Goal: Task Accomplishment & Management: Use online tool/utility

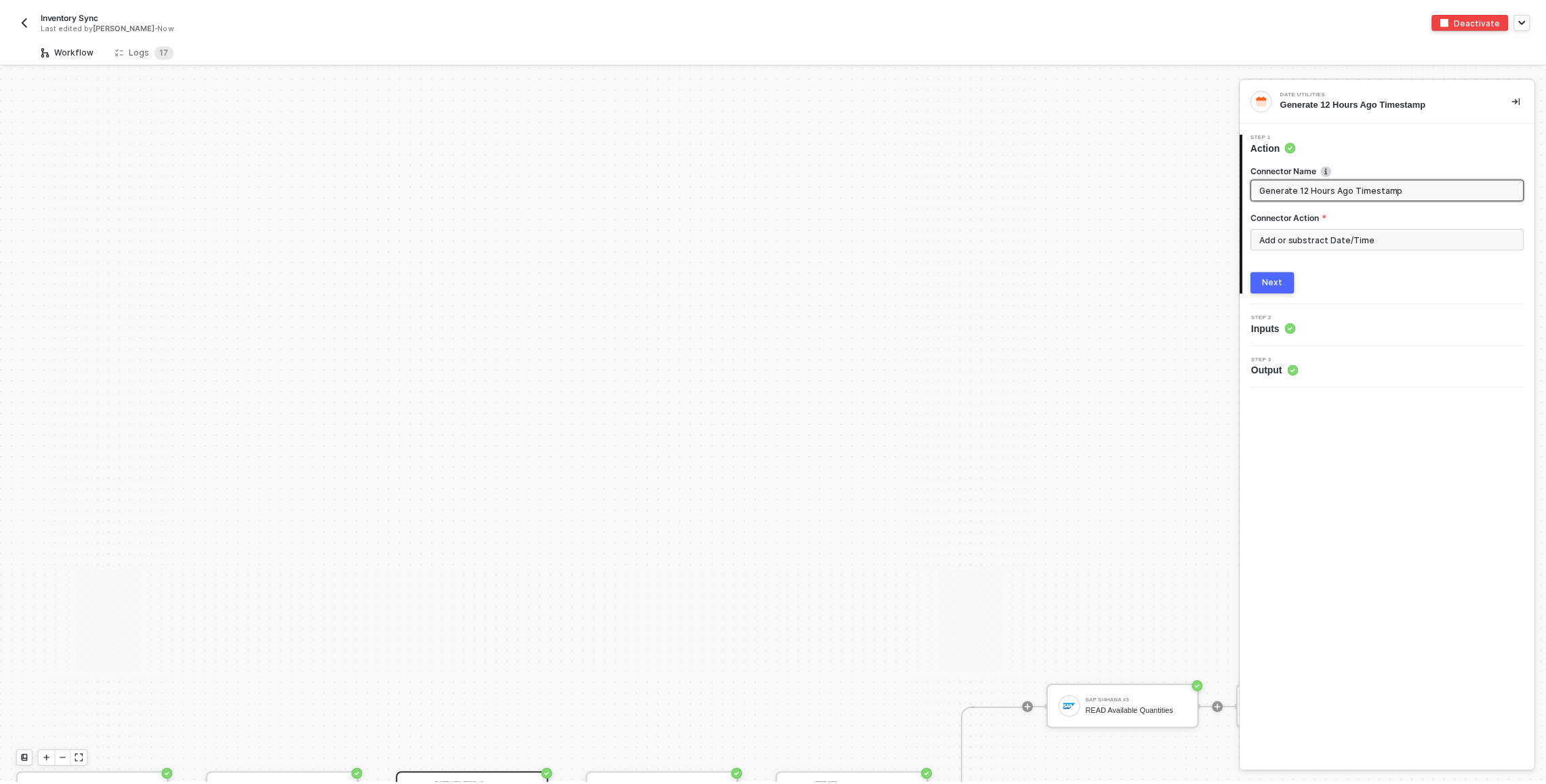
scroll to position [365, 0]
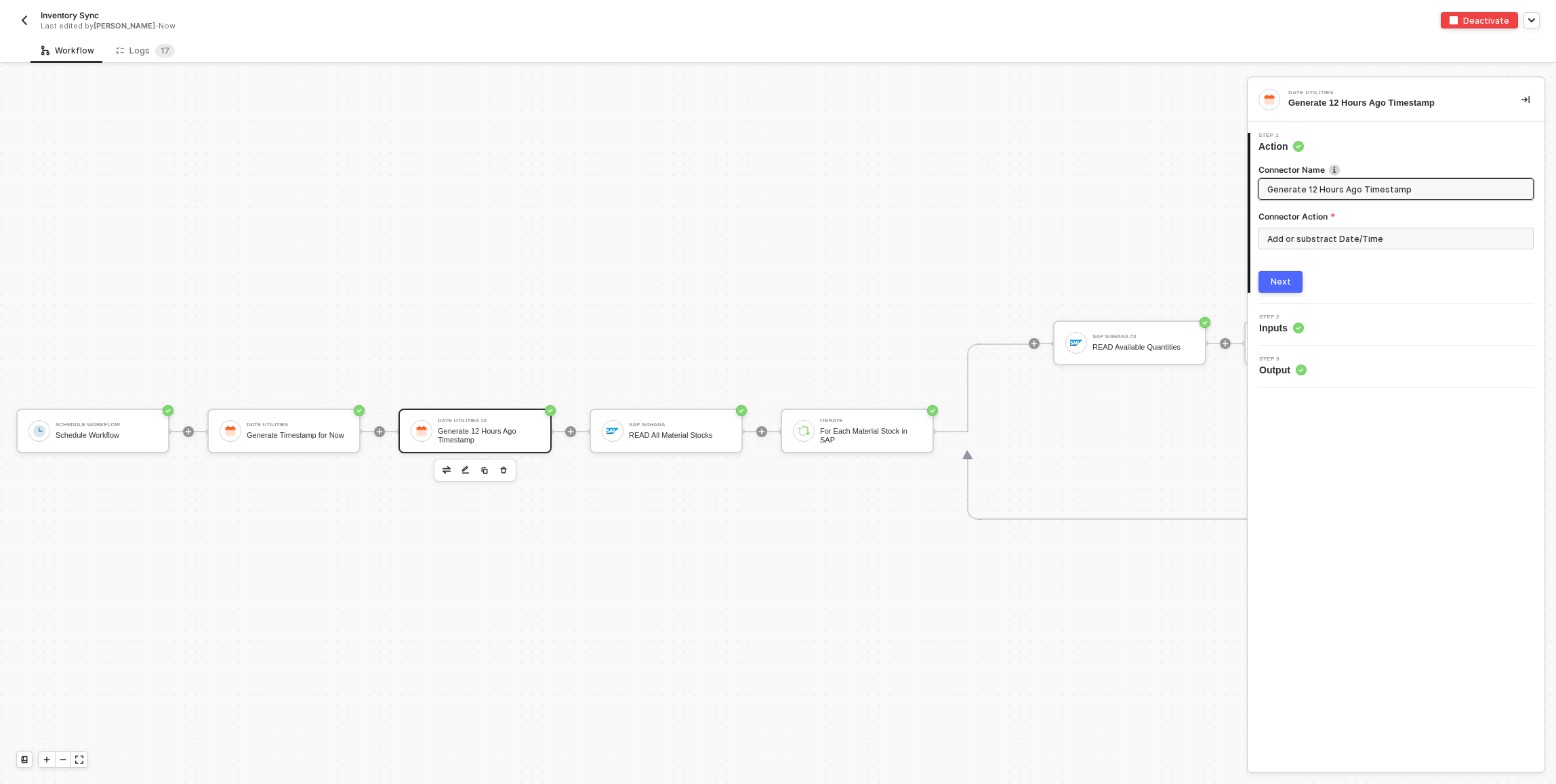
click at [328, 42] on div "Workflow Logs 1 7" at bounding box center [793, 50] width 1525 height 25
drag, startPoint x: 84, startPoint y: 51, endPoint x: 113, endPoint y: 51, distance: 29.0
click at [84, 51] on div "Workflow" at bounding box center [68, 51] width 53 height 11
click at [130, 50] on div "Logs 1 7" at bounding box center [145, 51] width 59 height 14
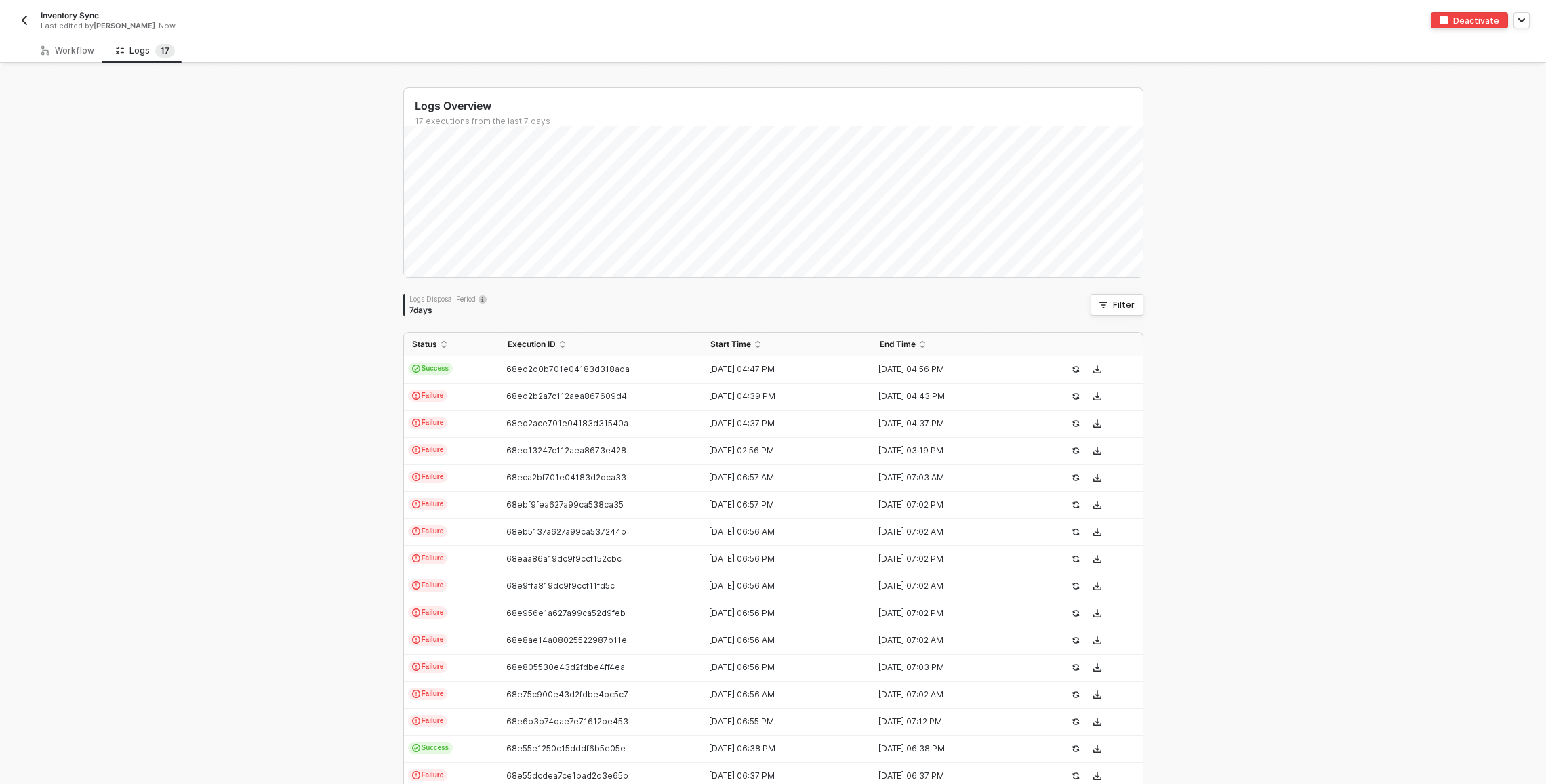
click at [298, 243] on div "Logs Overview 17 executions from the last 7 days Logs Disposal Period 7 days Fi…" at bounding box center [773, 472] width 1546 height 812
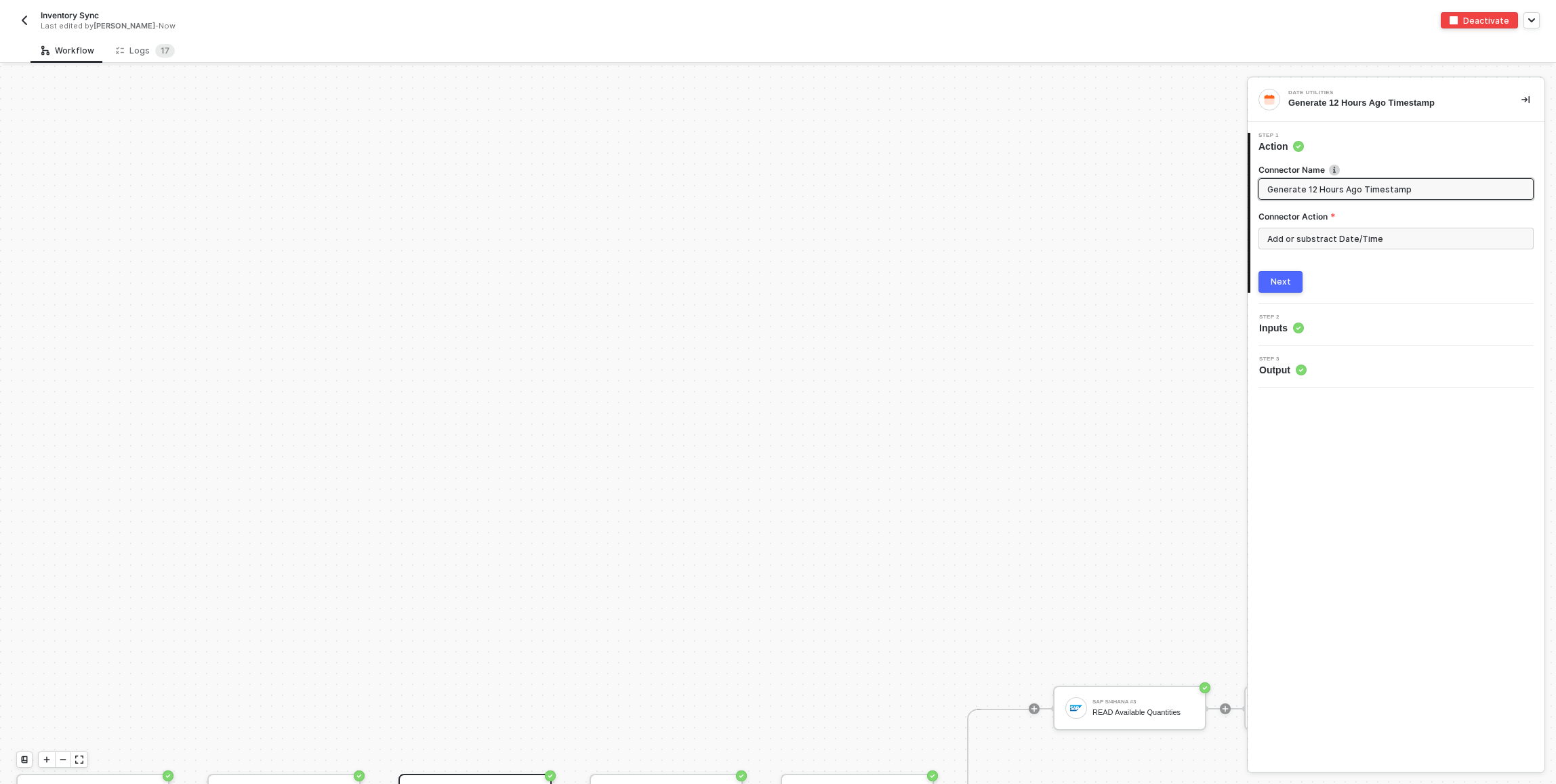
scroll to position [365, 0]
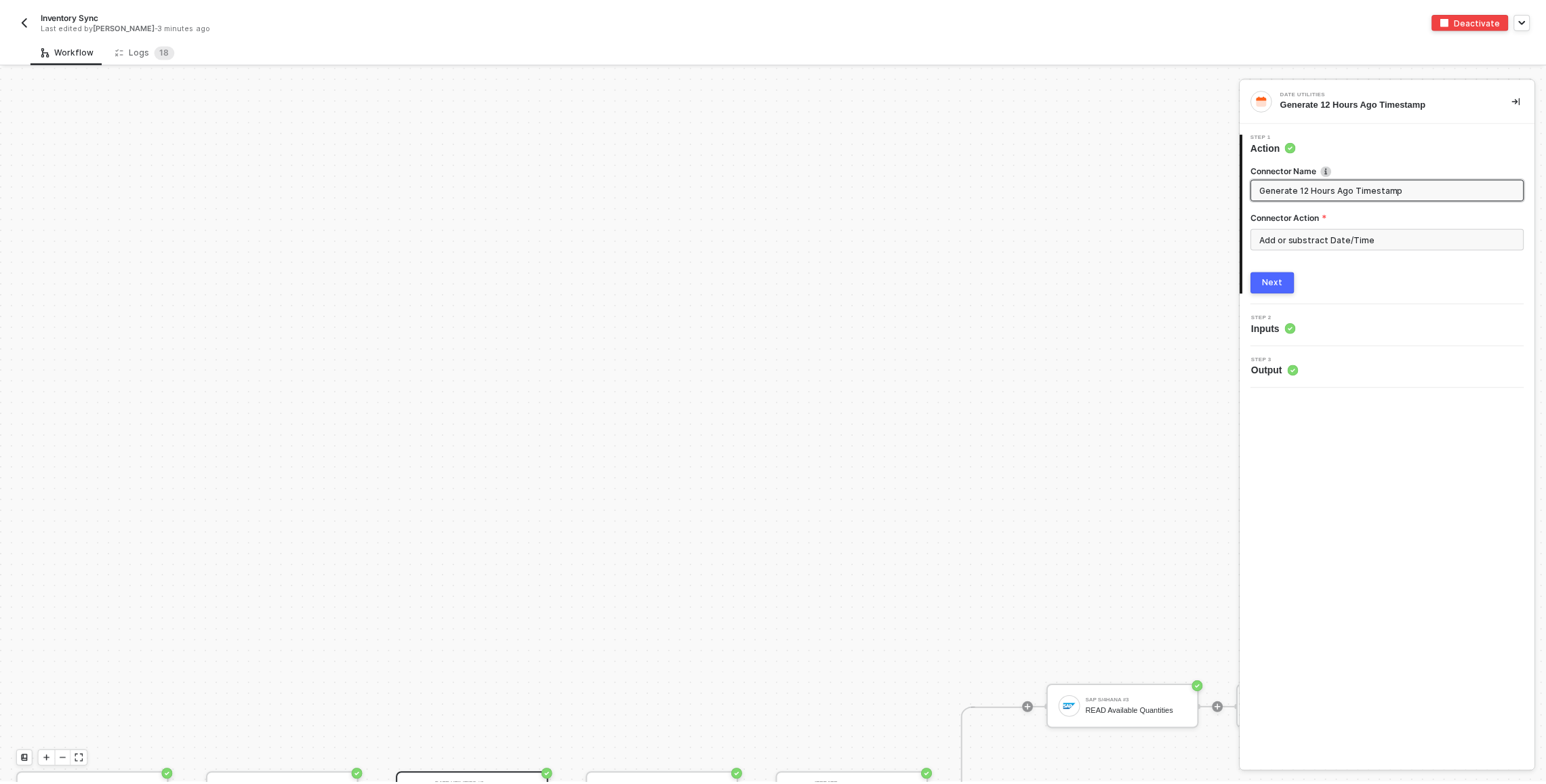
scroll to position [365, 0]
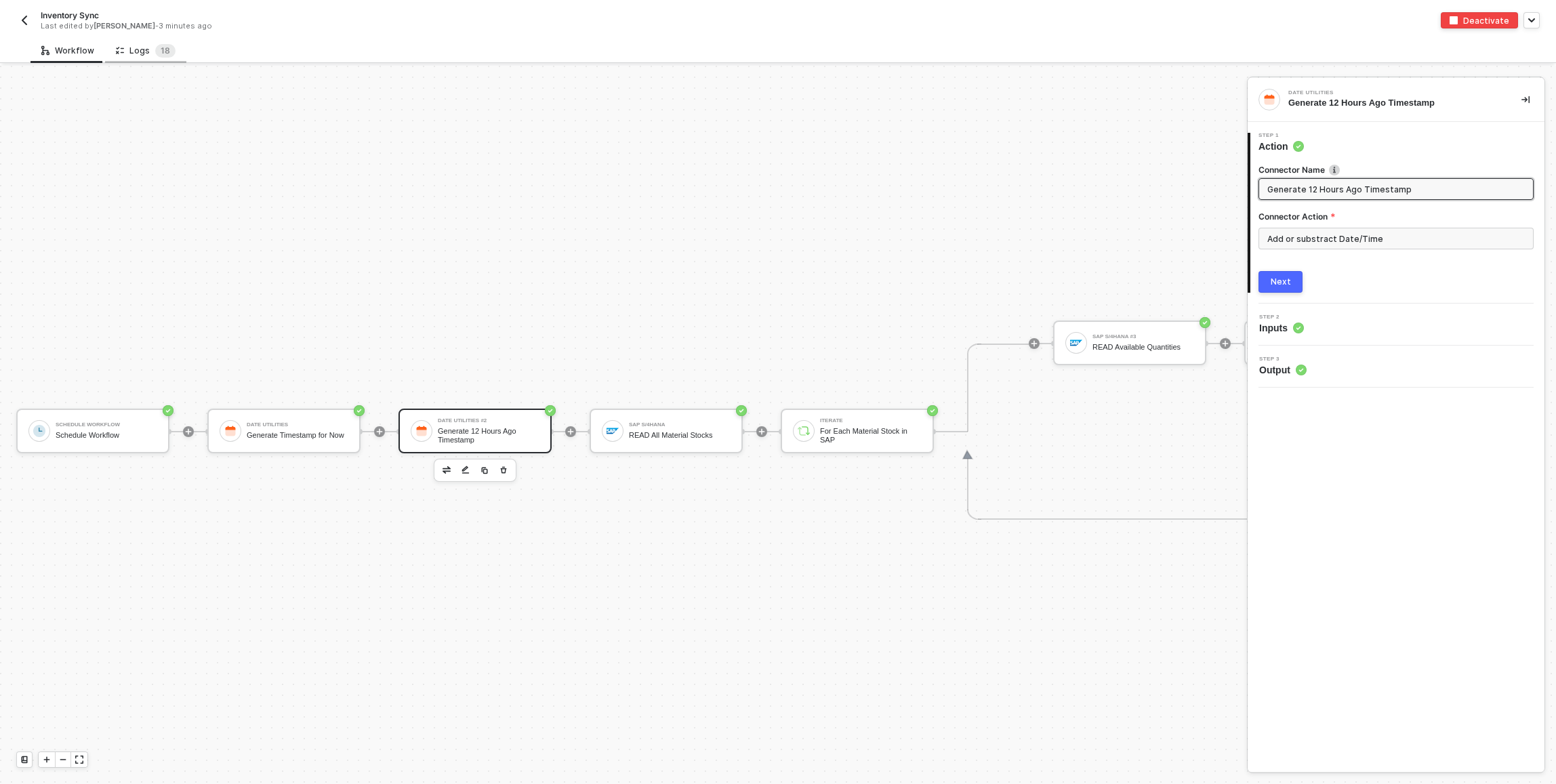
click at [143, 46] on div "Logs 1 8" at bounding box center [146, 51] width 60 height 14
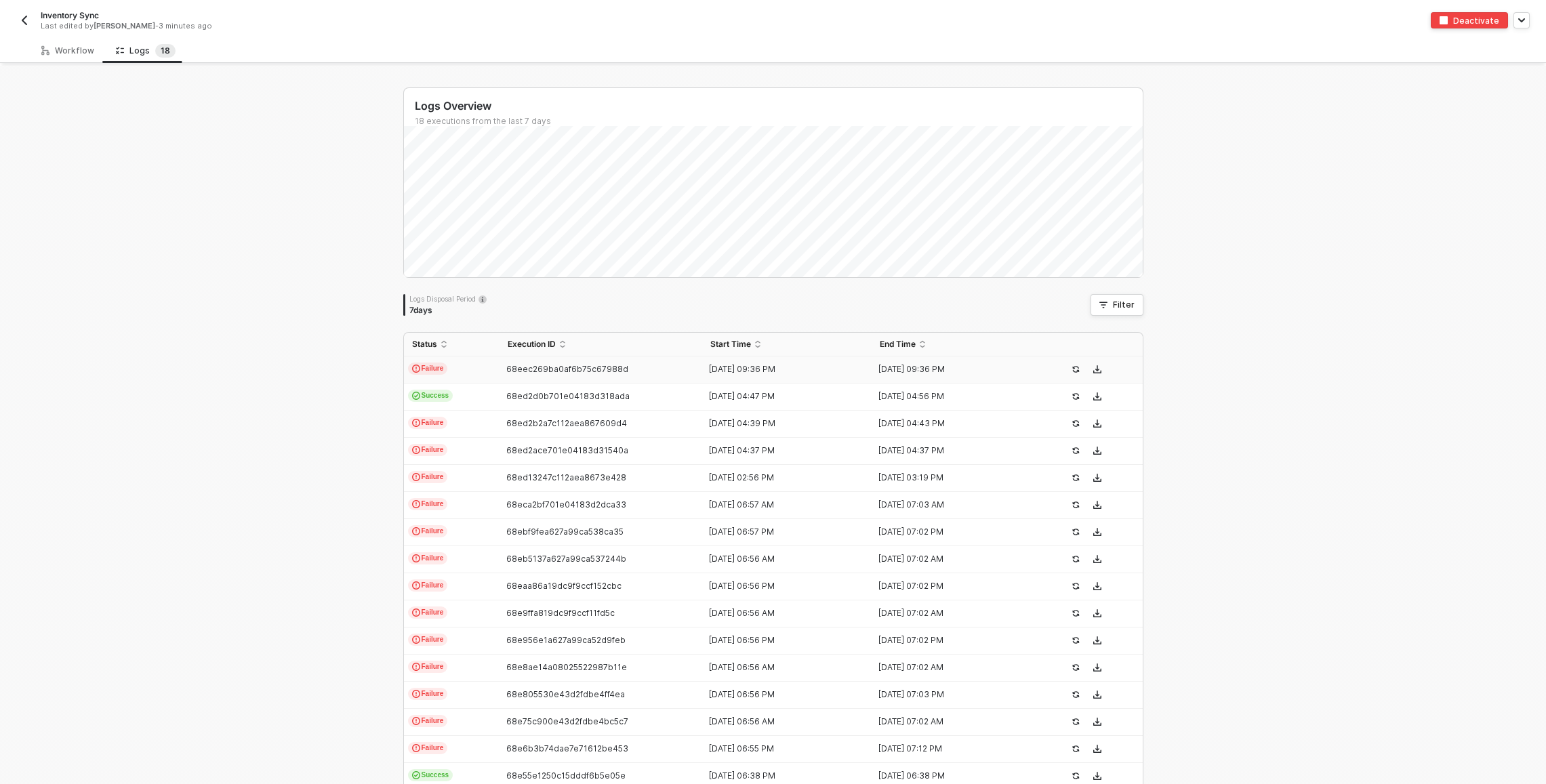
click at [501, 380] on td "68eec269ba0af6b75c67988d" at bounding box center [601, 370] width 203 height 27
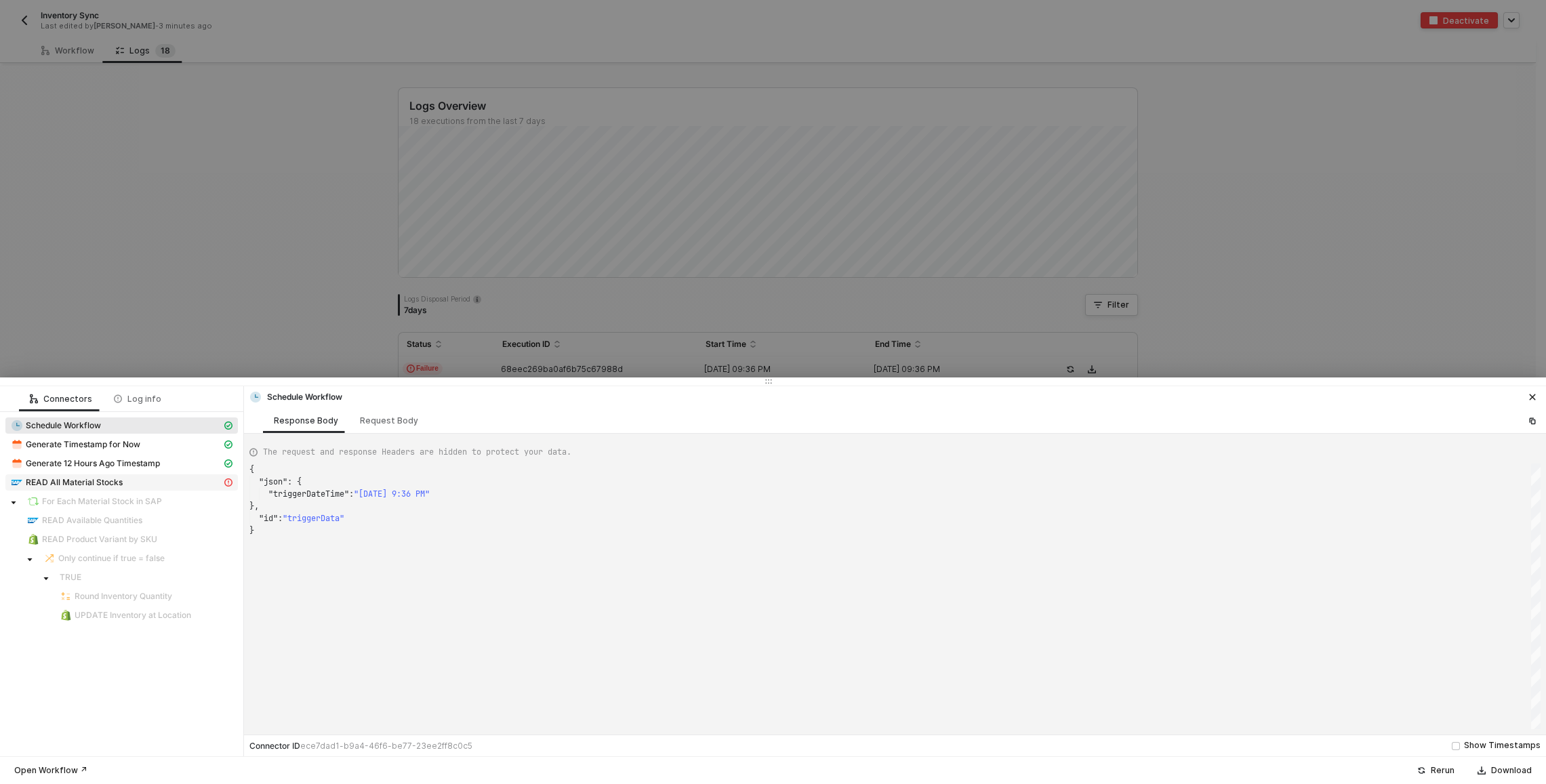
click at [173, 479] on div "READ All Material Stocks" at bounding box center [116, 483] width 211 height 12
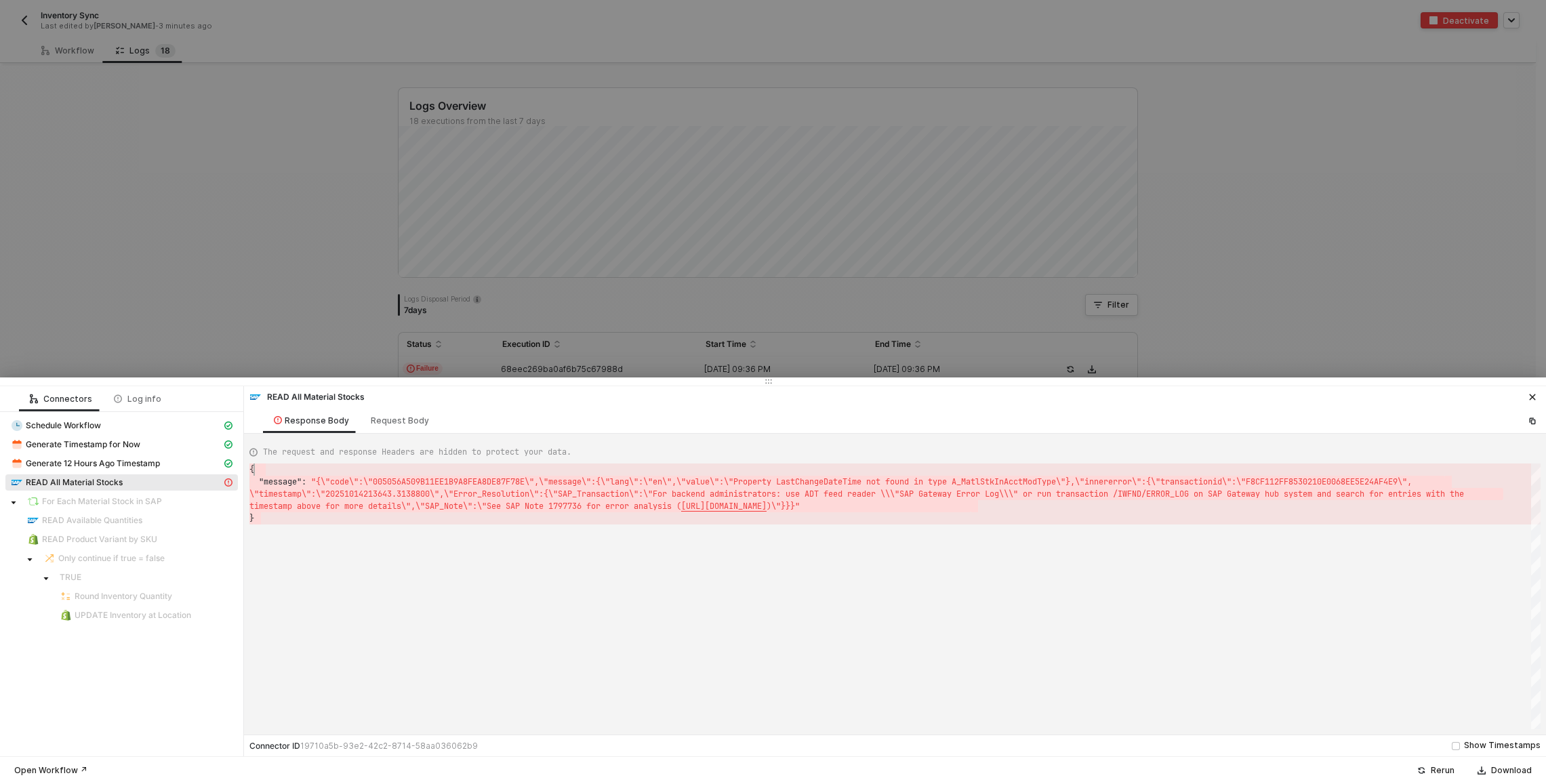
scroll to position [0, 0]
drag, startPoint x: 310, startPoint y: 522, endPoint x: 246, endPoint y: 467, distance: 84.4
click at [394, 426] on div "Request Body" at bounding box center [400, 420] width 80 height 25
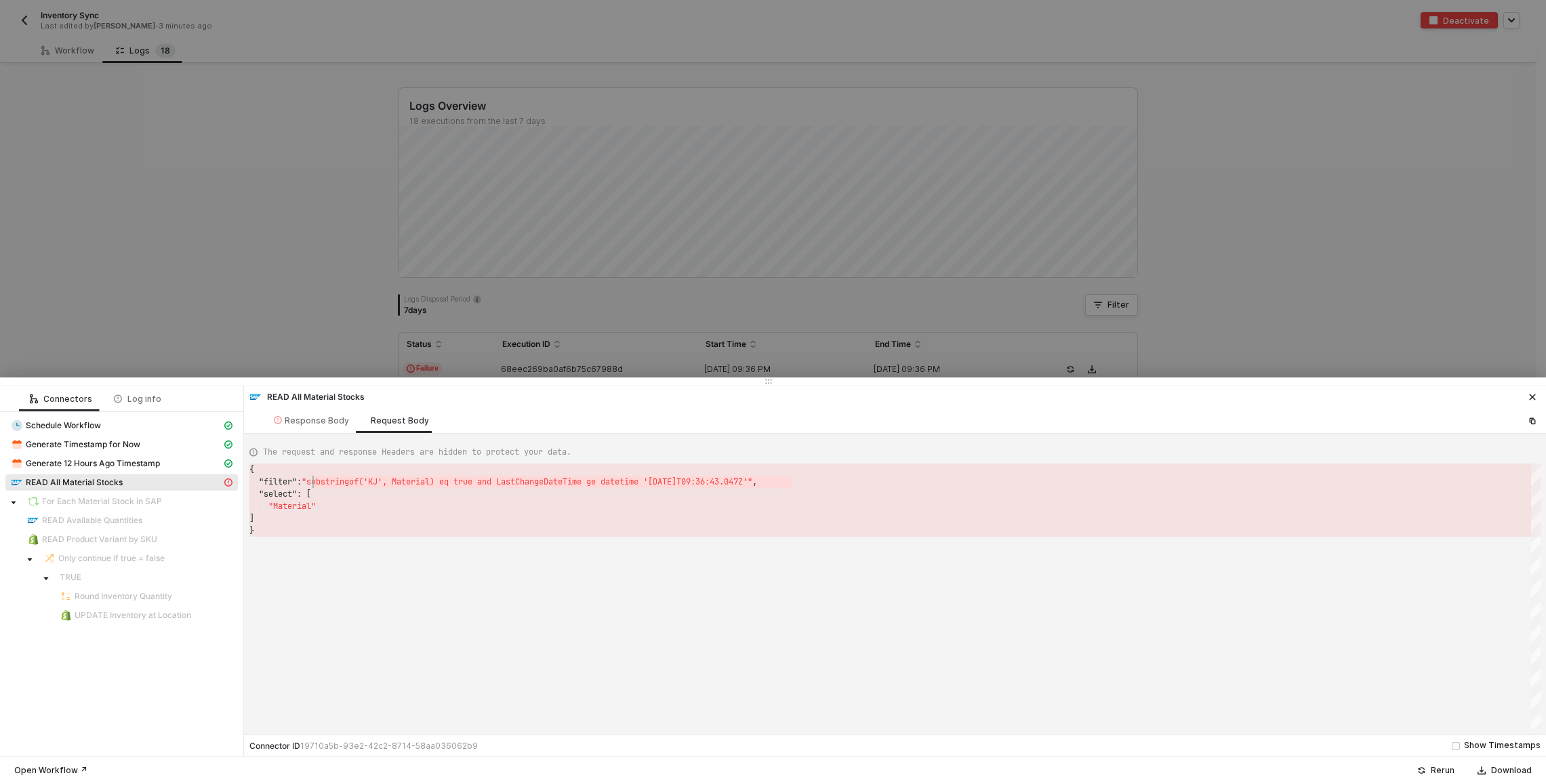
scroll to position [12, 64]
drag, startPoint x: 791, startPoint y: 479, endPoint x: 312, endPoint y: 479, distance: 479.0
click at [333, 420] on div "Response Body" at bounding box center [312, 420] width 75 height 11
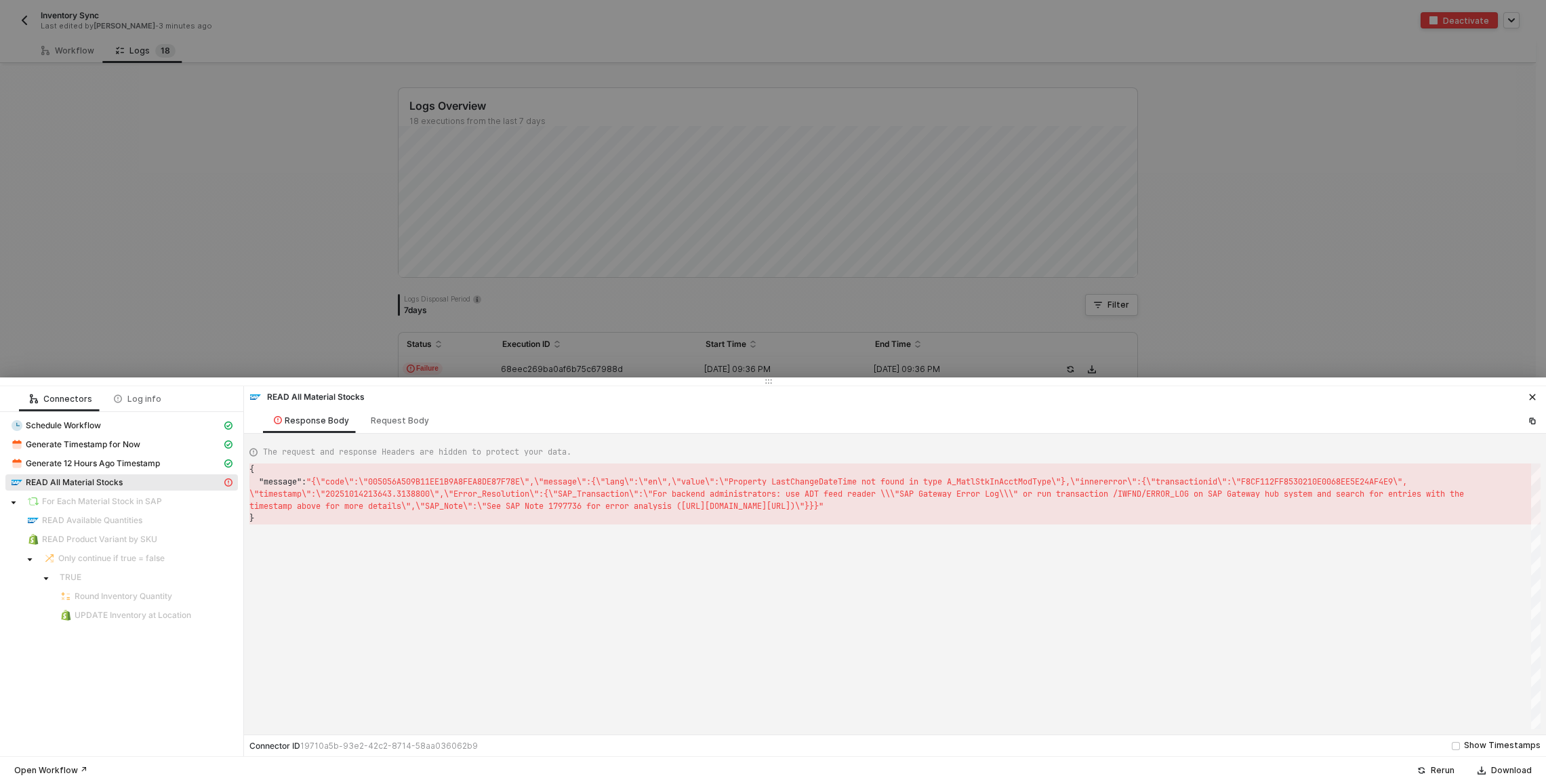
scroll to position [12, 0]
type textarea "{ "message": "{\"code\":\"005056A509B11EE1B9A8FEA8DE87F78E\",\"message\":{\"lan…"
click at [316, 496] on span "\"timestamp\":\"20251014213643.3138800\",\"Error_R" at bounding box center [368, 494] width 237 height 11
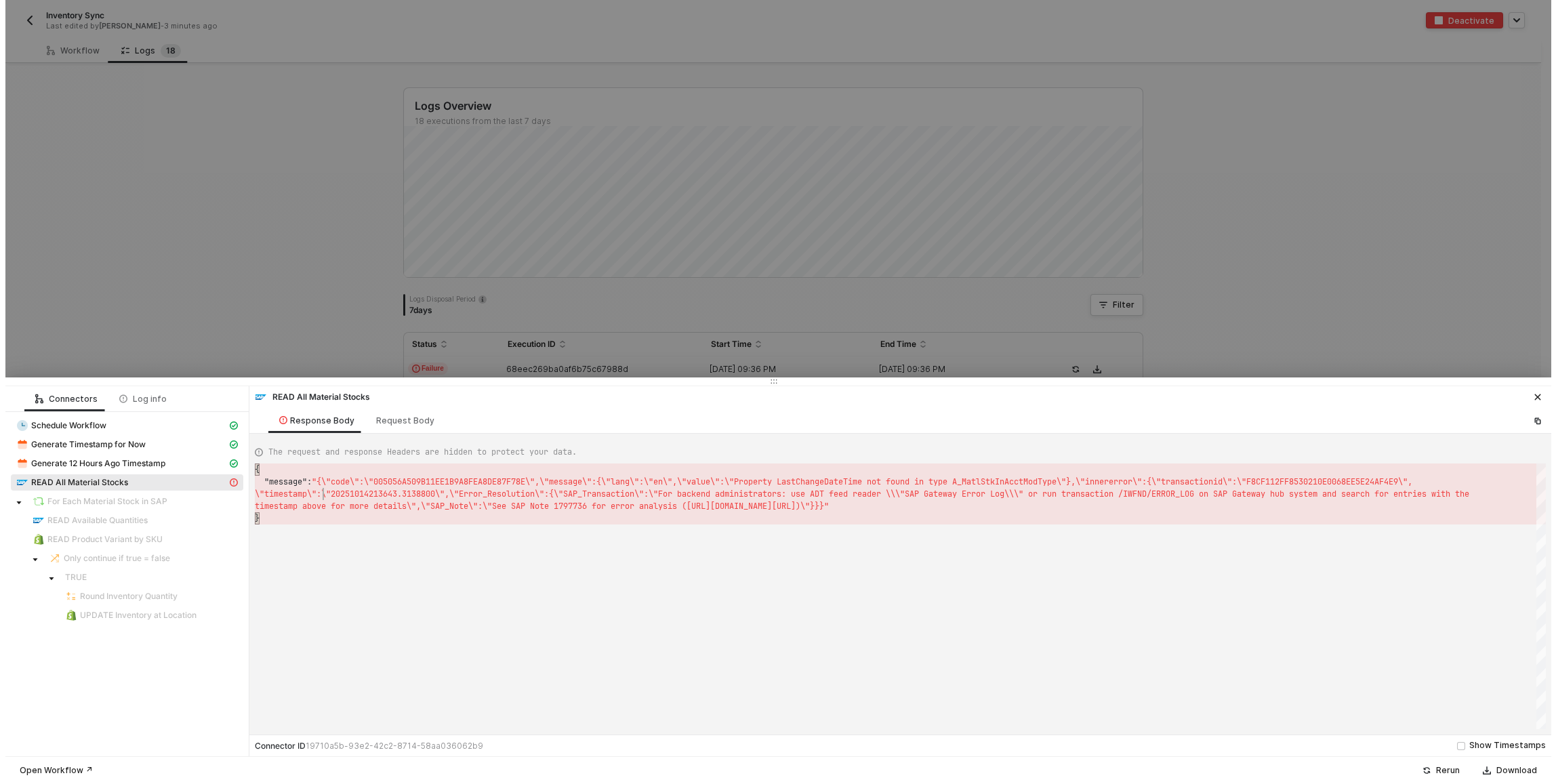
scroll to position [0, 5]
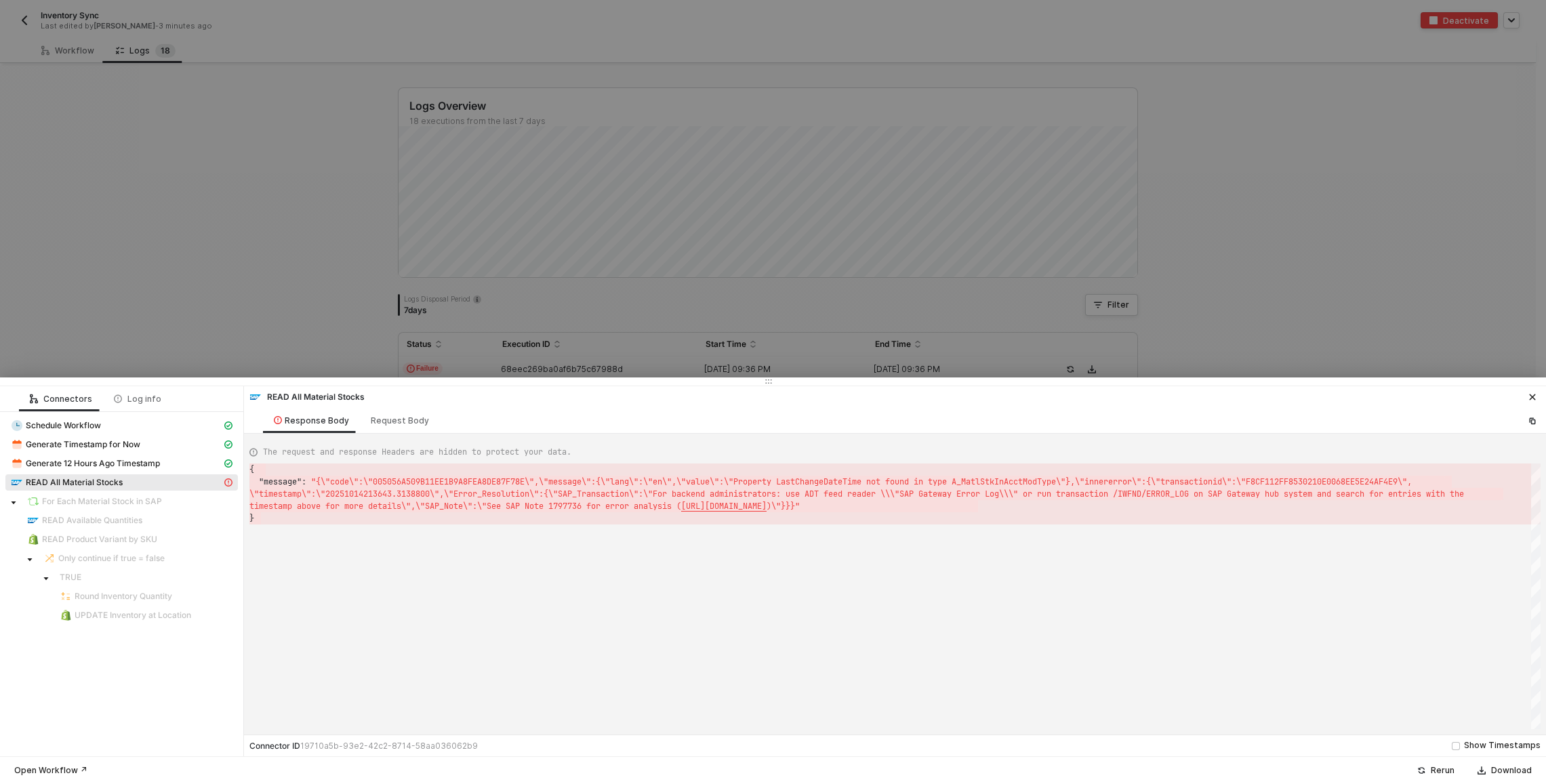
click at [321, 125] on div at bounding box center [773, 392] width 1546 height 784
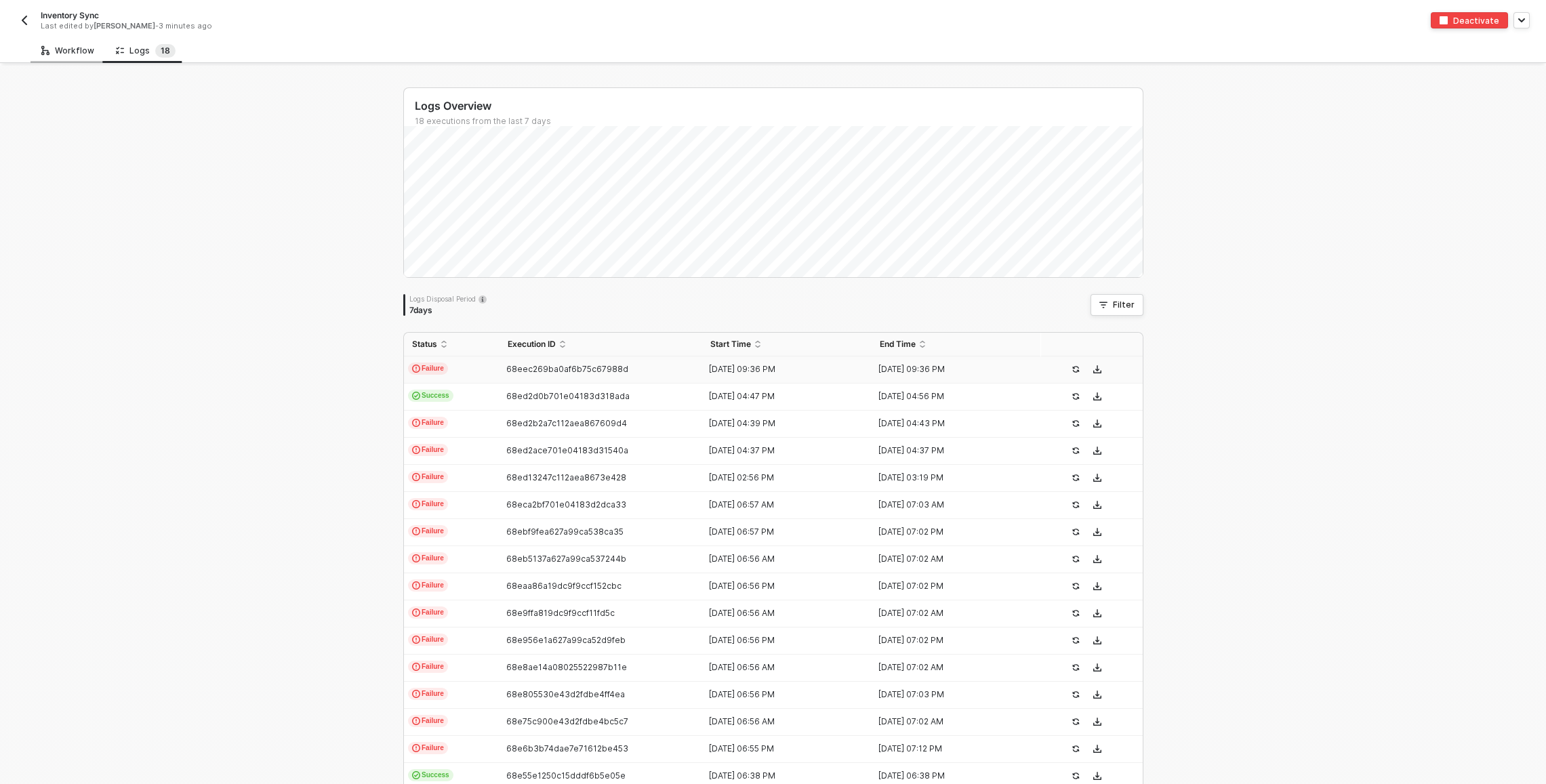
click at [45, 49] on icon at bounding box center [45, 50] width 8 height 13
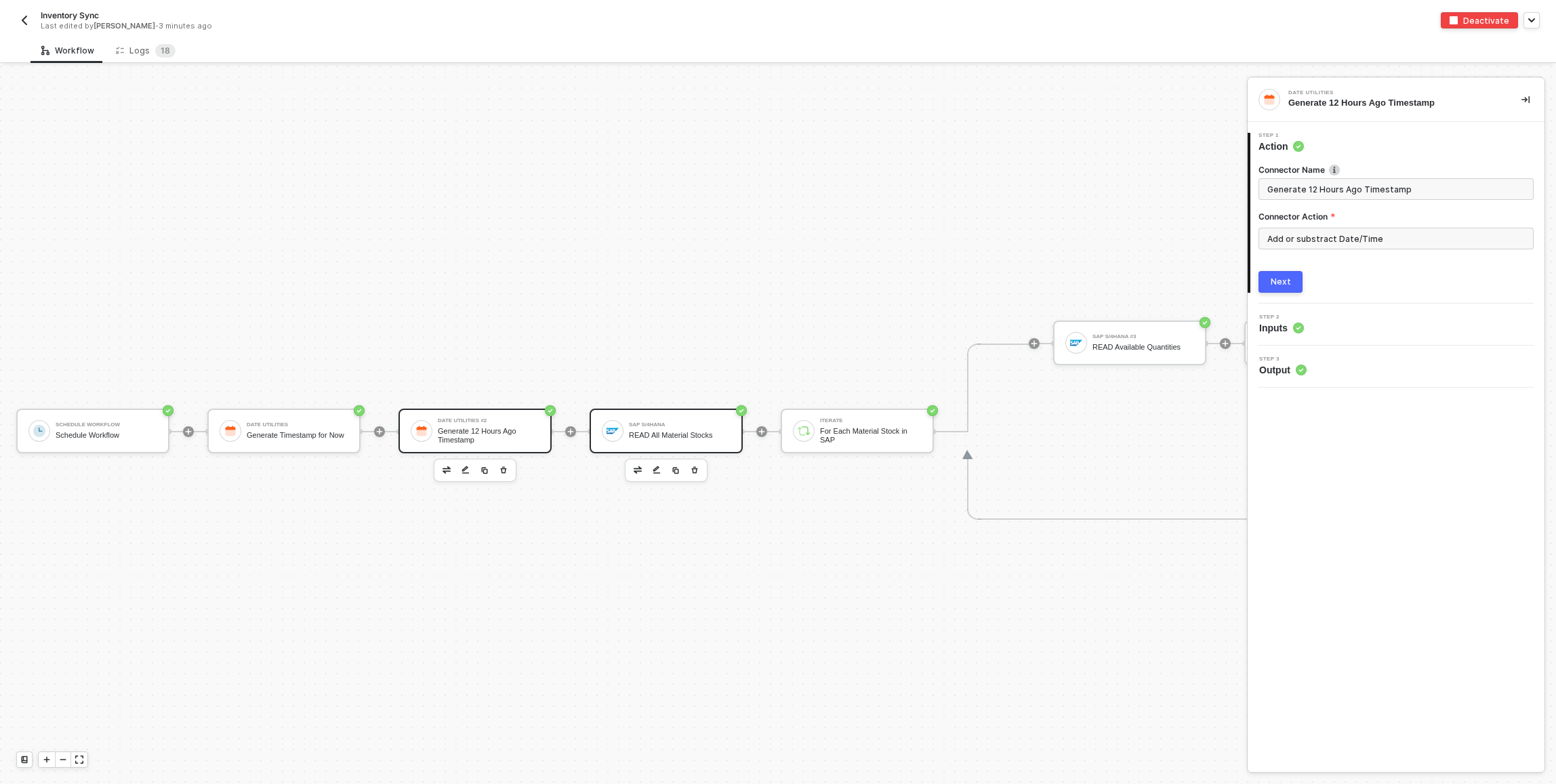
click at [697, 436] on div "READ All Material Stocks" at bounding box center [680, 435] width 101 height 8
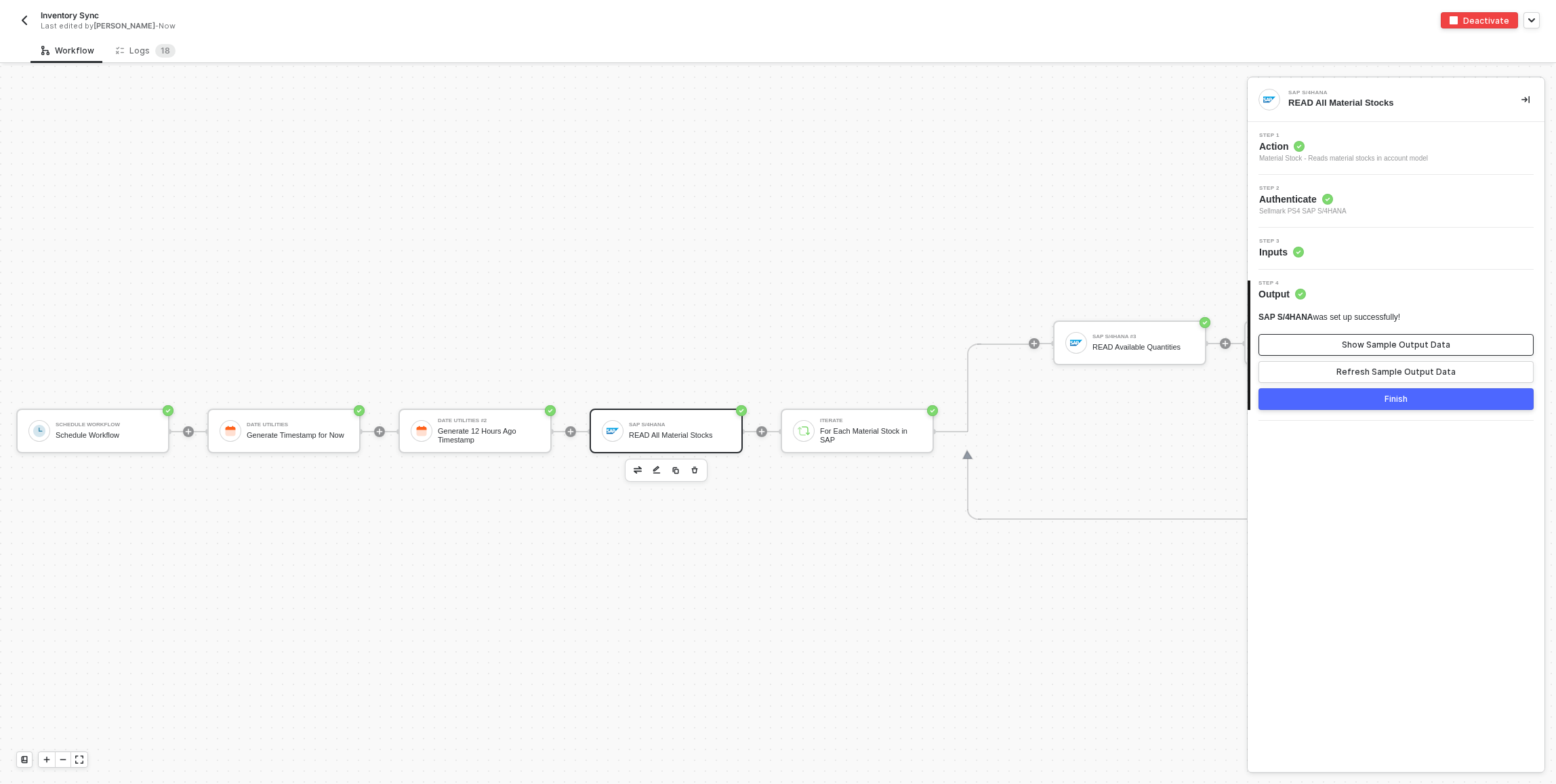
click at [1390, 341] on div "Show Sample Output Data" at bounding box center [1396, 344] width 108 height 11
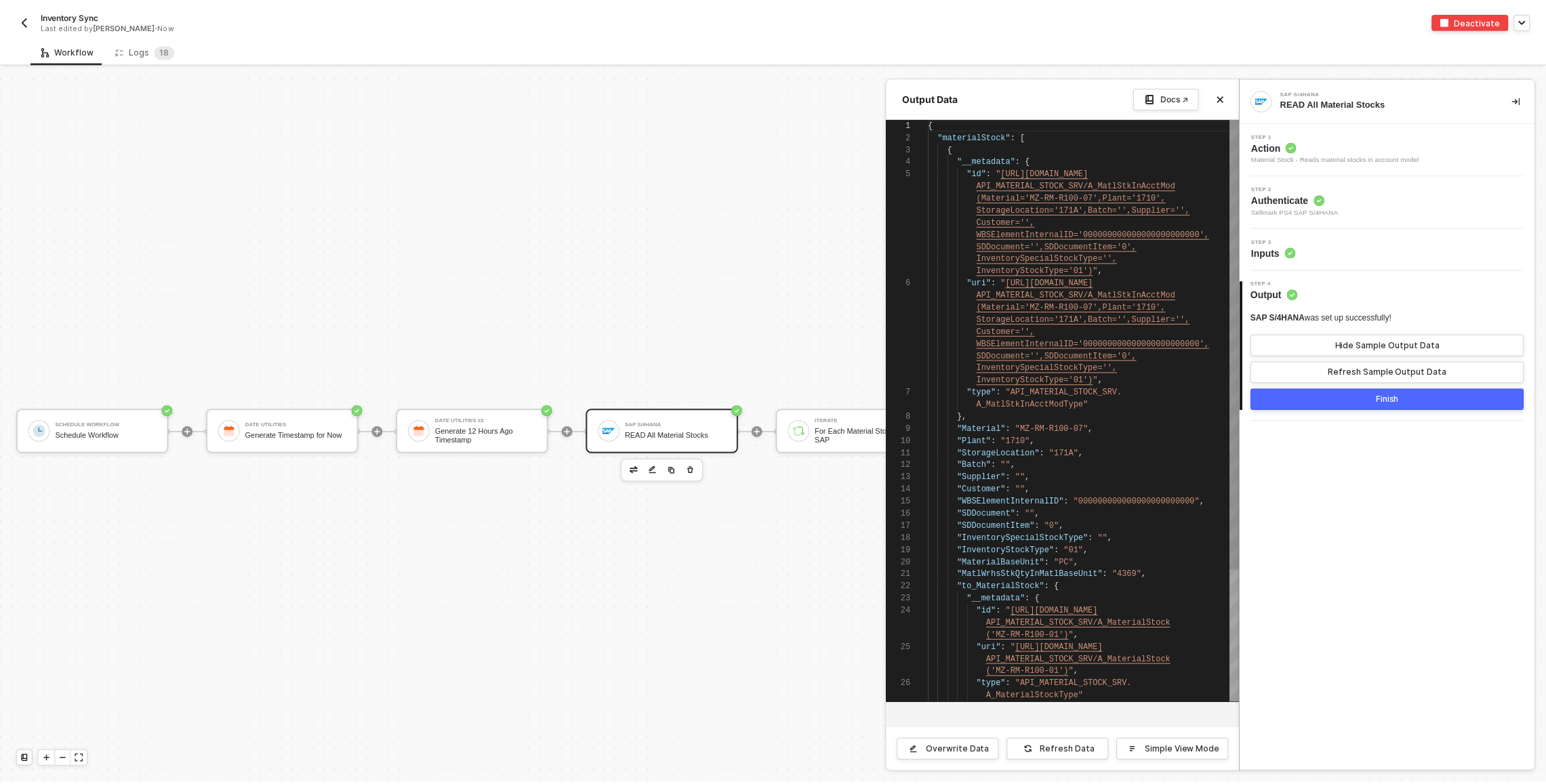
scroll to position [49, 0]
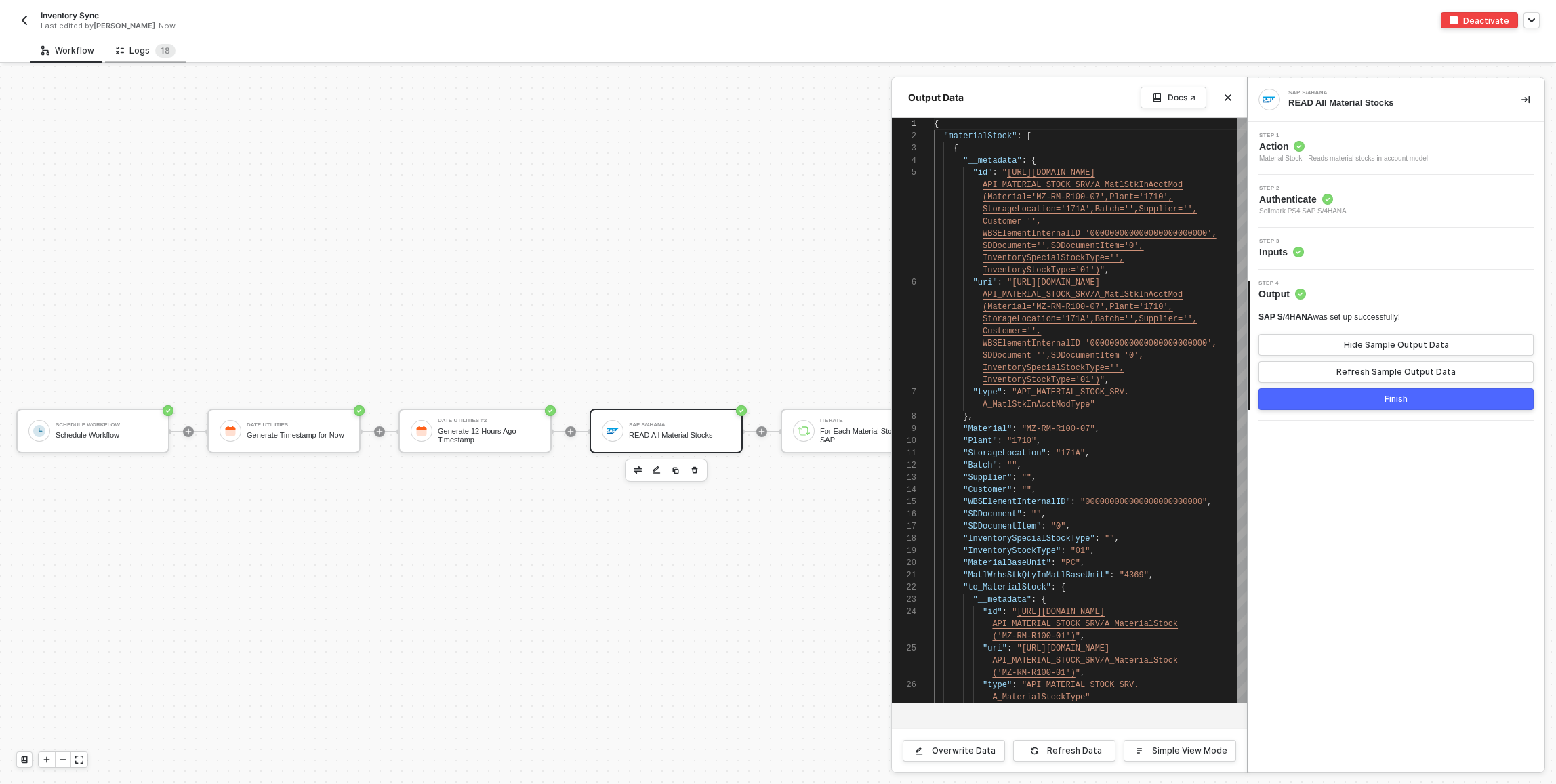
click at [130, 47] on div "Logs 1 8" at bounding box center [146, 51] width 60 height 14
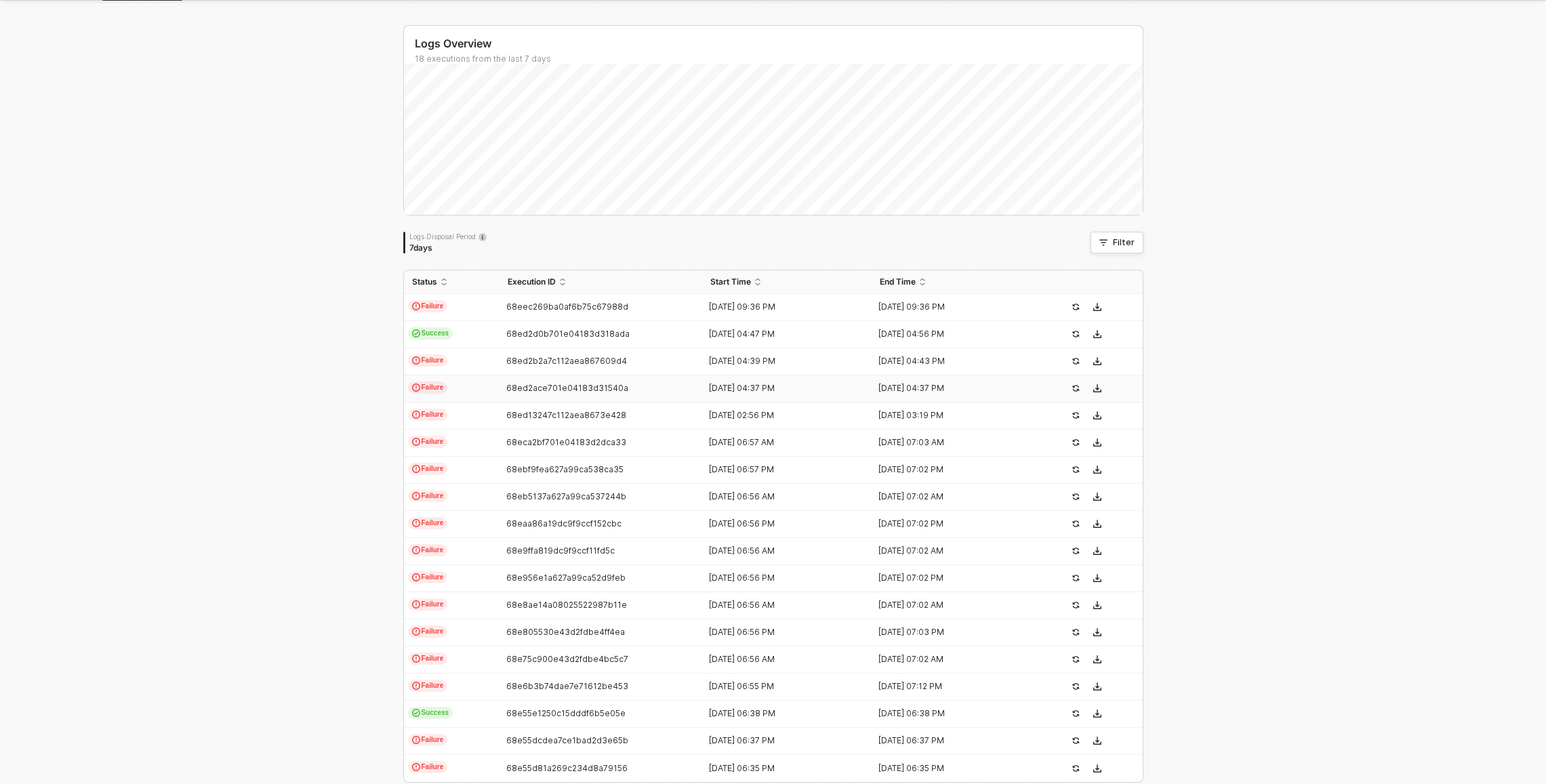
scroll to position [120, 0]
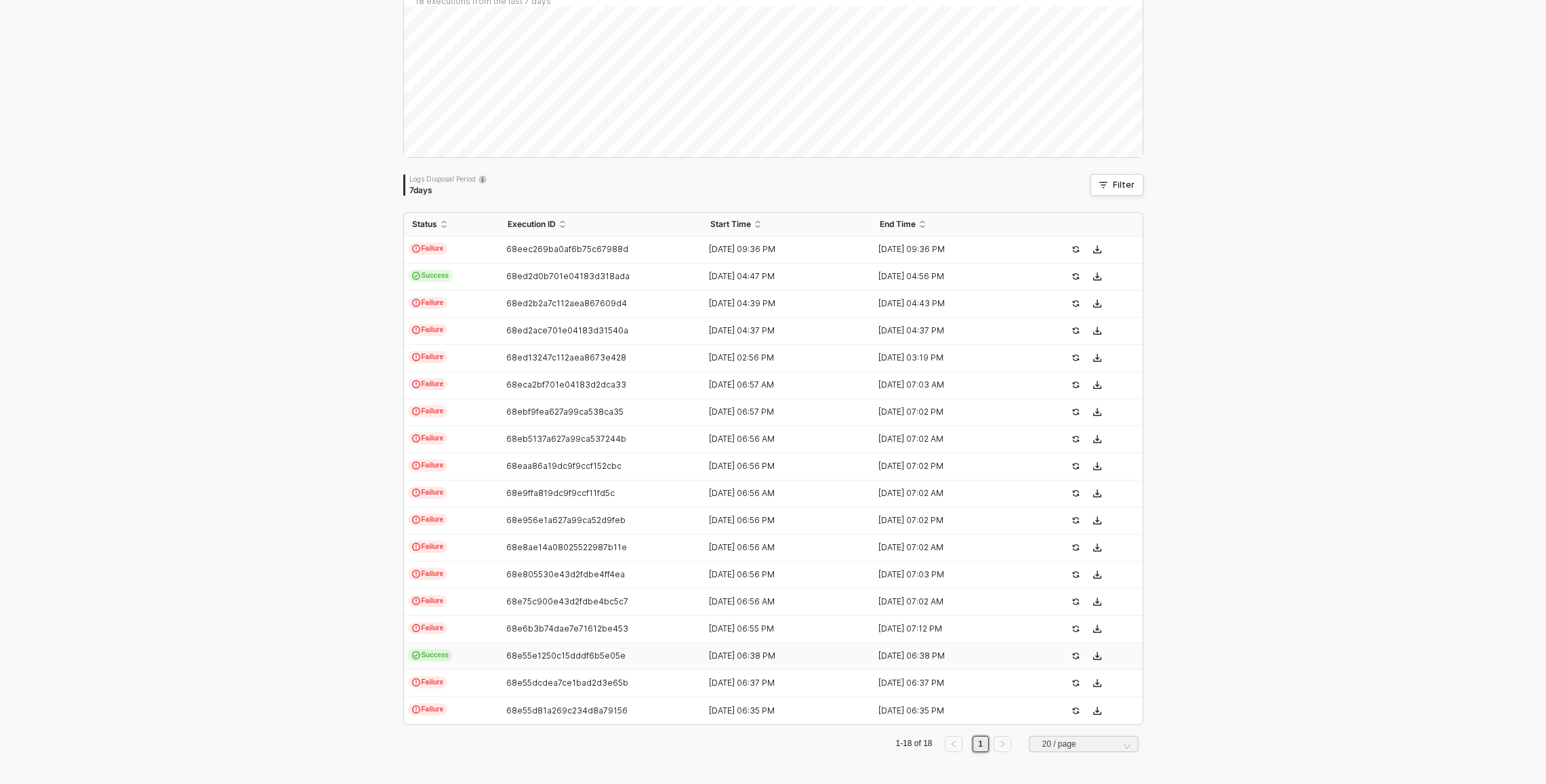
click at [499, 648] on td "68e55e1250c15dddf6b5e05e" at bounding box center [601, 656] width 203 height 27
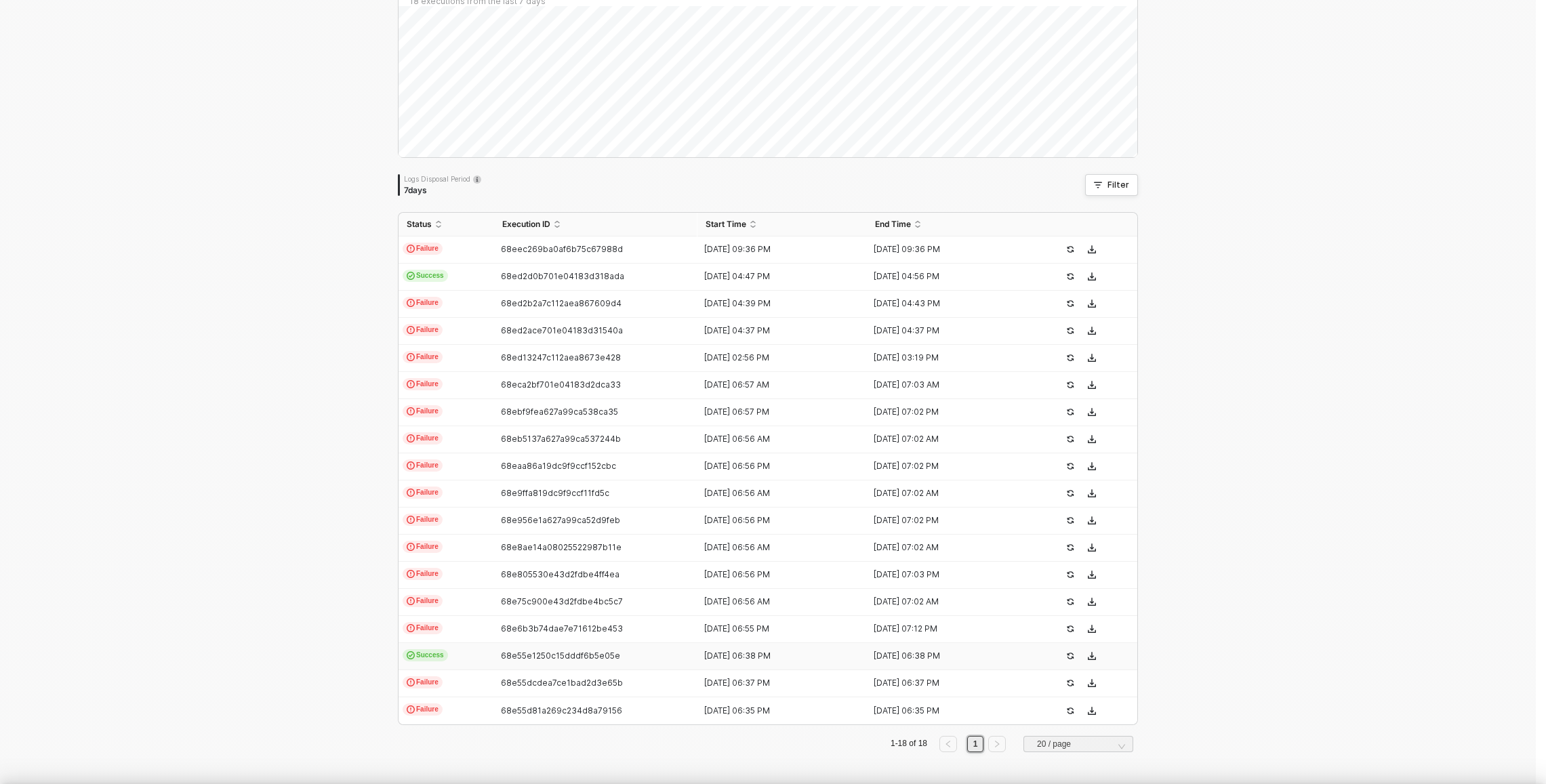
type textarea "{ "json": { "triggerDateTime": "Tue, Oct 14, 2025 9:36 PM" }, "id": "triggerDat…"
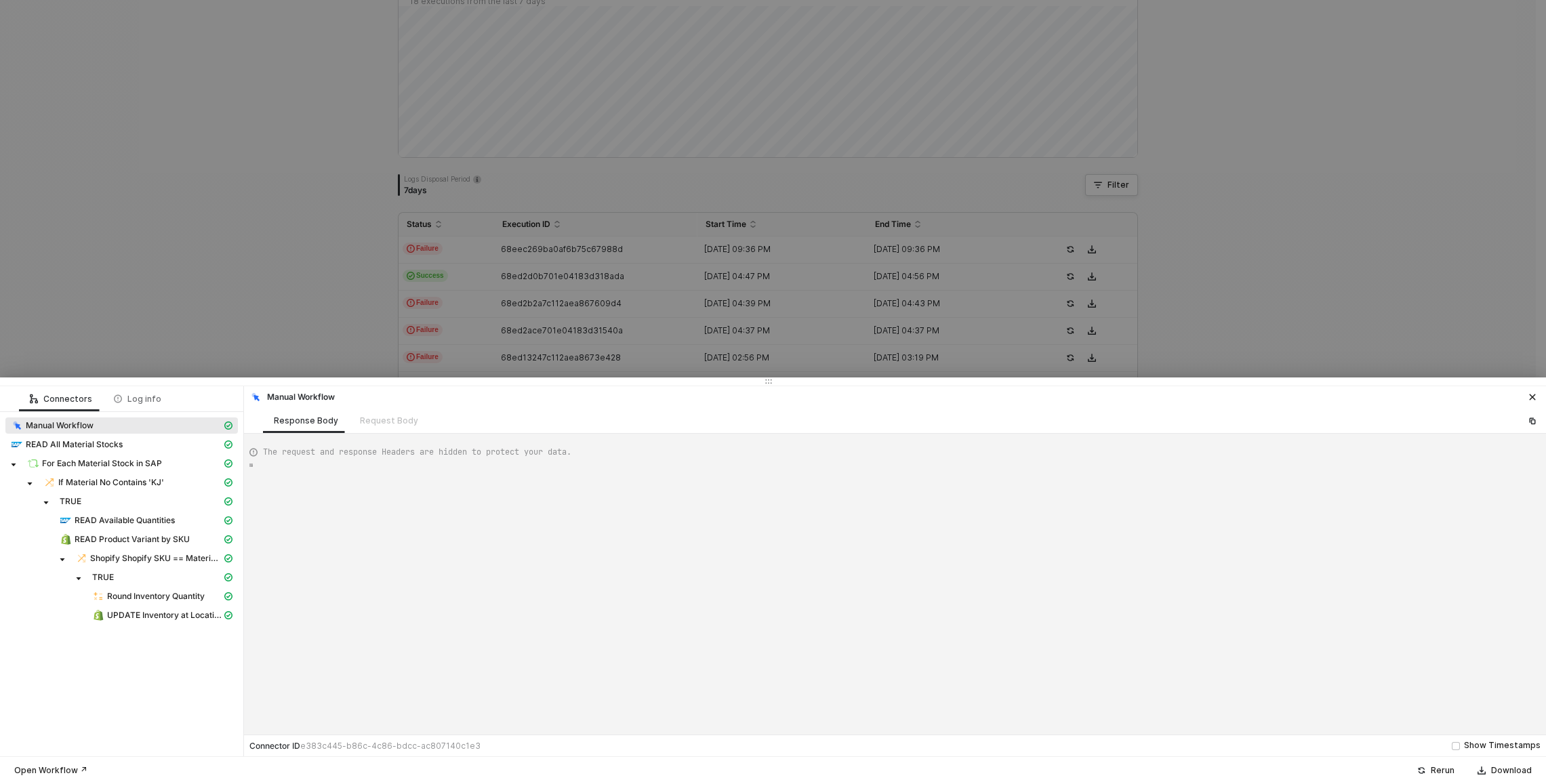
type textarea "{ "json": {}, "id": "eb8a0005-83b7-45d1-a442-ee459dc45711" }"
click at [104, 514] on div "READ Available Quantities" at bounding box center [140, 520] width 162 height 12
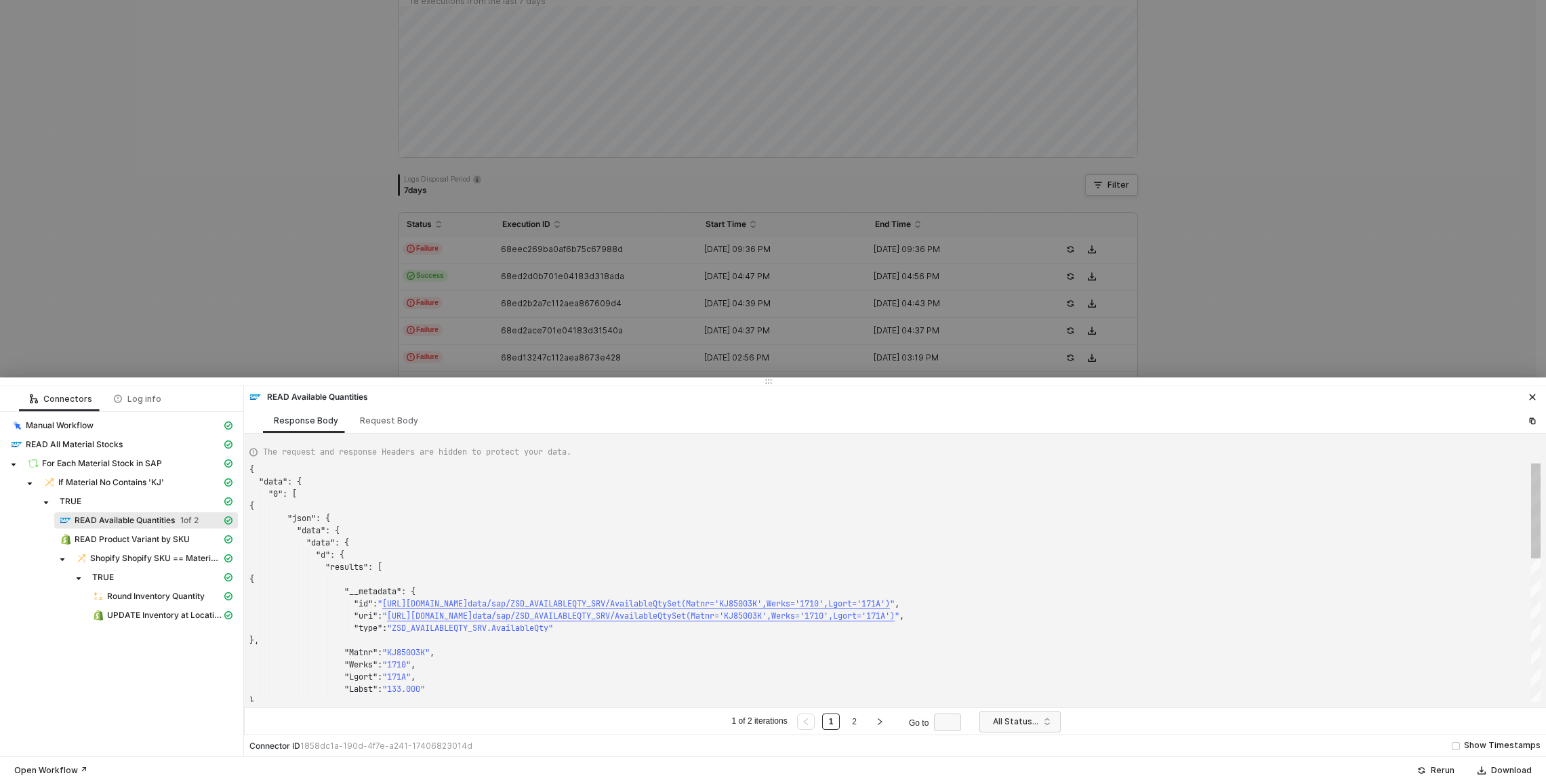
scroll to position [122, 0]
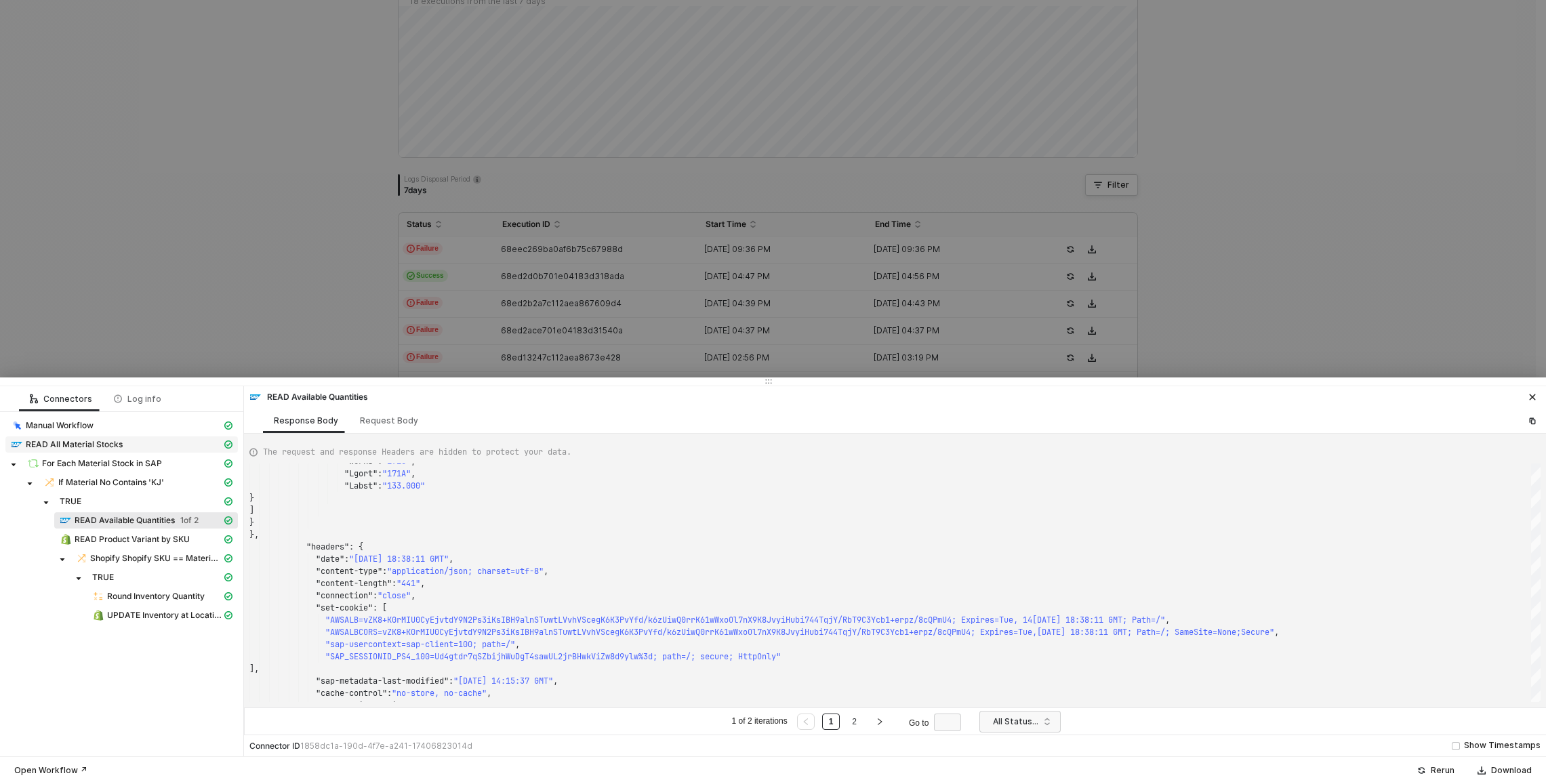
click at [96, 444] on span "READ All Material Stocks" at bounding box center [74, 444] width 97 height 11
type textarea "{ "json": { "materialStock": [ { "__metadata": { "id": "https://sellmarksap.sc1…"
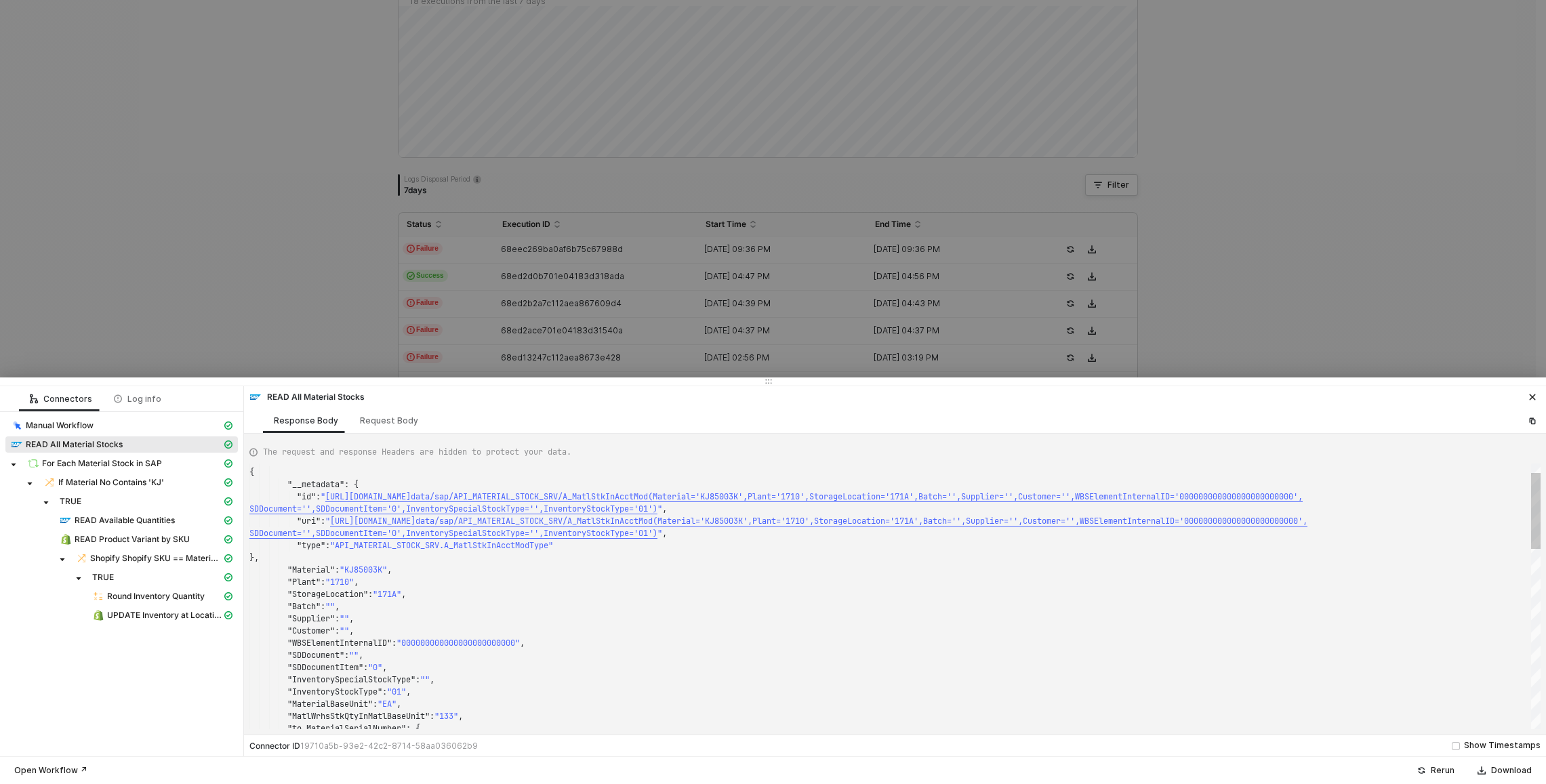
scroll to position [73, 0]
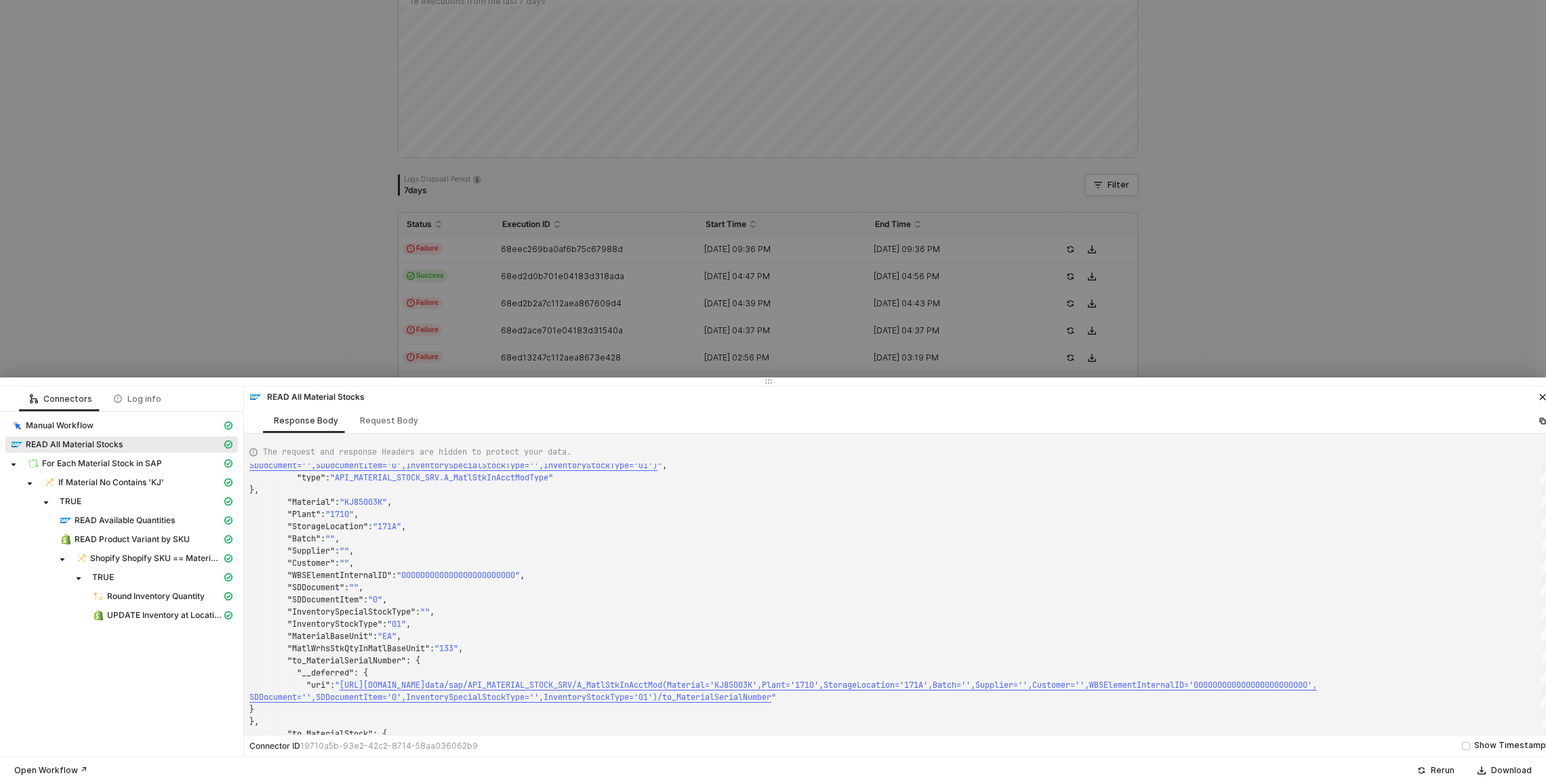
click at [255, 170] on div at bounding box center [773, 392] width 1546 height 784
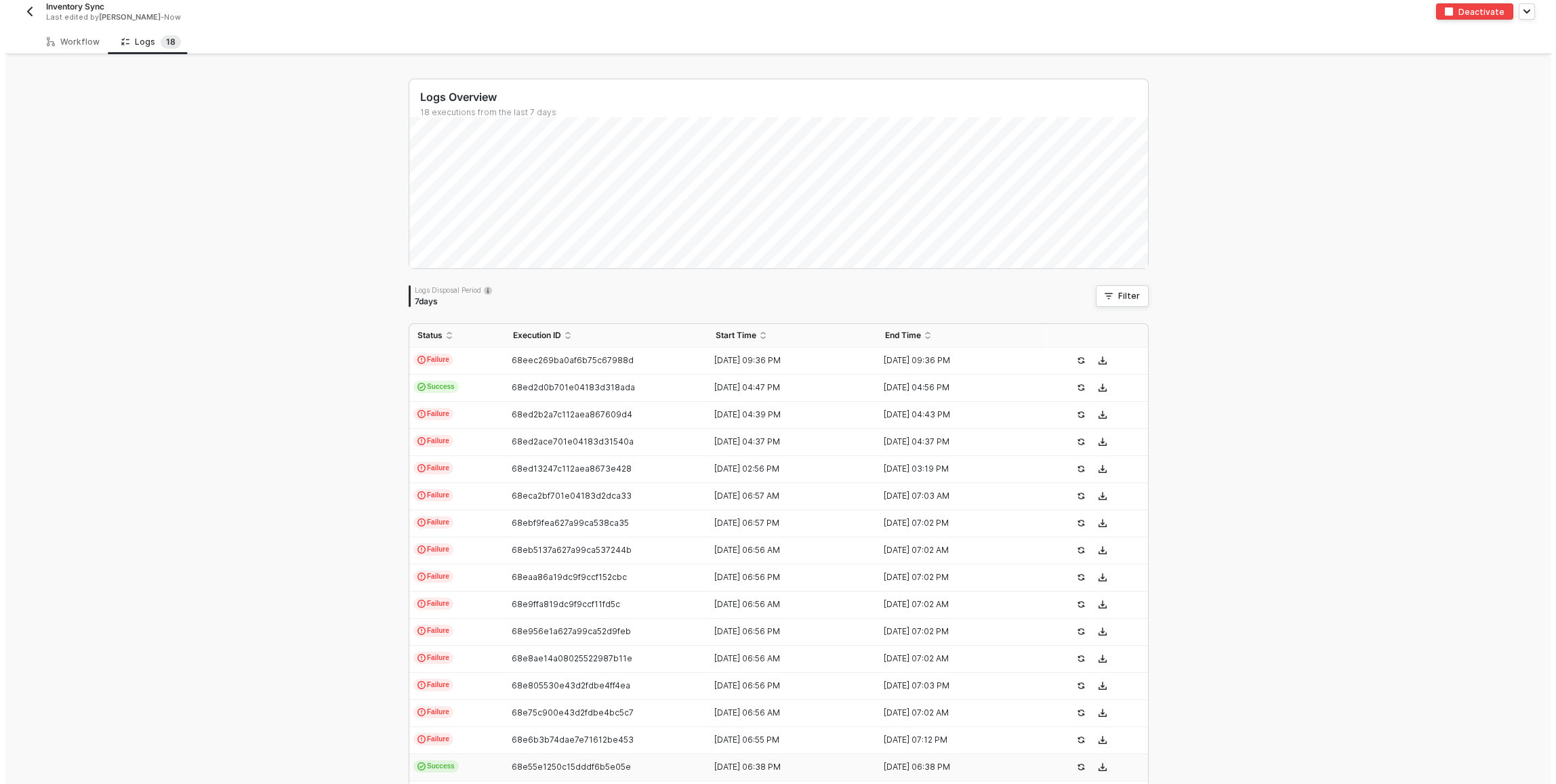
scroll to position [0, 0]
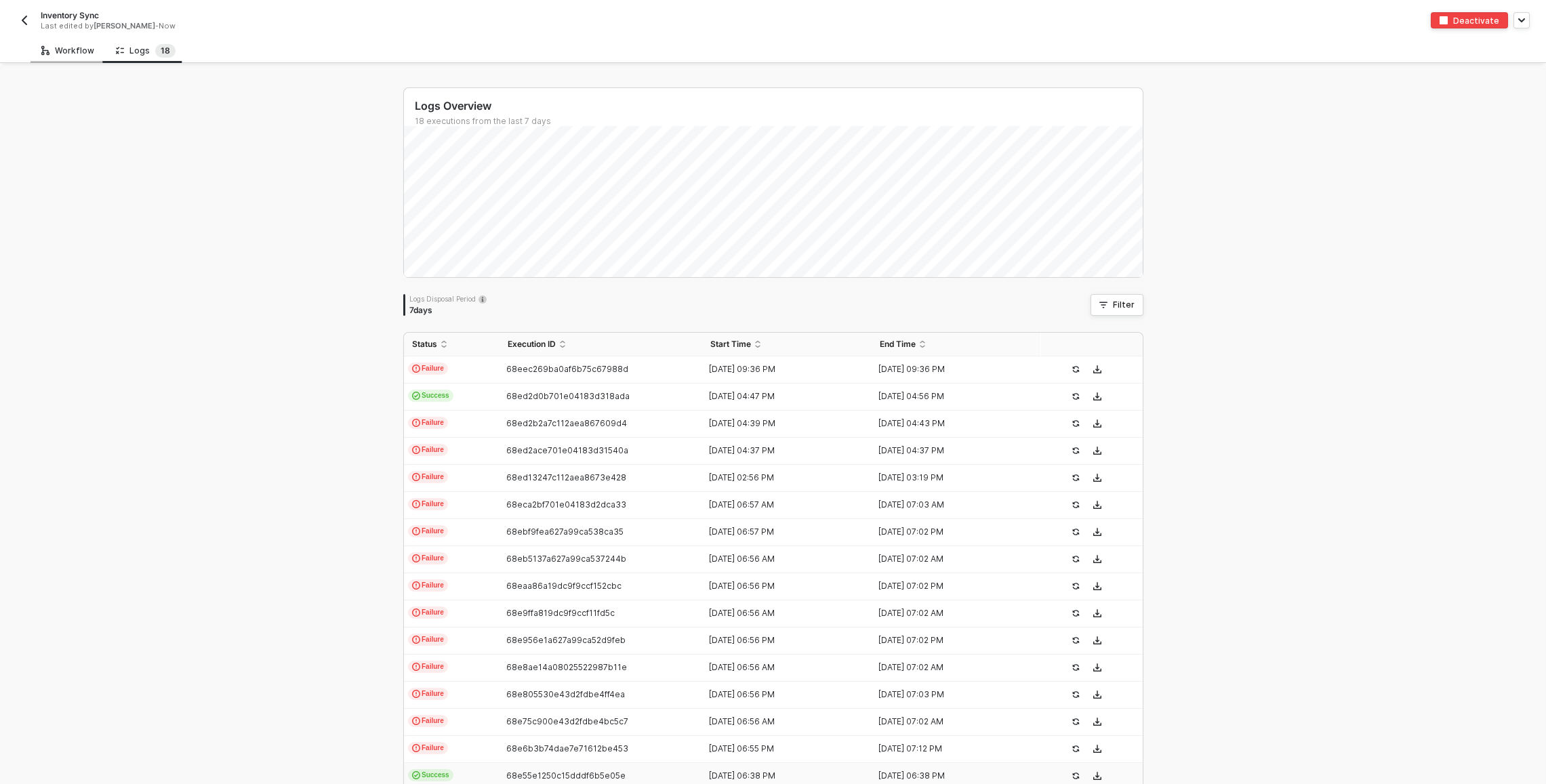
click at [73, 48] on div "Workflow" at bounding box center [68, 51] width 53 height 11
type textarea "{ "materialStock": [ { "__metadata": { "id": "https://test.com/sap/opu/odata/sa…"
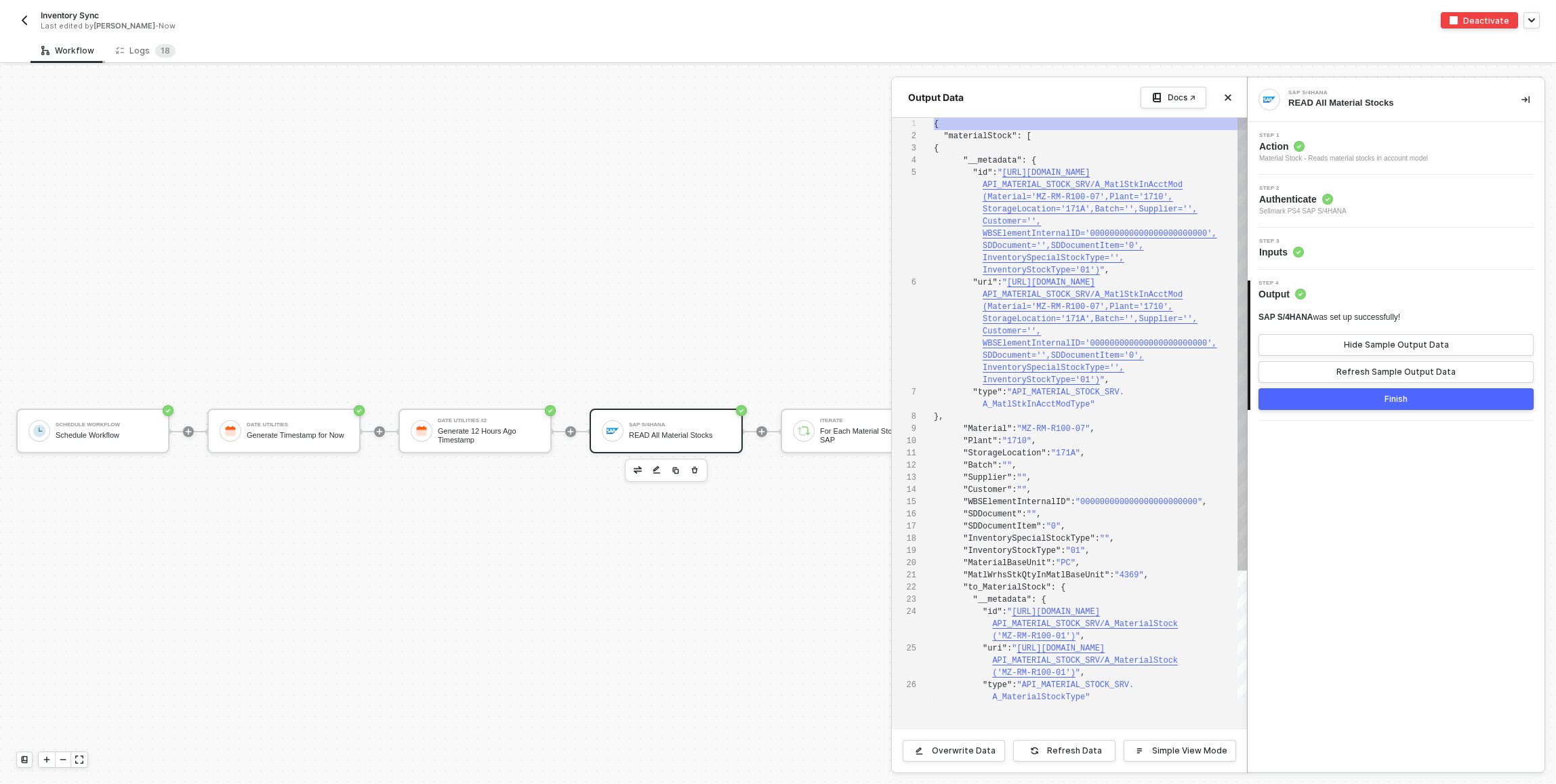
scroll to position [49, 0]
click at [575, 68] on div at bounding box center [778, 425] width 1556 height 718
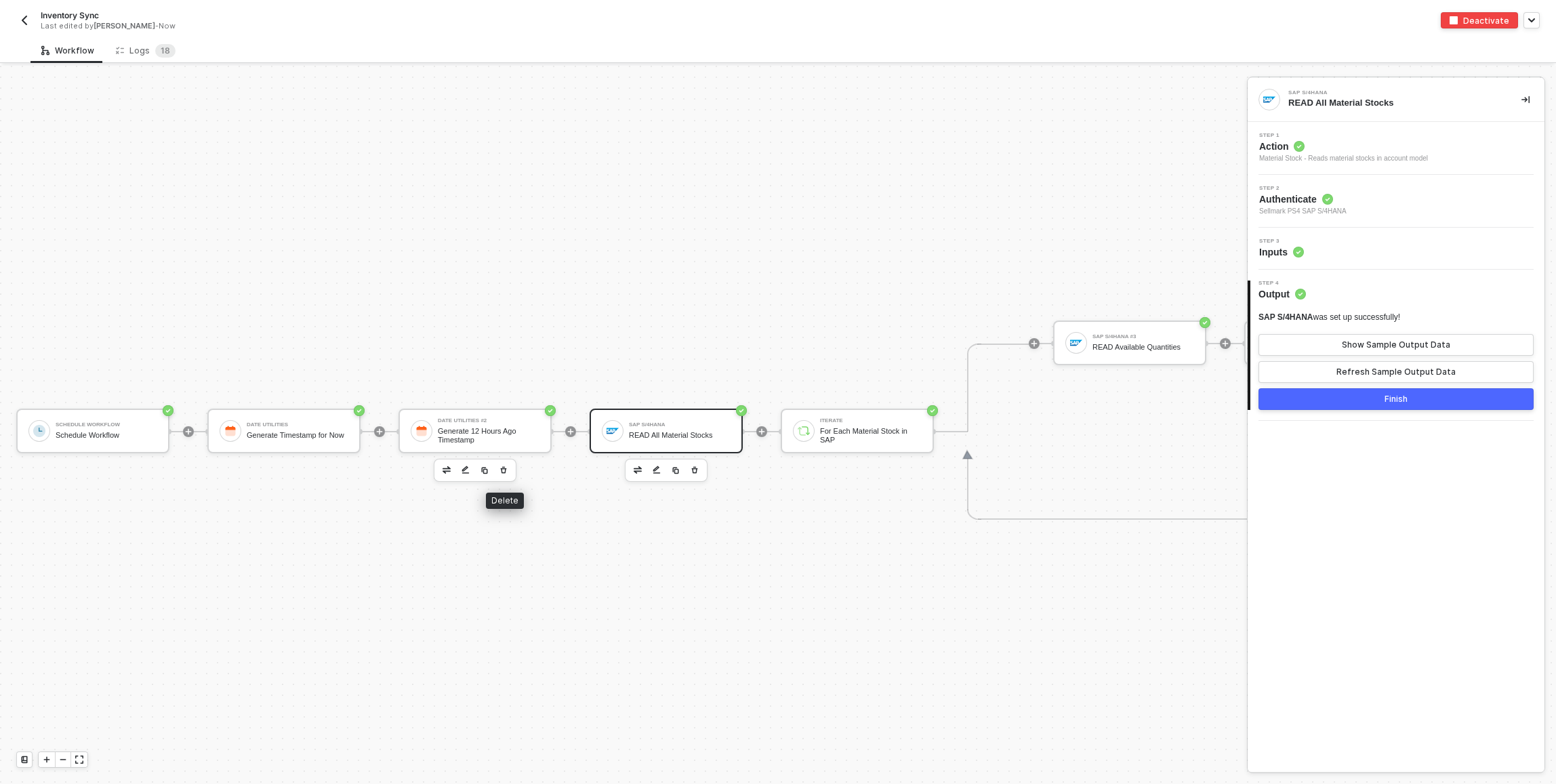
click at [503, 468] on icon "button" at bounding box center [503, 470] width 8 height 11
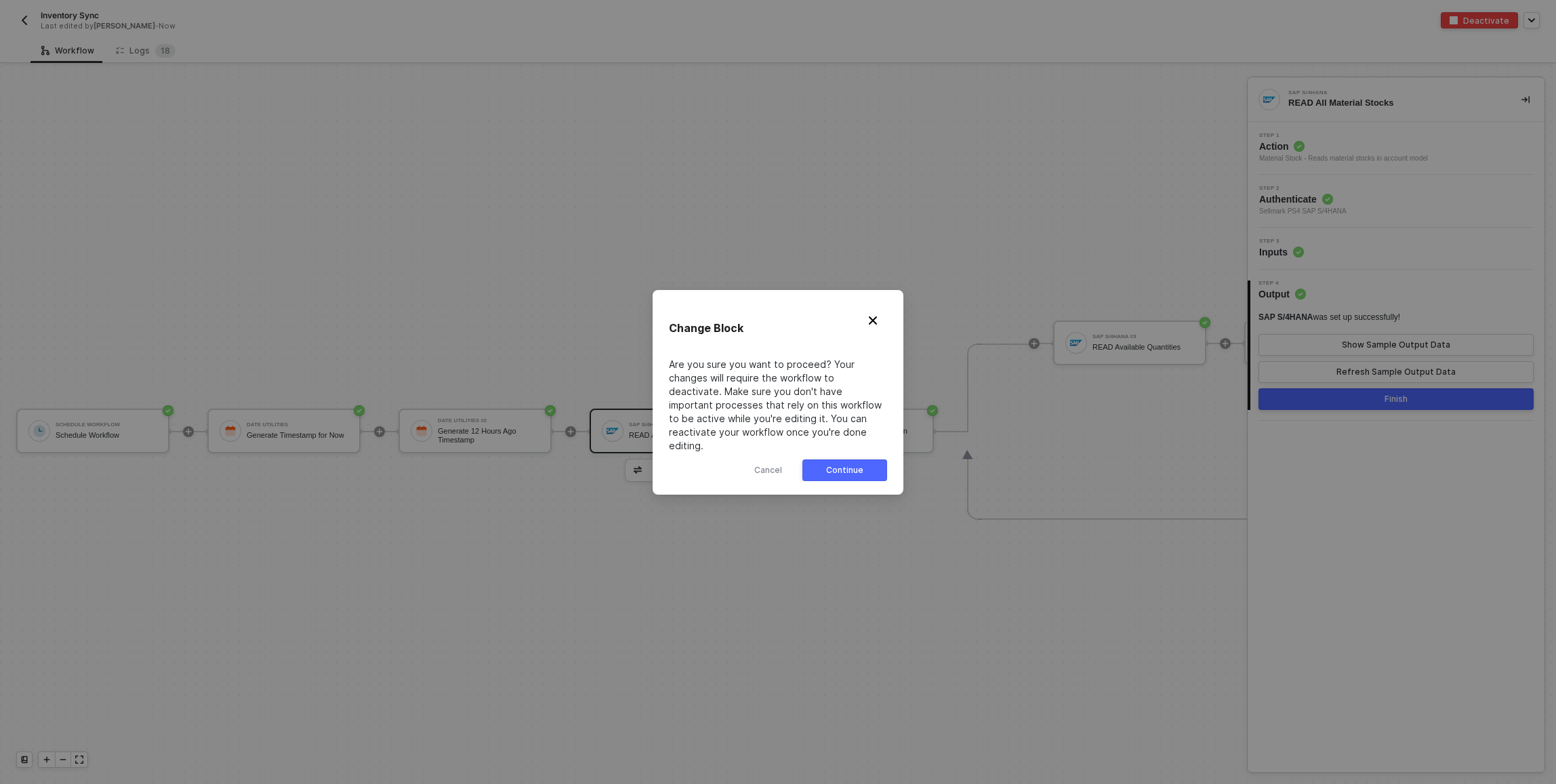
click at [842, 465] on div "Continue" at bounding box center [845, 470] width 38 height 11
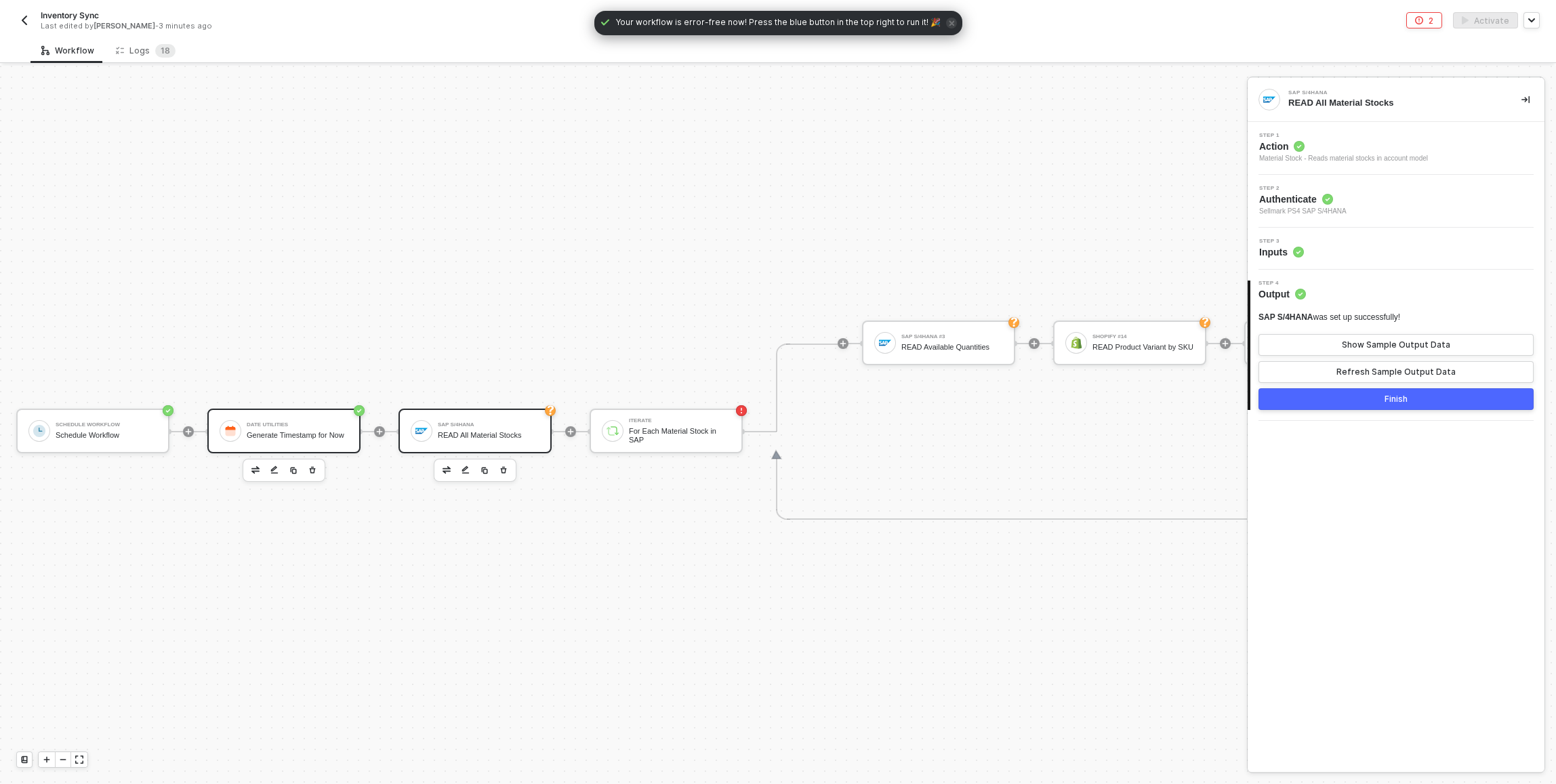
click at [326, 423] on div "Date Utilities Generate Timestamp for Now" at bounding box center [297, 431] width 101 height 26
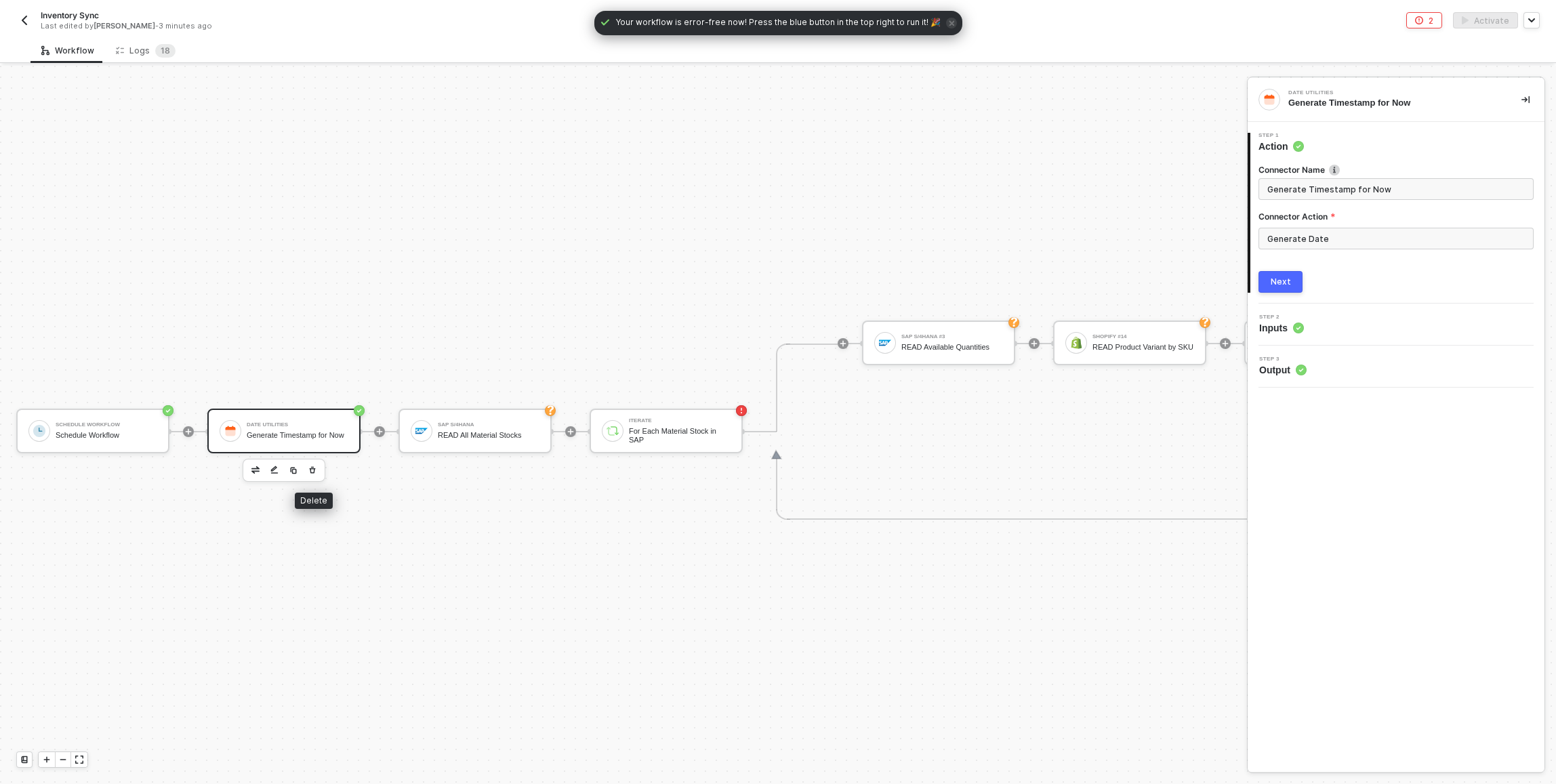
click at [314, 473] on icon "button" at bounding box center [312, 470] width 8 height 11
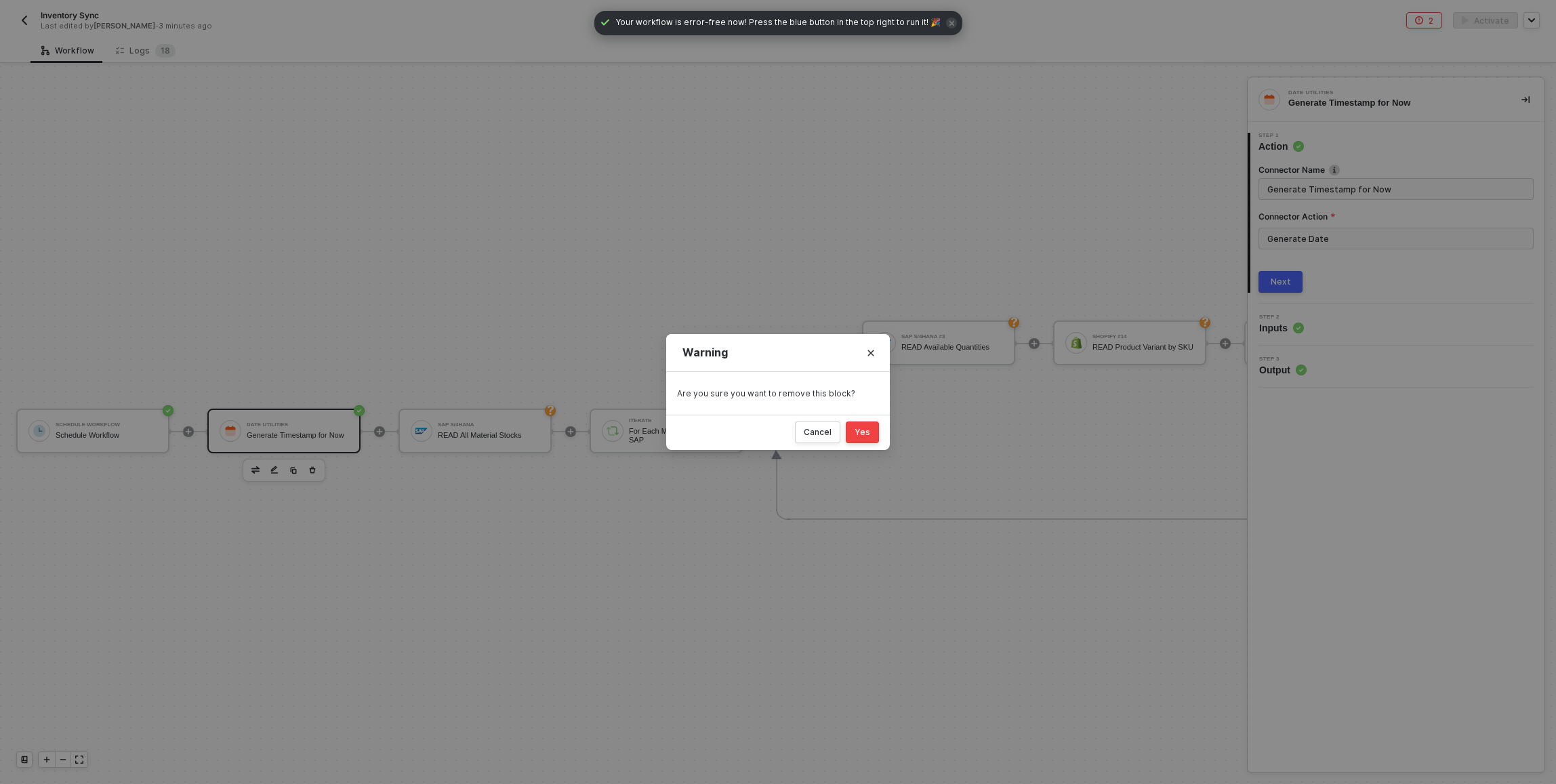
click at [872, 432] on button "Yes" at bounding box center [862, 432] width 33 height 21
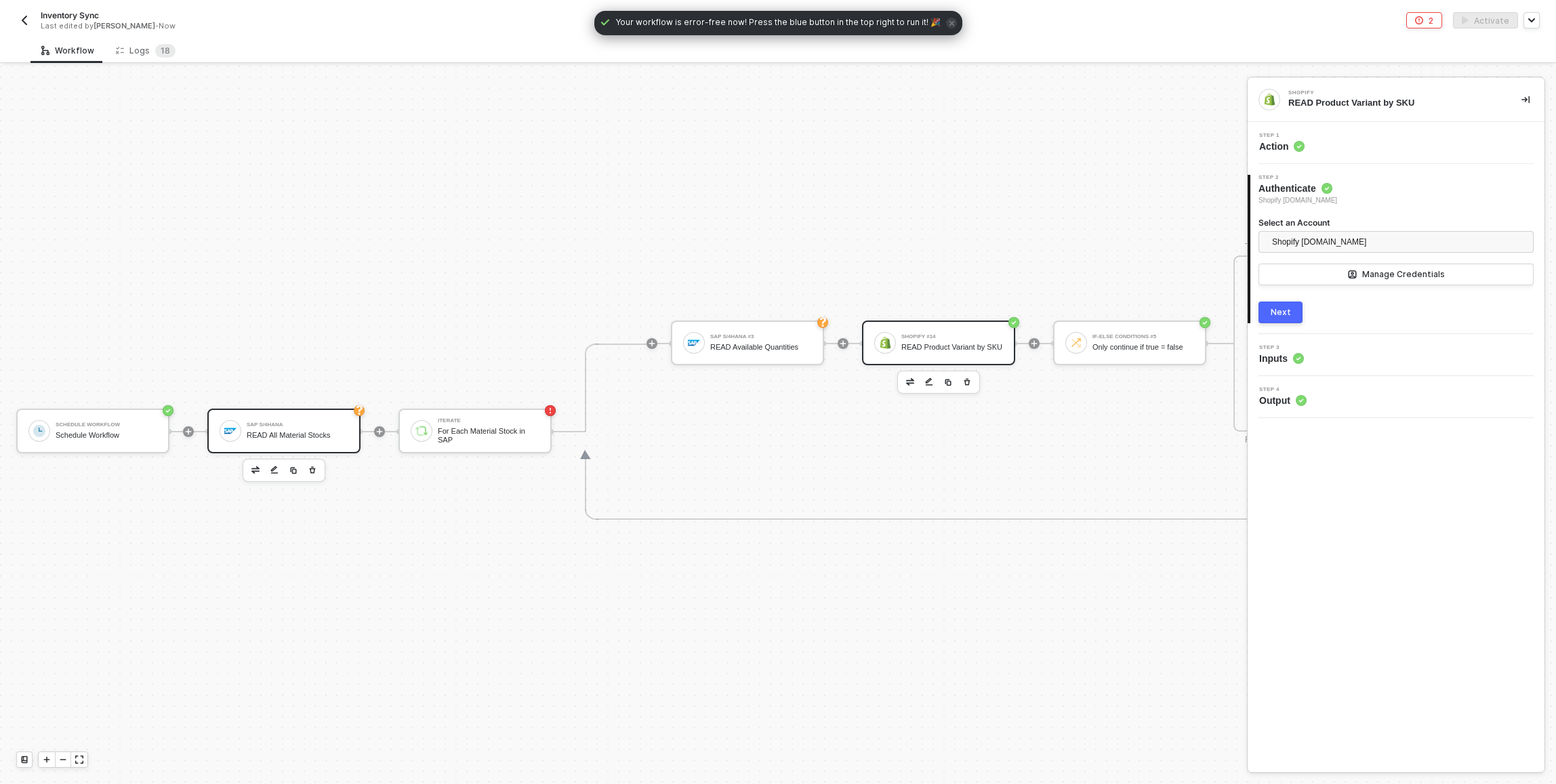
click at [307, 431] on div "READ All Material Stocks" at bounding box center [297, 435] width 101 height 8
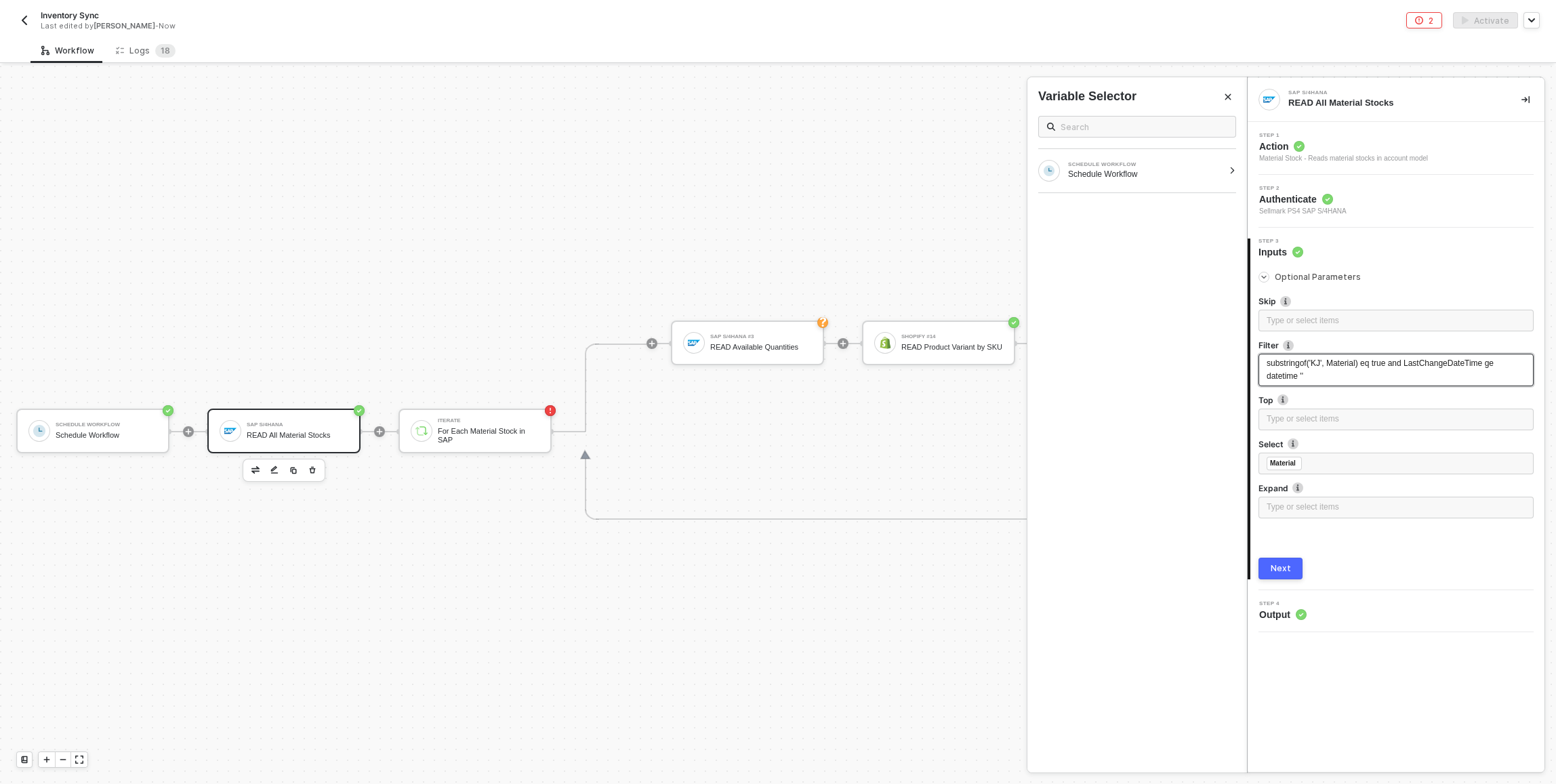
drag, startPoint x: 1345, startPoint y: 380, endPoint x: 1416, endPoint y: 364, distance: 72.8
click at [1416, 364] on div "substringof('KJ', Material) eq true and LastChangeDateTime ge datetime ' '" at bounding box center [1396, 370] width 259 height 26
drag, startPoint x: 1405, startPoint y: 379, endPoint x: 1397, endPoint y: 363, distance: 17.9
click at [1397, 363] on div "substringof('KJ', Material) eq true and LastChangeDateTime ge datetime ' '" at bounding box center [1396, 370] width 259 height 26
click at [1285, 562] on div "Next" at bounding box center [1281, 558] width 20 height 11
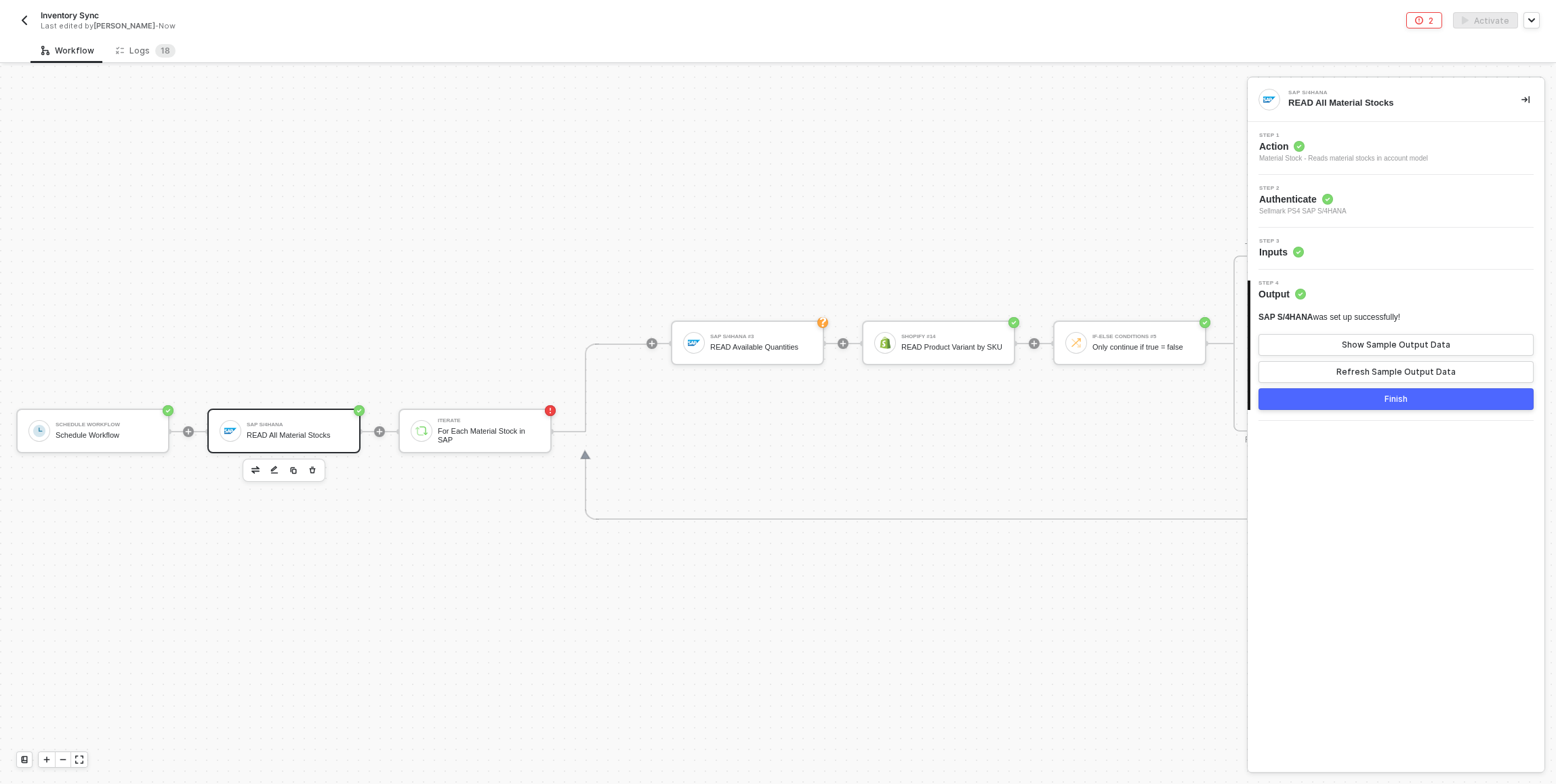
click at [1374, 402] on button "Finish" at bounding box center [1396, 399] width 275 height 21
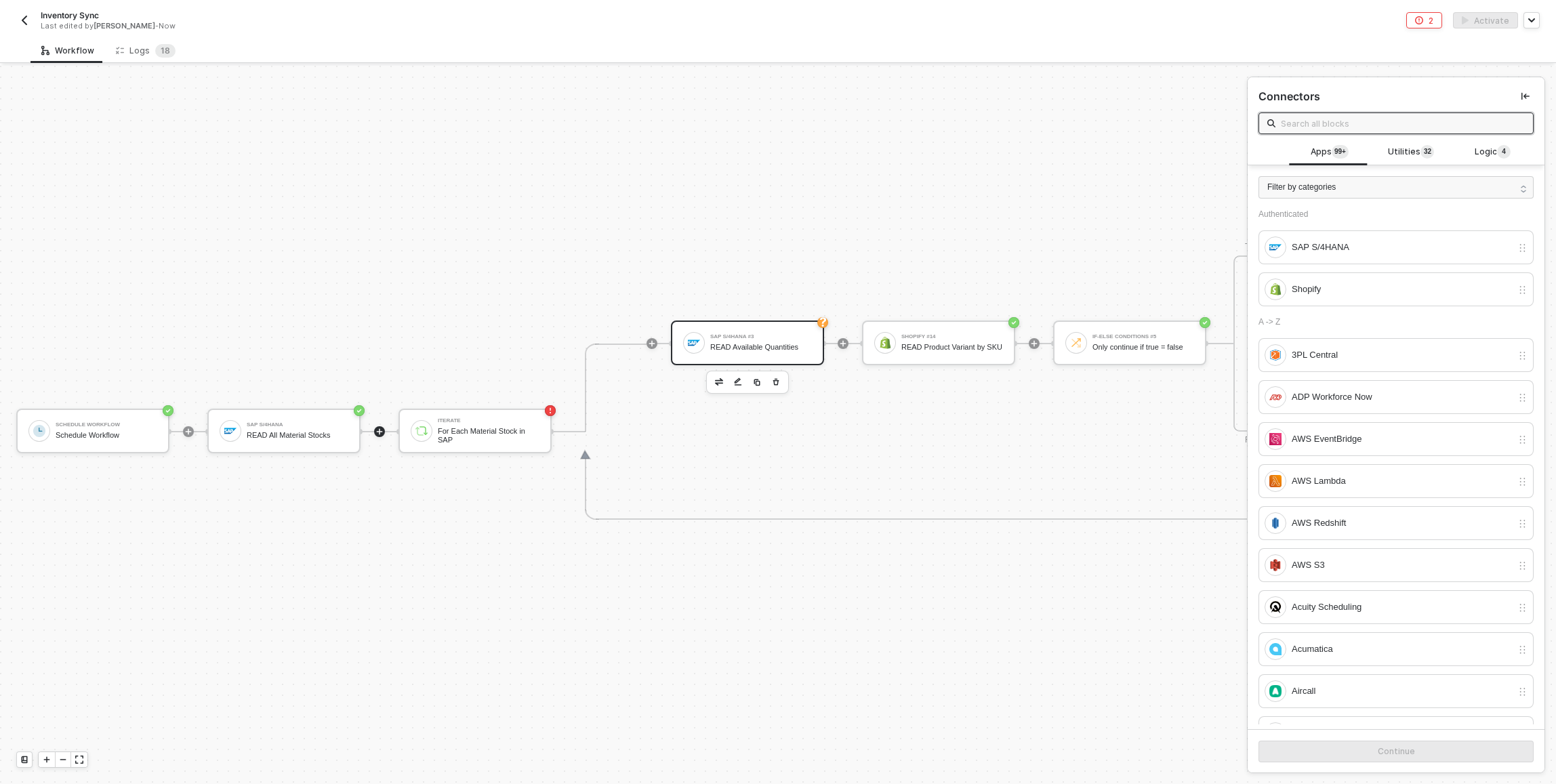
click at [757, 356] on div "SAP S/4HANA #3 READ Available Quantities" at bounding box center [747, 343] width 153 height 44
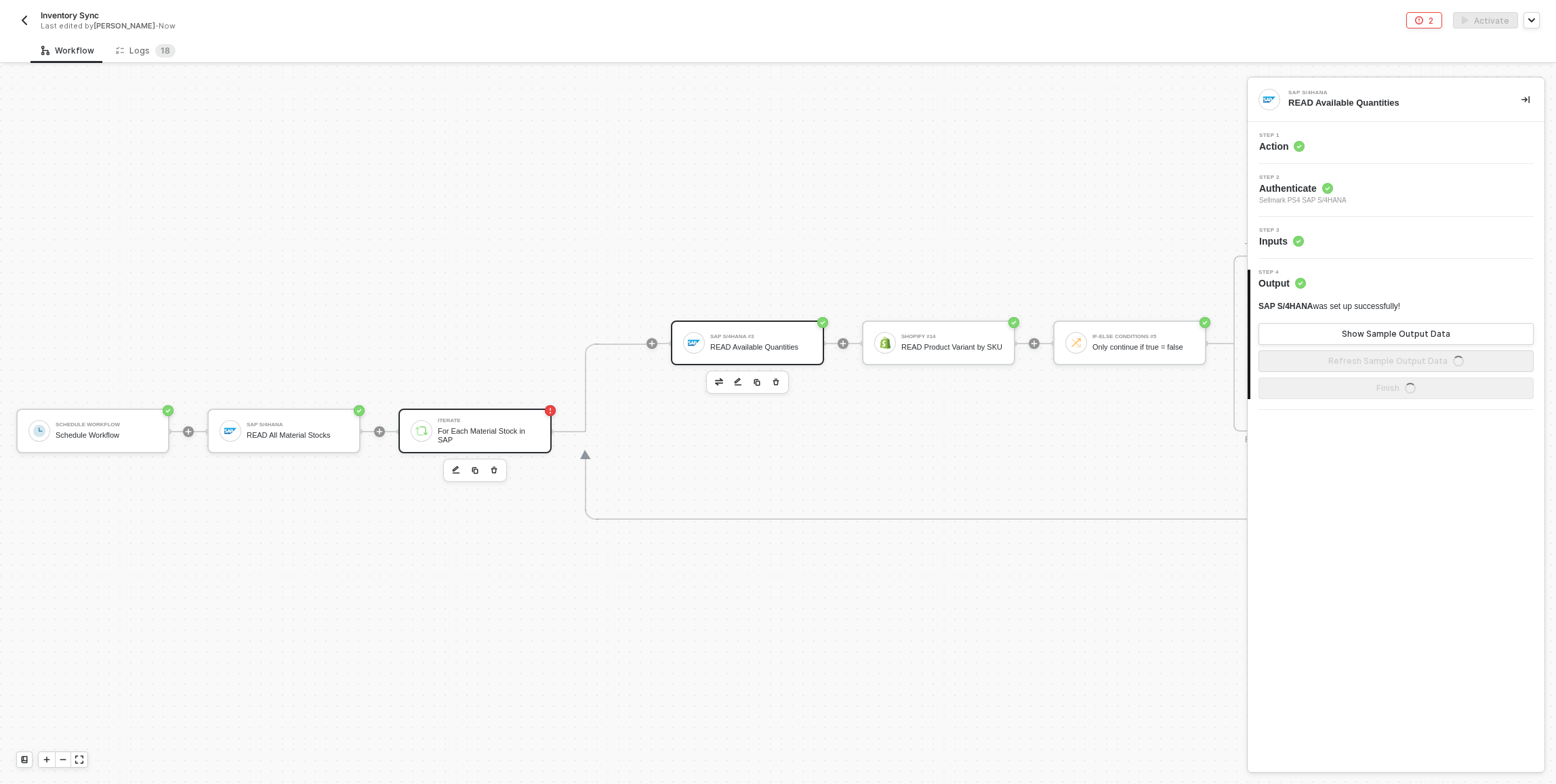
click at [520, 425] on div "Iterate For Each Material Stock in SAP" at bounding box center [489, 431] width 101 height 26
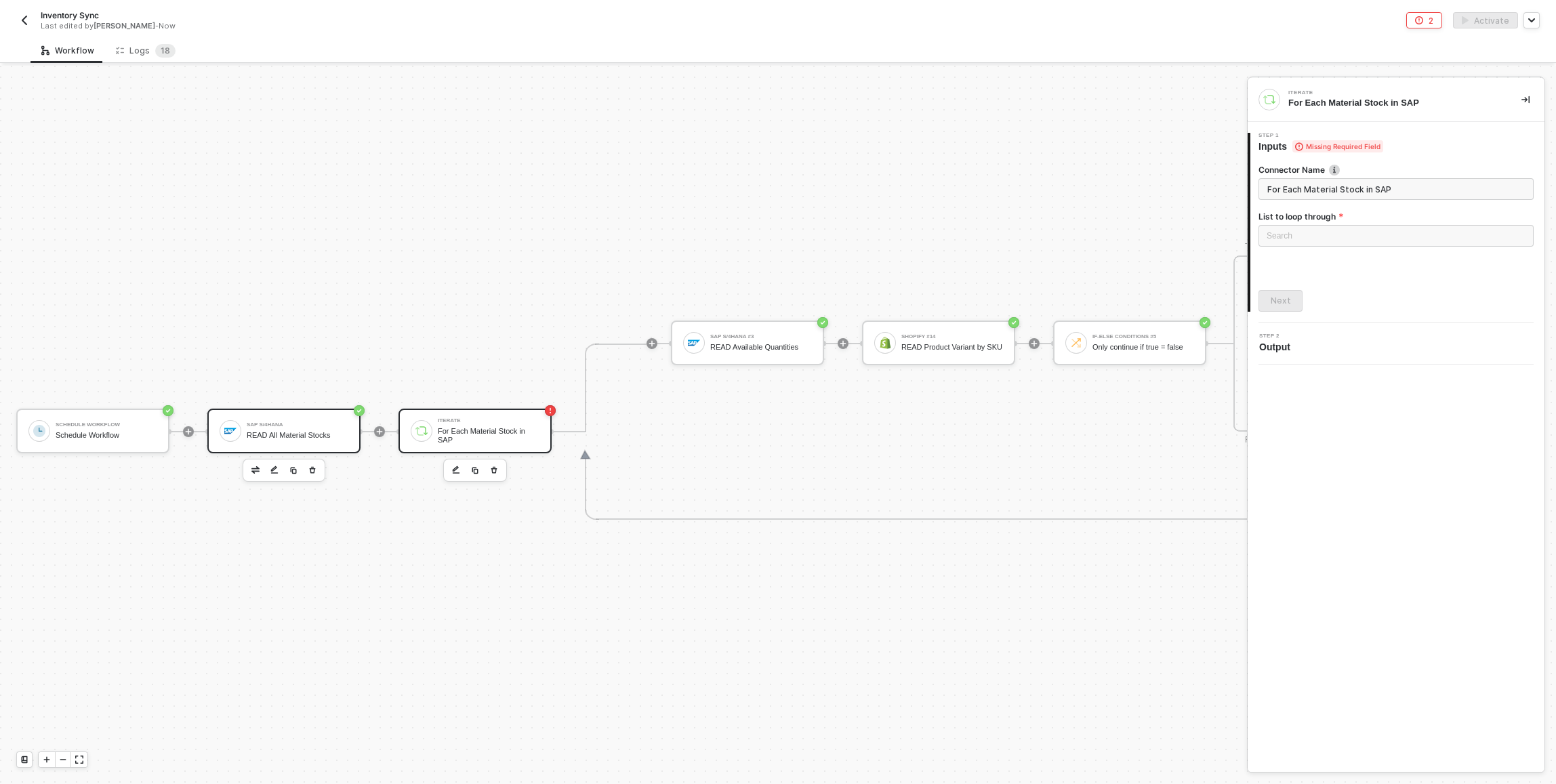
click at [217, 431] on div "SAP S/4HANA READ All Material Stocks" at bounding box center [284, 431] width 153 height 44
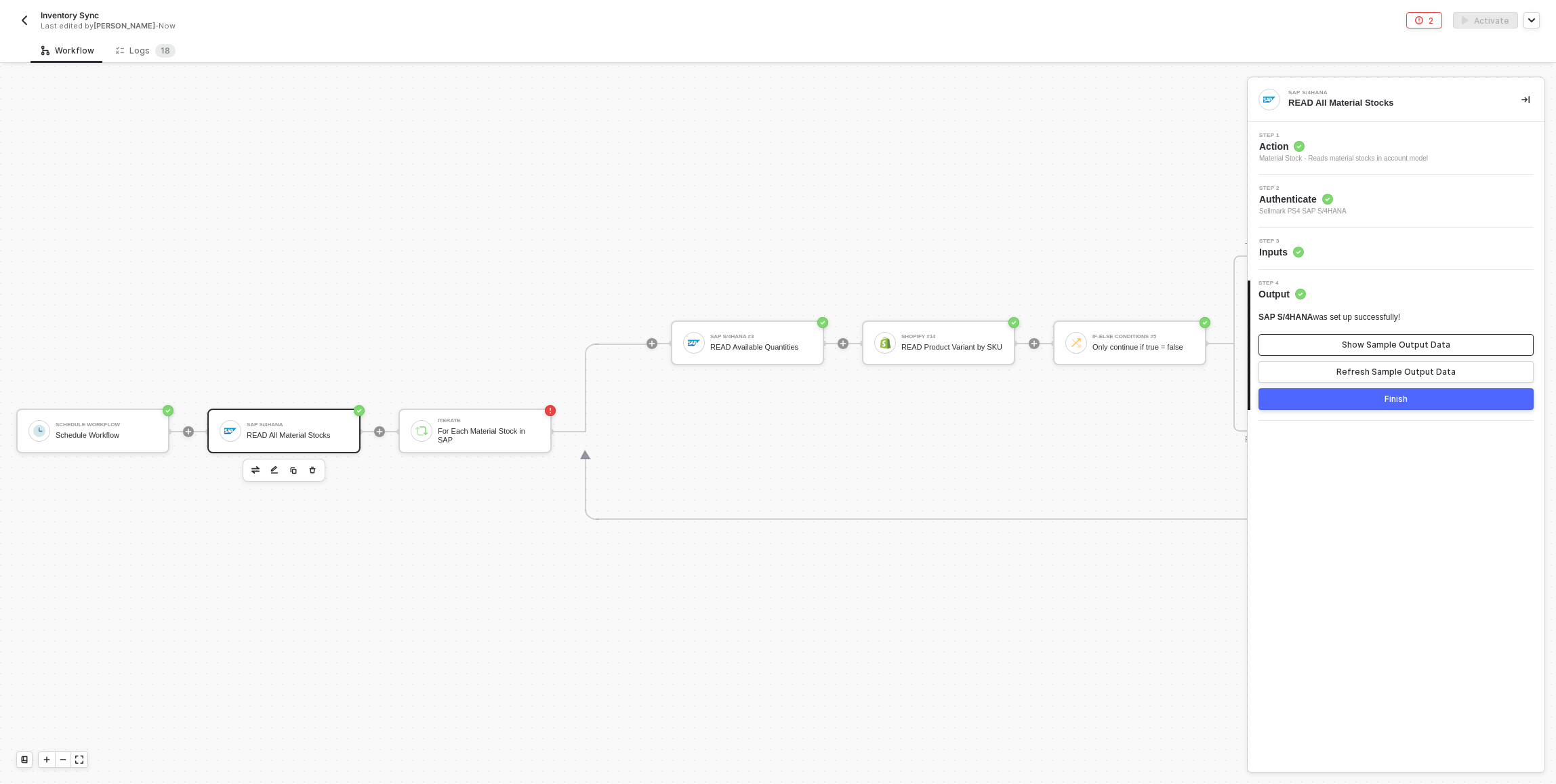
click at [1380, 341] on div "Show Sample Output Data" at bounding box center [1396, 344] width 108 height 11
type textarea "{ "materialStock": [ { "__metadata": { "id": "https://test.com/sap/opu/odata/sa…"
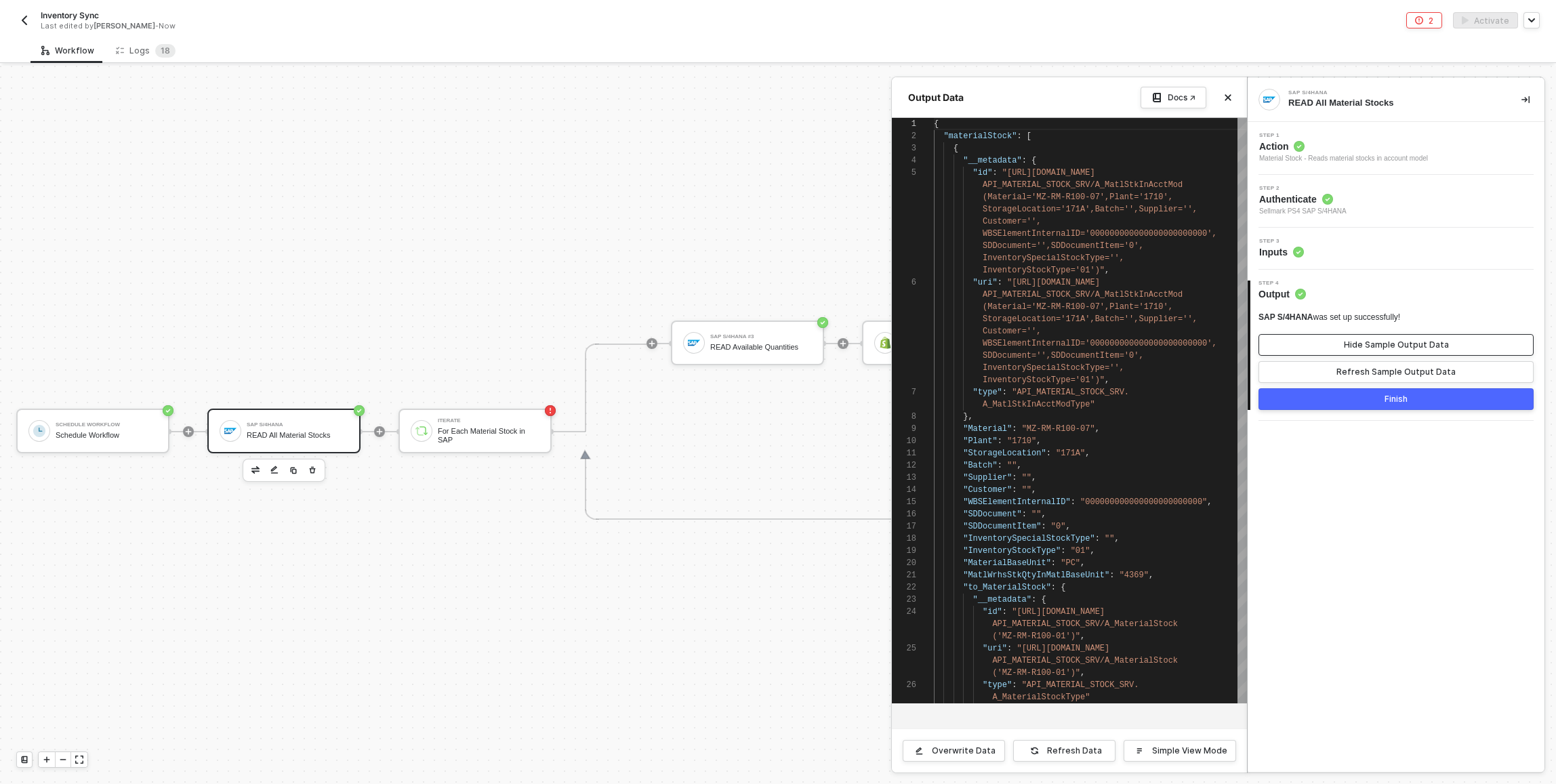
click at [1378, 347] on div "Hide Sample Output Data" at bounding box center [1396, 344] width 105 height 11
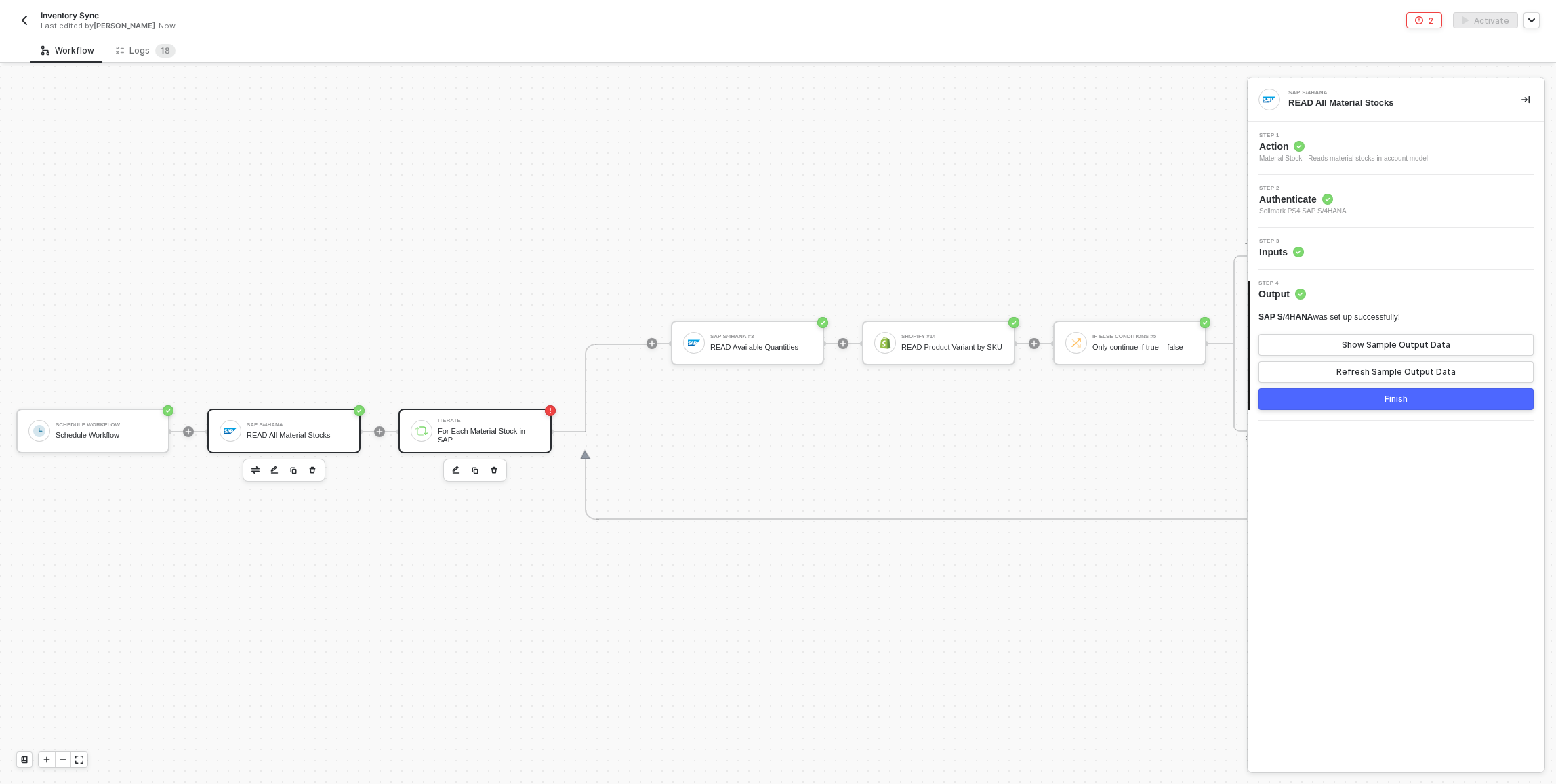
click at [427, 420] on div "Iterate For Each Material Stock in SAP" at bounding box center [475, 431] width 153 height 44
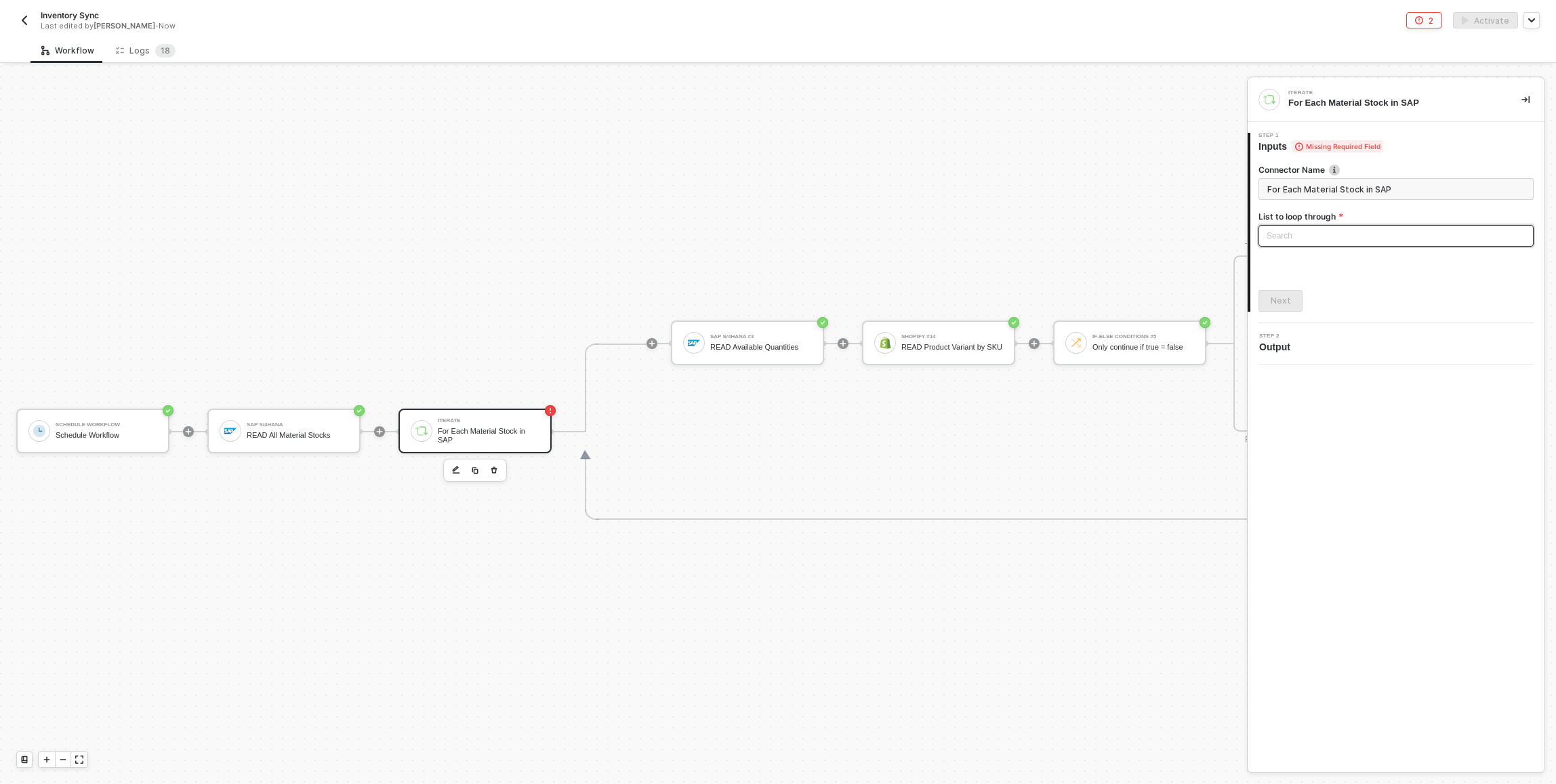
click at [1329, 235] on div "Search" at bounding box center [1396, 236] width 275 height 21
click at [1330, 262] on div "SAP S/4HANA: Material Stock" at bounding box center [1396, 262] width 253 height 15
type input "Loop through SAP S/4HANA: Material Stock"
click at [1284, 301] on div "Next" at bounding box center [1281, 301] width 20 height 11
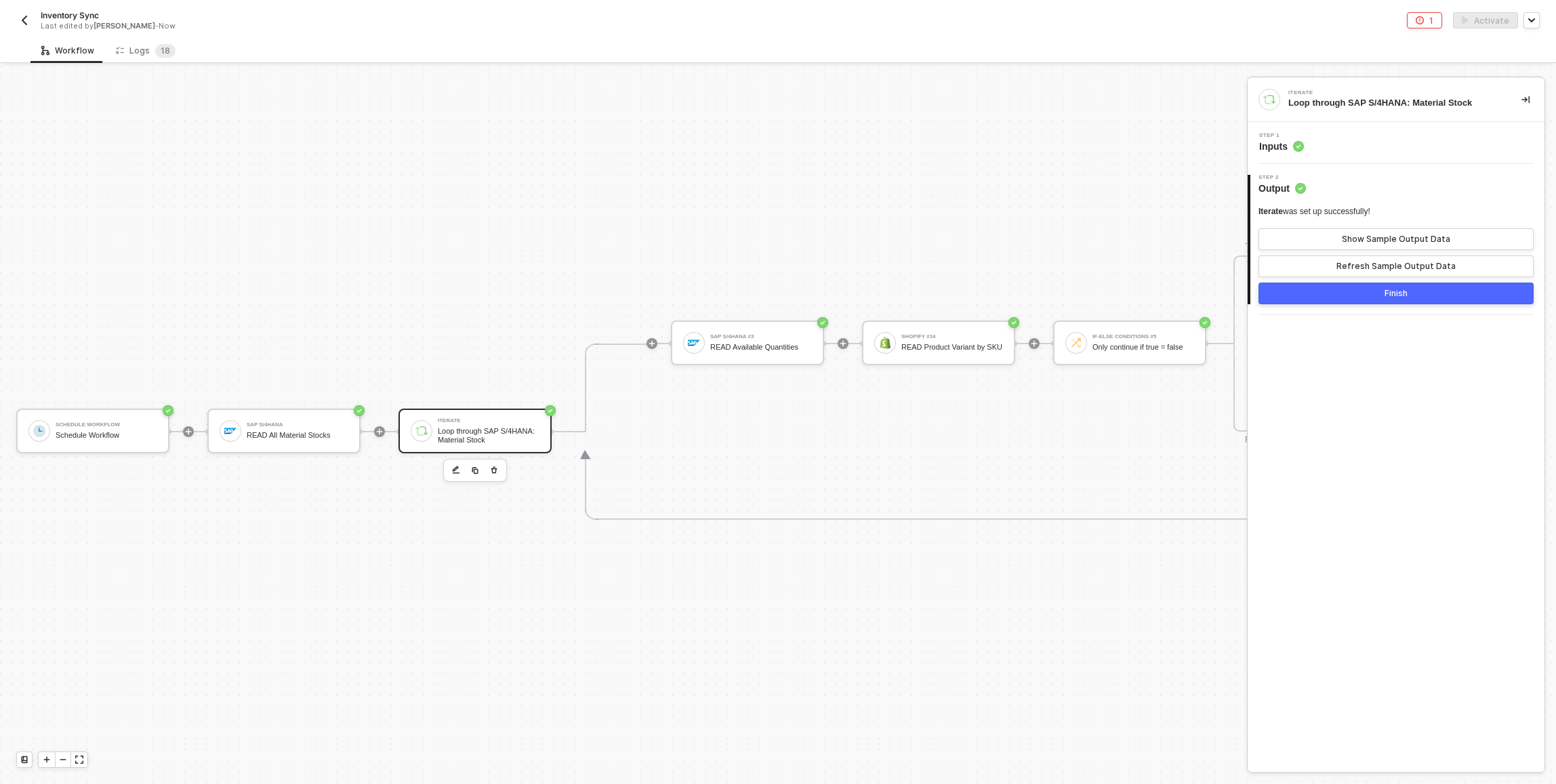
click at [1309, 292] on button "Finish" at bounding box center [1396, 293] width 275 height 21
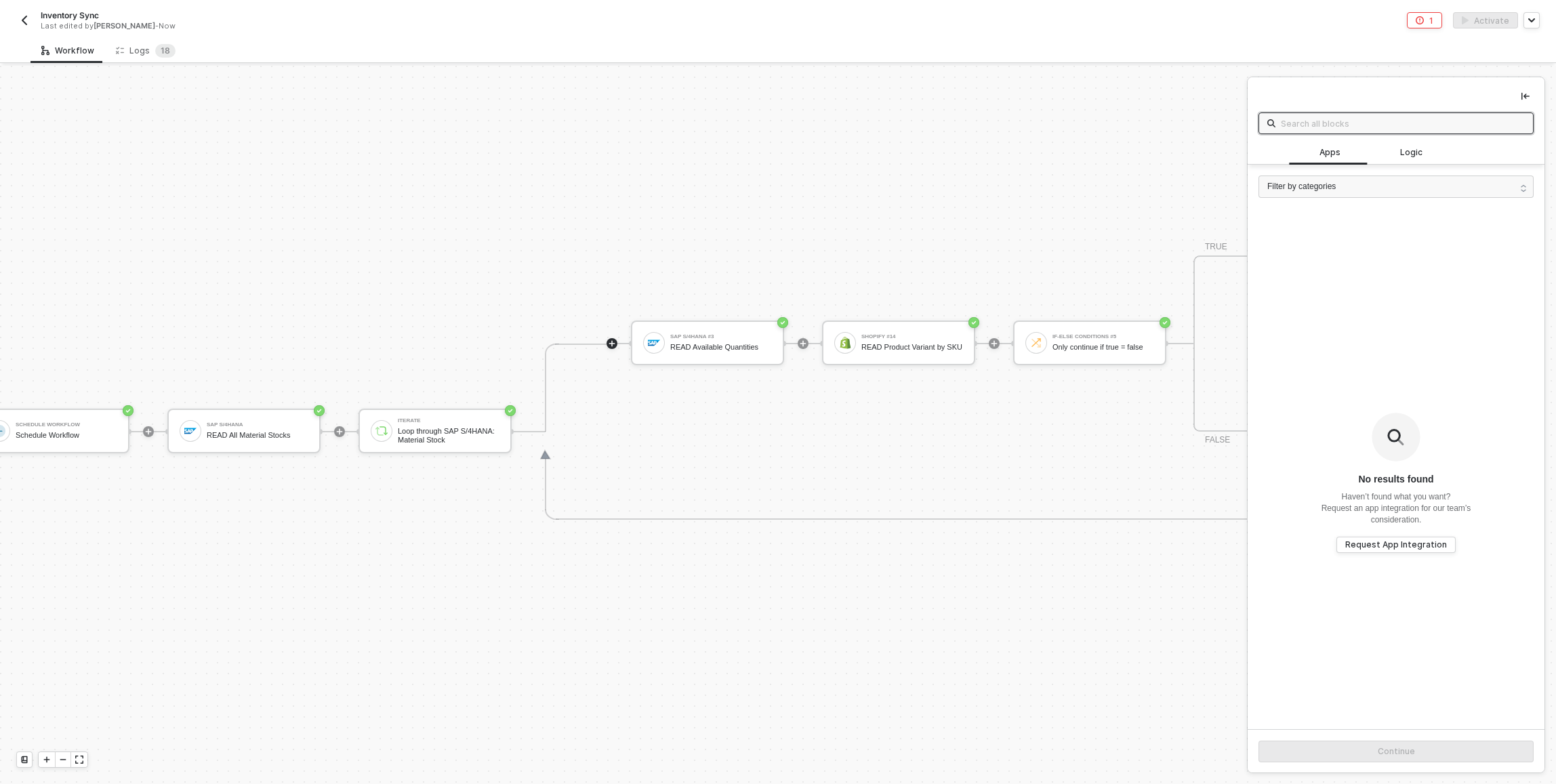
scroll to position [365, 380]
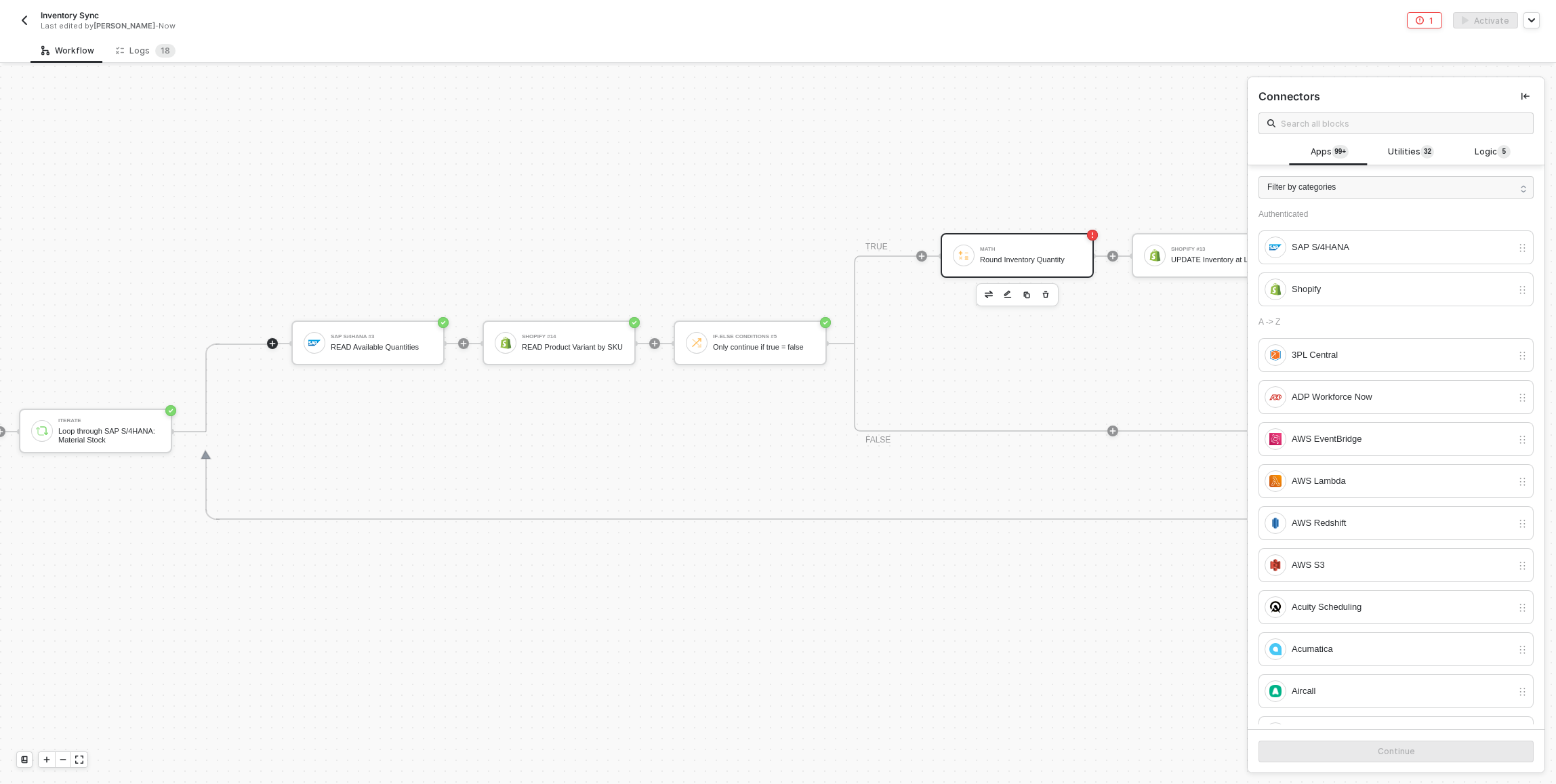
click at [1007, 253] on div "Math Round Inventory Quantity" at bounding box center [1030, 255] width 101 height 26
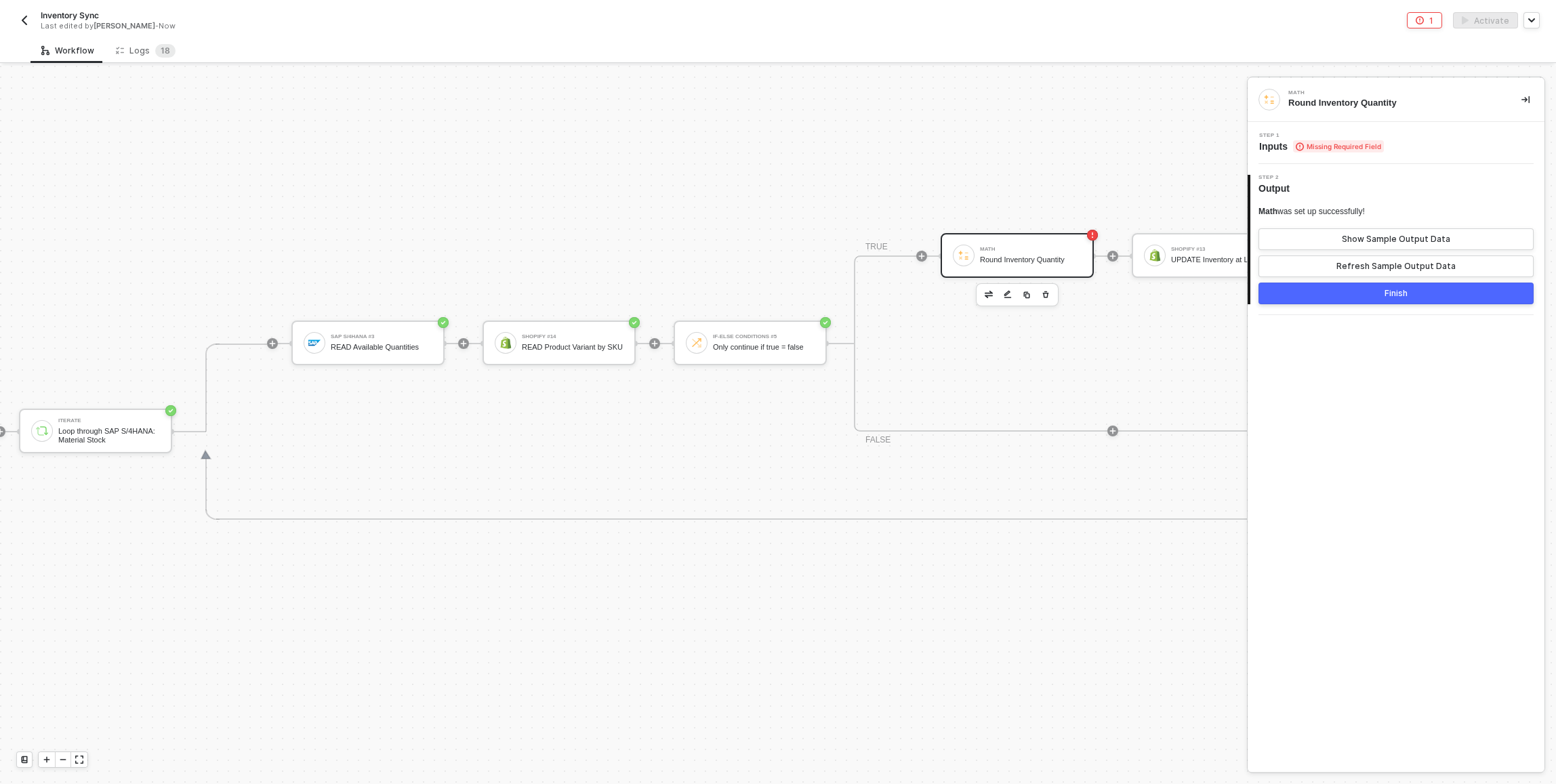
click at [1332, 130] on div "Step 1 Inputs Missing Required Field" at bounding box center [1396, 143] width 297 height 42
click at [1335, 139] on div "Step 1 Inputs Missing Required Field" at bounding box center [1321, 143] width 125 height 20
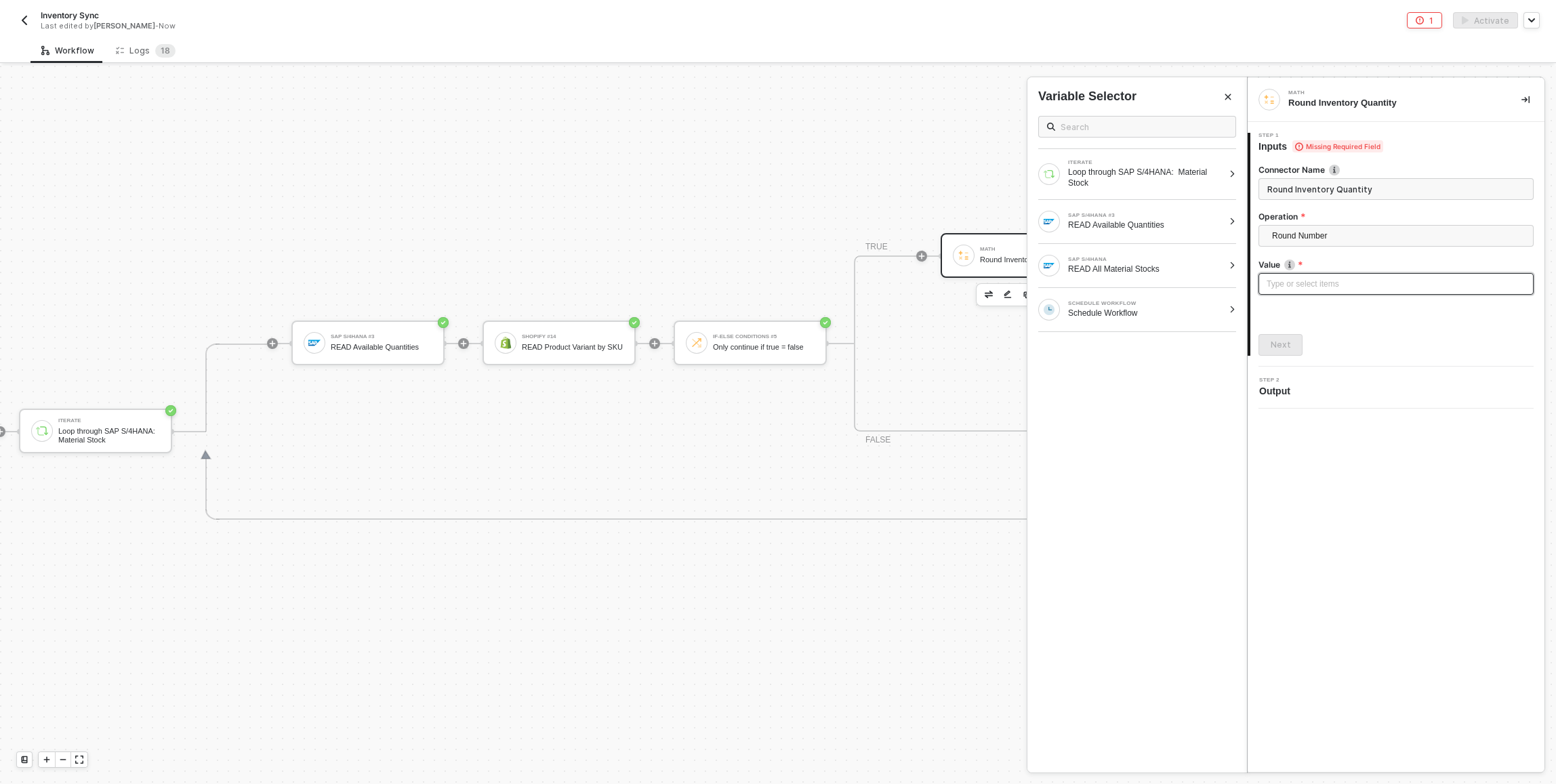
click at [1330, 282] on div "Type or select items ﻿" at bounding box center [1396, 284] width 259 height 13
click at [1199, 179] on div "Loop through SAP S/4HANA: Material Stock" at bounding box center [1146, 177] width 155 height 21
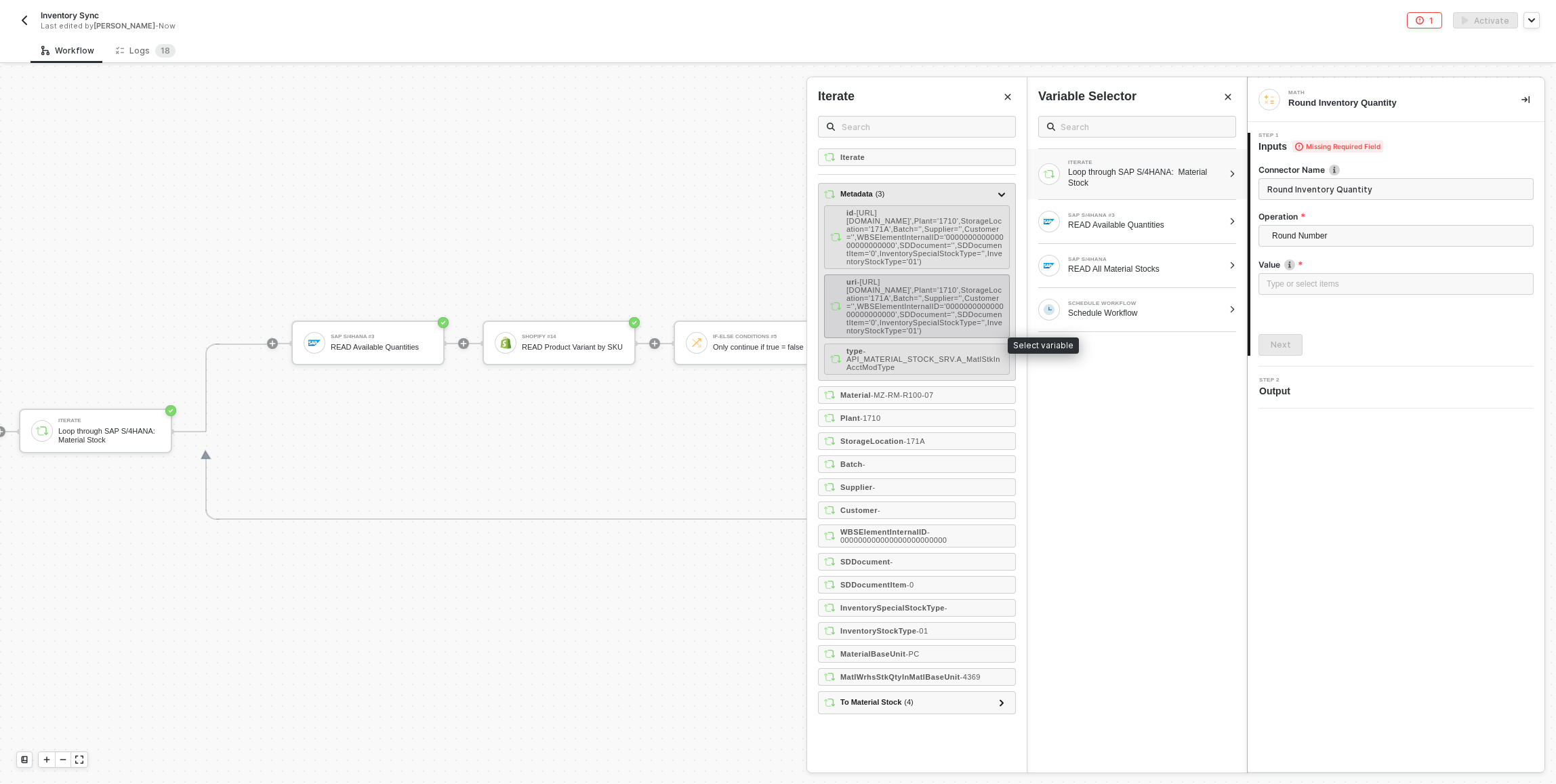
scroll to position [2, 0]
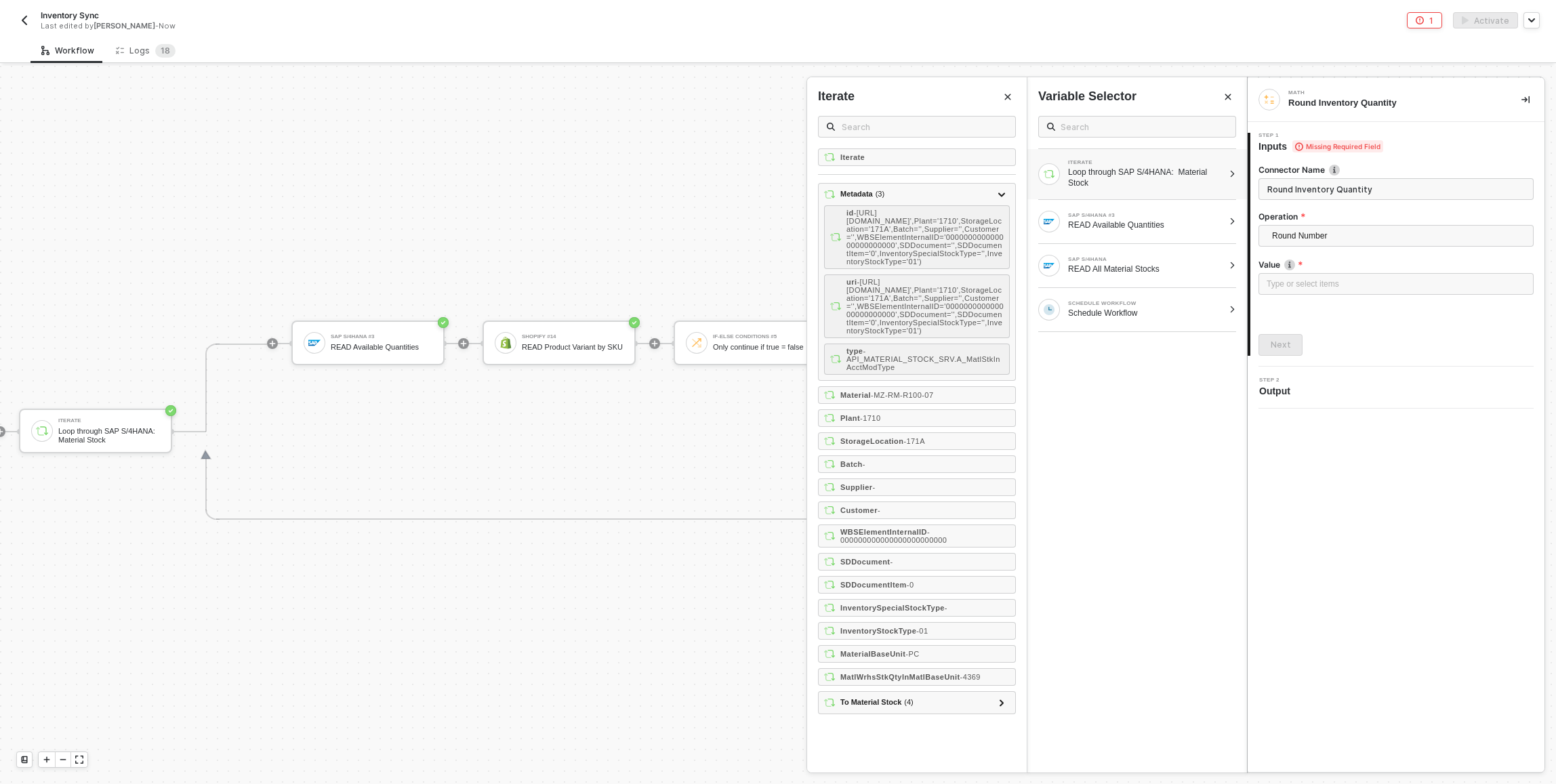
click at [1337, 270] on label "Value" at bounding box center [1396, 264] width 275 height 12
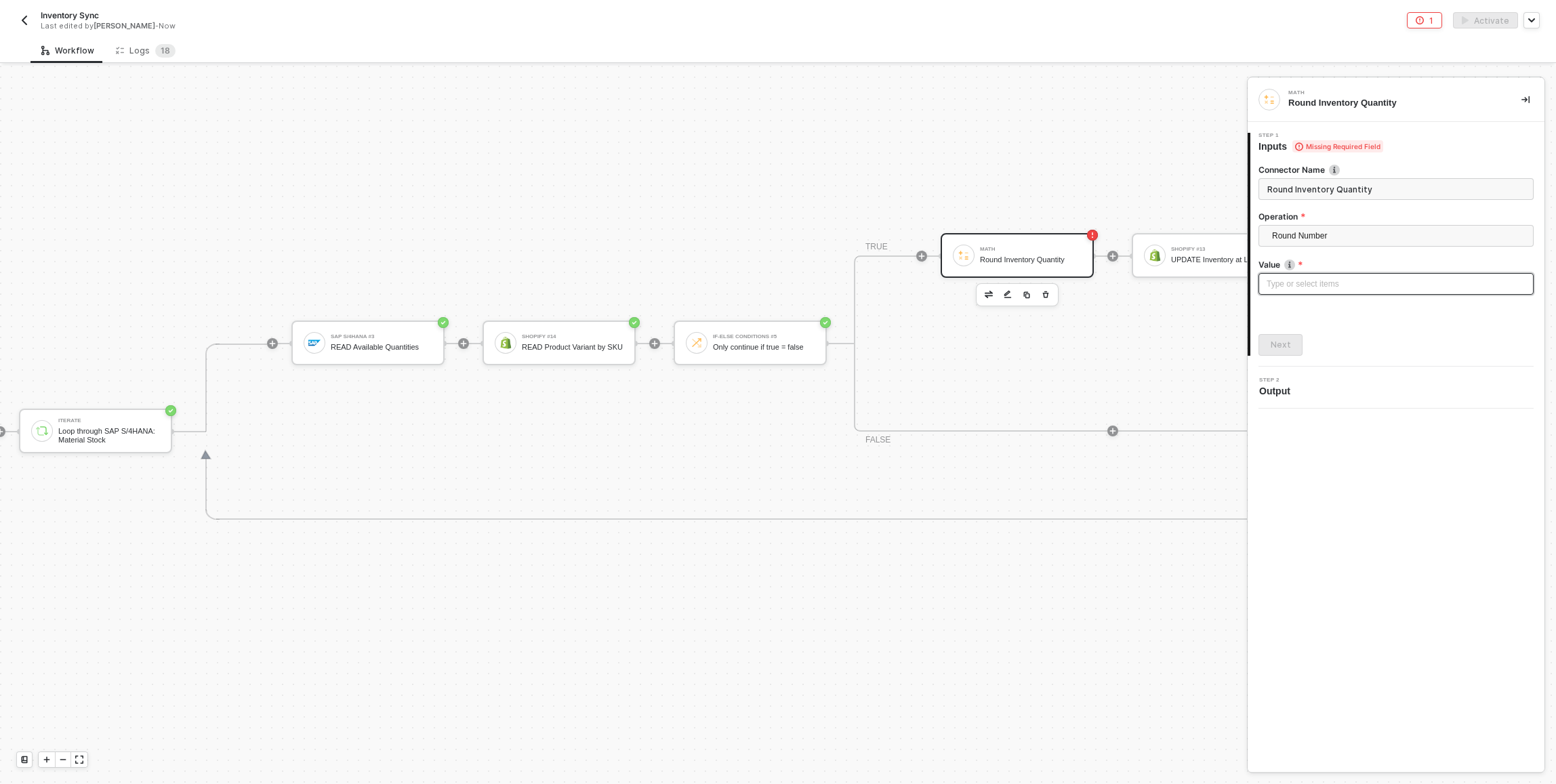
click at [1342, 279] on div "Type or select items ﻿" at bounding box center [1396, 284] width 259 height 13
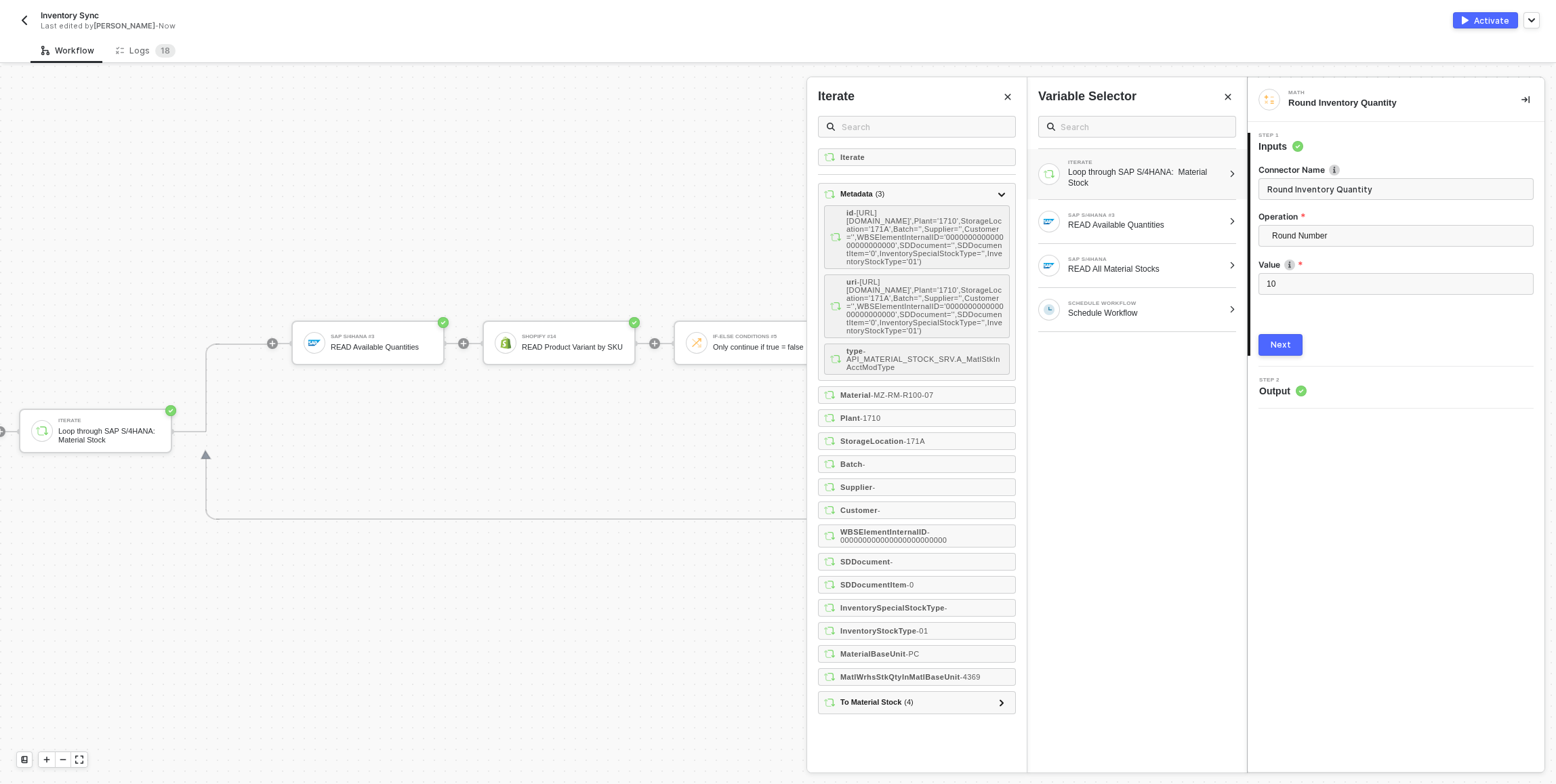
click at [1463, 350] on div "Next" at bounding box center [1396, 344] width 275 height 21
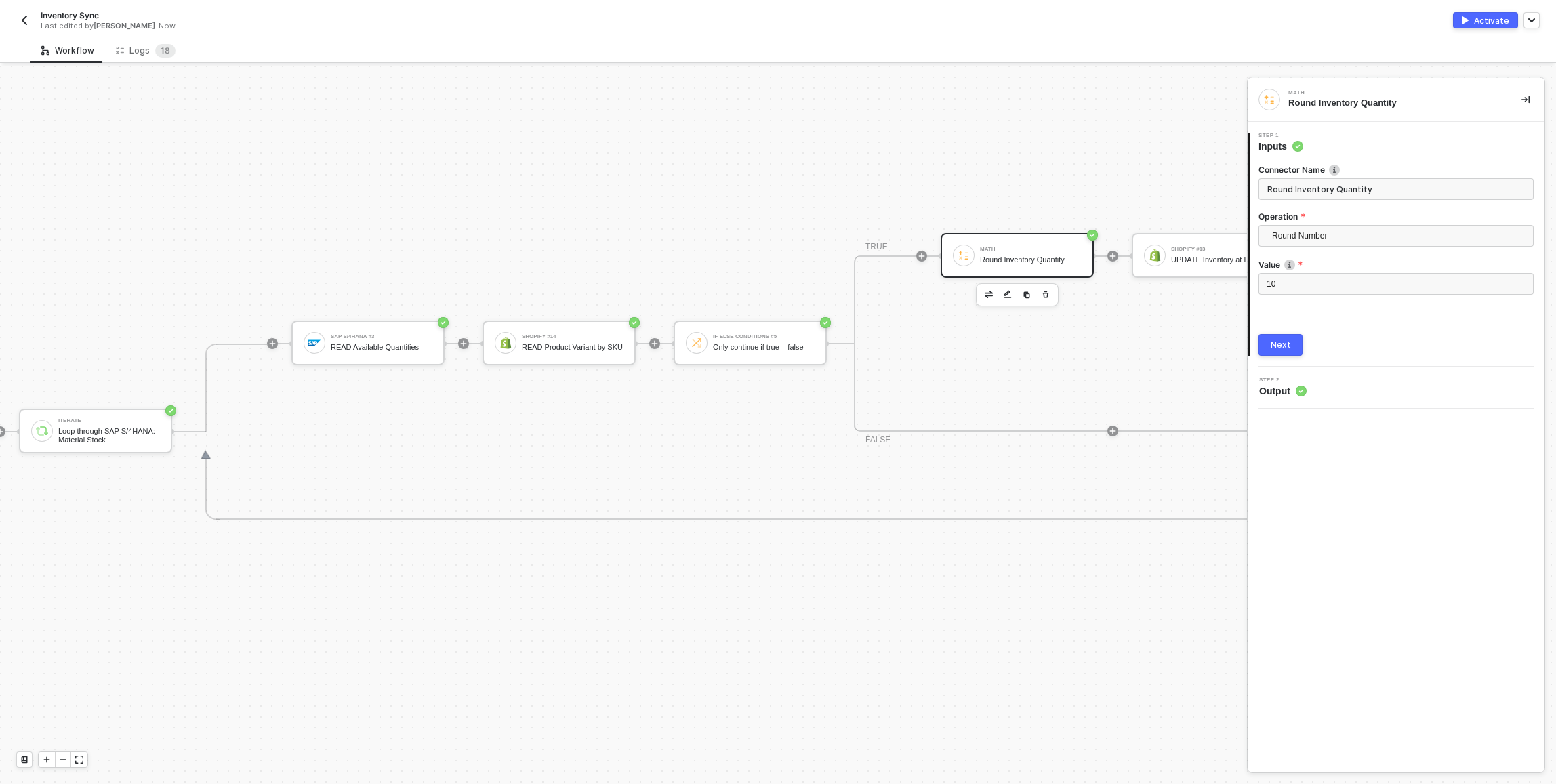
click at [1272, 350] on div "Next" at bounding box center [1281, 344] width 20 height 11
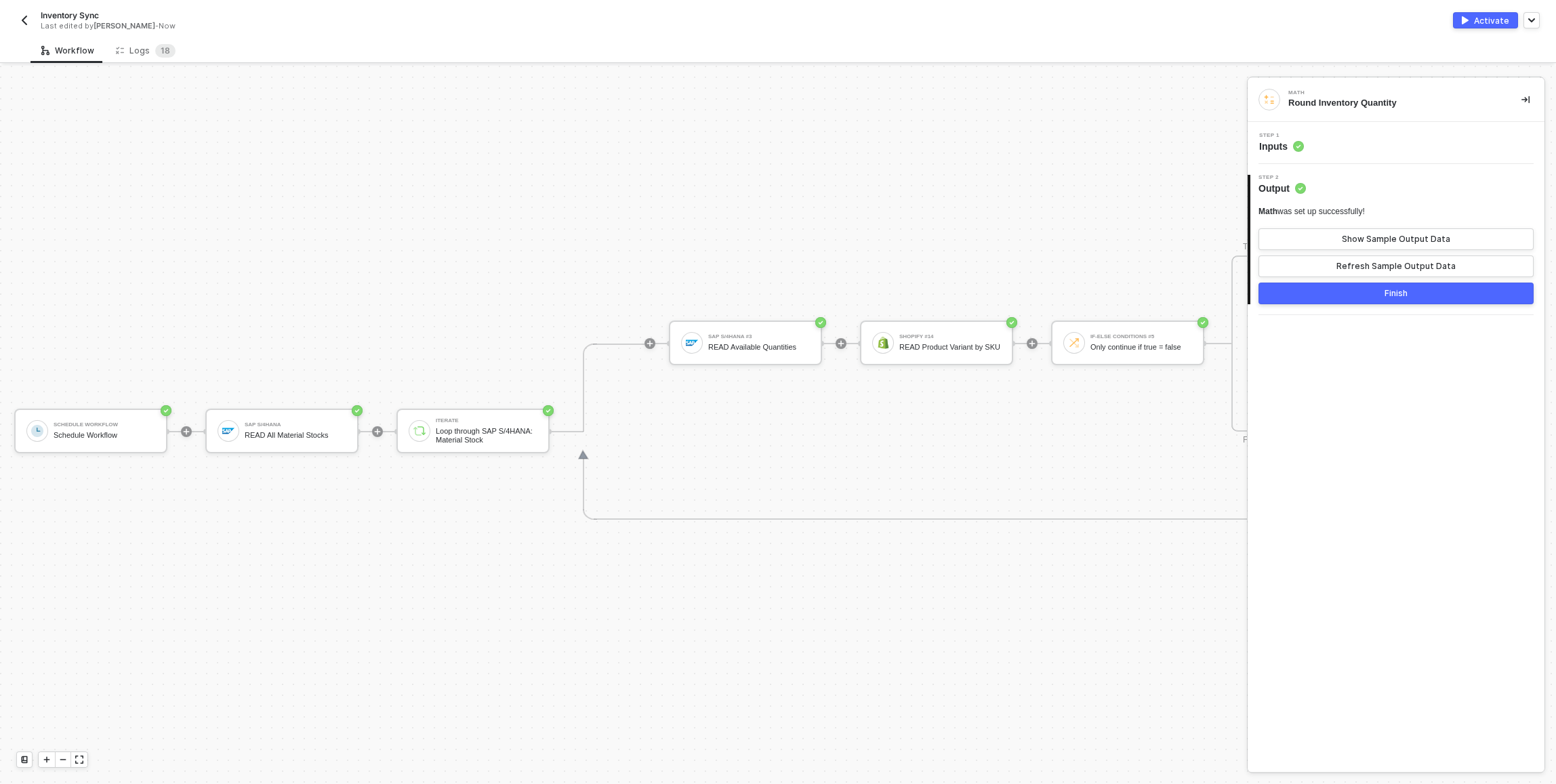
scroll to position [365, 0]
click at [1167, 351] on div "Only continue if true = false" at bounding box center [1143, 347] width 101 height 8
click at [244, 430] on div "SAP S/4HANA READ All Material Stocks" at bounding box center [295, 431] width 107 height 26
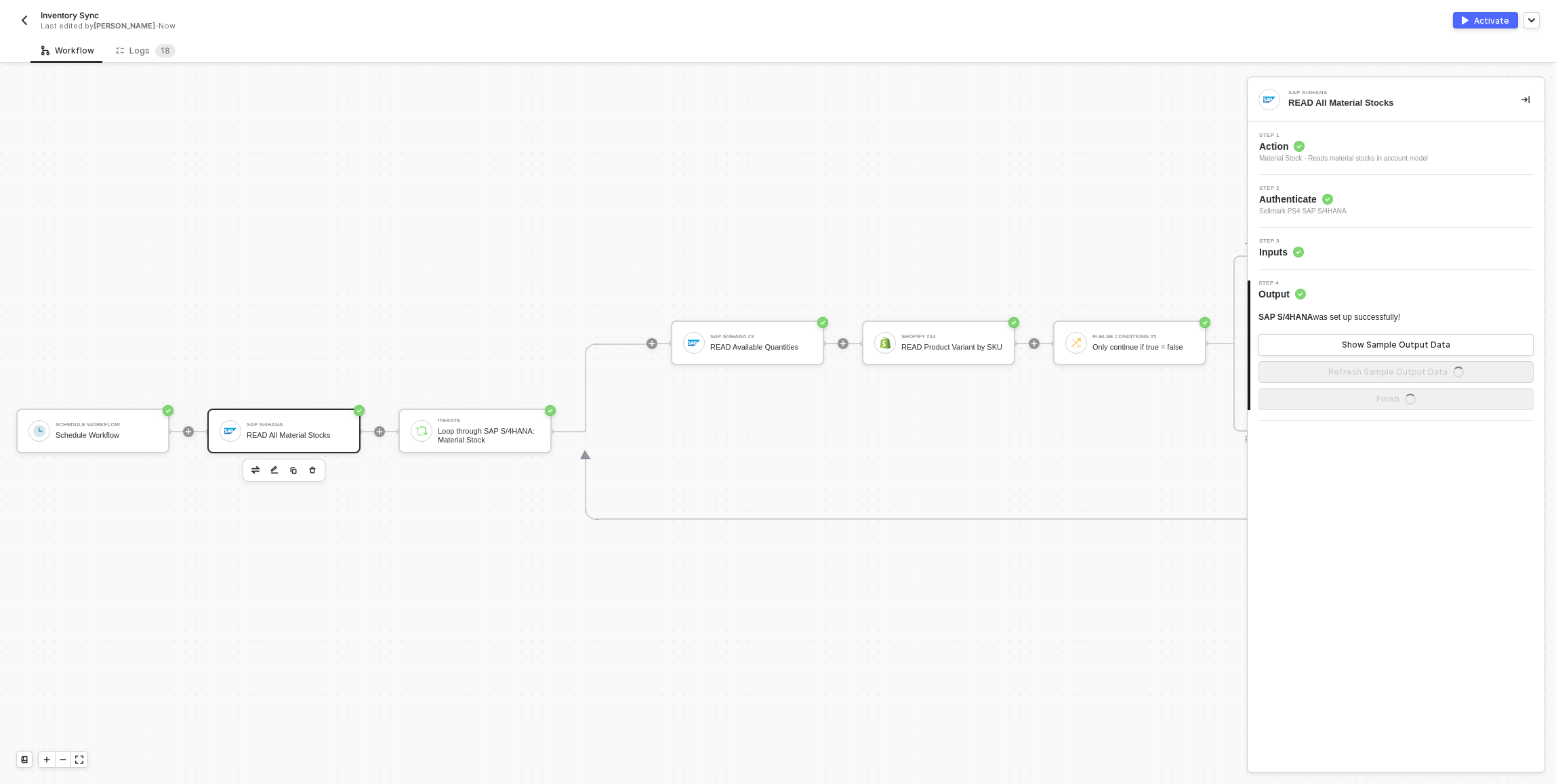
click at [1370, 243] on div "Step 3 Inputs" at bounding box center [1397, 249] width 293 height 20
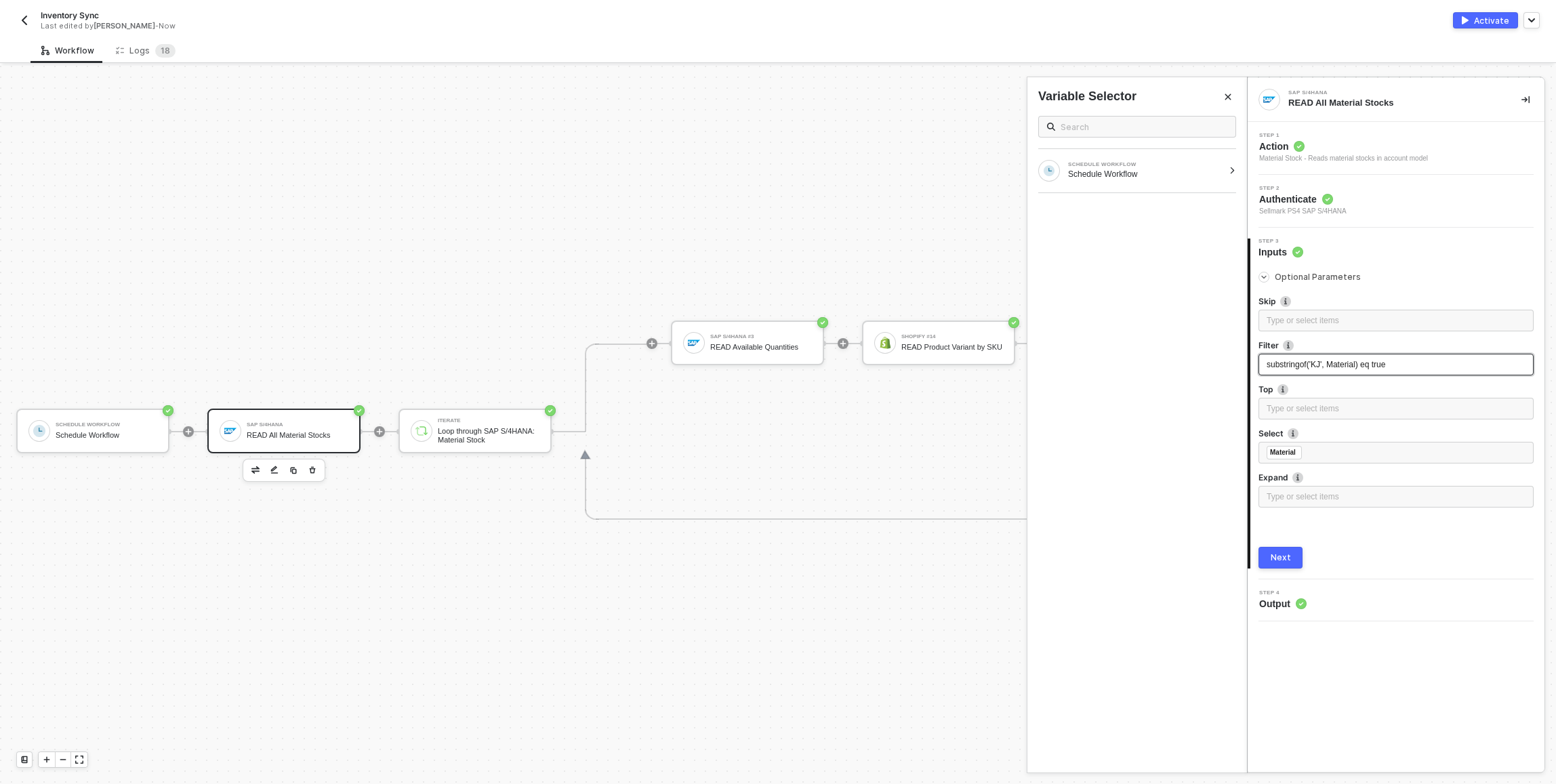
click at [1324, 364] on span "substringof('KJ', Material) eq true" at bounding box center [1326, 364] width 119 height 9
drag, startPoint x: 1326, startPoint y: 364, endPoint x: 1317, endPoint y: 367, distance: 9.5
click at [1317, 367] on span "substringof('KJ', Material) eq true" at bounding box center [1326, 364] width 119 height 9
click at [1290, 554] on button "Next" at bounding box center [1280, 558] width 44 height 21
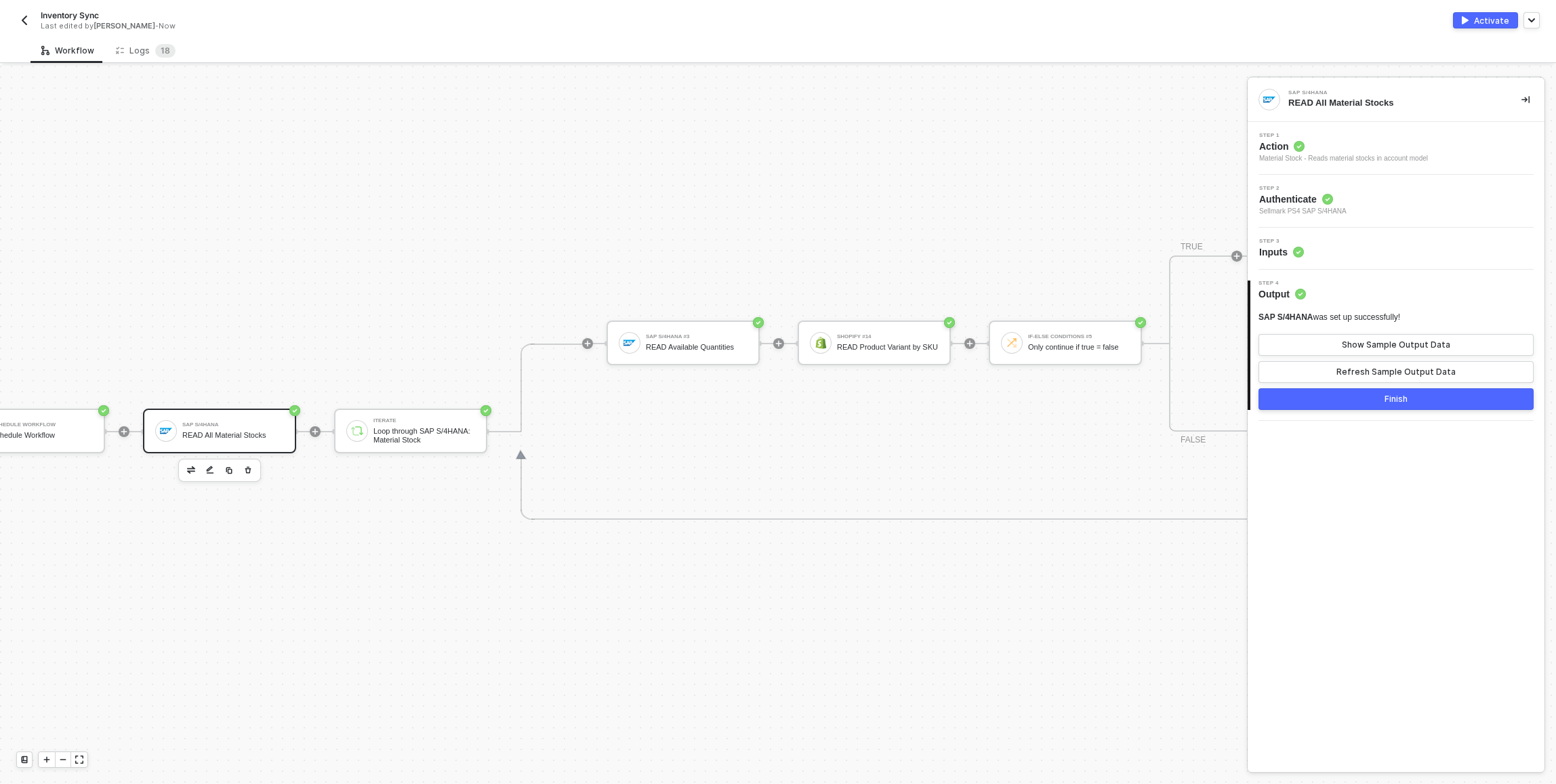
scroll to position [365, 271]
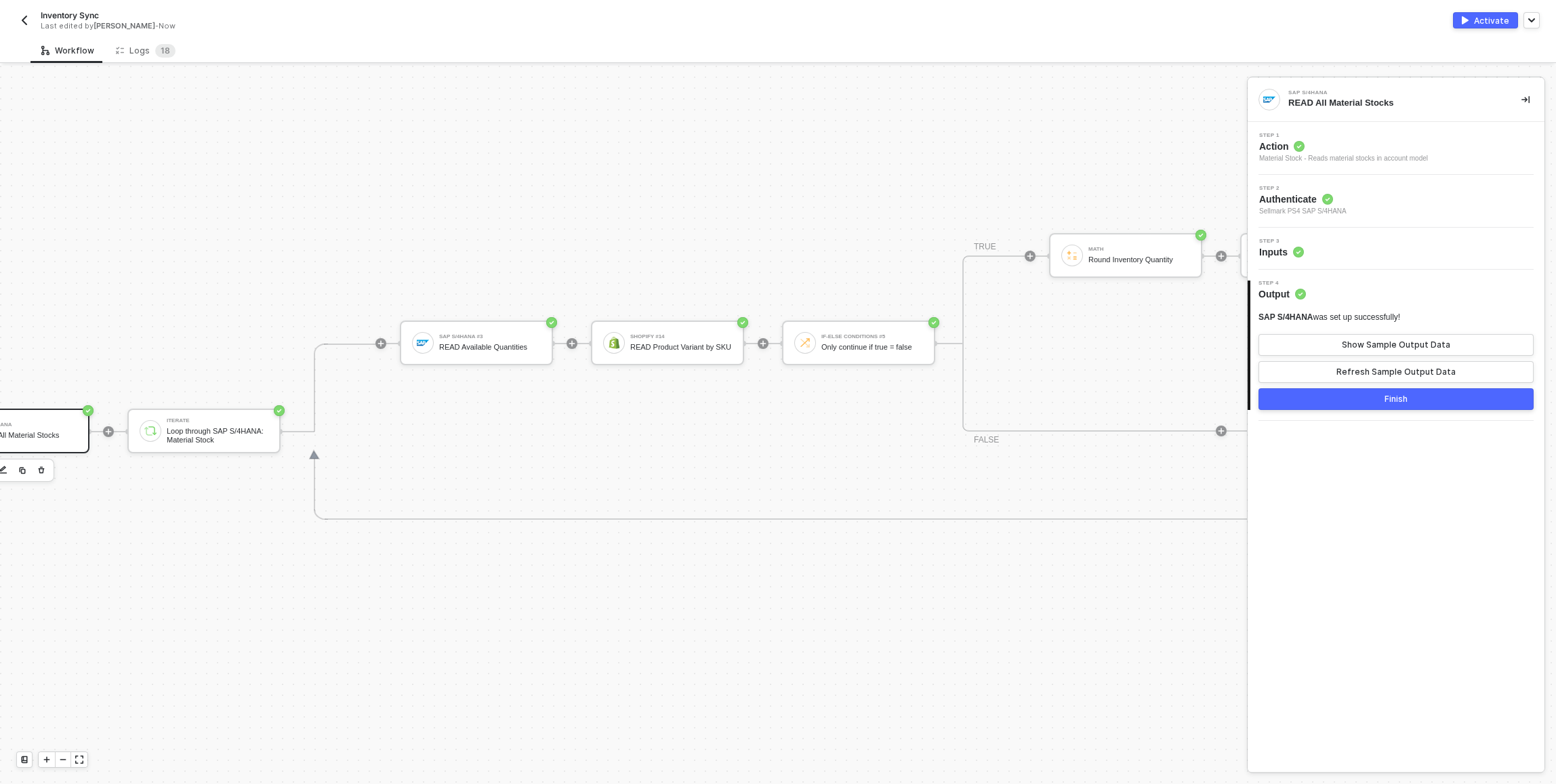
click at [1290, 397] on button "Finish" at bounding box center [1396, 399] width 275 height 21
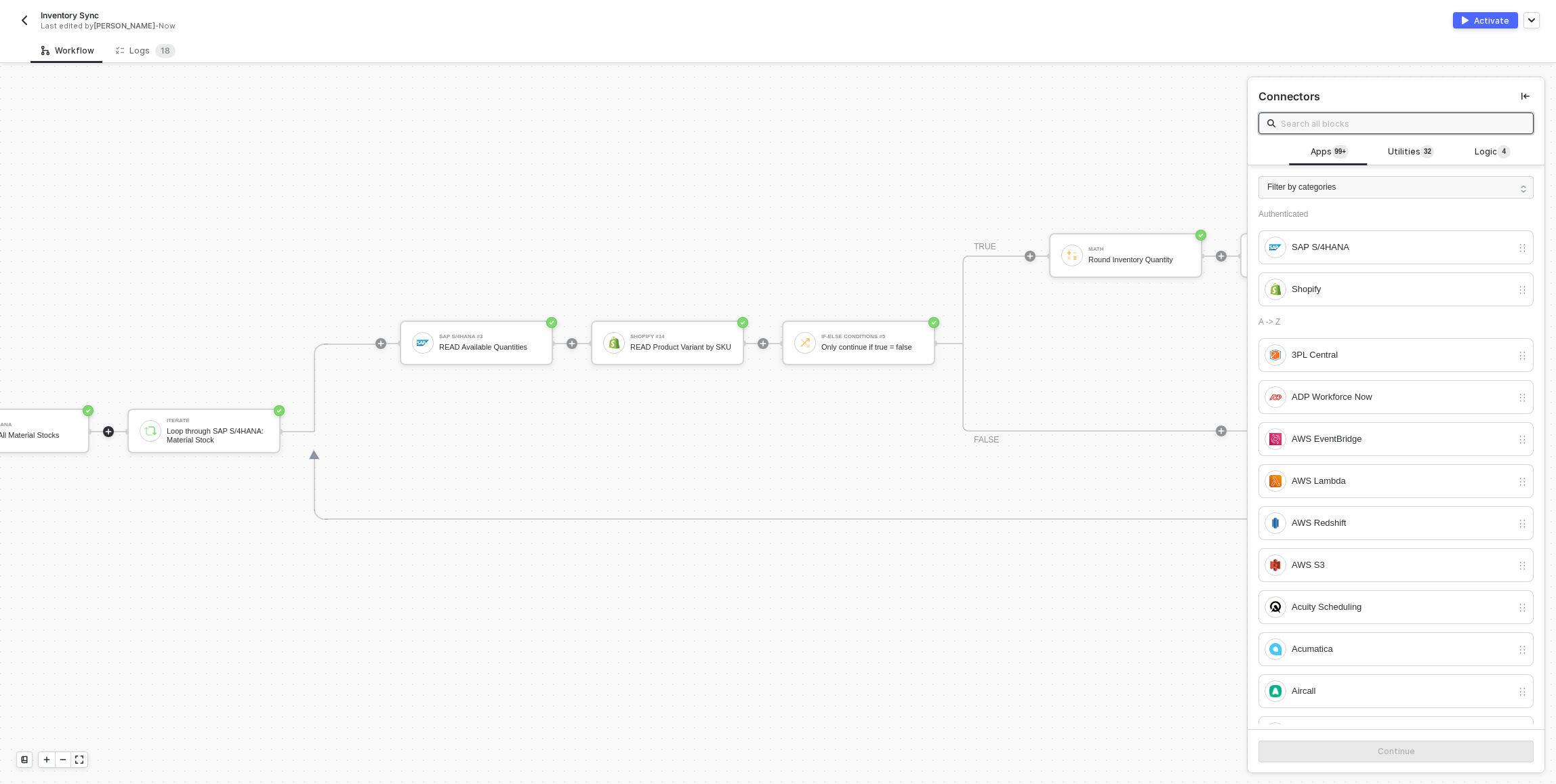
click at [1485, 18] on div "Activate" at bounding box center [1492, 20] width 35 height 12
click at [741, 18] on div "Inventory Sync" at bounding box center [394, 15] width 706 height 12
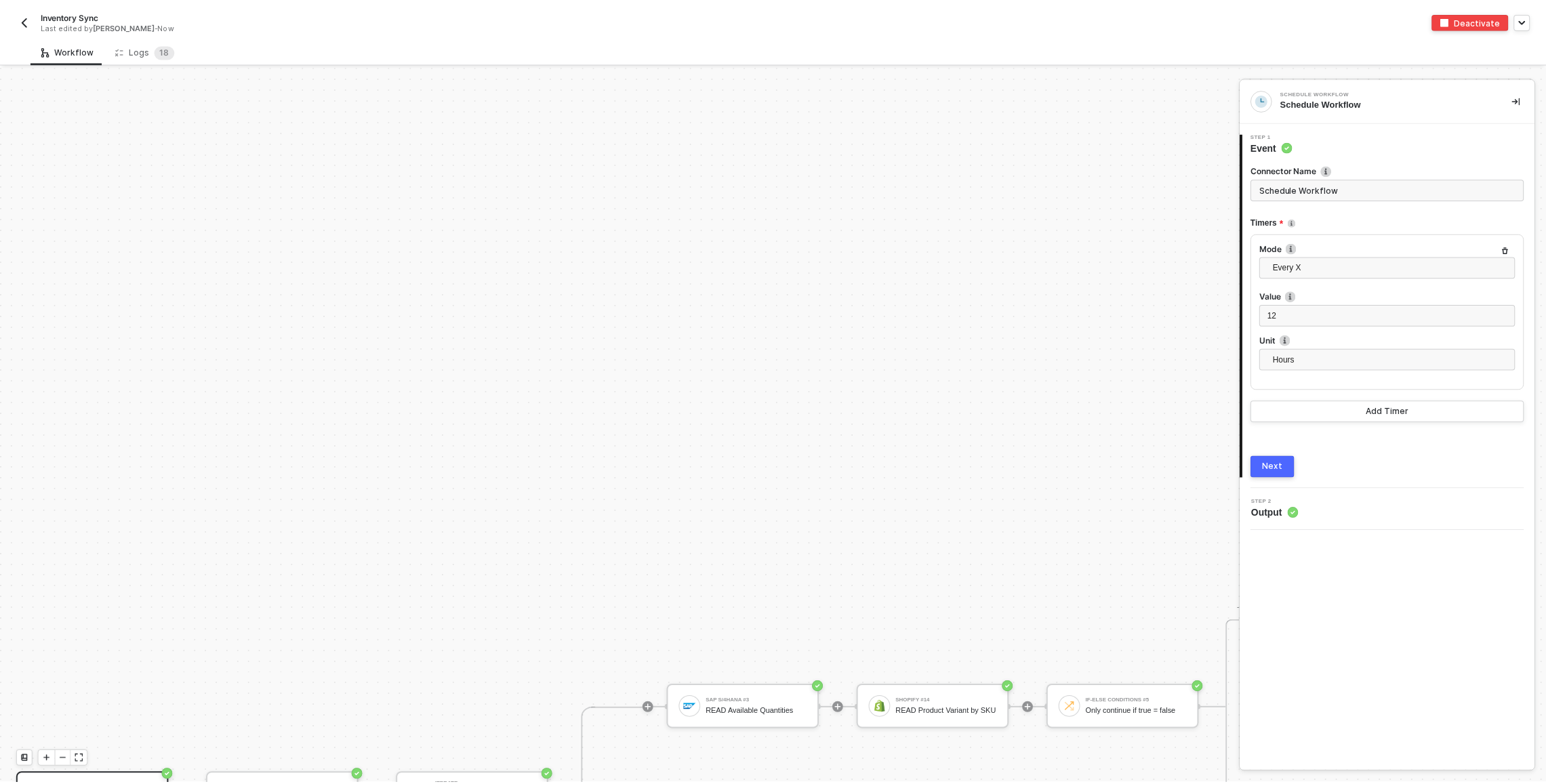
scroll to position [365, 0]
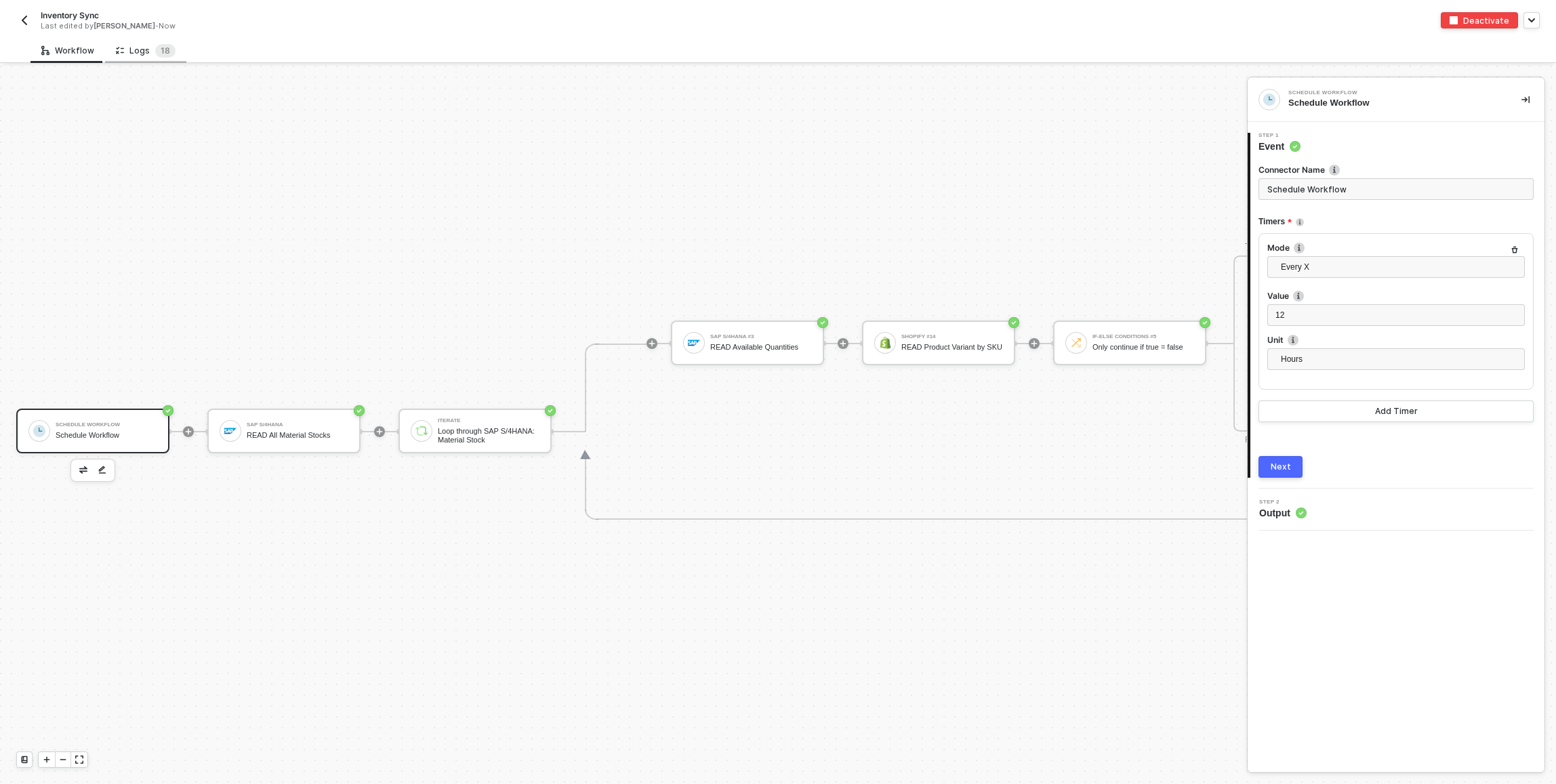
click at [160, 60] on div "Logs 1 8" at bounding box center [146, 50] width 81 height 25
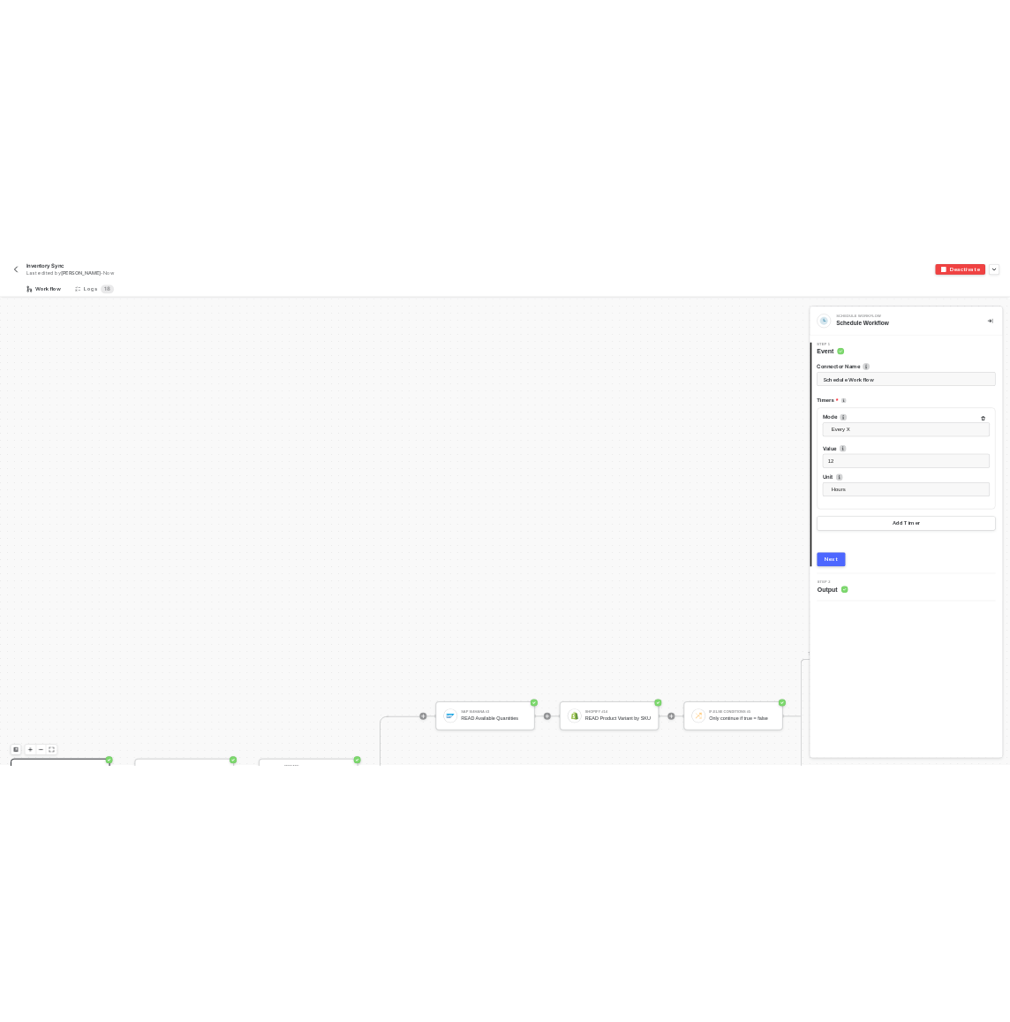
scroll to position [476, 0]
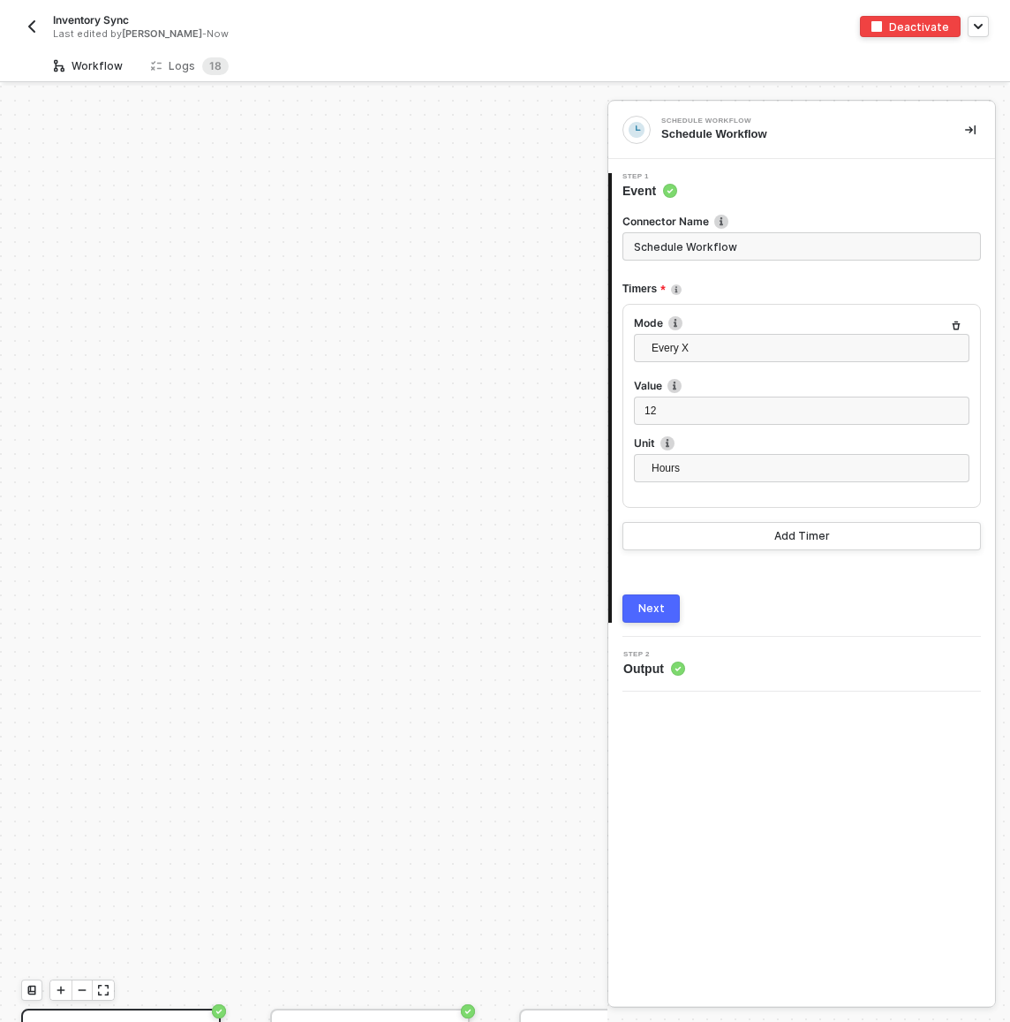
scroll to position [476, 0]
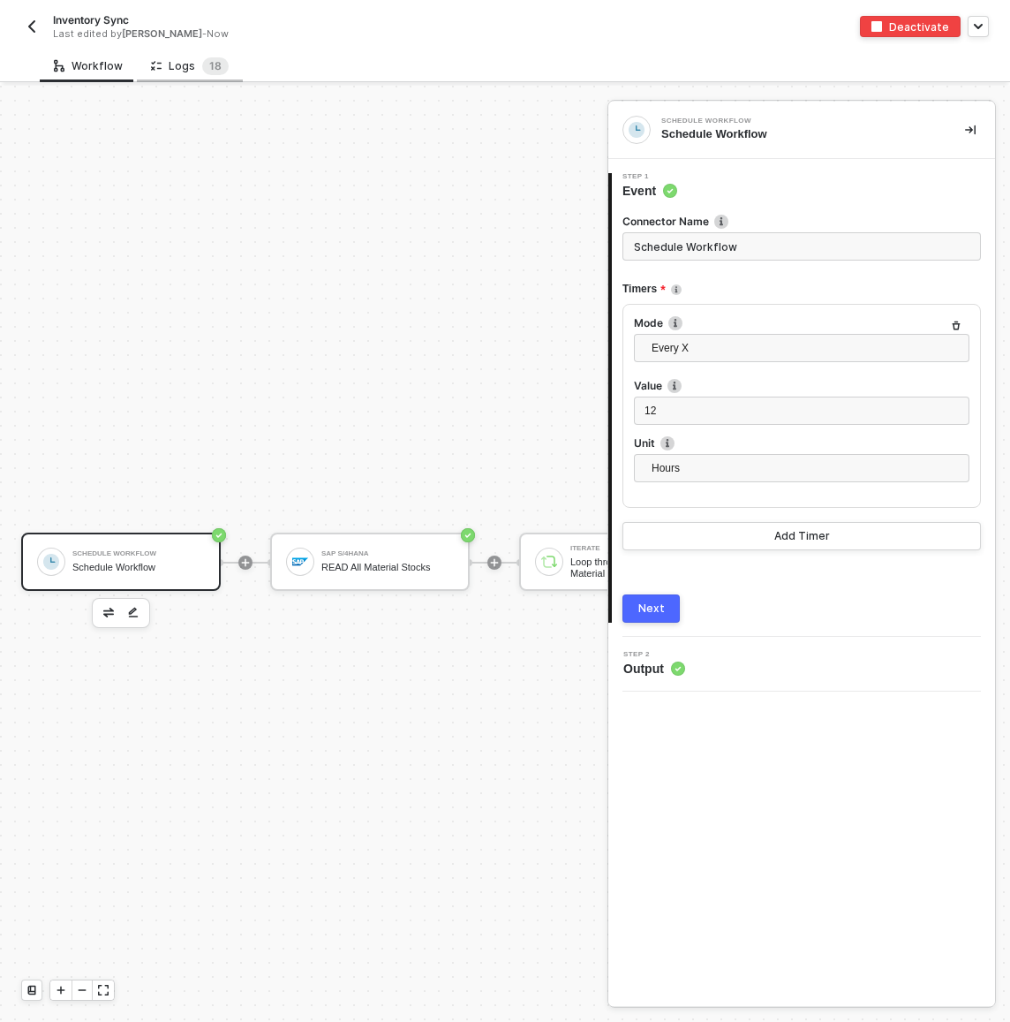
click at [166, 65] on div "Logs 1 8" at bounding box center [190, 66] width 78 height 18
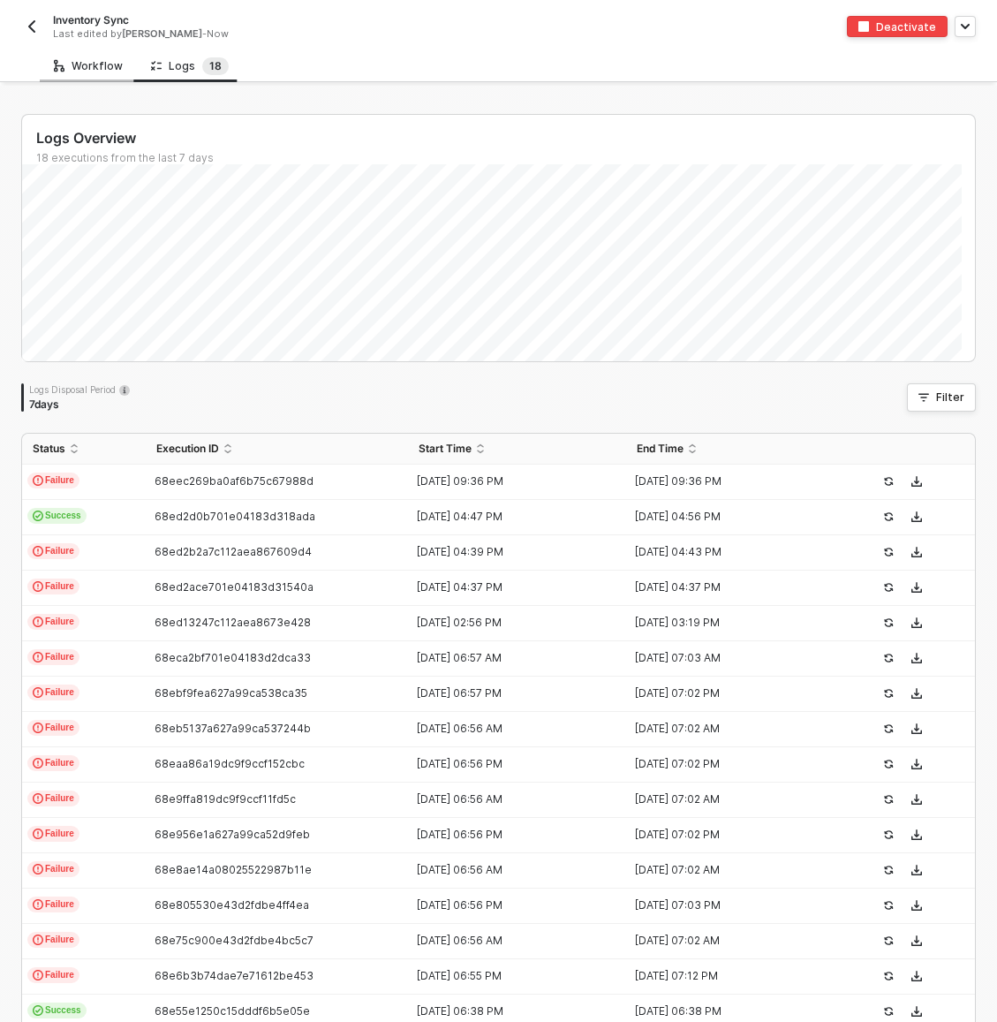
click at [107, 64] on div "Workflow" at bounding box center [88, 66] width 69 height 14
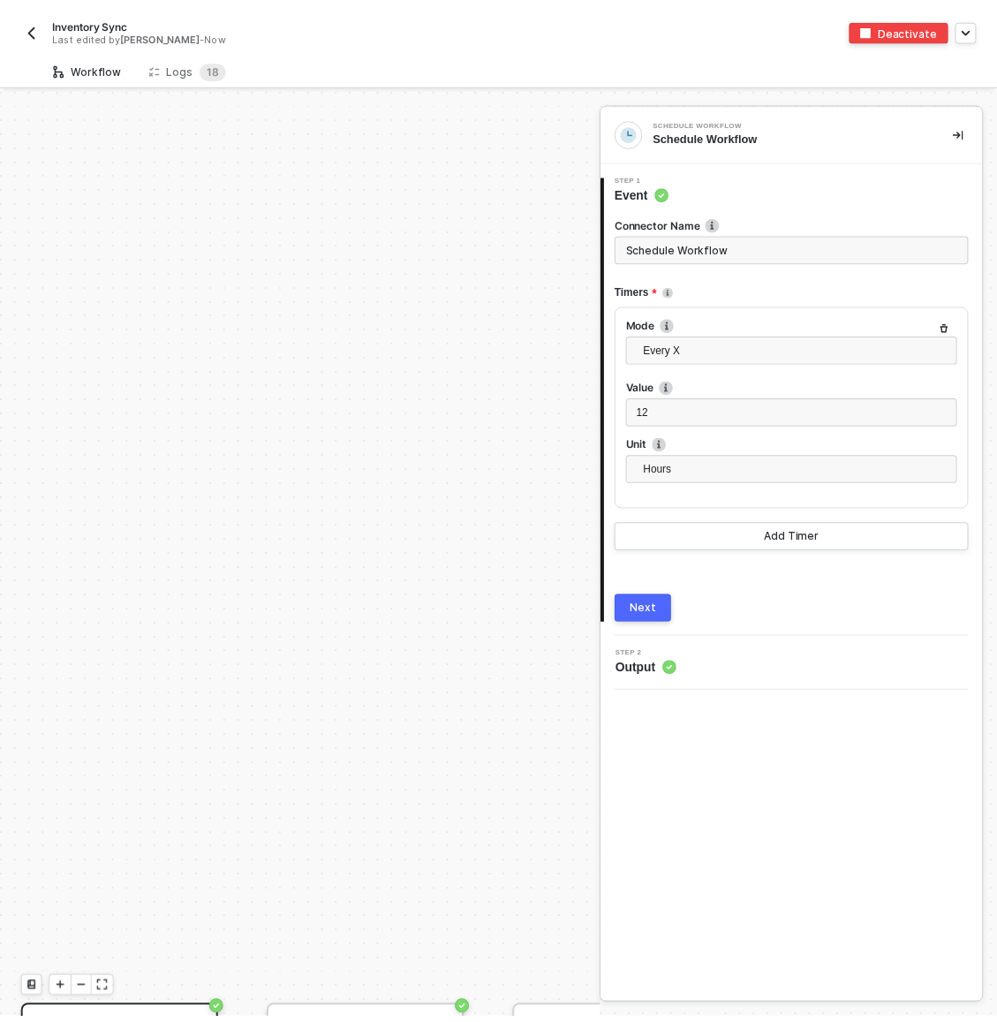
scroll to position [476, 0]
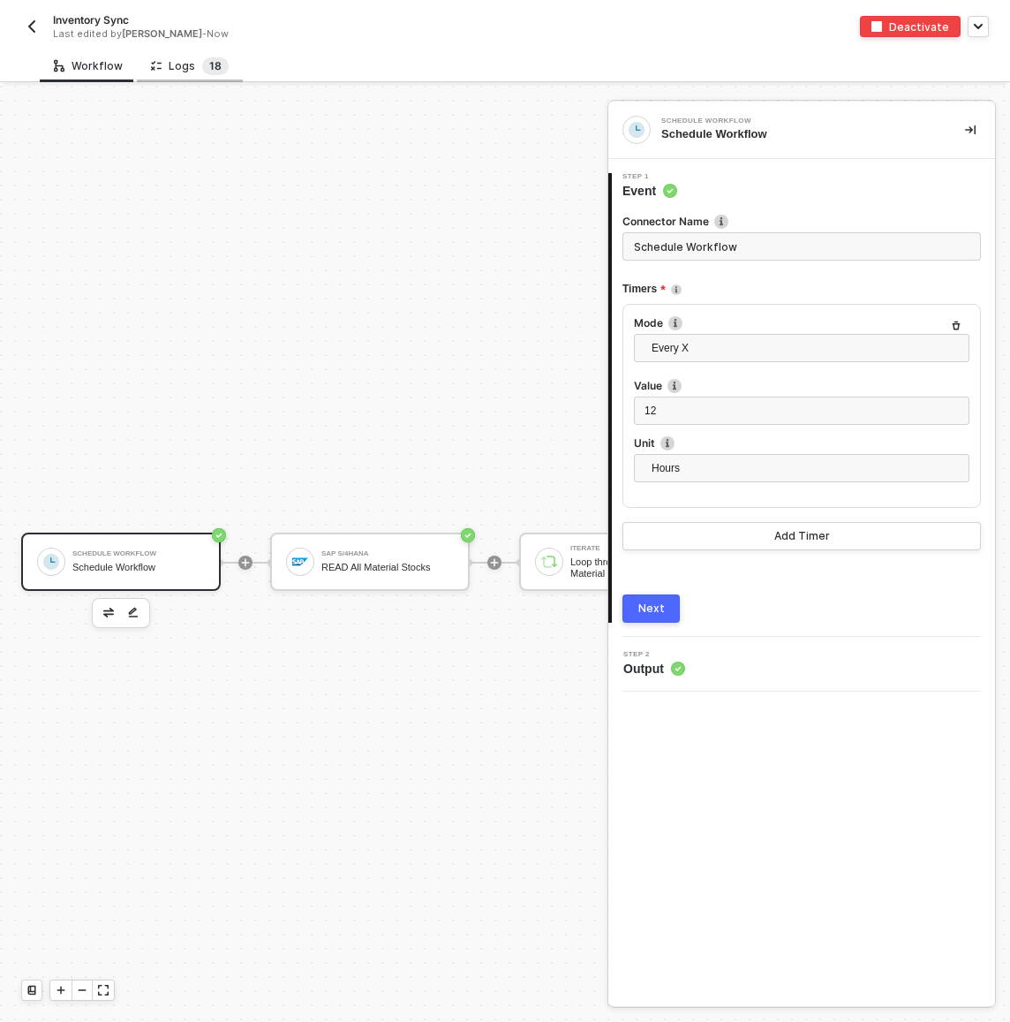
click at [209, 69] on span "1" at bounding box center [211, 65] width 5 height 13
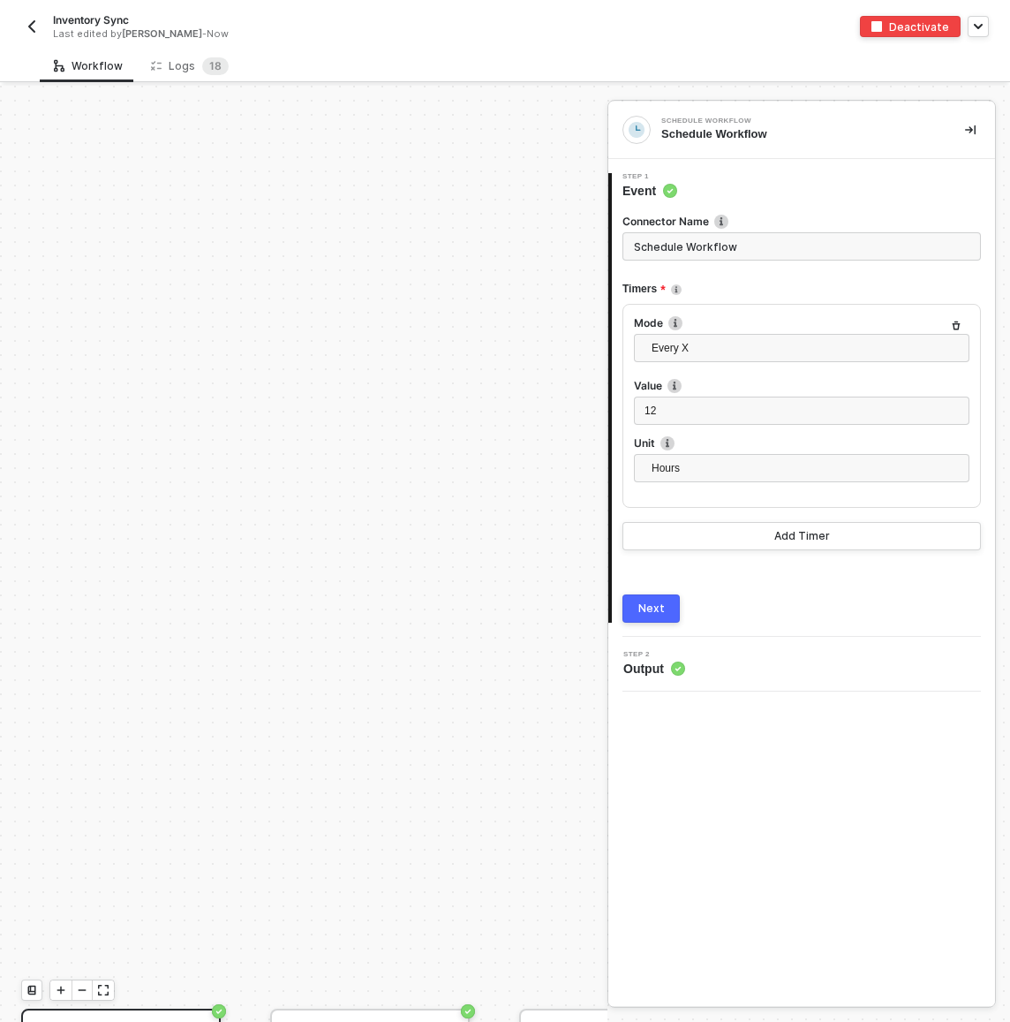
scroll to position [476, 0]
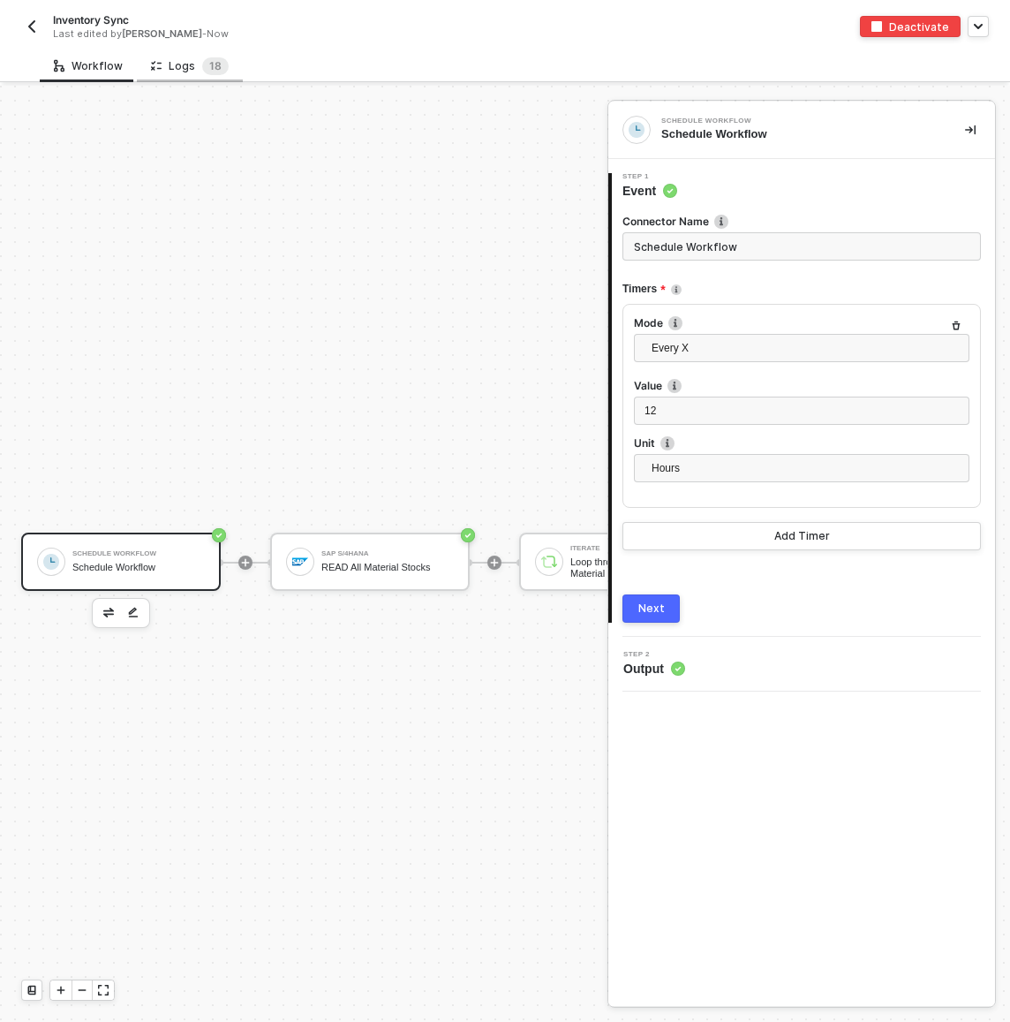
click at [180, 70] on div "Logs 1 8" at bounding box center [190, 66] width 78 height 18
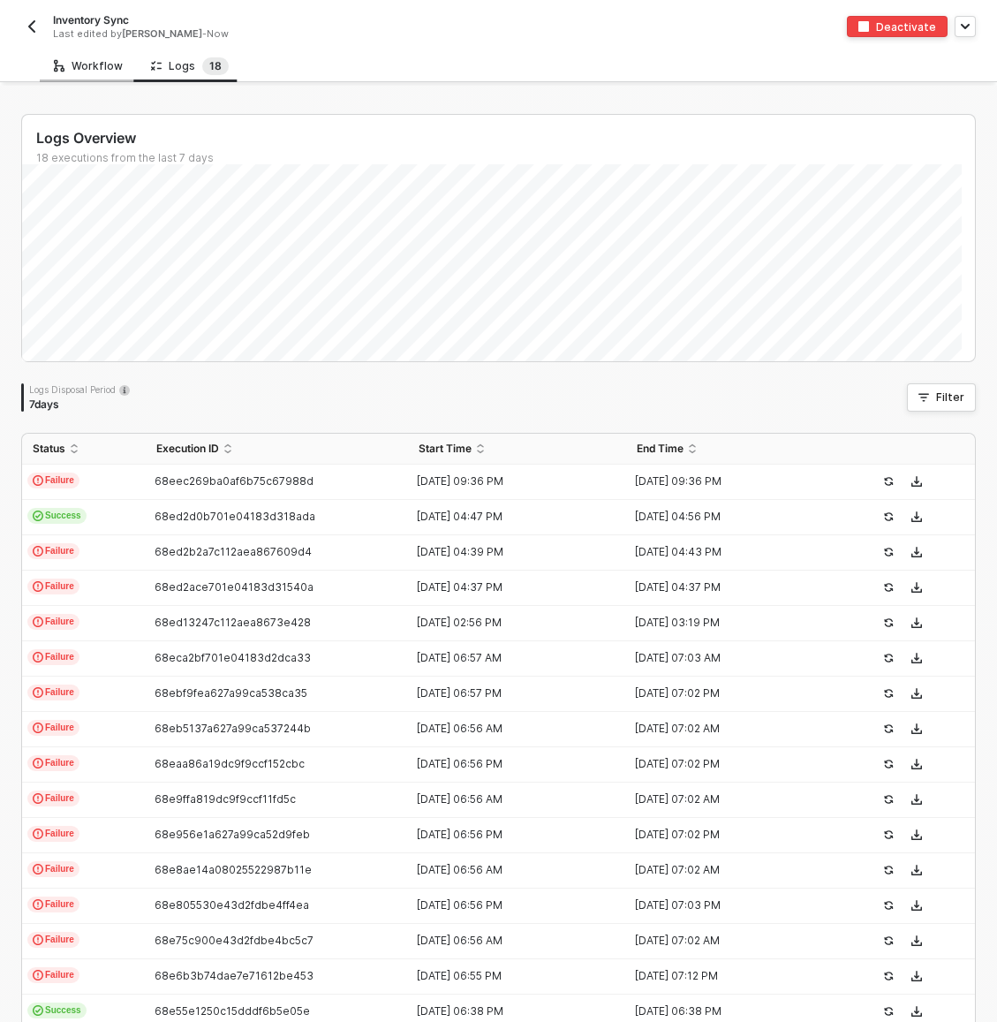
click at [122, 72] on div "Workflow" at bounding box center [88, 65] width 97 height 33
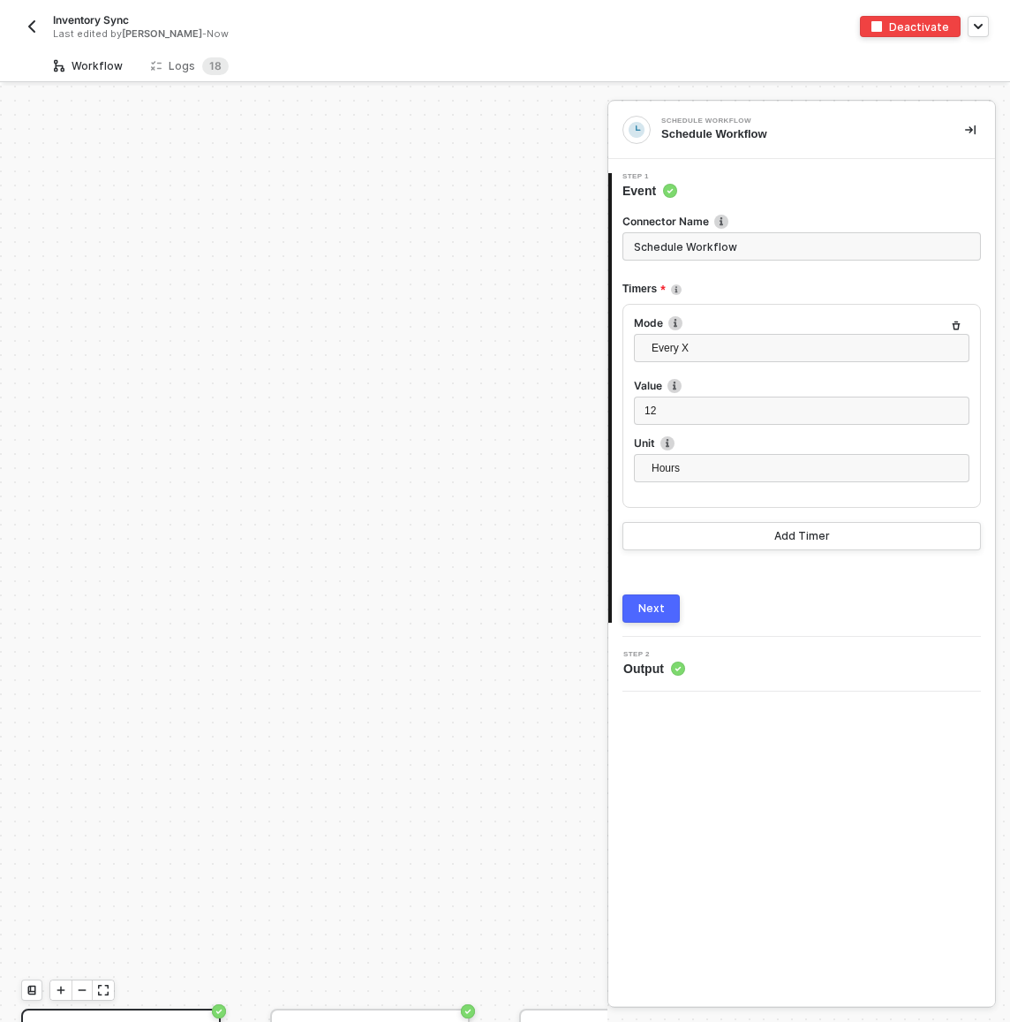
scroll to position [476, 0]
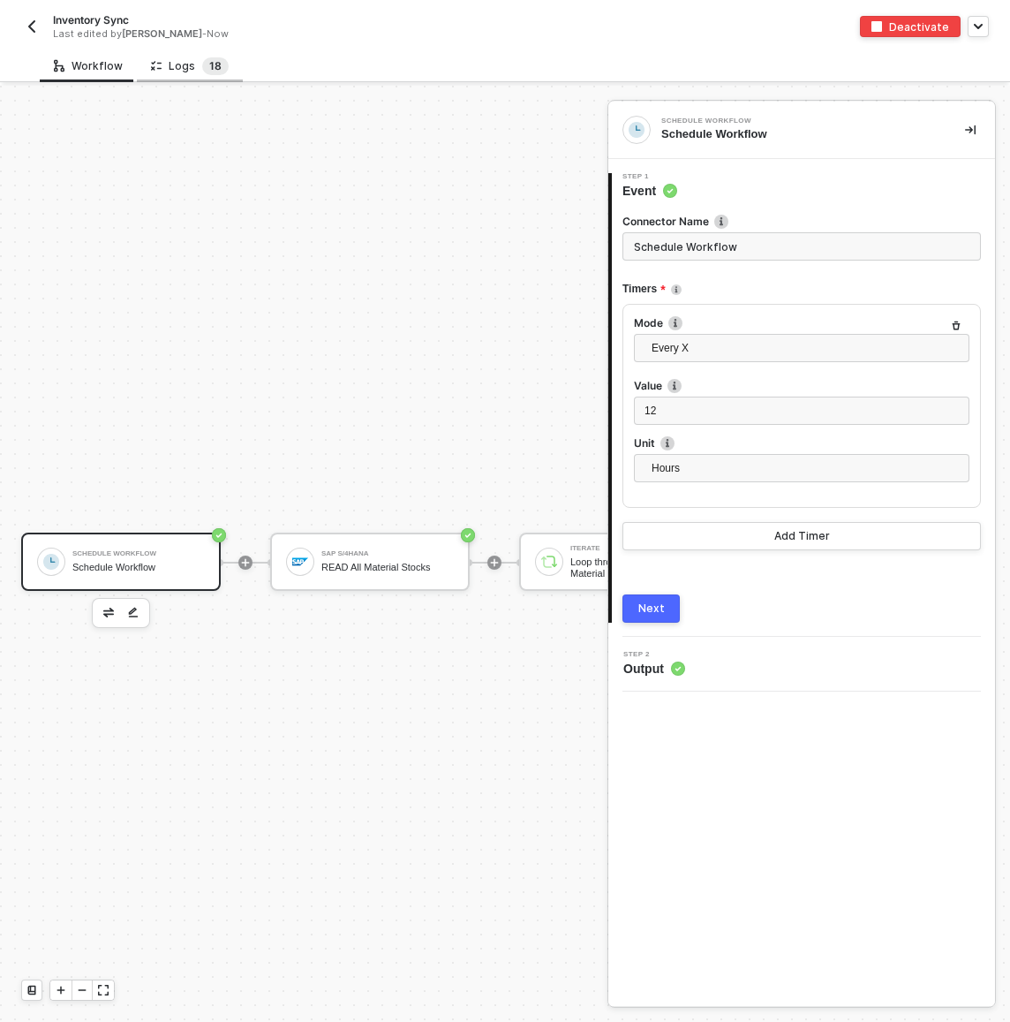
click at [221, 69] on sup "1 8" at bounding box center [215, 66] width 26 height 18
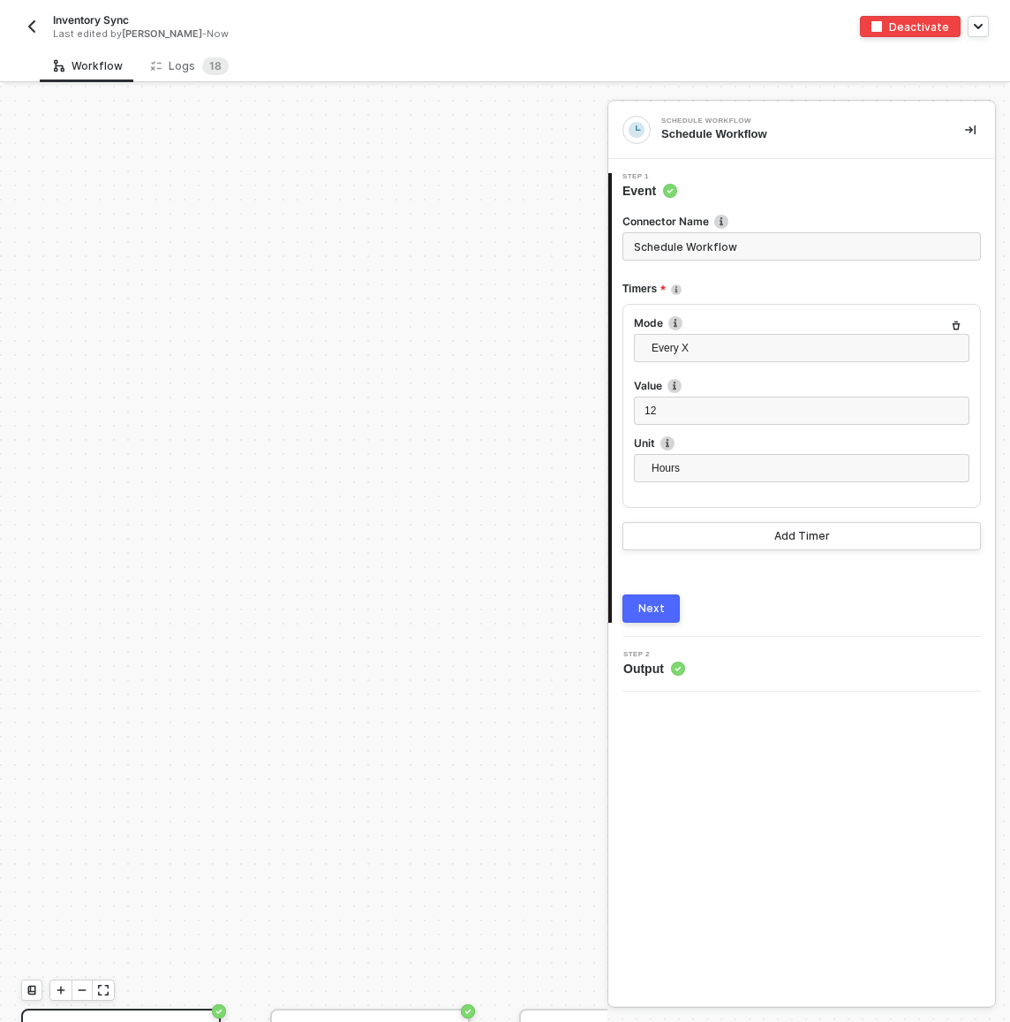
scroll to position [476, 0]
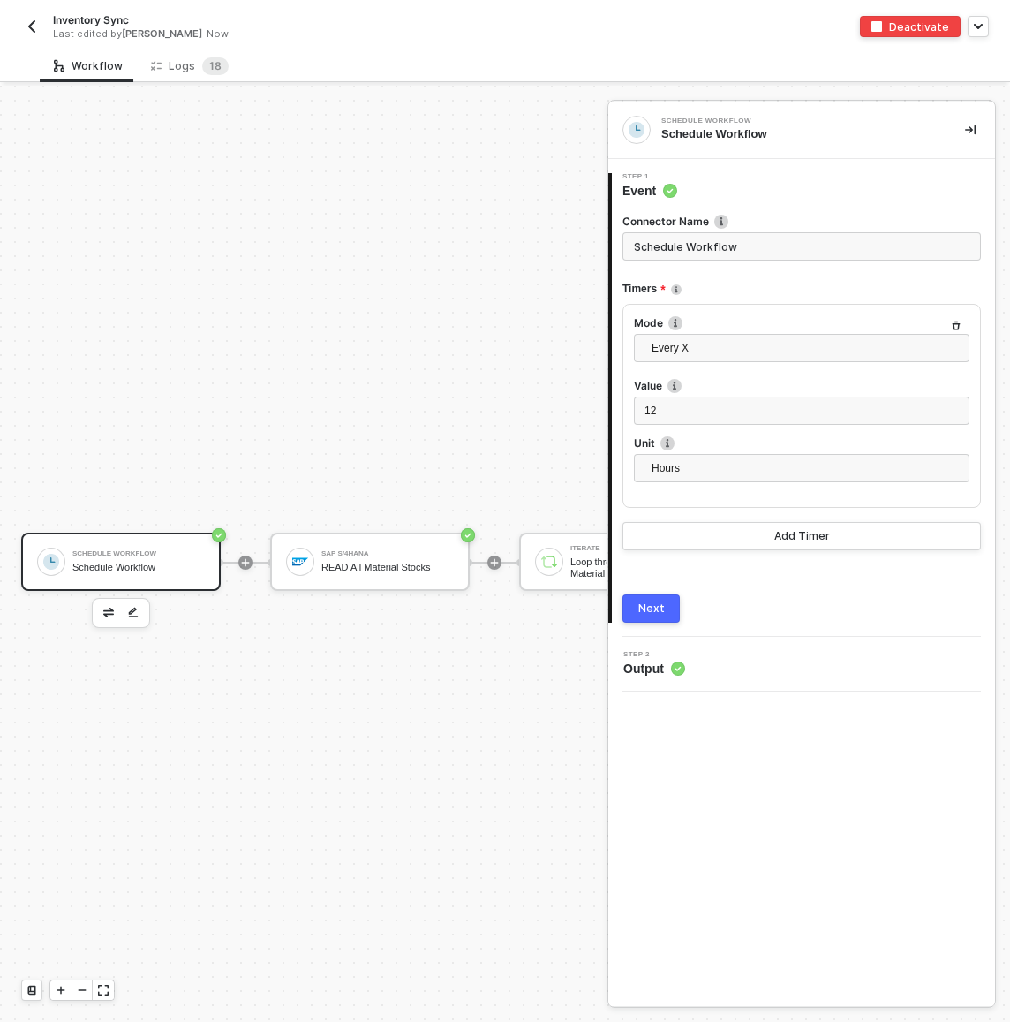
click at [902, 18] on button "Deactivate" at bounding box center [910, 26] width 101 height 21
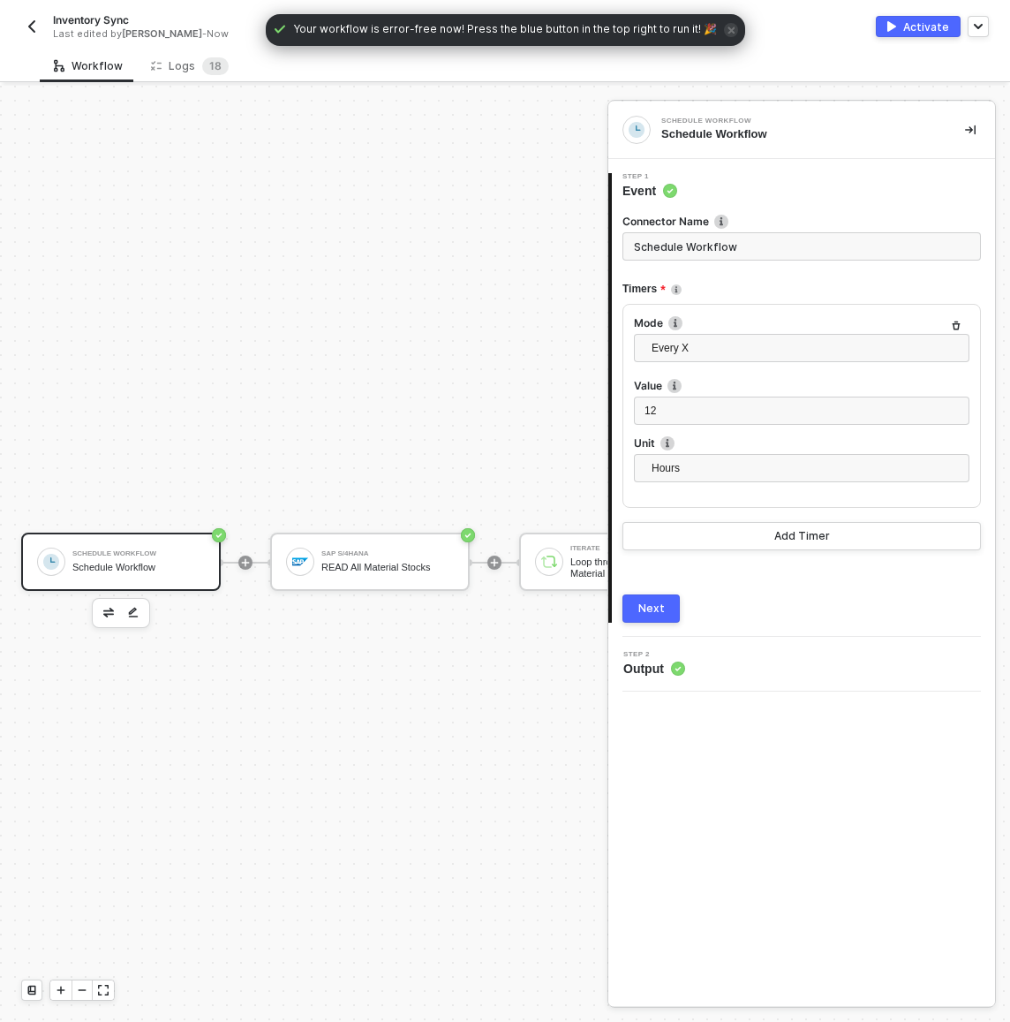
click at [942, 36] on button "Activate" at bounding box center [918, 26] width 85 height 21
click at [535, 83] on div "Workflow Logs 1 8 Schedule Workflow Schedule Workflow SAP S/4HANA READ All Mate…" at bounding box center [505, 535] width 1010 height 972
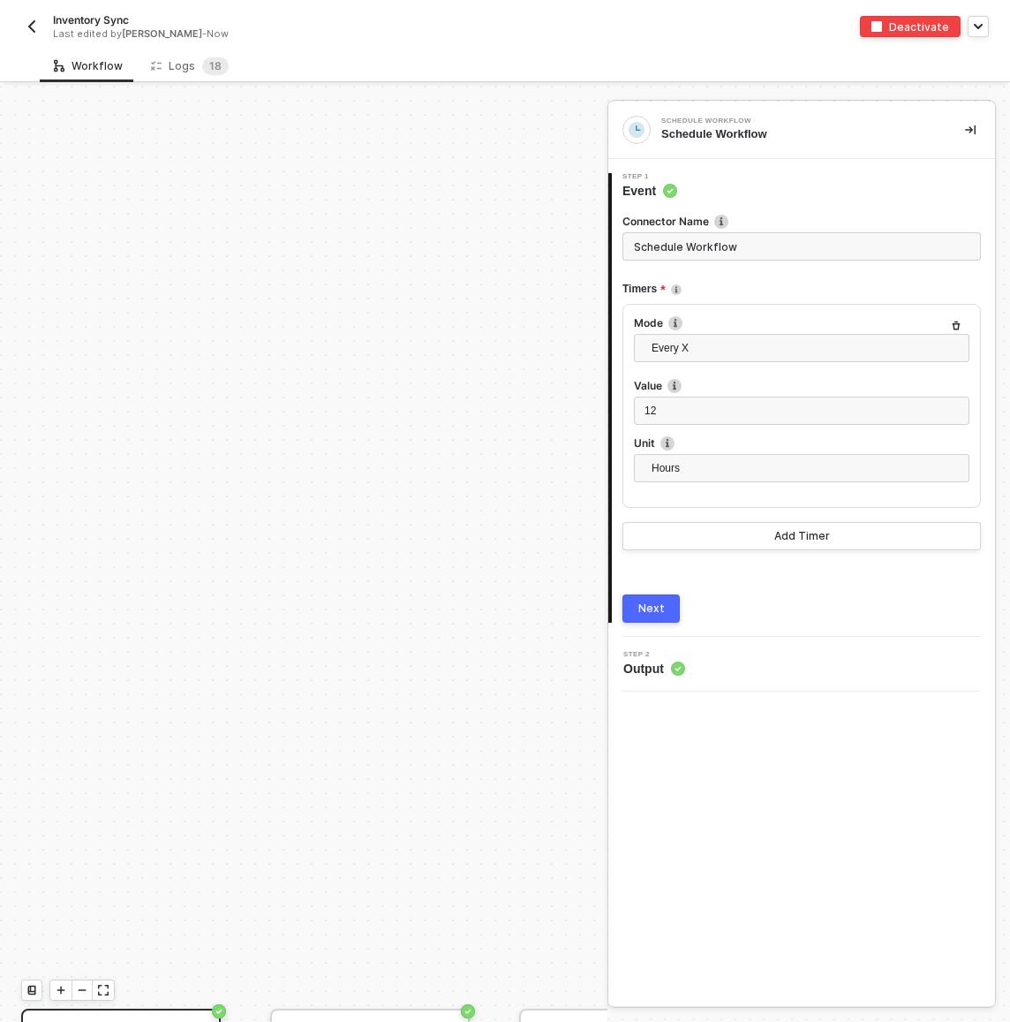
scroll to position [476, 0]
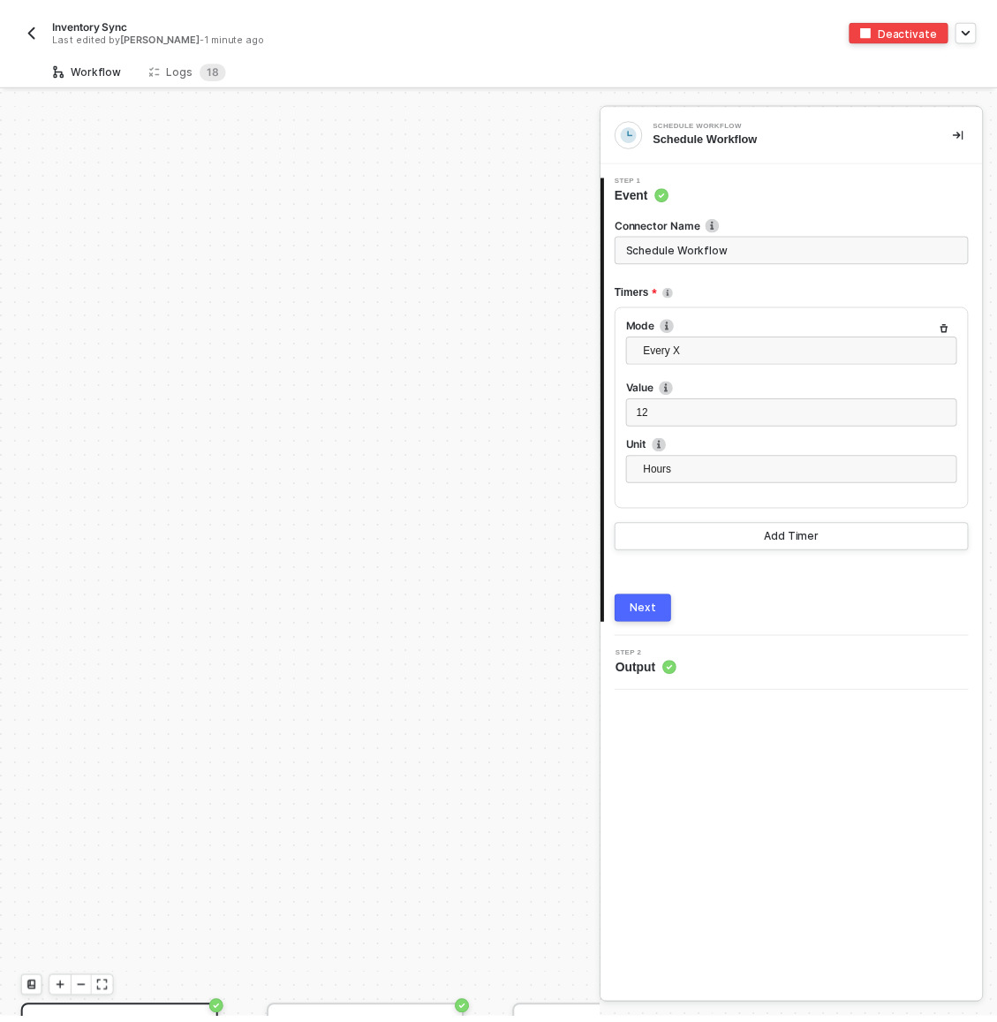
scroll to position [476, 0]
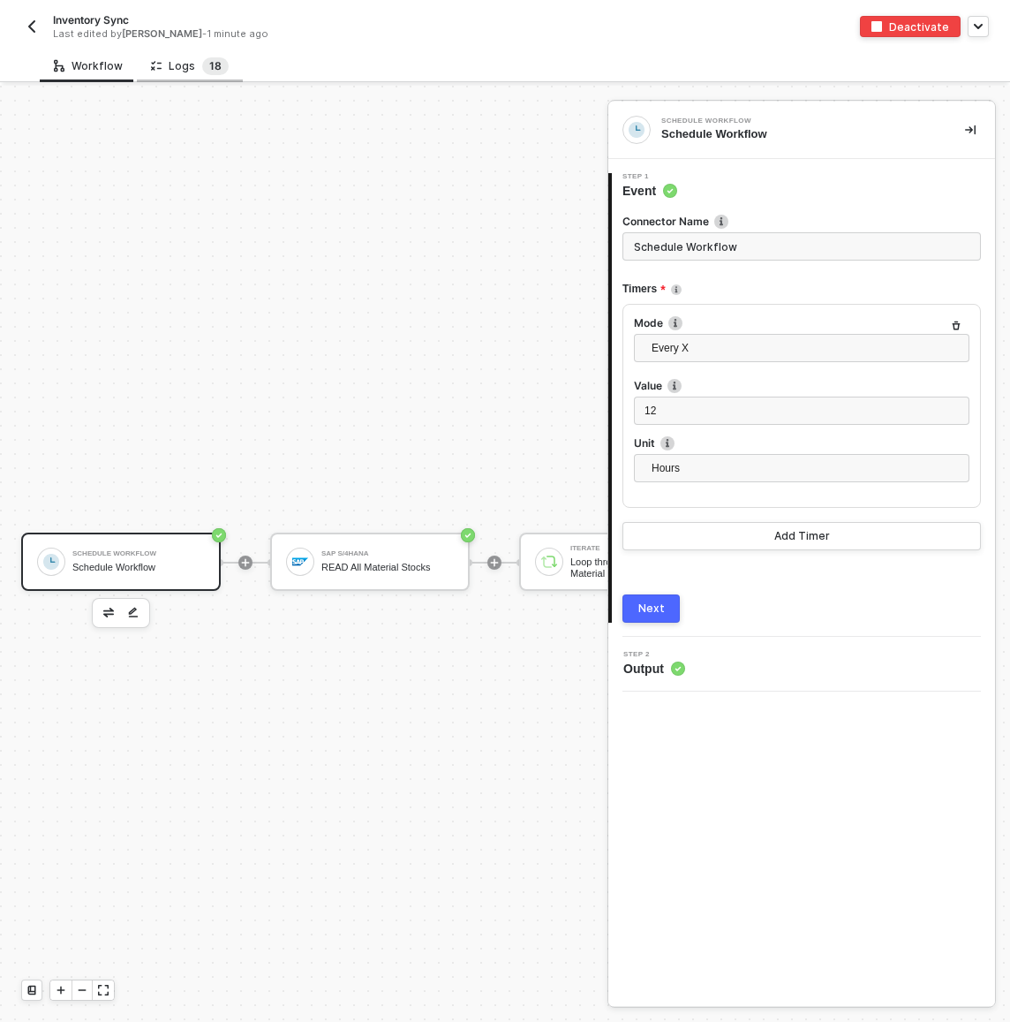
click at [209, 62] on span "1" at bounding box center [211, 65] width 5 height 13
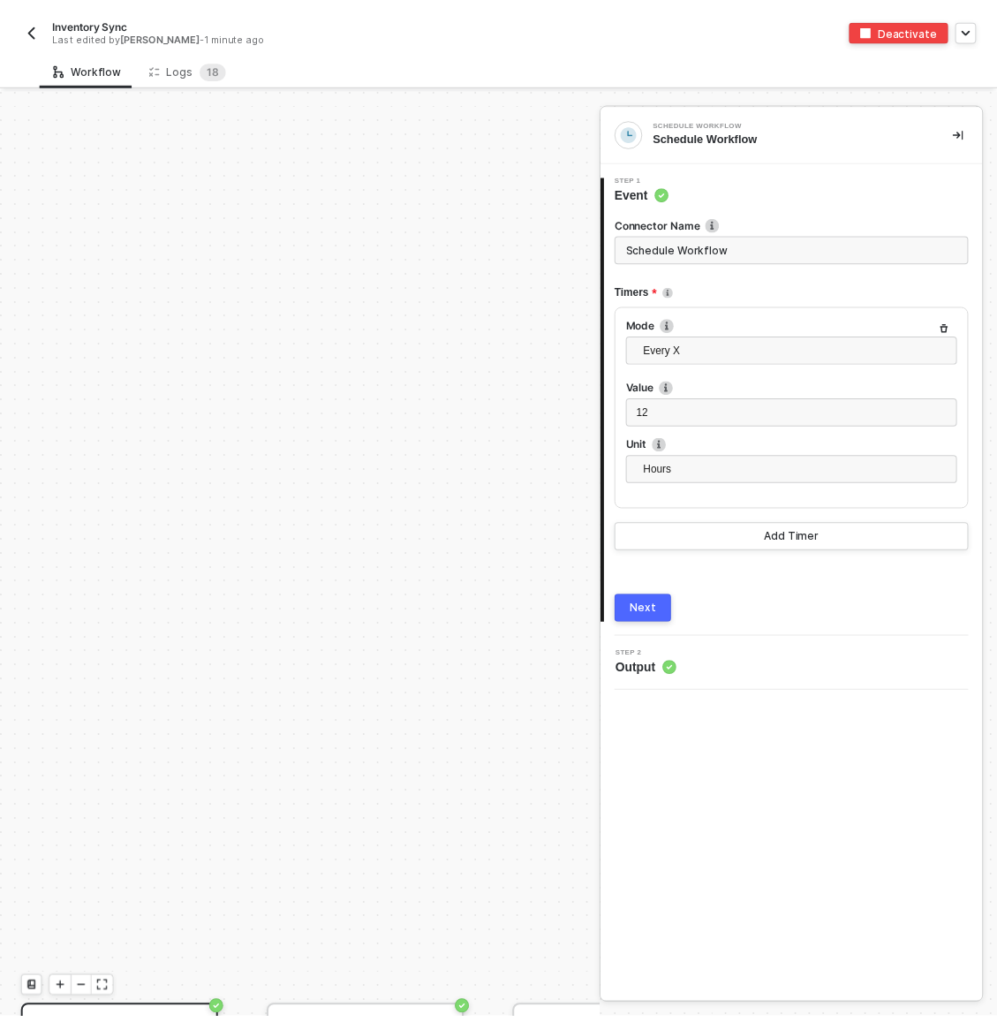
scroll to position [476, 0]
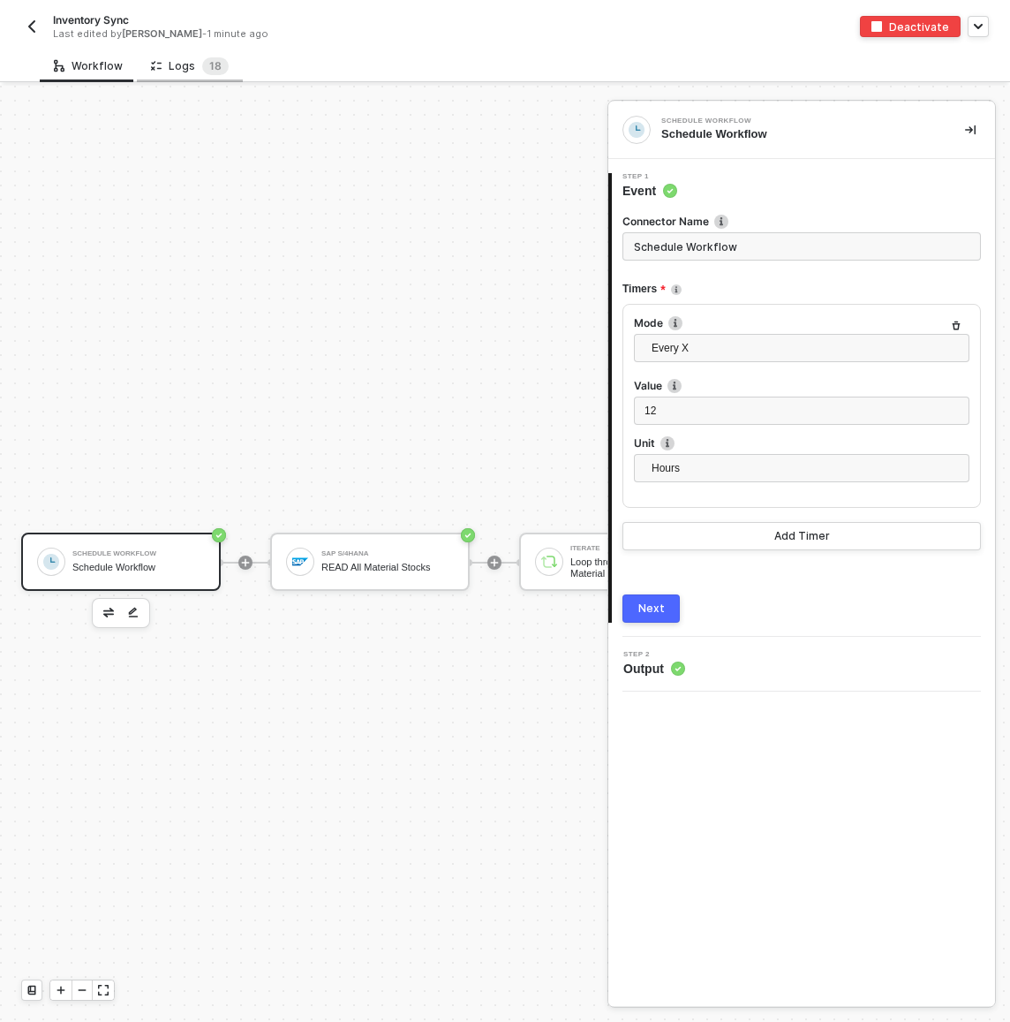
click at [187, 67] on div "Logs 1 8" at bounding box center [190, 66] width 78 height 18
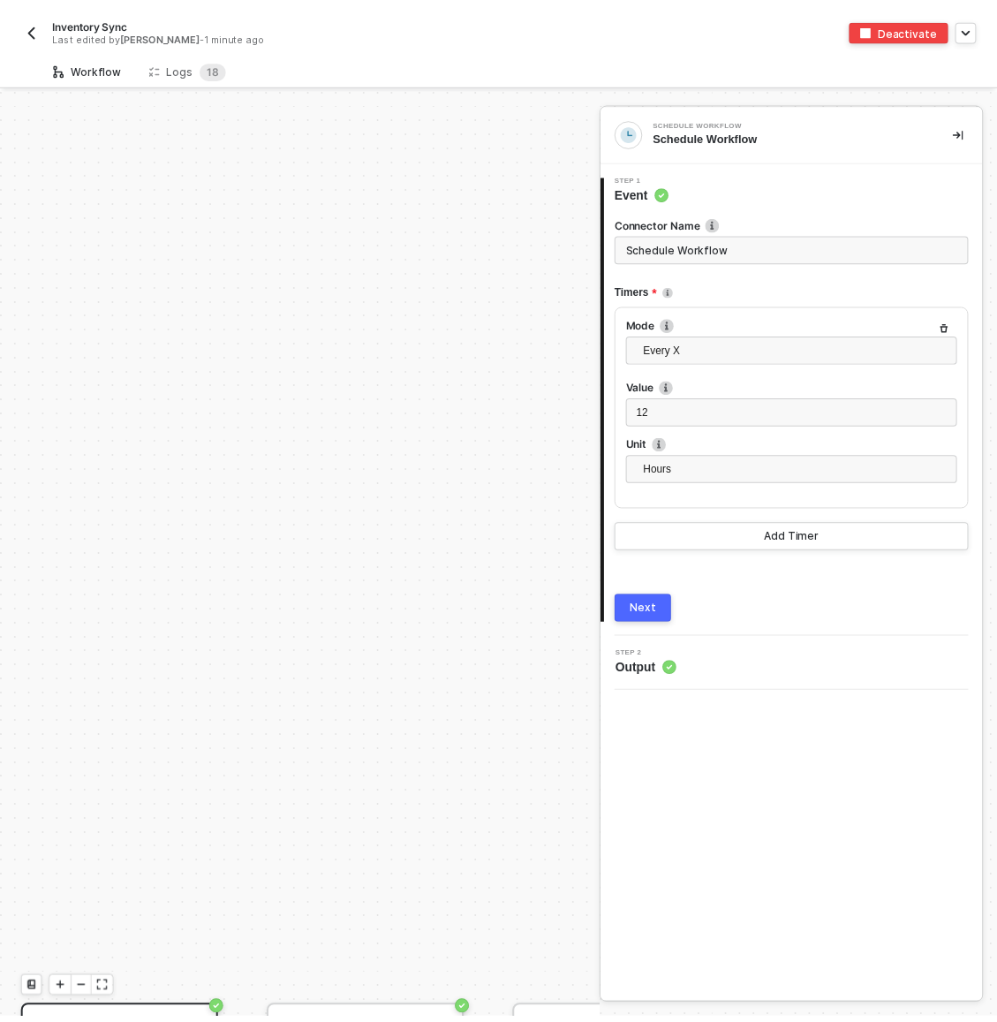
scroll to position [476, 0]
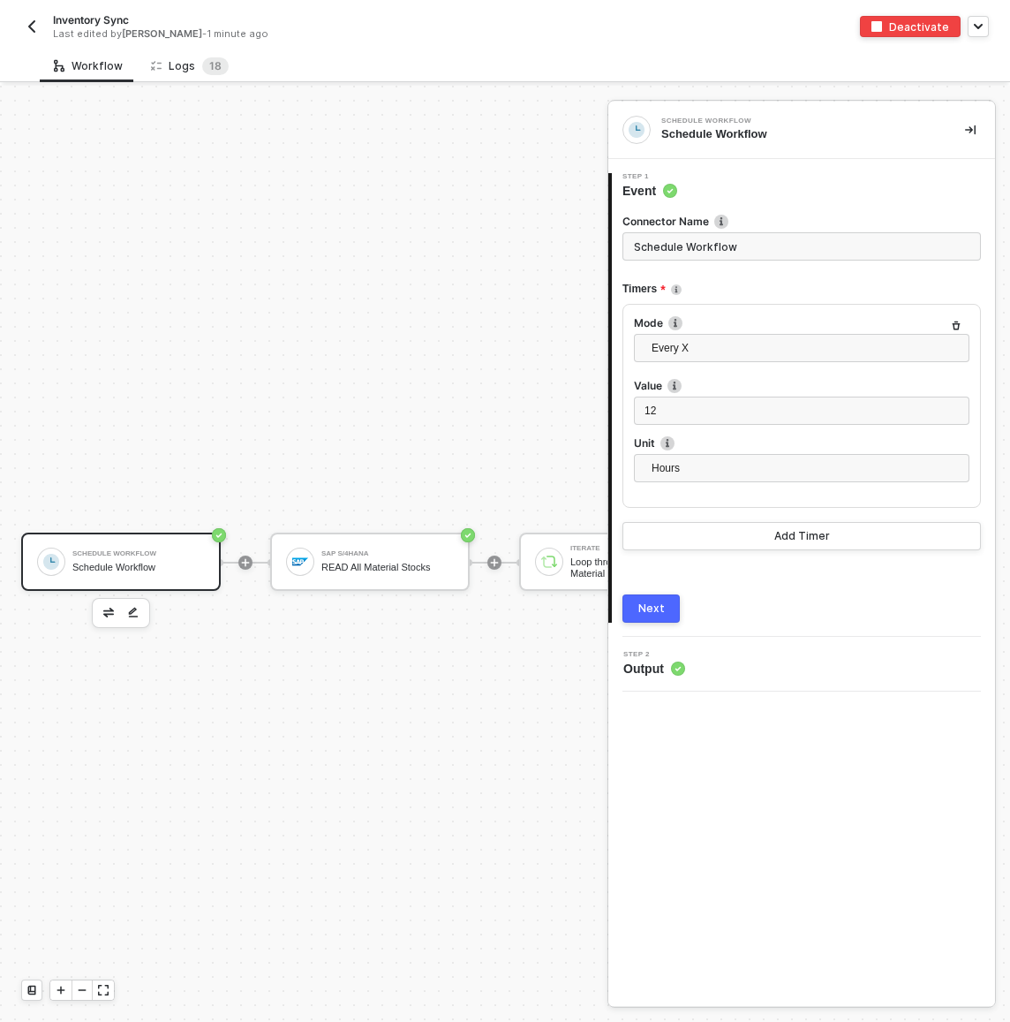
click at [192, 65] on div "Logs 1 8" at bounding box center [190, 66] width 78 height 18
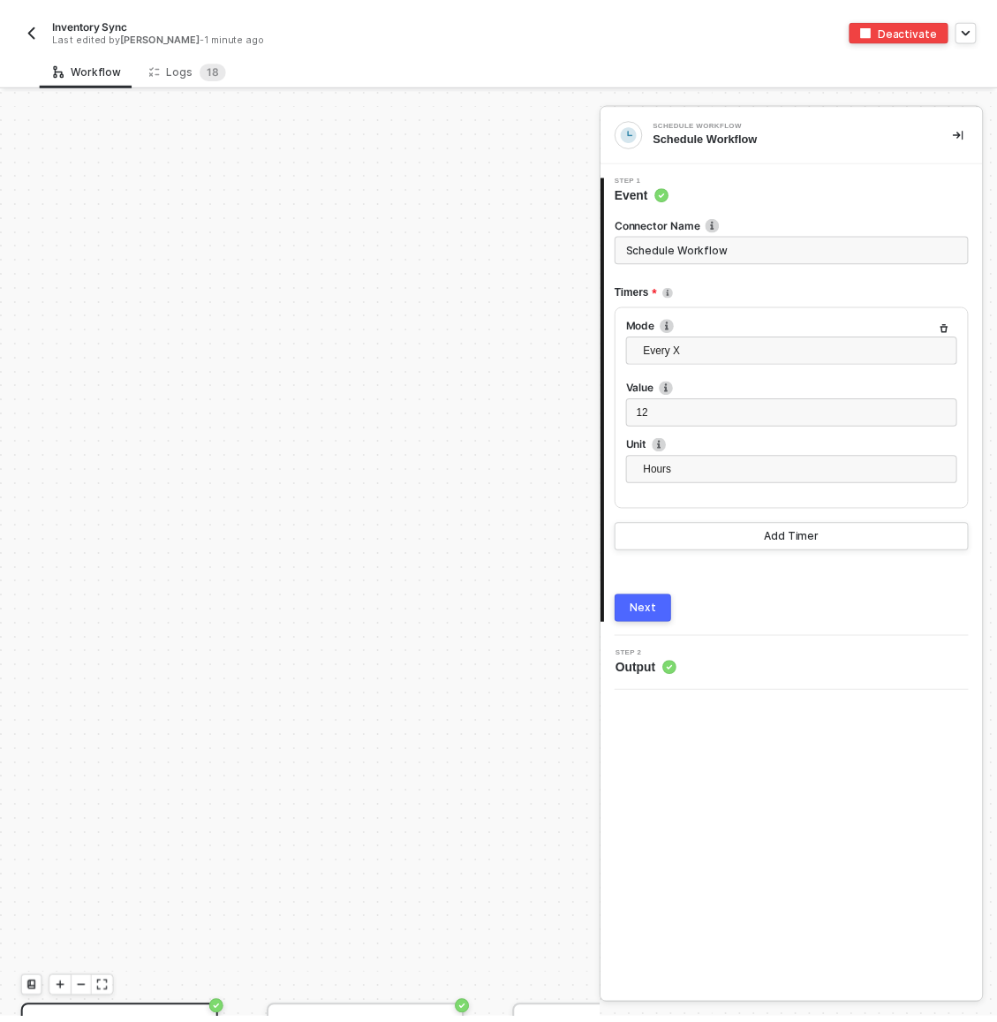
scroll to position [476, 0]
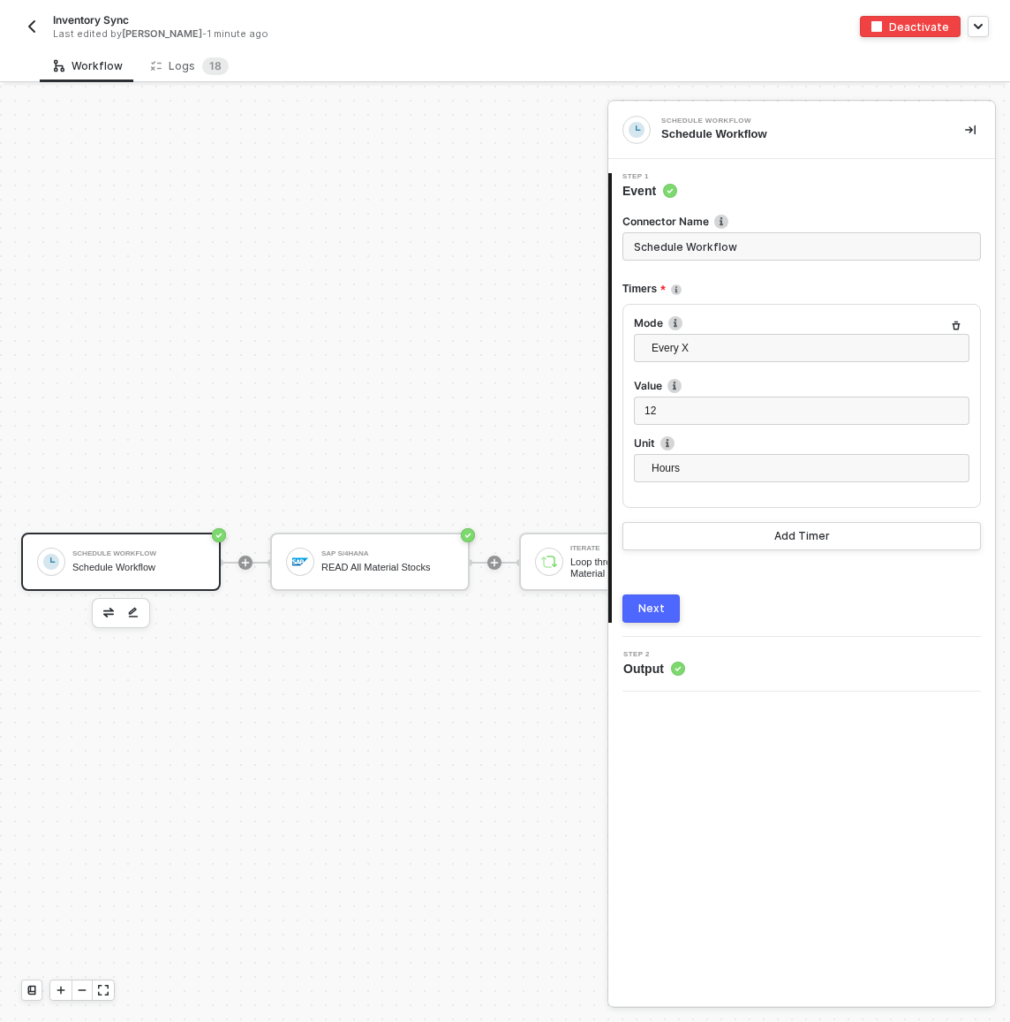
click at [196, 56] on div "Logs 1 8" at bounding box center [190, 65] width 106 height 33
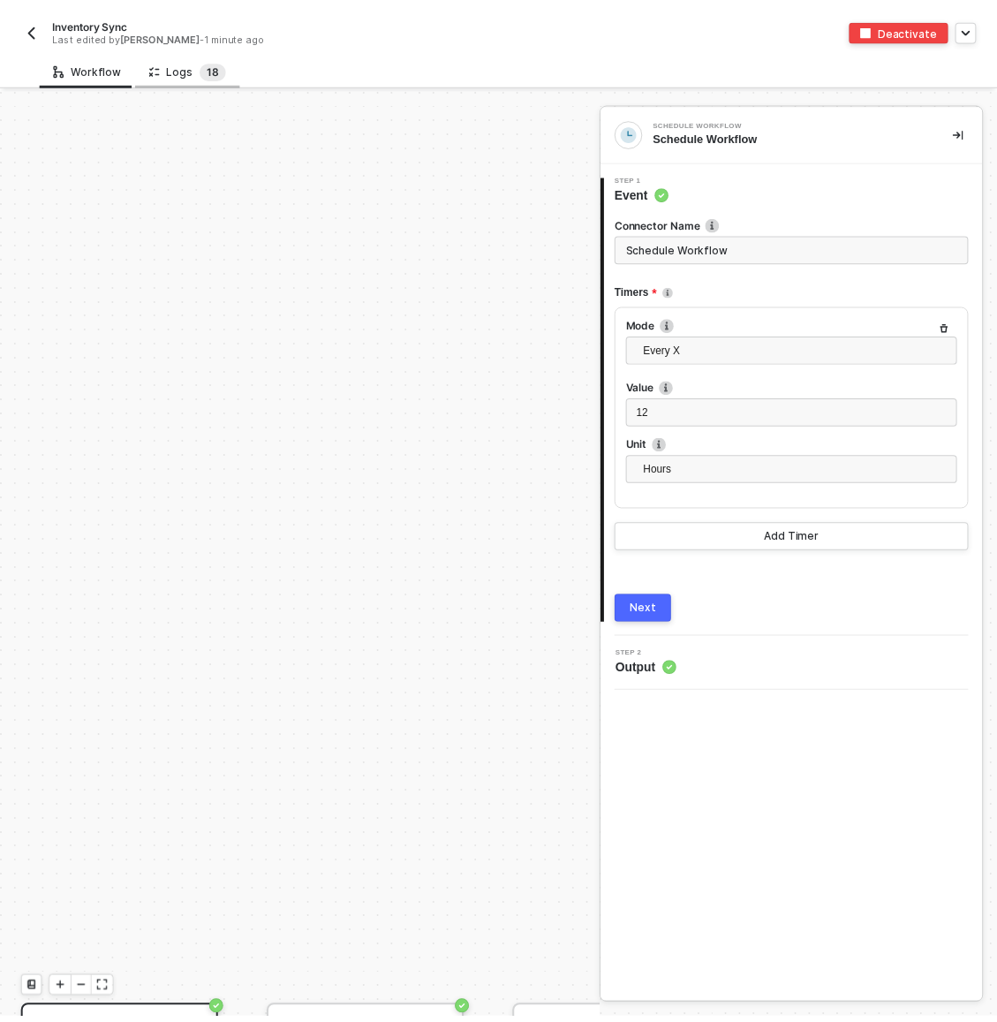
scroll to position [476, 0]
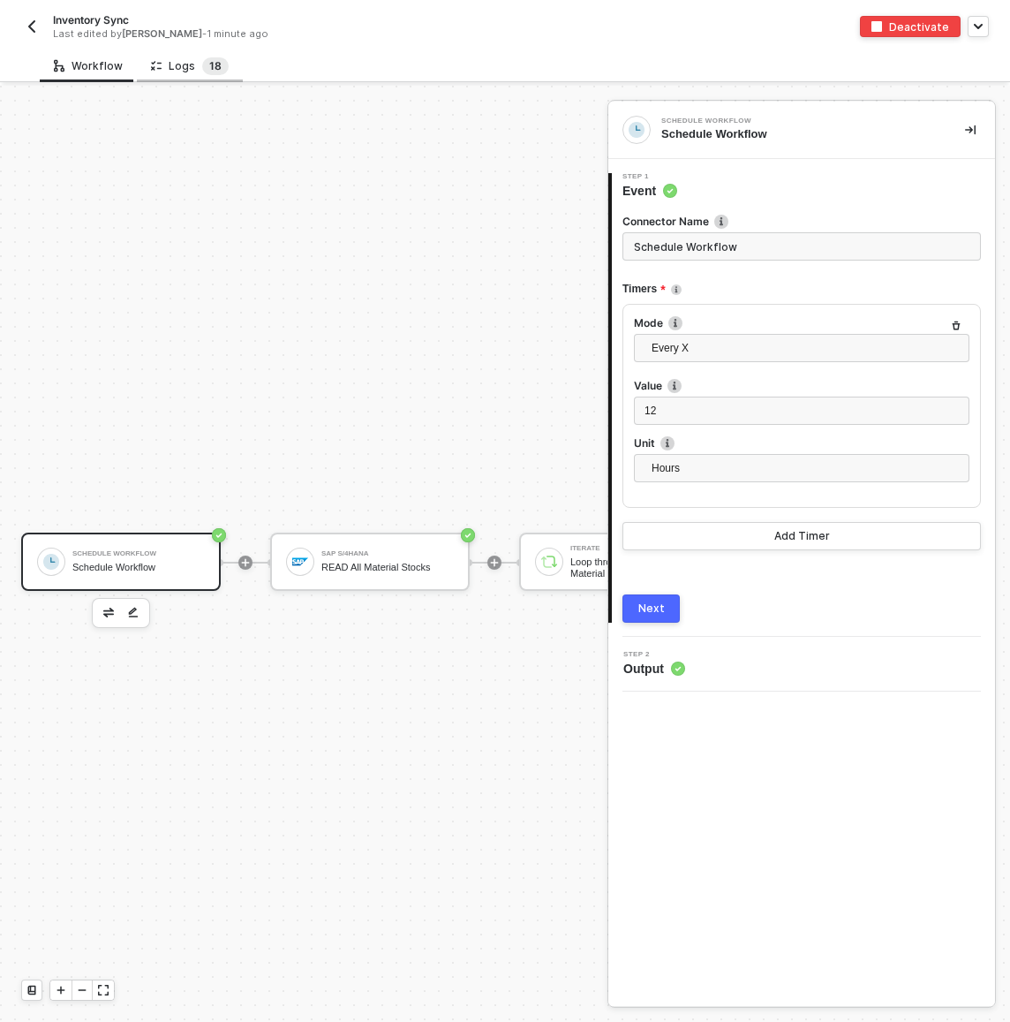
click at [209, 60] on span "1" at bounding box center [211, 65] width 5 height 13
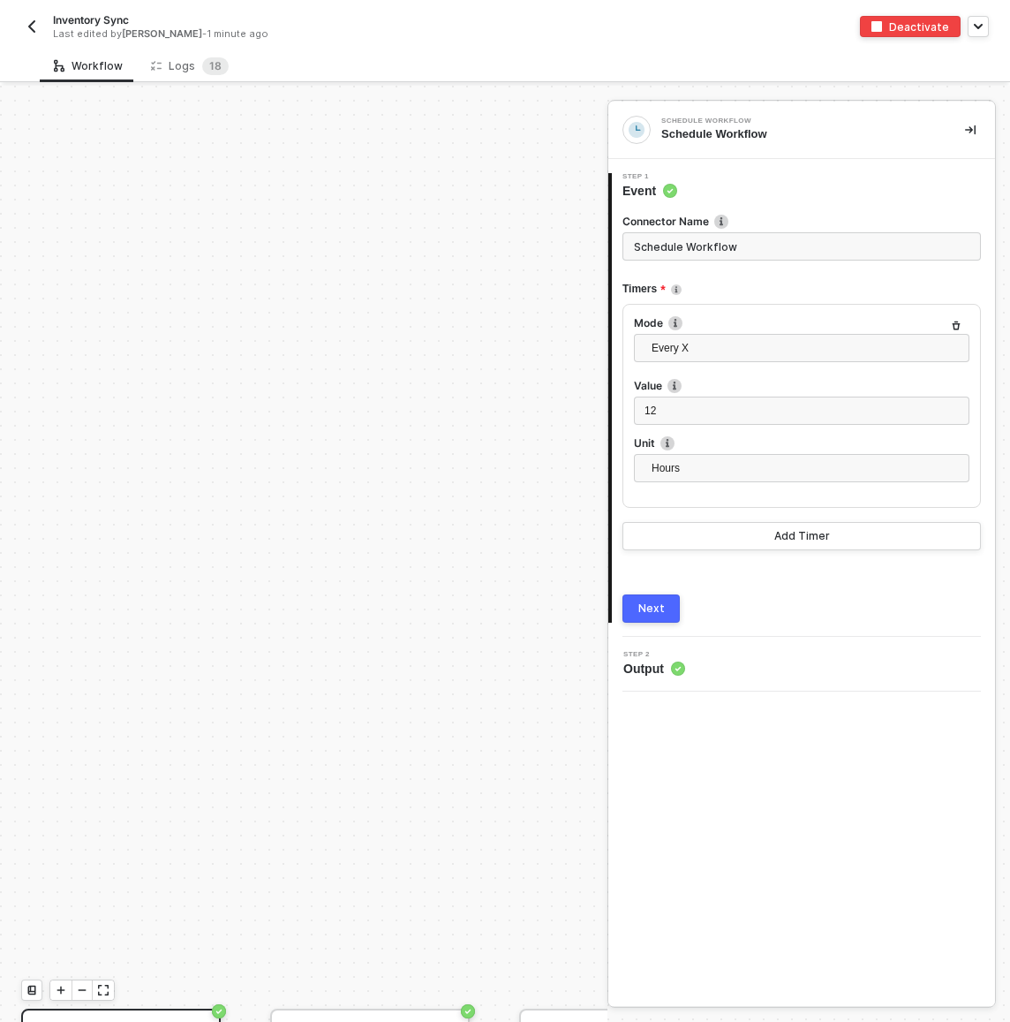
scroll to position [476, 0]
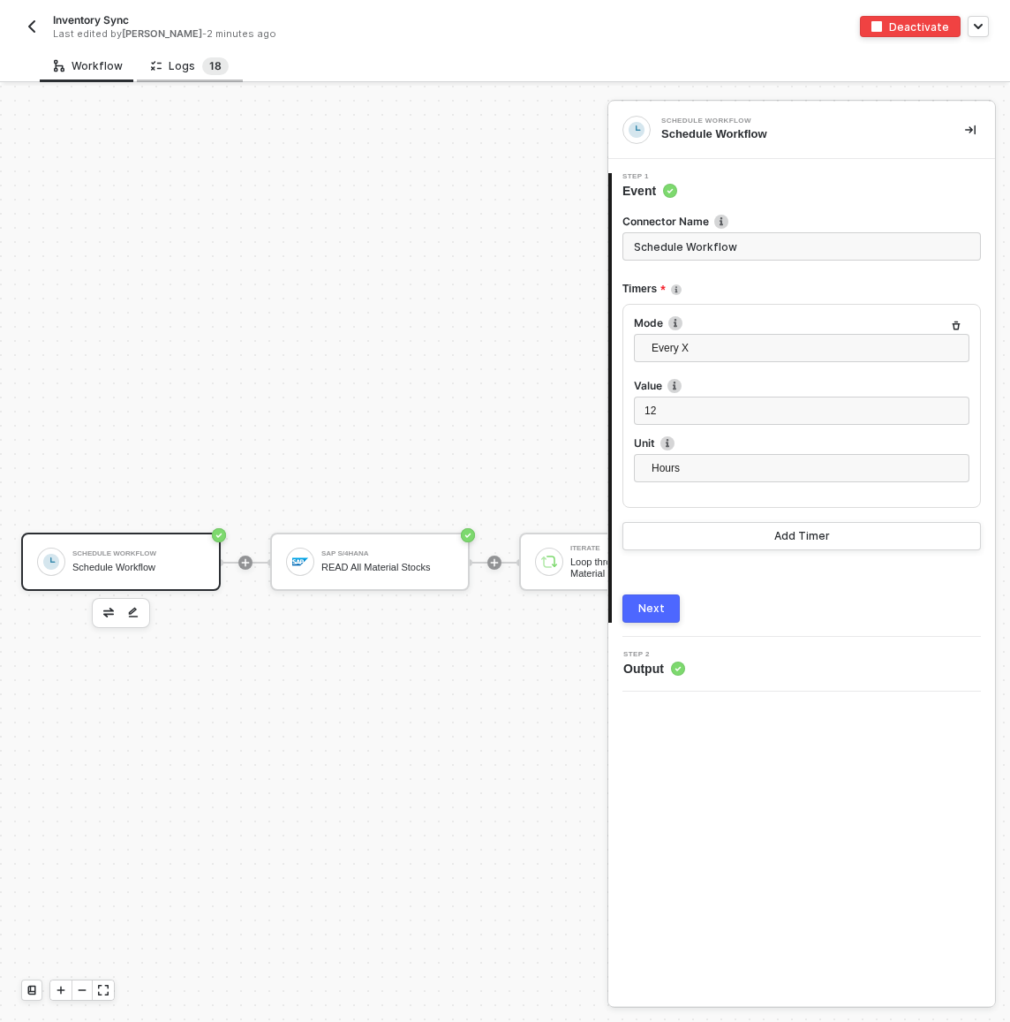
click at [209, 70] on span "1" at bounding box center [211, 65] width 5 height 13
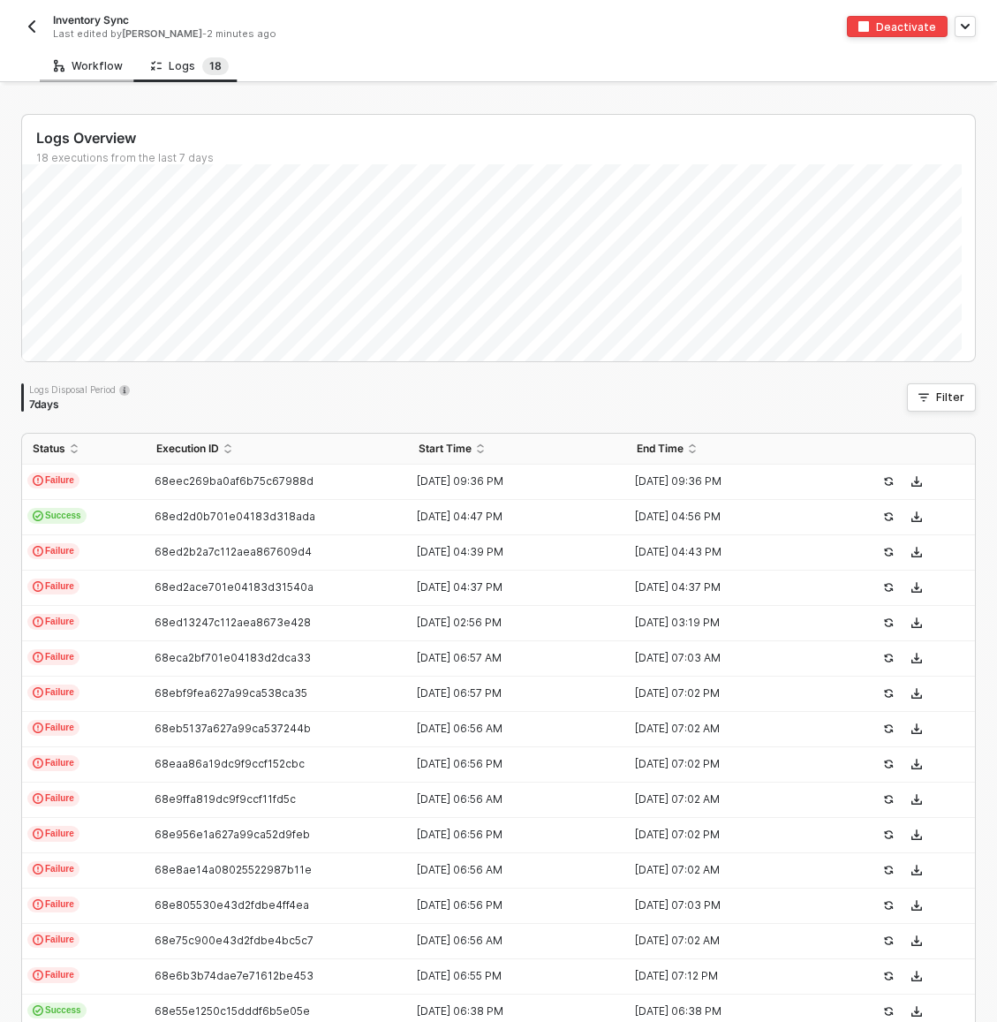
click at [104, 74] on div "Workflow" at bounding box center [88, 65] width 97 height 33
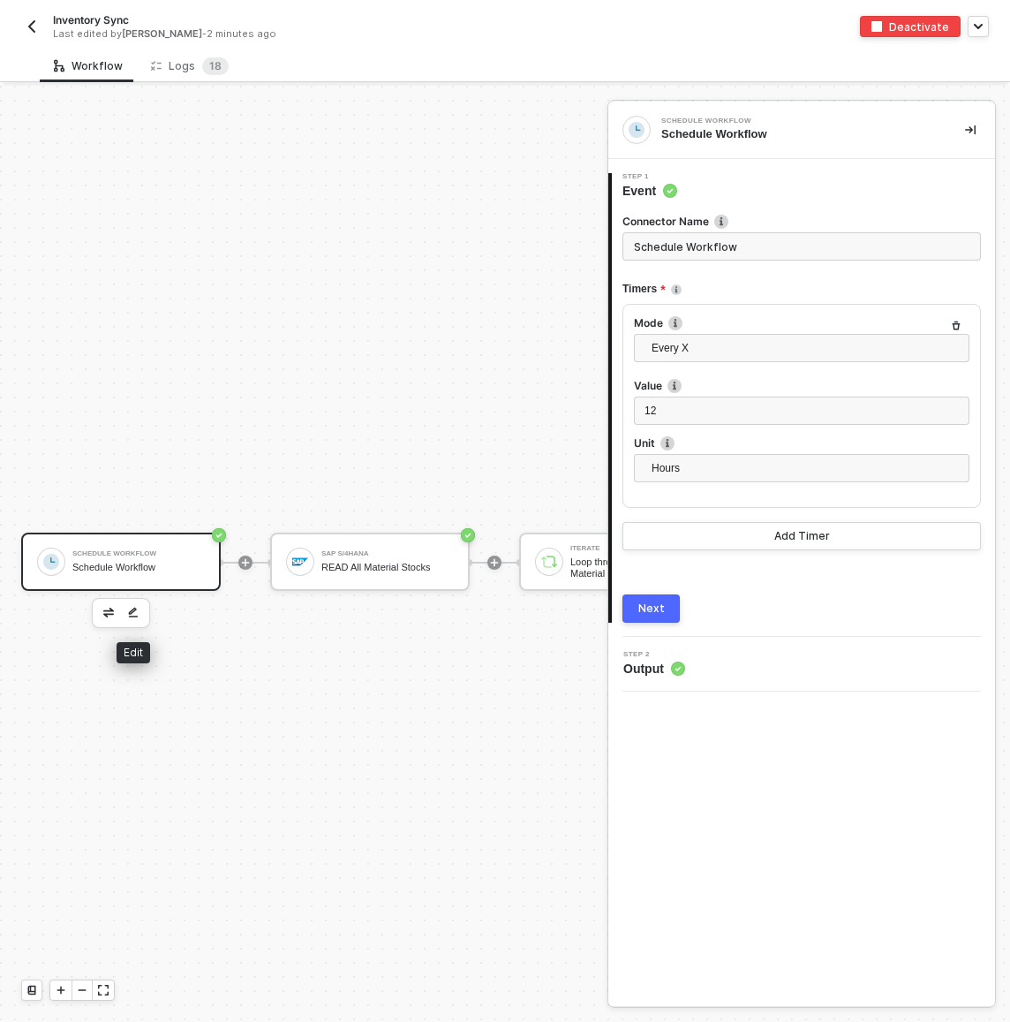
click at [139, 616] on button "button" at bounding box center [133, 612] width 21 height 21
click at [113, 615] on img "button" at bounding box center [108, 612] width 11 height 9
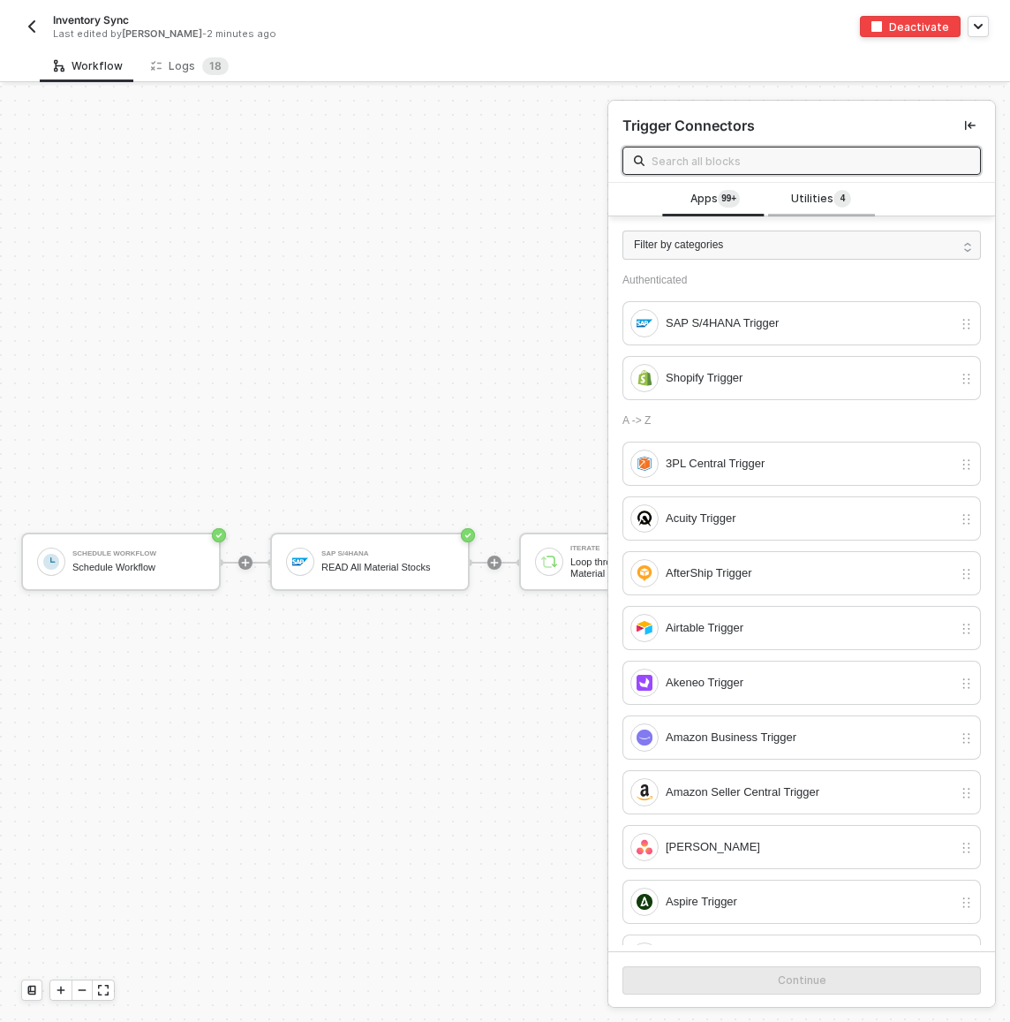
click at [837, 185] on div "Utilities 4" at bounding box center [821, 200] width 106 height 34
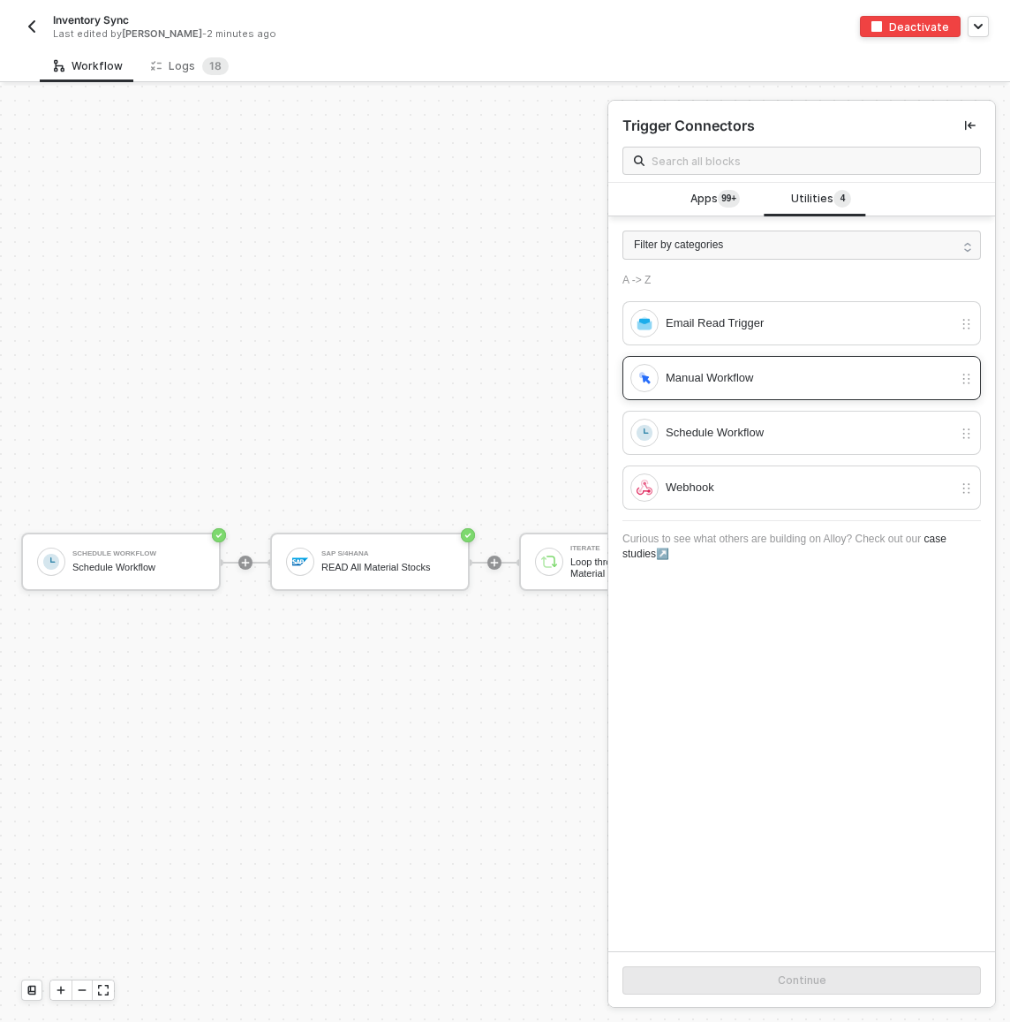
click at [767, 381] on div "Manual Workflow" at bounding box center [809, 377] width 287 height 19
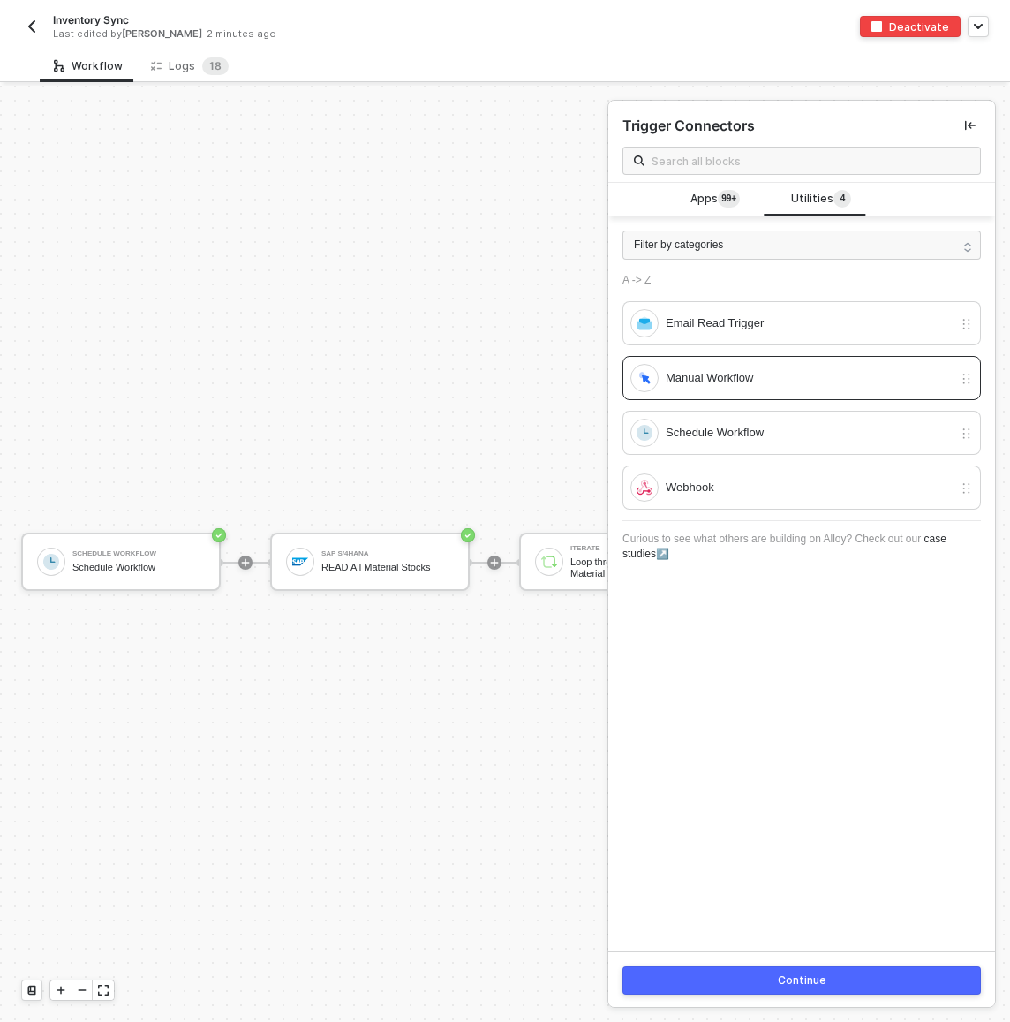
click at [778, 979] on div "Continue" at bounding box center [802, 980] width 49 height 14
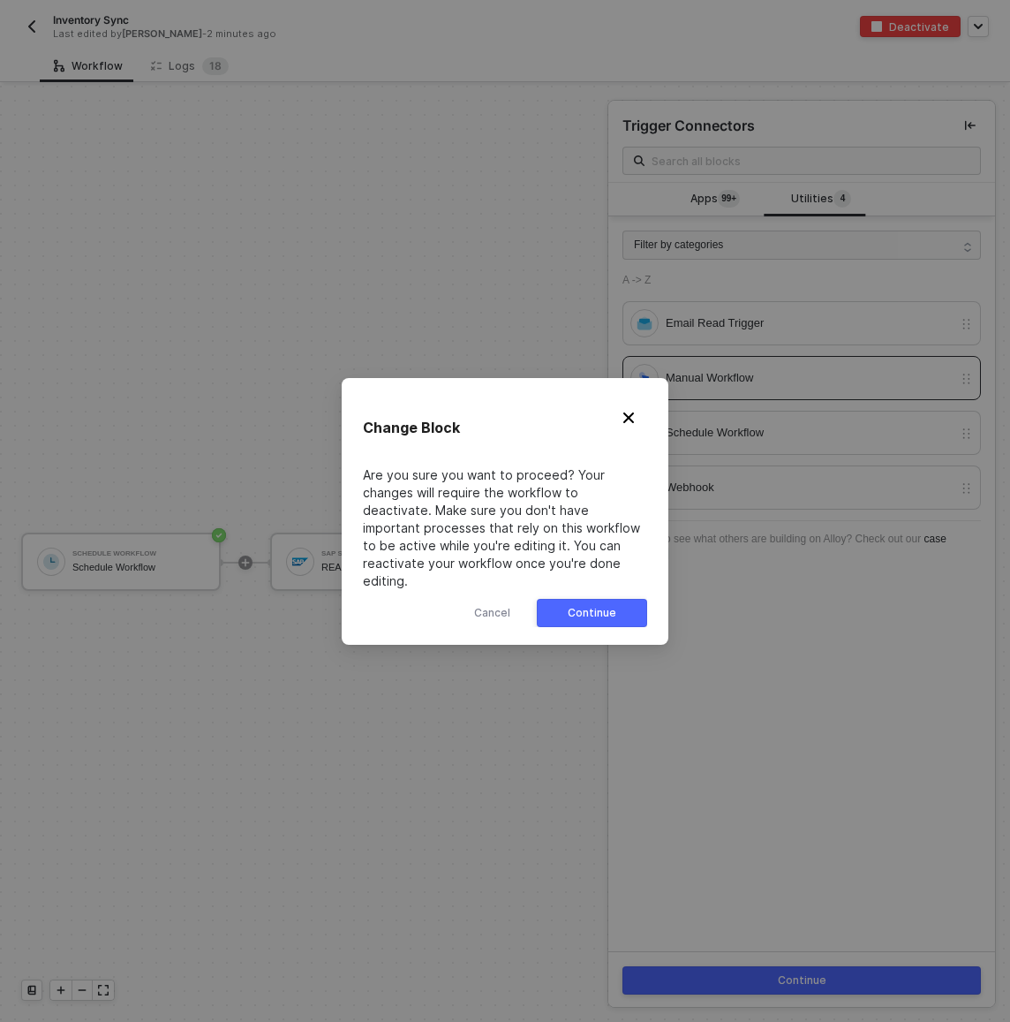
click at [594, 612] on button "Continue" at bounding box center [592, 613] width 110 height 28
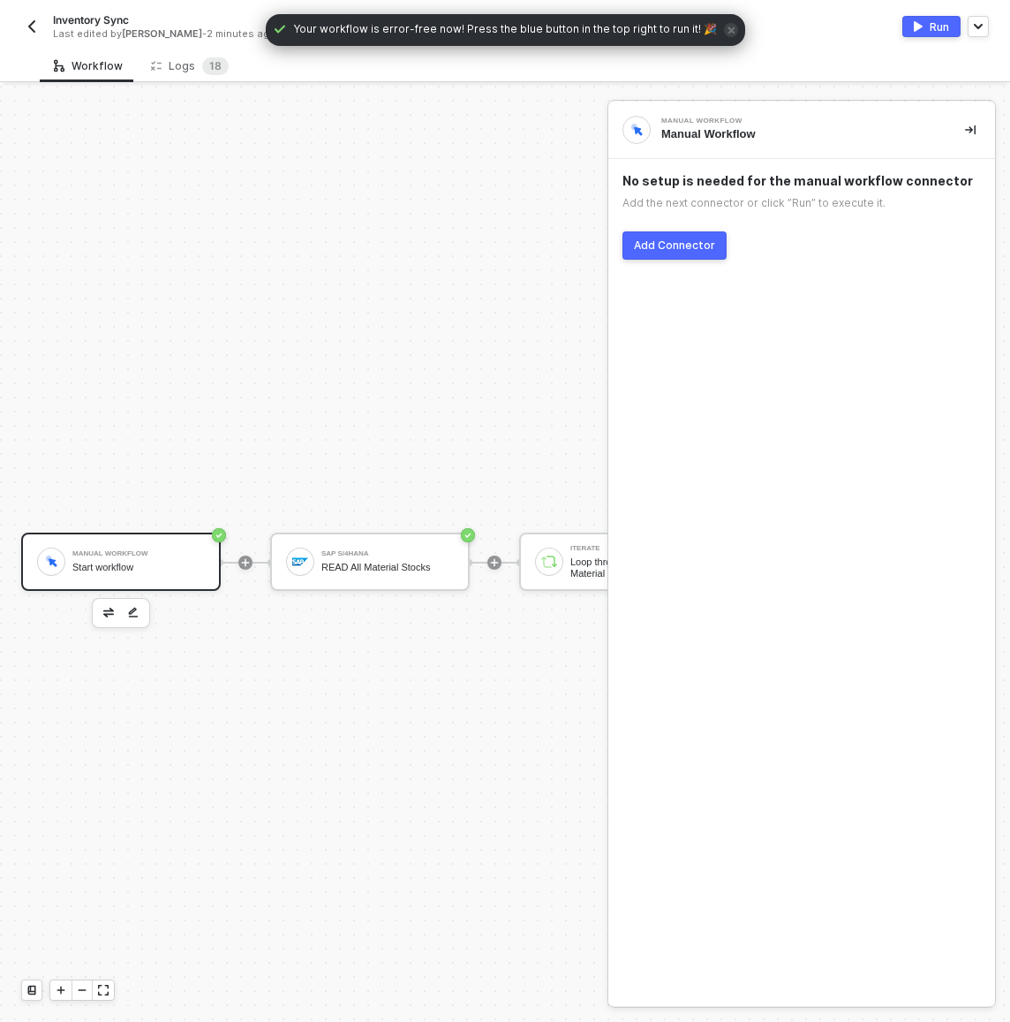
click at [929, 27] on button "Run" at bounding box center [932, 26] width 58 height 21
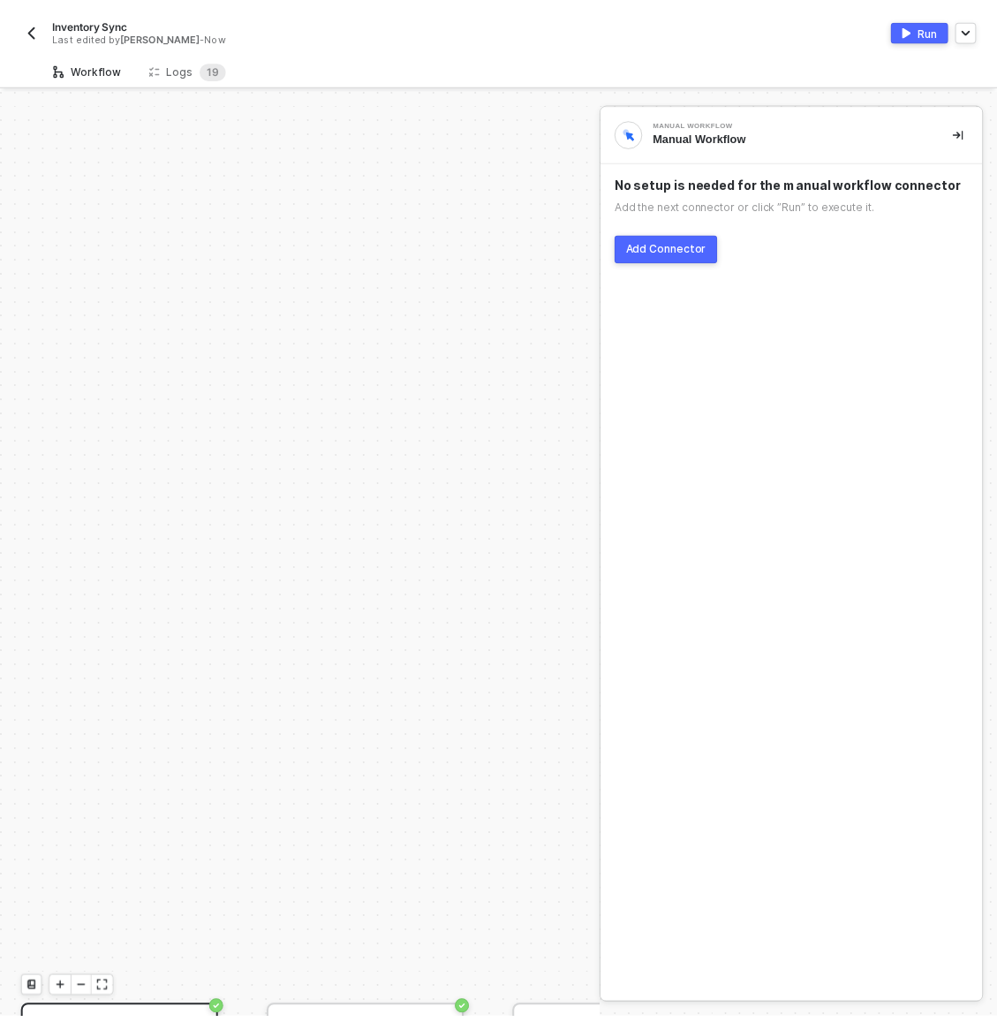
scroll to position [476, 0]
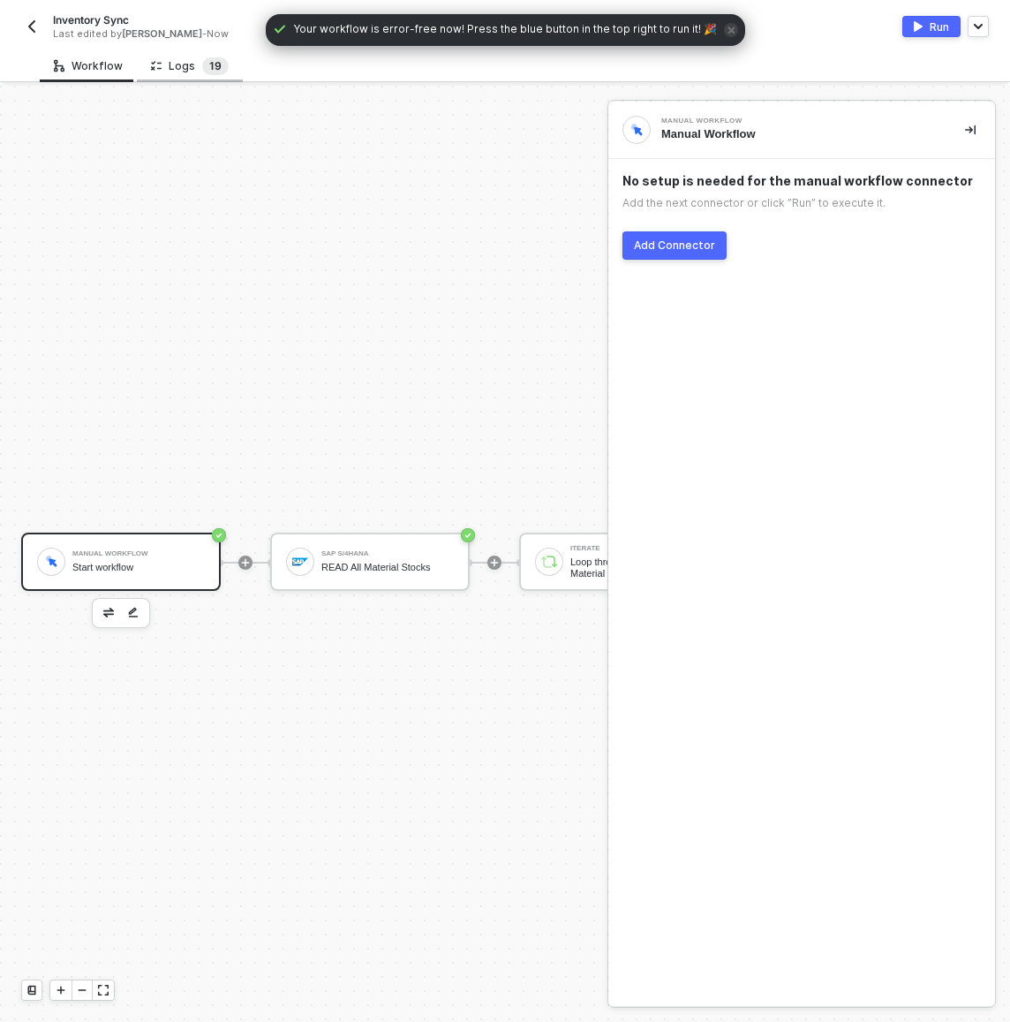
click at [215, 72] on span "9" at bounding box center [218, 66] width 7 height 18
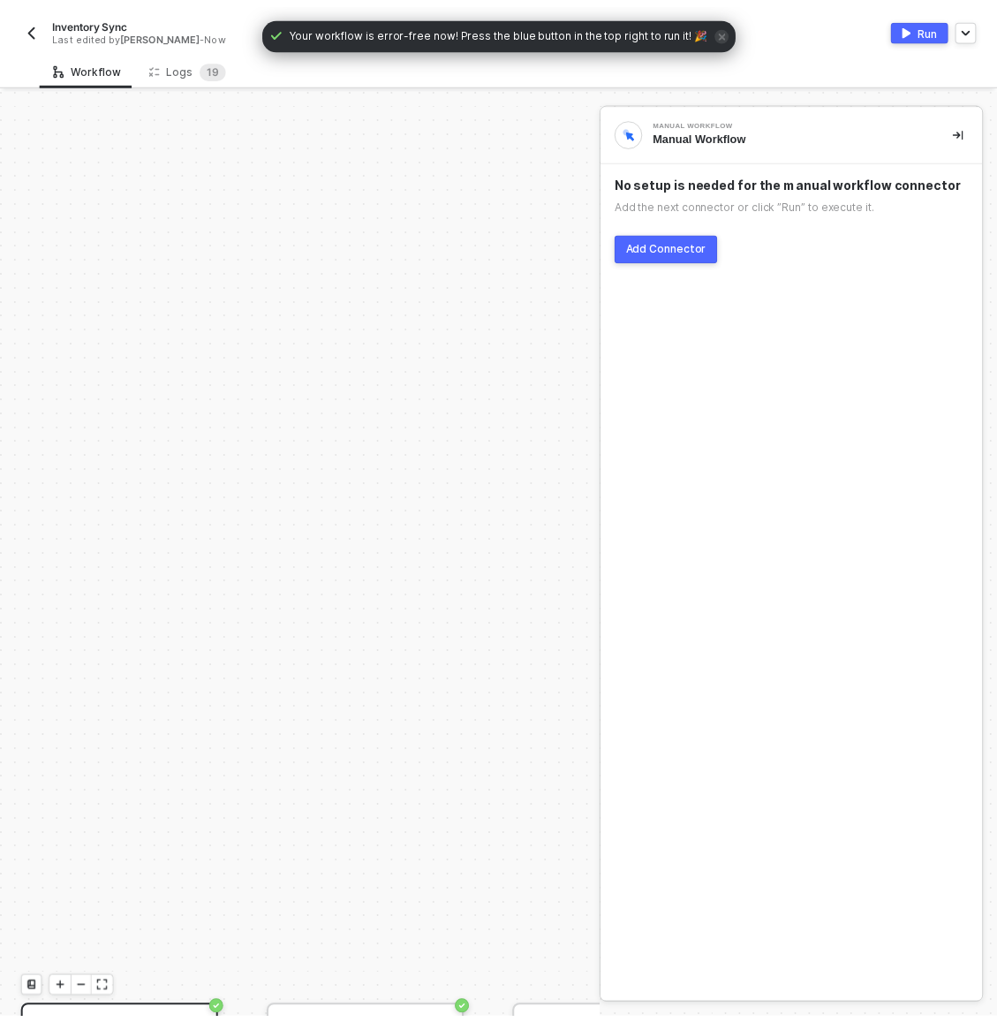
scroll to position [476, 0]
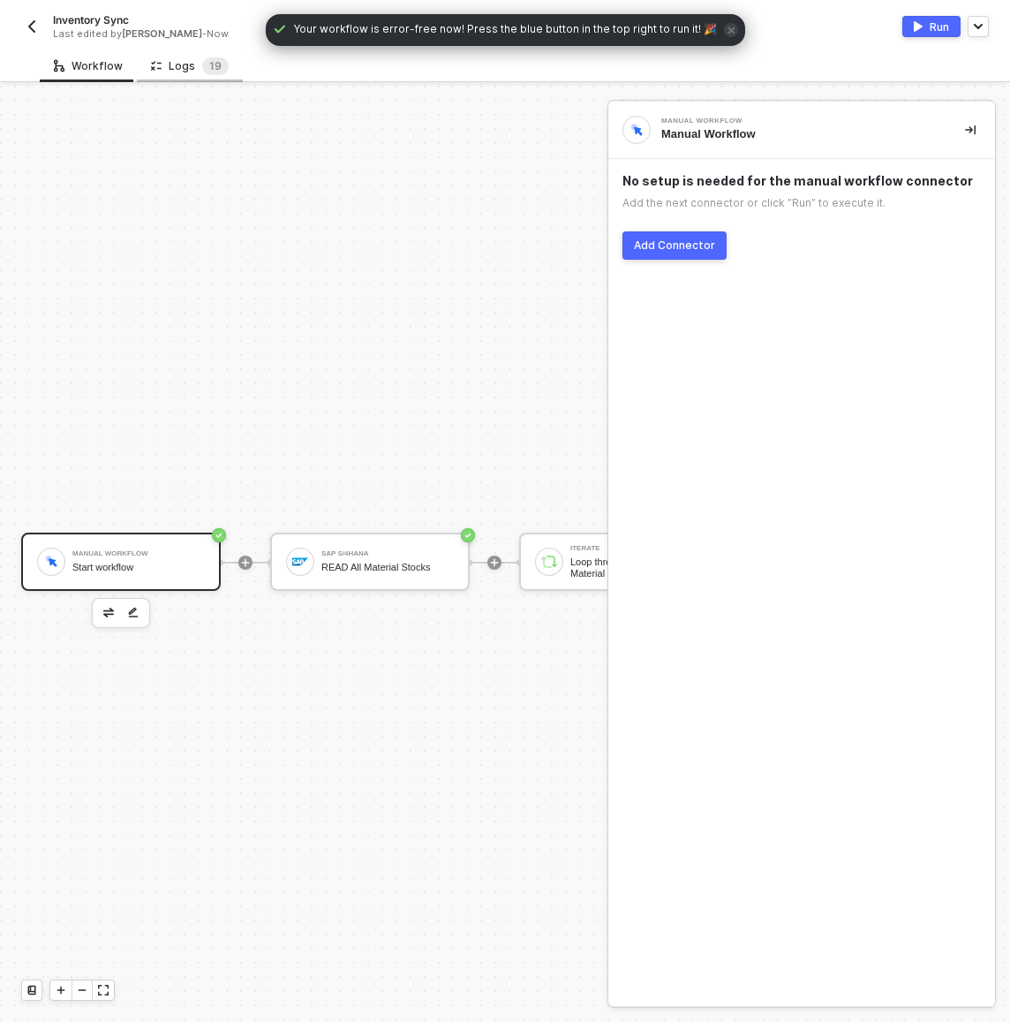
click at [192, 71] on div "Logs 1 9" at bounding box center [190, 66] width 78 height 18
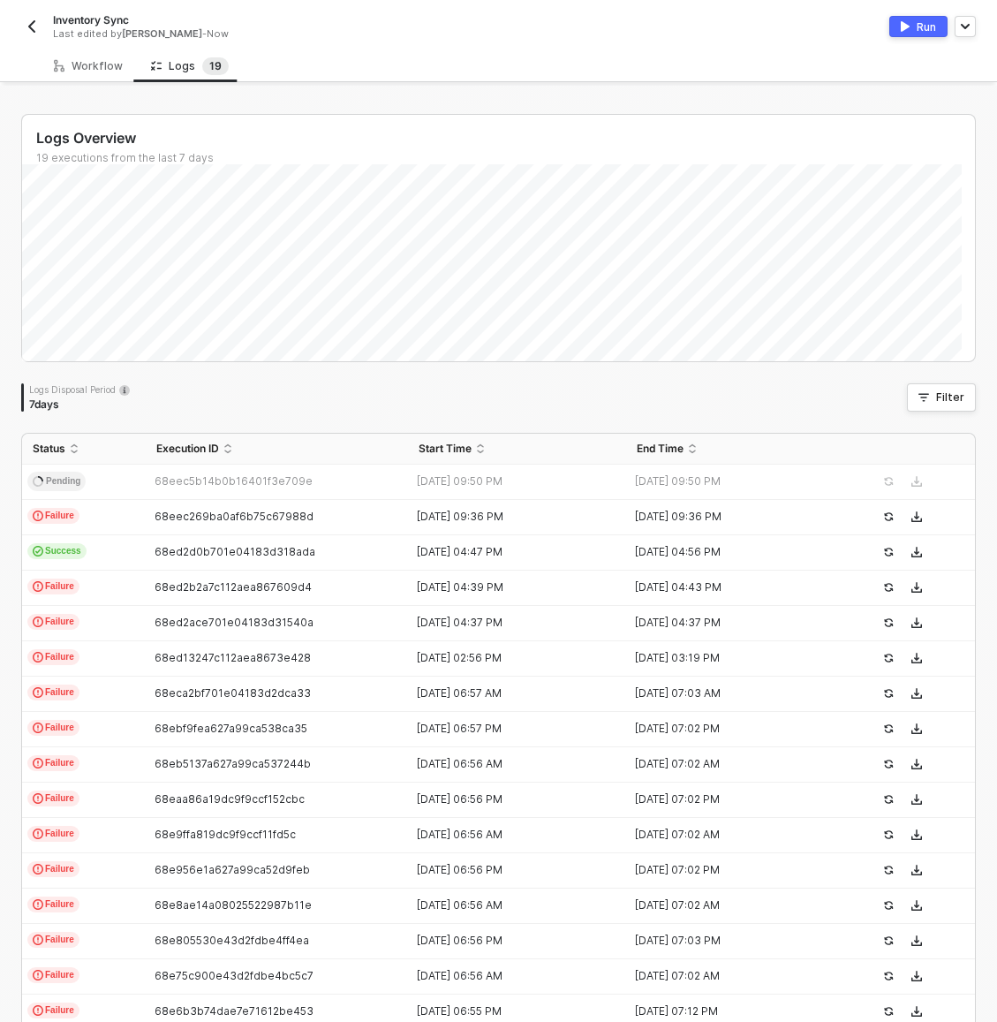
click at [471, 45] on div "Inventory Sync Last edited by Scott Cogswell - Now Run" at bounding box center [498, 24] width 955 height 49
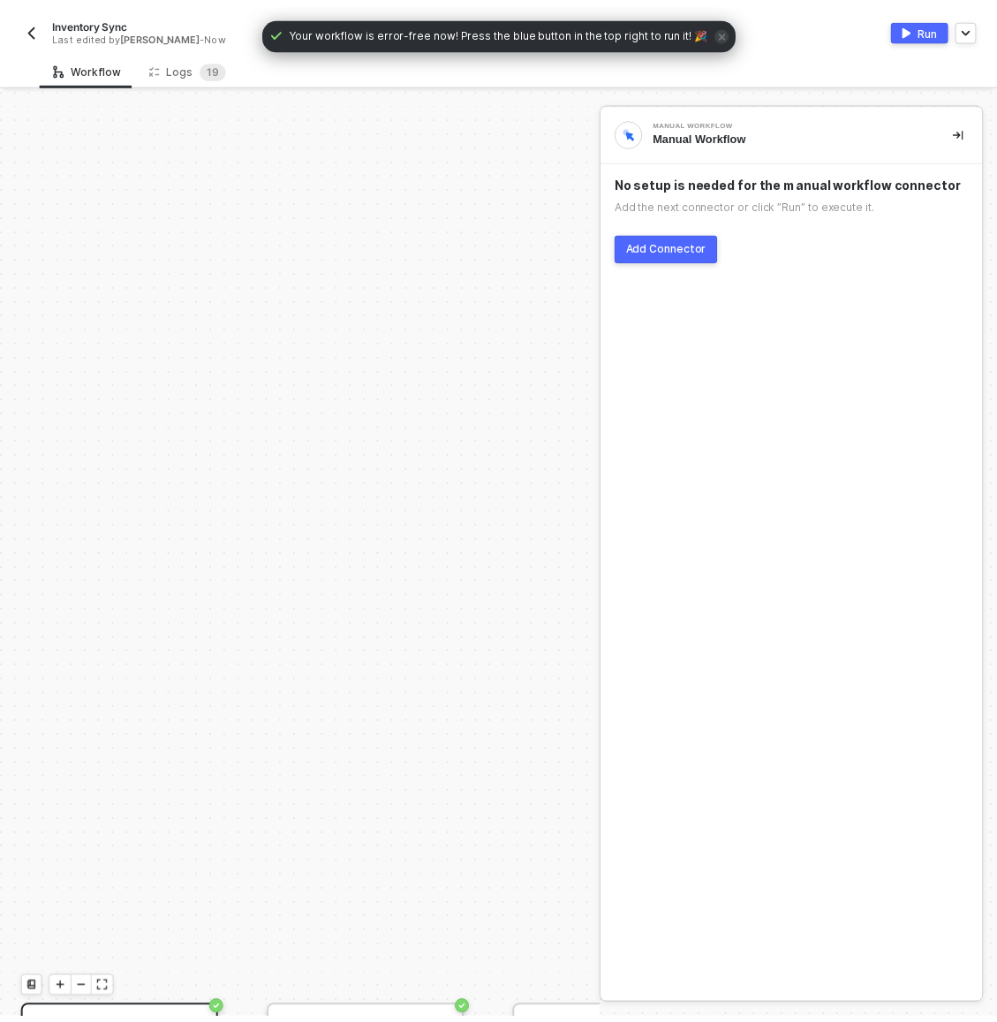
scroll to position [476, 0]
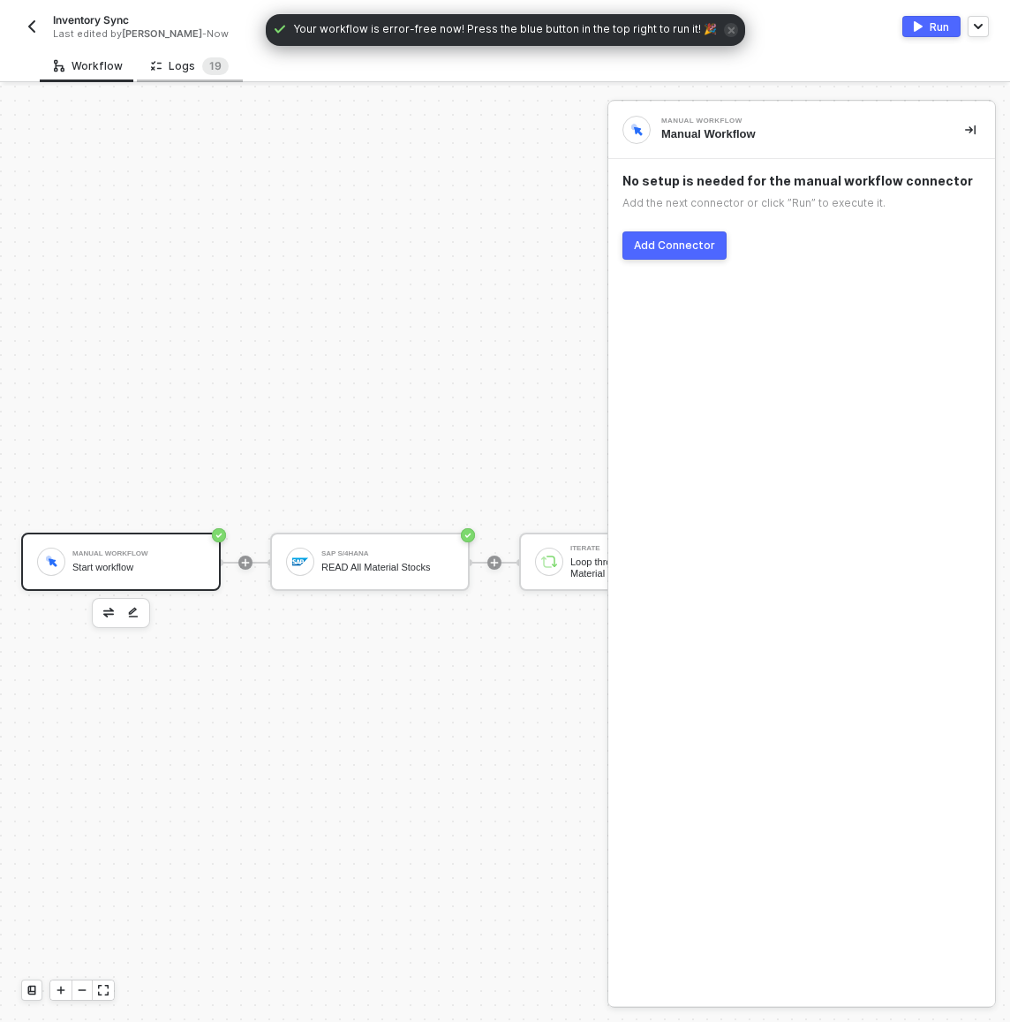
click at [191, 75] on div "Logs 1 9" at bounding box center [190, 65] width 106 height 33
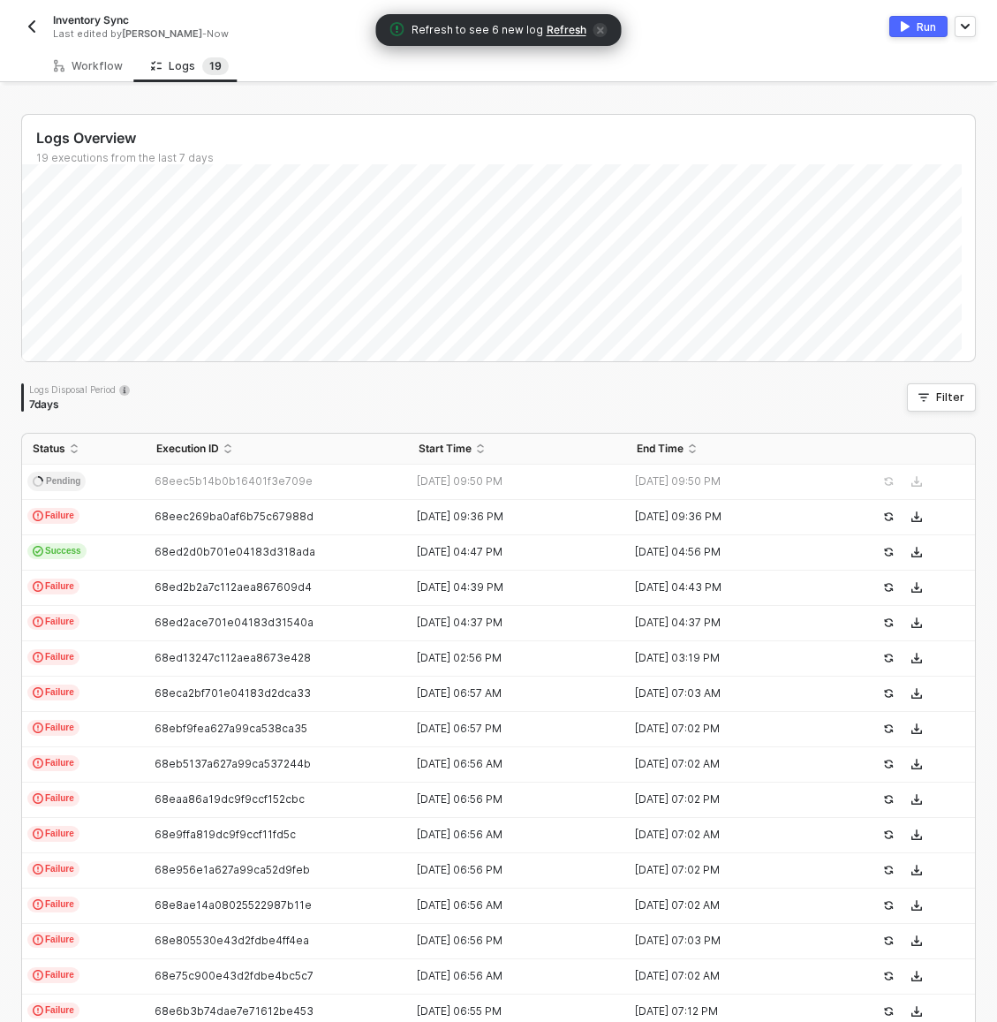
click at [294, 71] on div "Workflow Logs 1 9" at bounding box center [518, 65] width 957 height 33
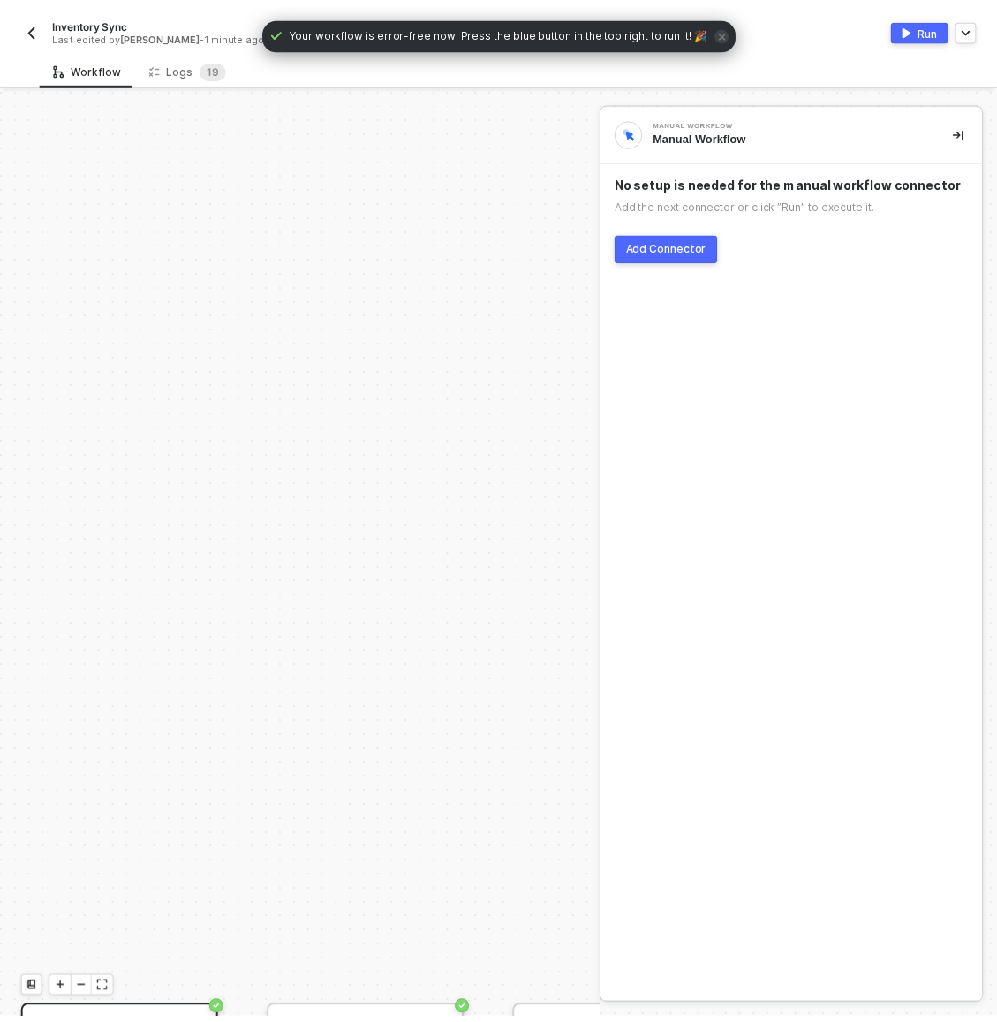
scroll to position [476, 0]
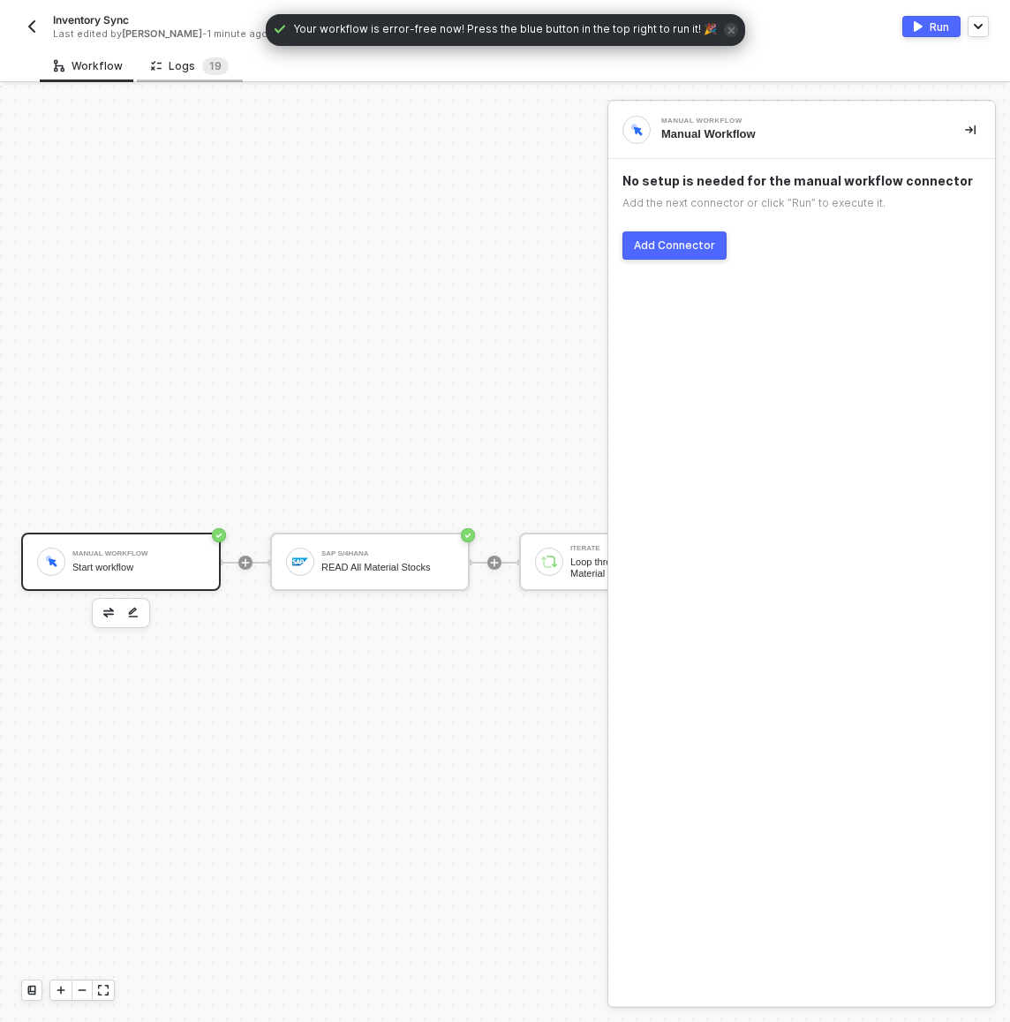
click at [185, 72] on div "Logs 1 9" at bounding box center [190, 66] width 78 height 18
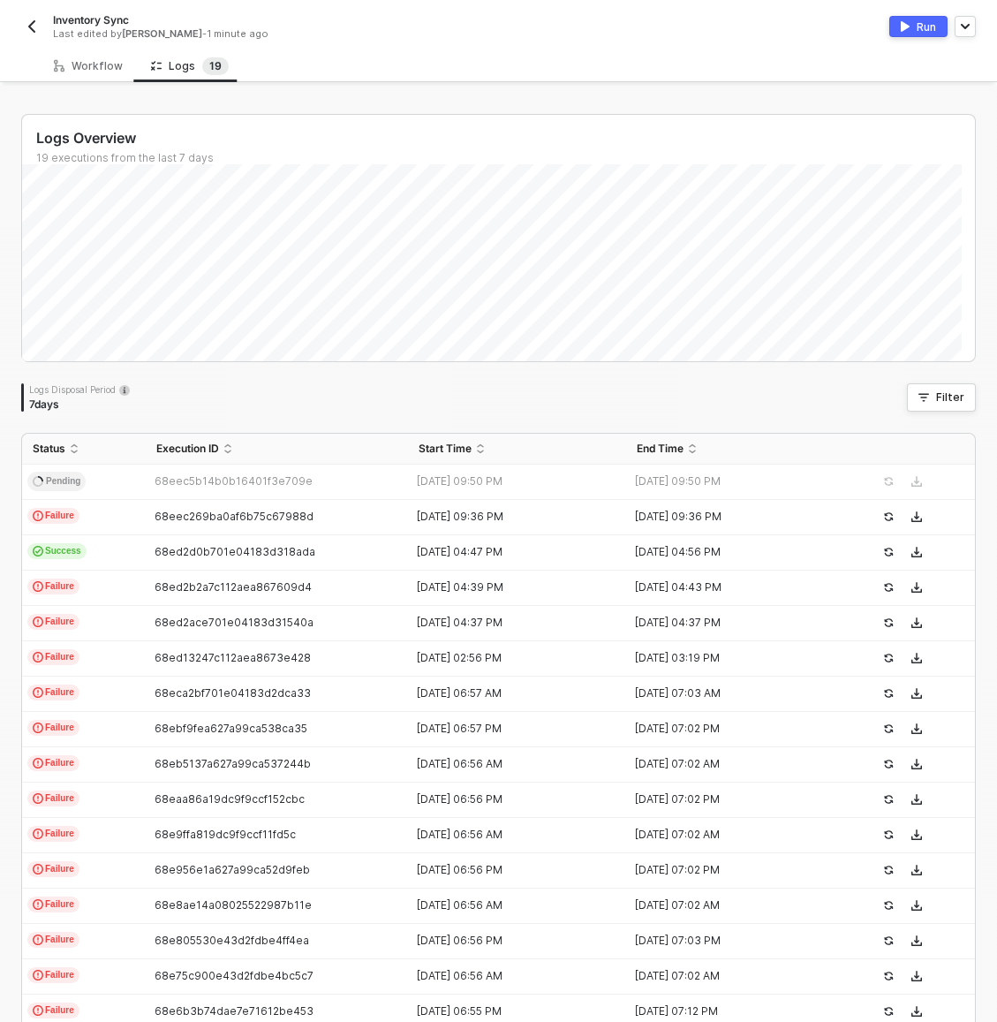
click at [252, 510] on div "68eec269ba0af6b75c67988d" at bounding box center [270, 517] width 248 height 14
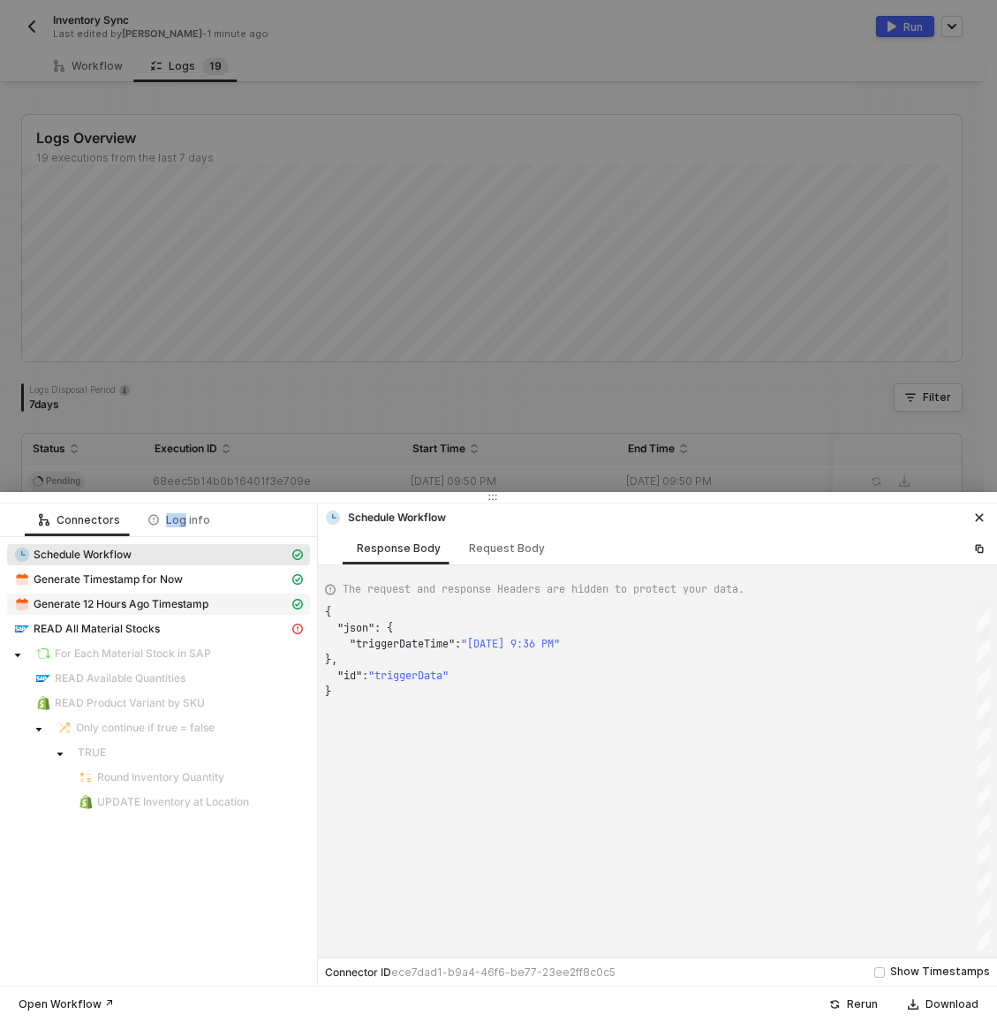
click at [206, 613] on span "Generate 12 Hours Ago Timestamp" at bounding box center [158, 604] width 303 height 21
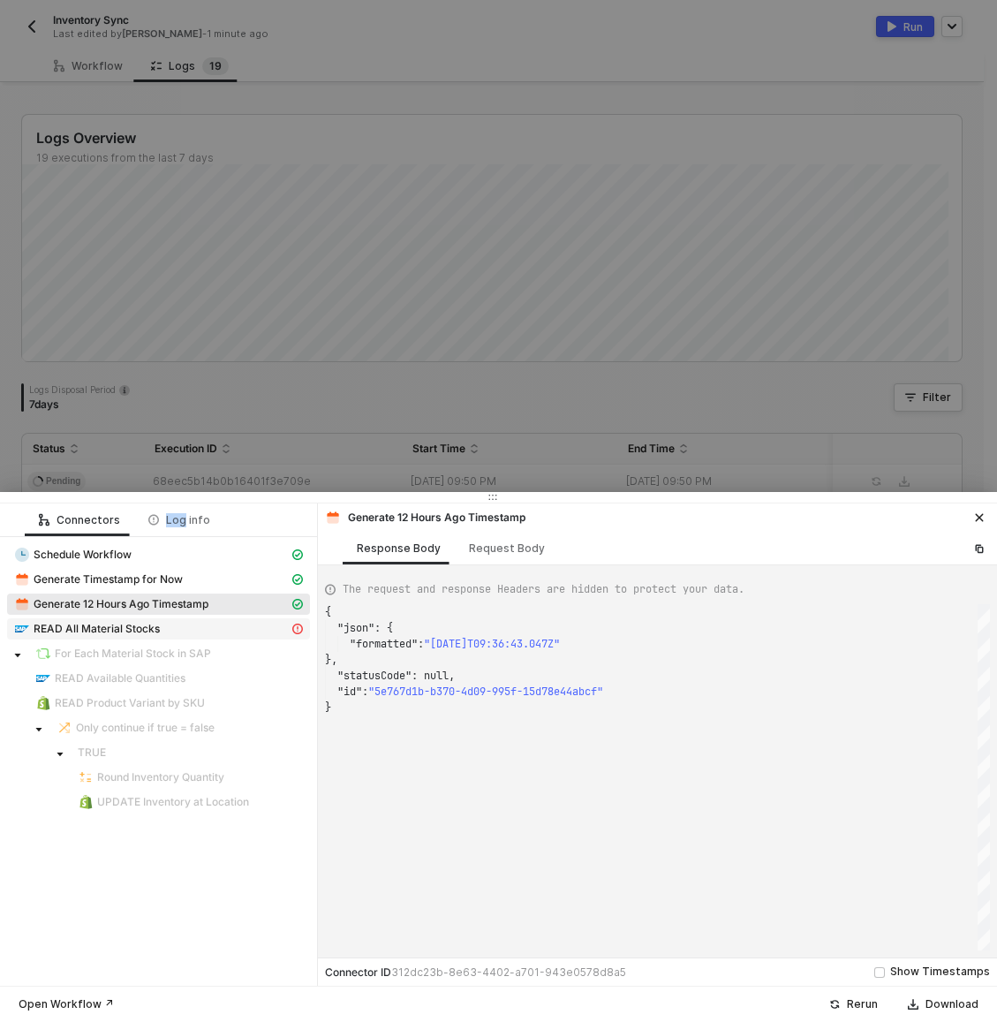
click at [193, 624] on div "READ All Material Stocks" at bounding box center [151, 629] width 275 height 16
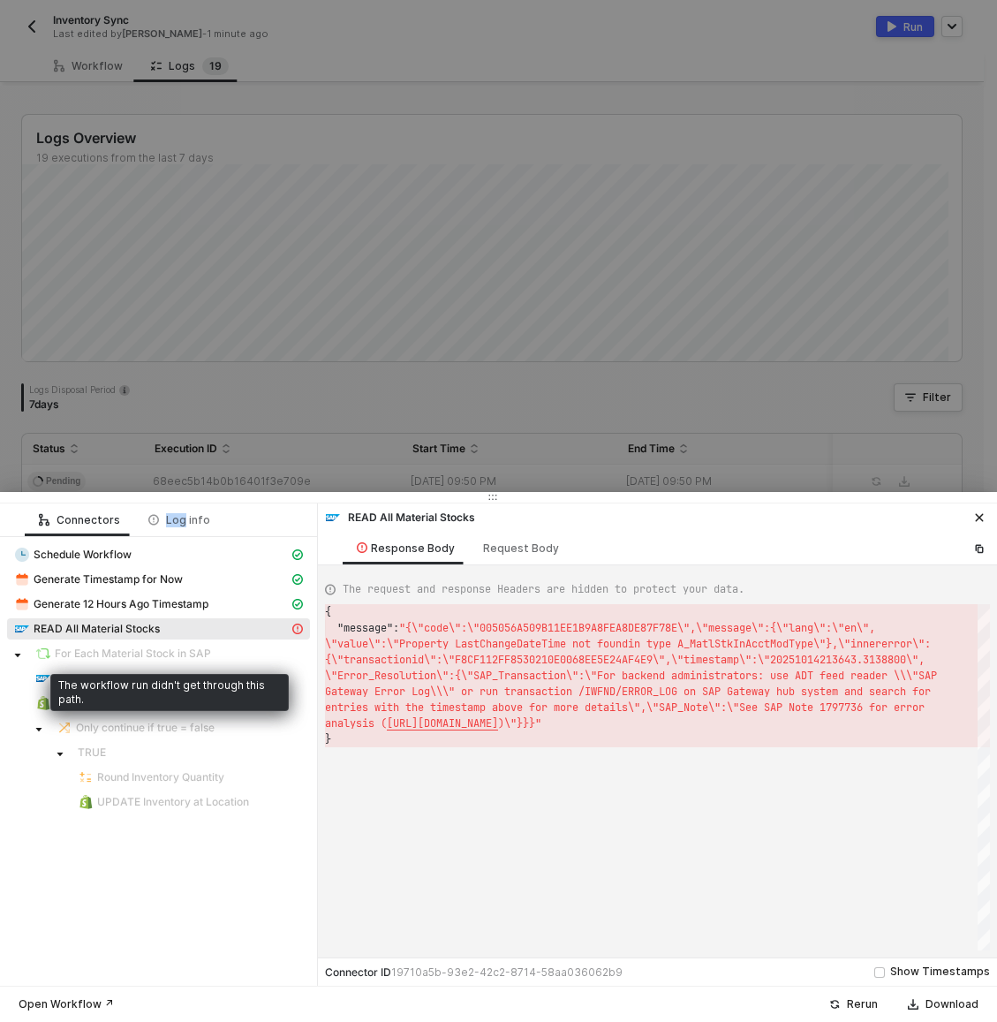
click at [183, 660] on span "For Each Material Stock in SAP" at bounding box center [133, 654] width 156 height 14
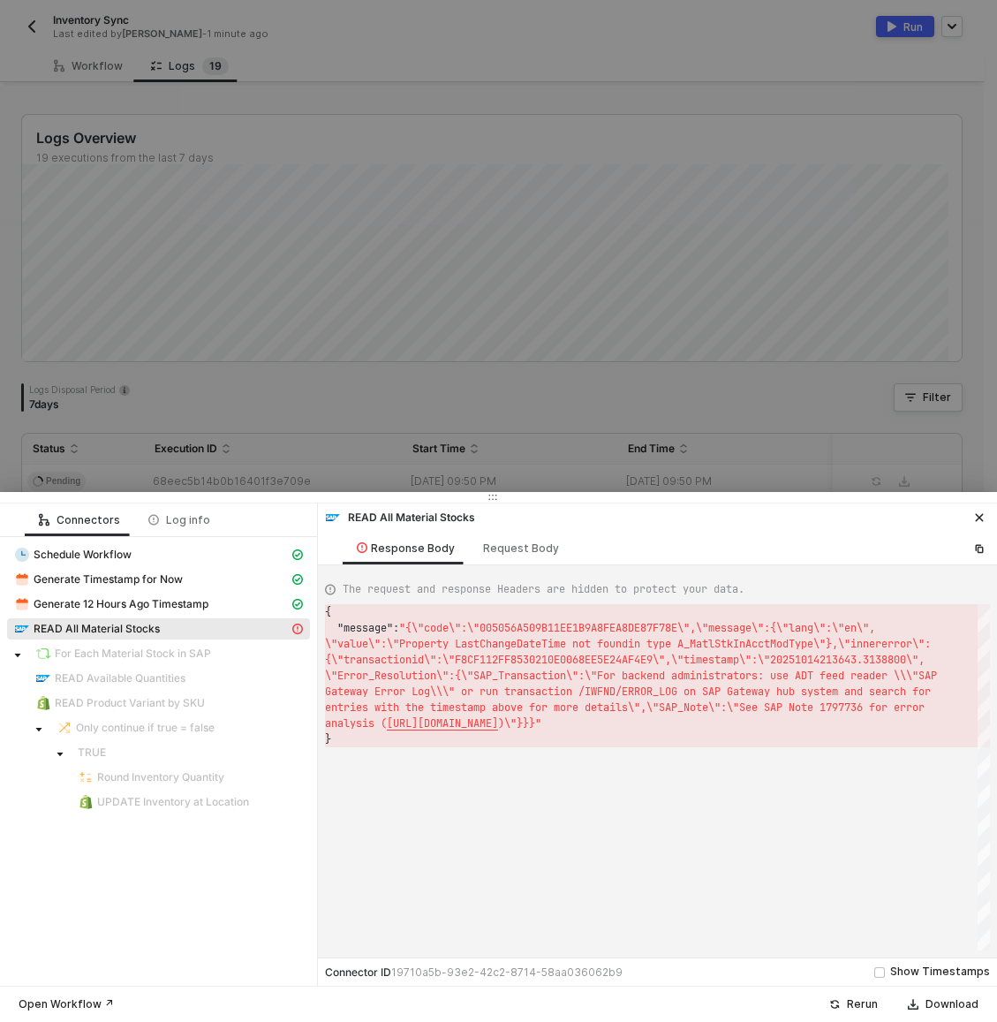
click at [155, 590] on div "Generate Timestamp for Now" at bounding box center [158, 581] width 303 height 25
click at [162, 600] on span "Generate 12 Hours Ago Timestamp" at bounding box center [121, 604] width 175 height 14
type textarea "{ "json": { "formatted": "2025-10-14T09:36:43.047Z" }, "statusCode": null, "id"…"
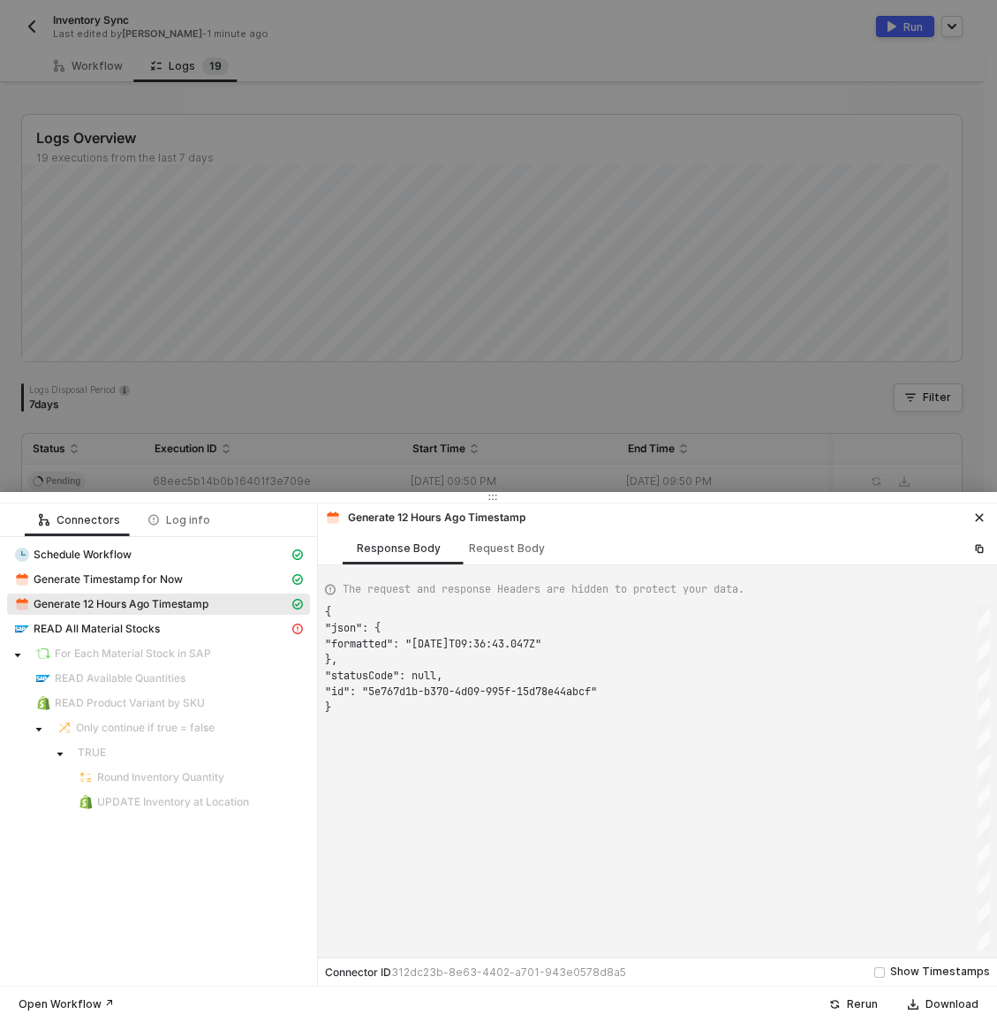
scroll to position [95, 0]
click at [290, 407] on div at bounding box center [498, 511] width 997 height 1022
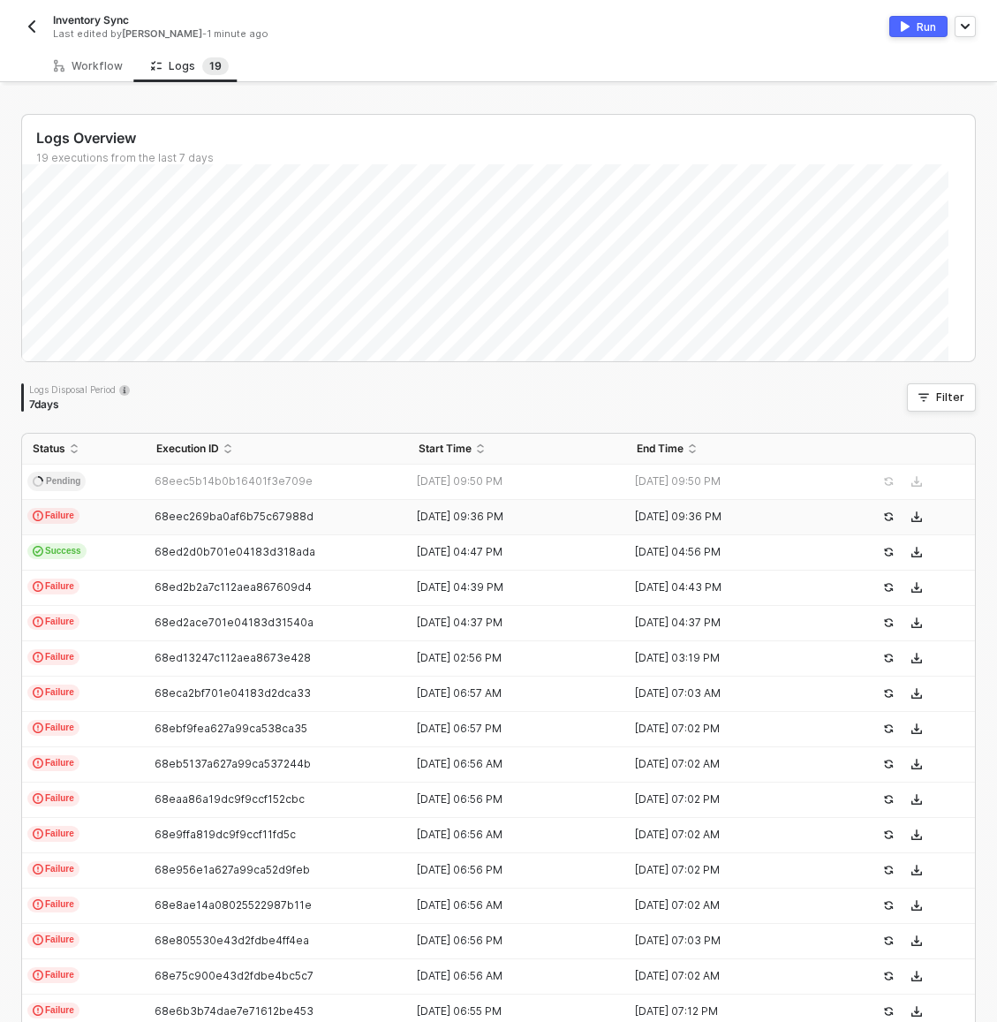
click at [96, 525] on td "Failure" at bounding box center [84, 517] width 124 height 35
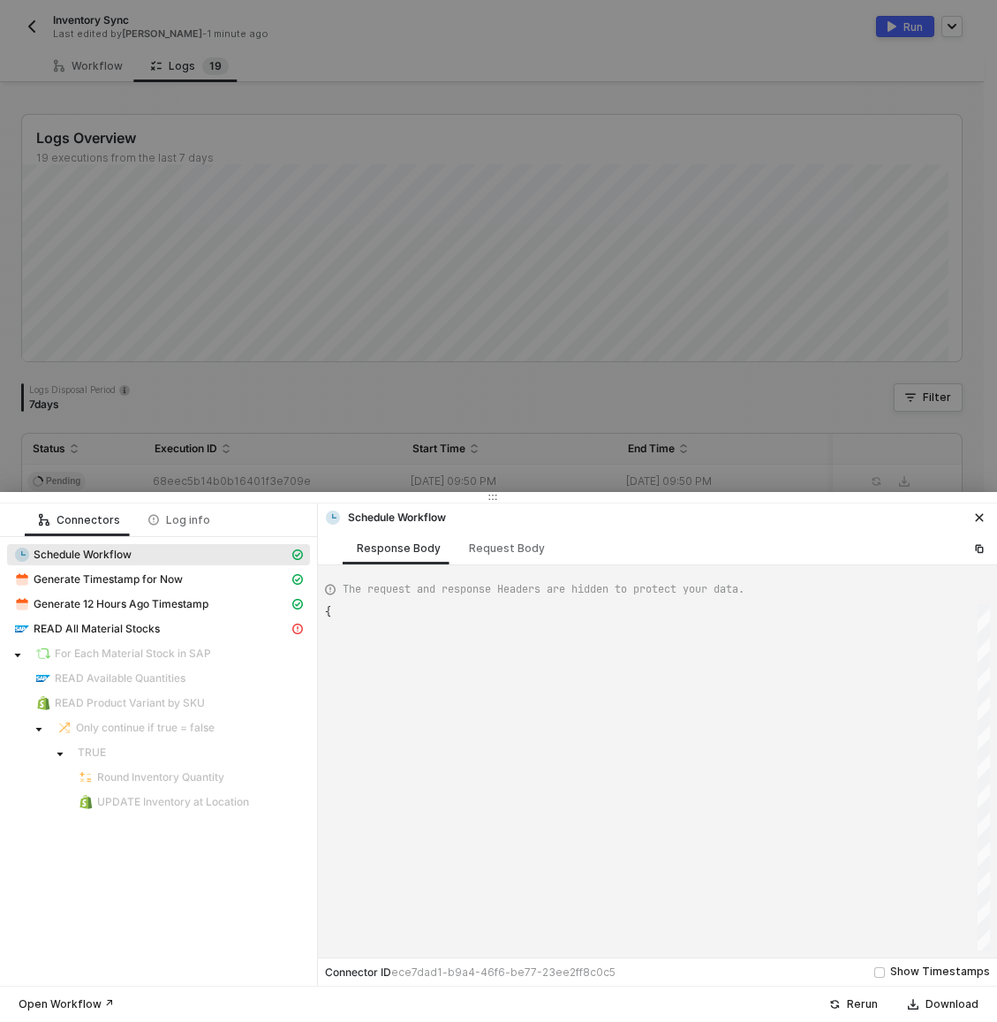
type textarea "{ "json": { "triggerDateTime": "Tue, Oct 14, 2025 9:36 PM" }, "id": "triggerDat…"
click at [102, 545] on span "Schedule Workflow" at bounding box center [158, 554] width 303 height 21
click at [139, 458] on div at bounding box center [498, 511] width 997 height 1022
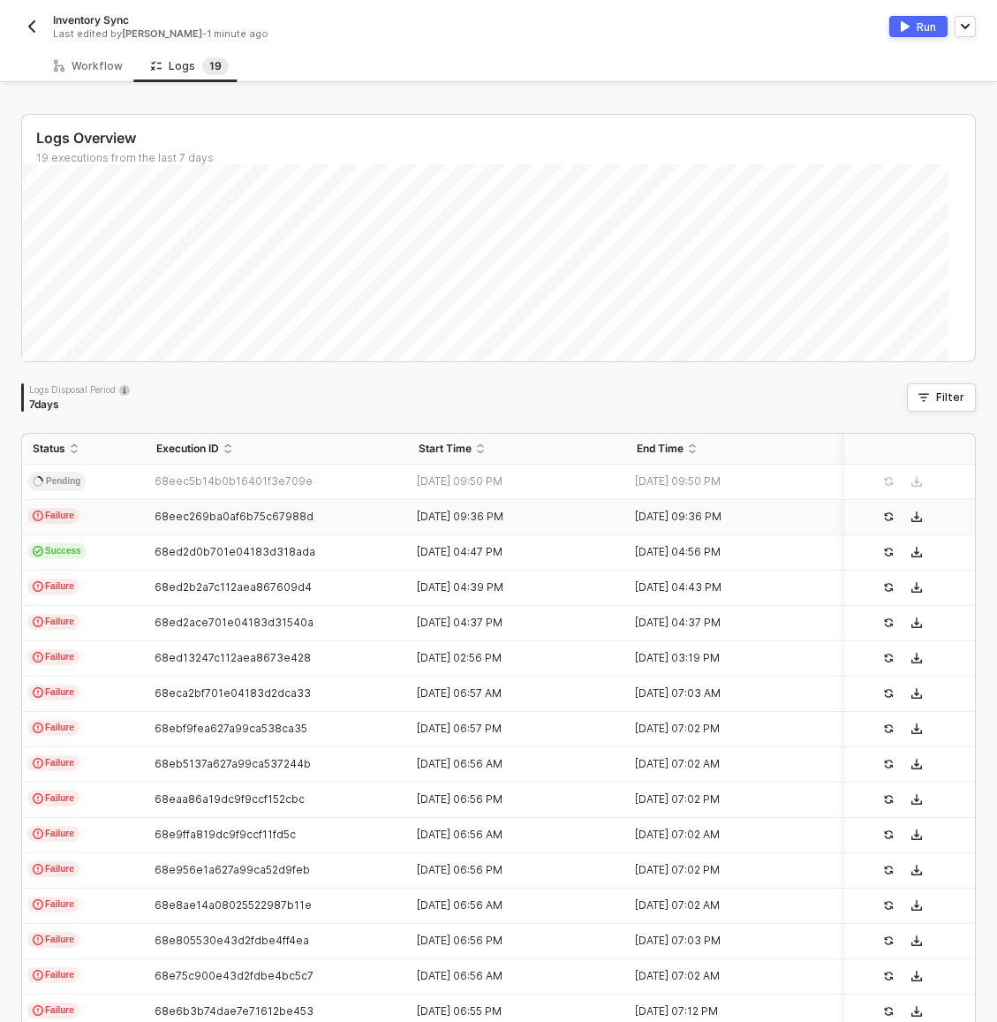
click at [109, 542] on td "Success" at bounding box center [84, 552] width 124 height 35
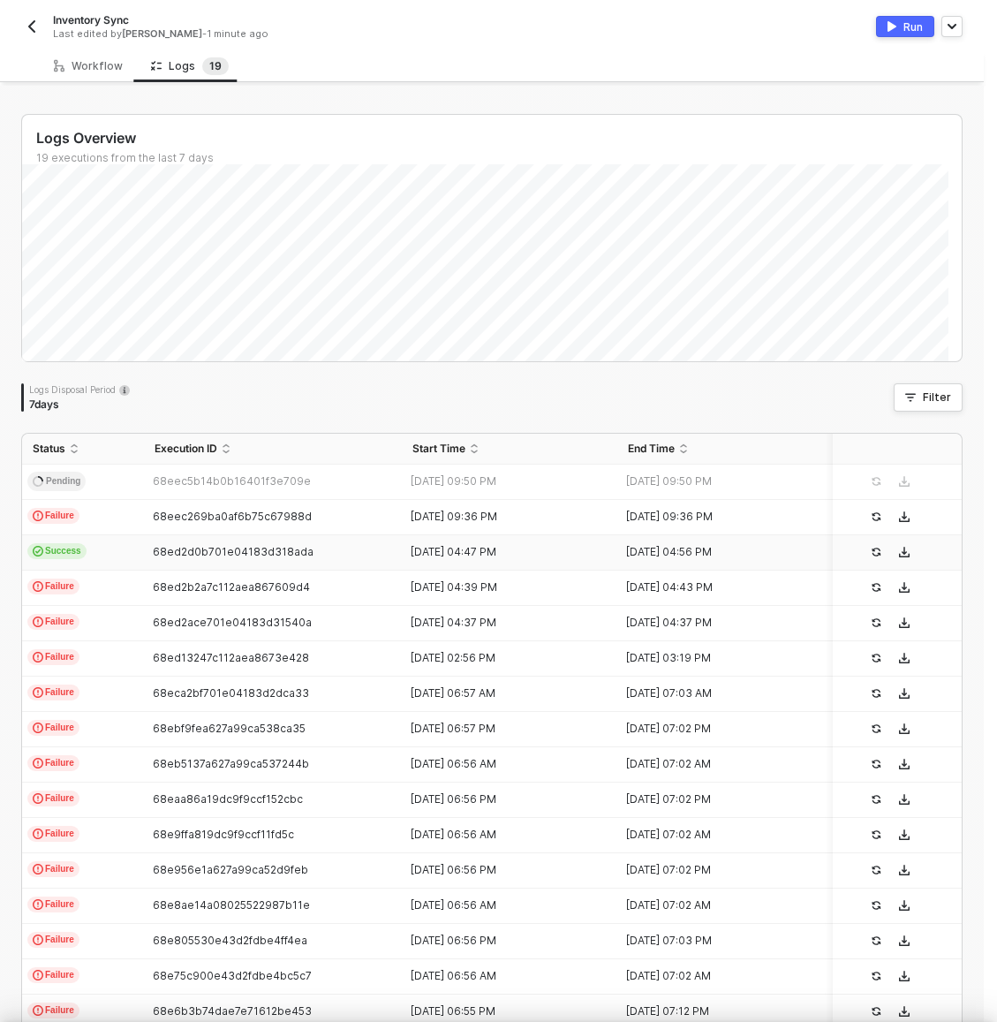
type textarea "{ "json": { "triggerDateTime": "Tue, Oct 14, 2025 9:36 PM" }, "id": "triggerDat…"
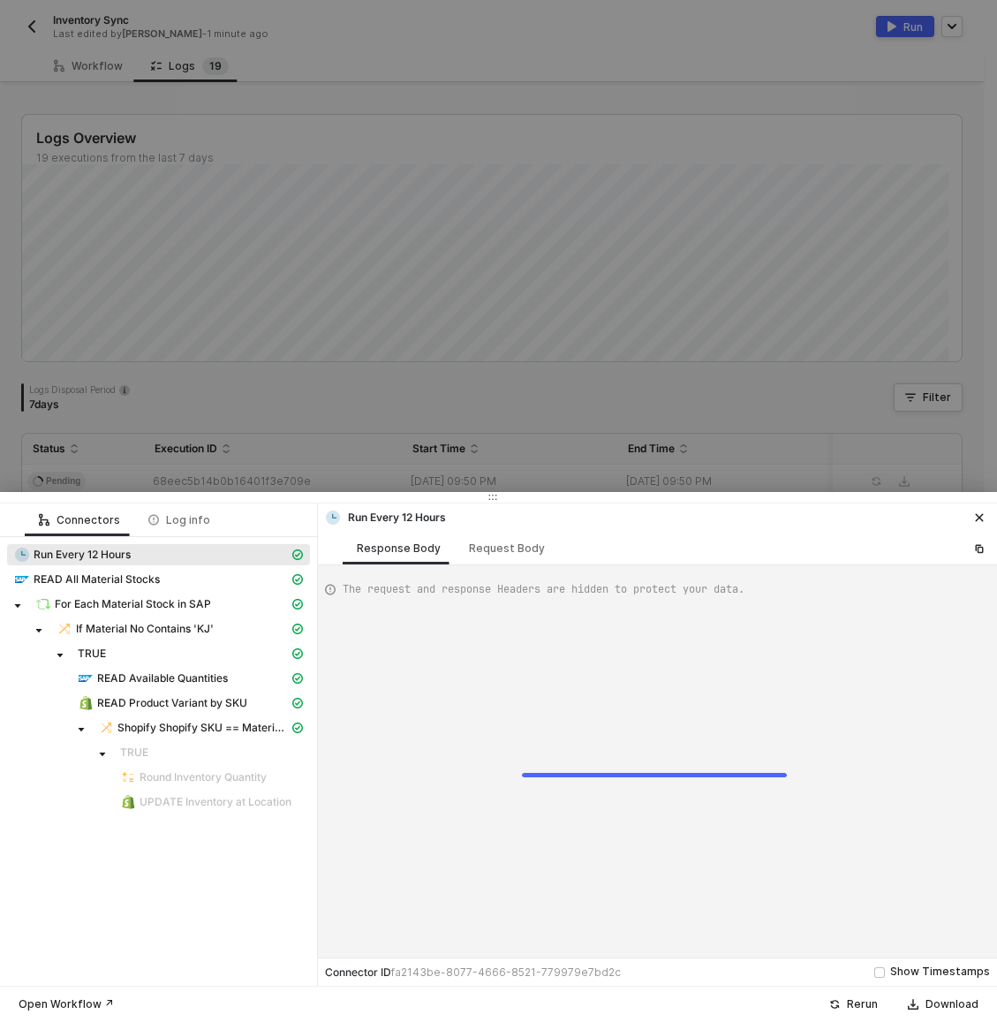
type textarea "{ "json": { "triggerDateTime": "Mon, Oct 13, 2025 4:47 PM" }, "id": "triggerDat…"
click at [95, 628] on span "If Material No Contains 'KJ'" at bounding box center [145, 629] width 138 height 14
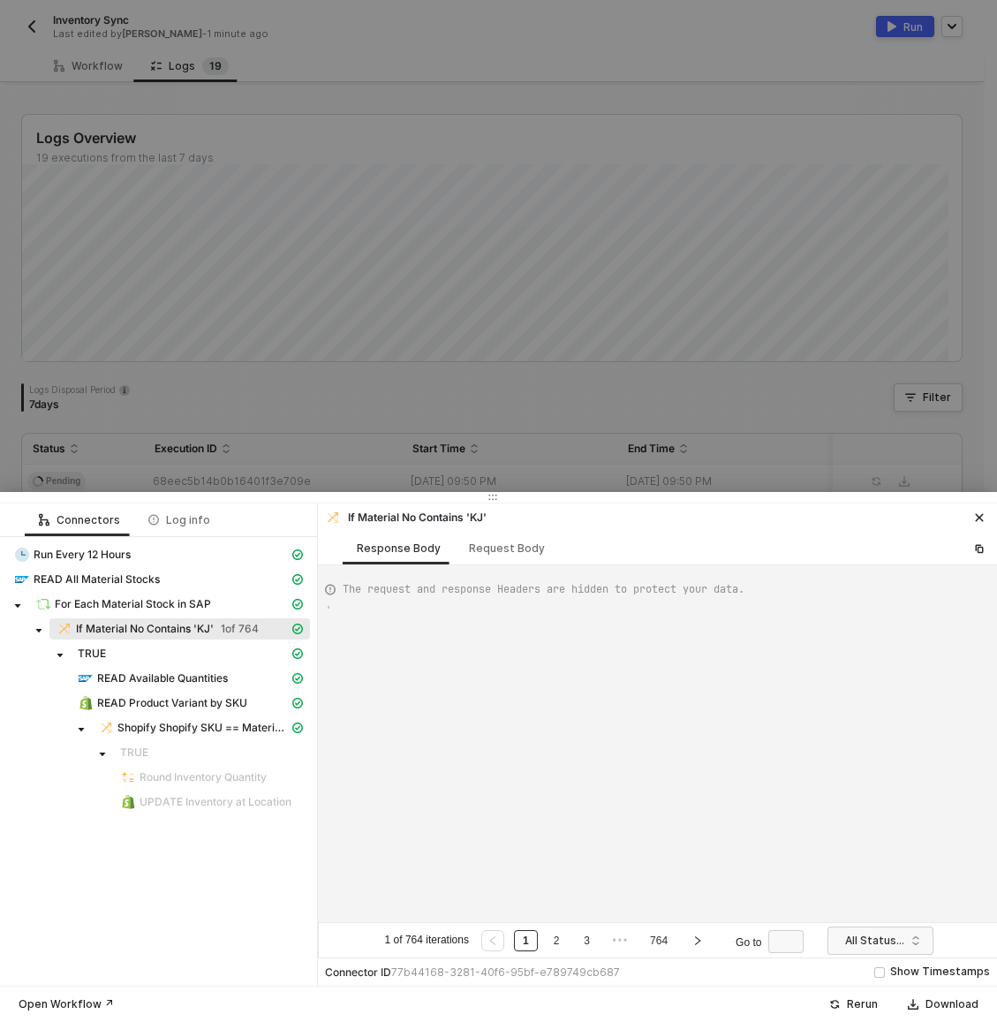
type textarea "{ "resulting_path": "TRUE" }"
click at [703, 945] on icon "right" at bounding box center [697, 940] width 11 height 11
click at [673, 941] on link "764" at bounding box center [659, 940] width 28 height 19
click at [143, 580] on span "READ All Material Stocks" at bounding box center [97, 579] width 126 height 14
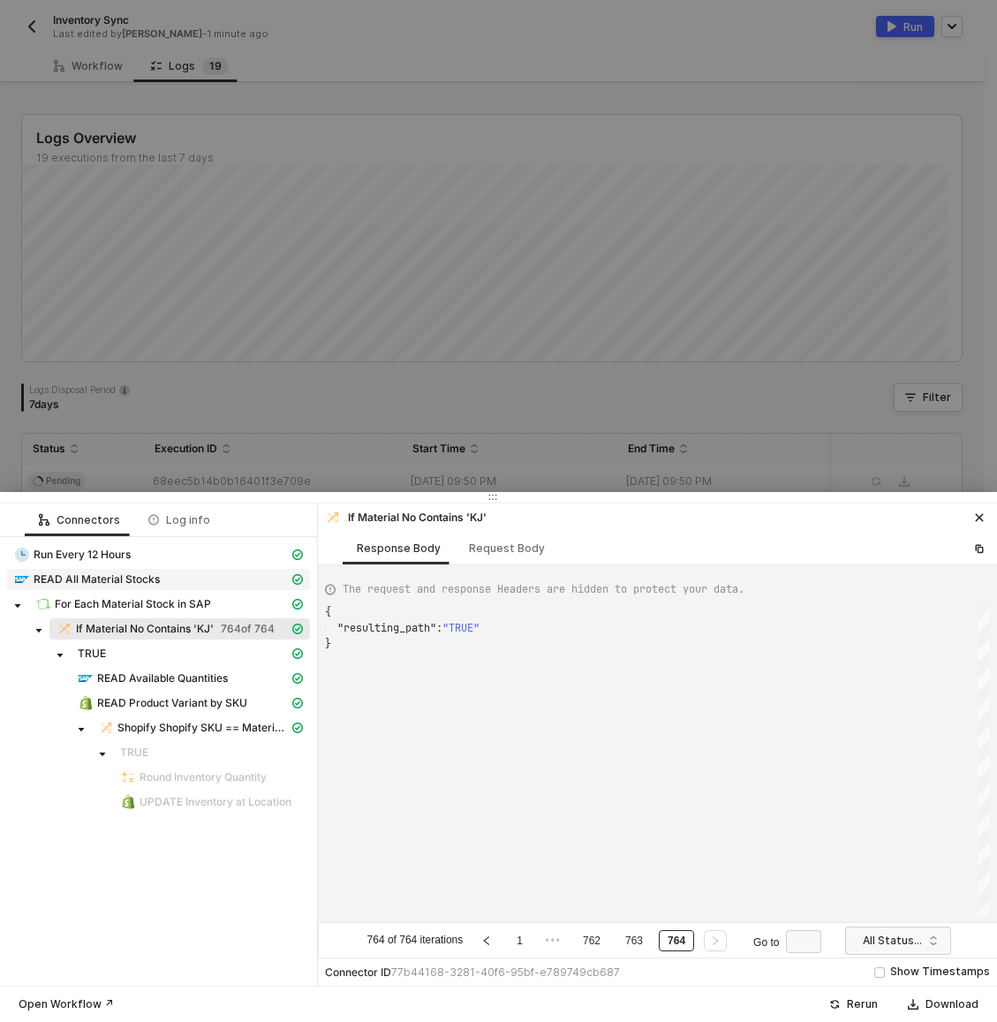
scroll to position [95, 0]
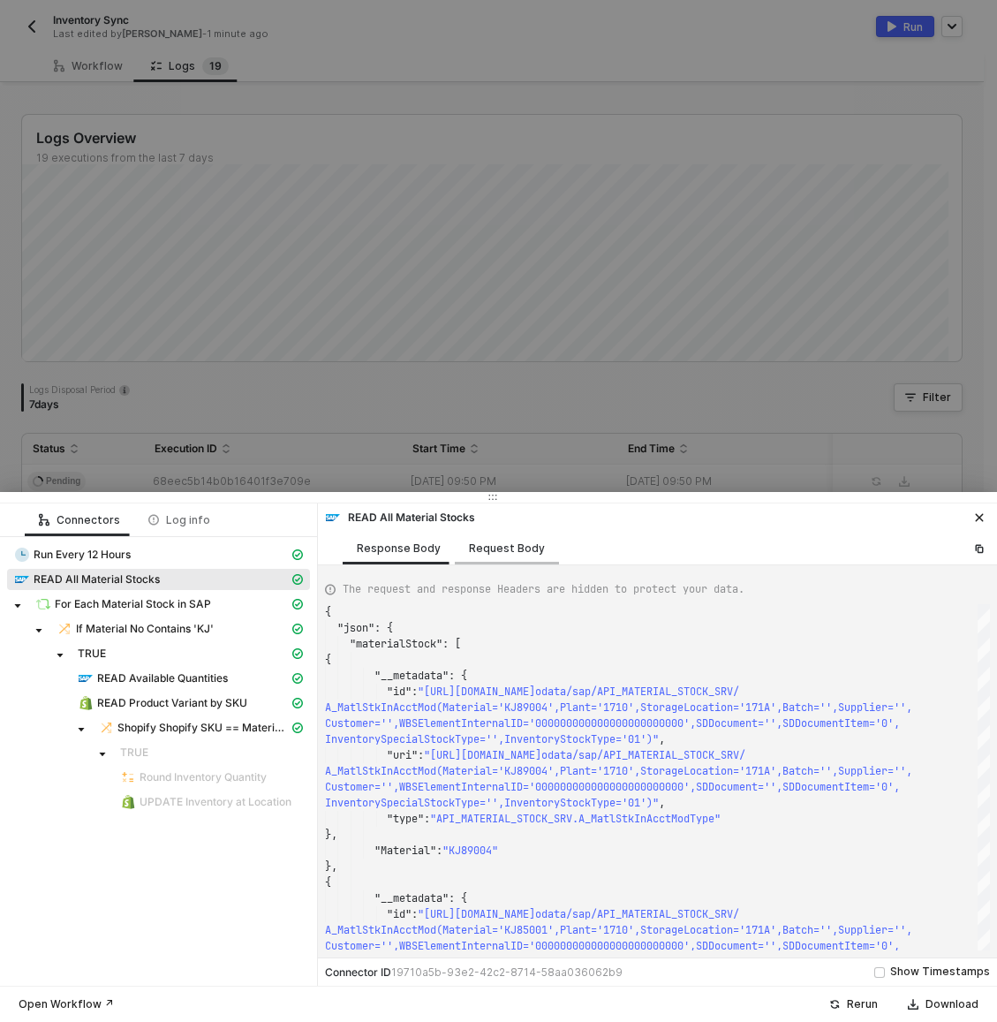
click at [483, 551] on div "Request Body" at bounding box center [507, 548] width 76 height 14
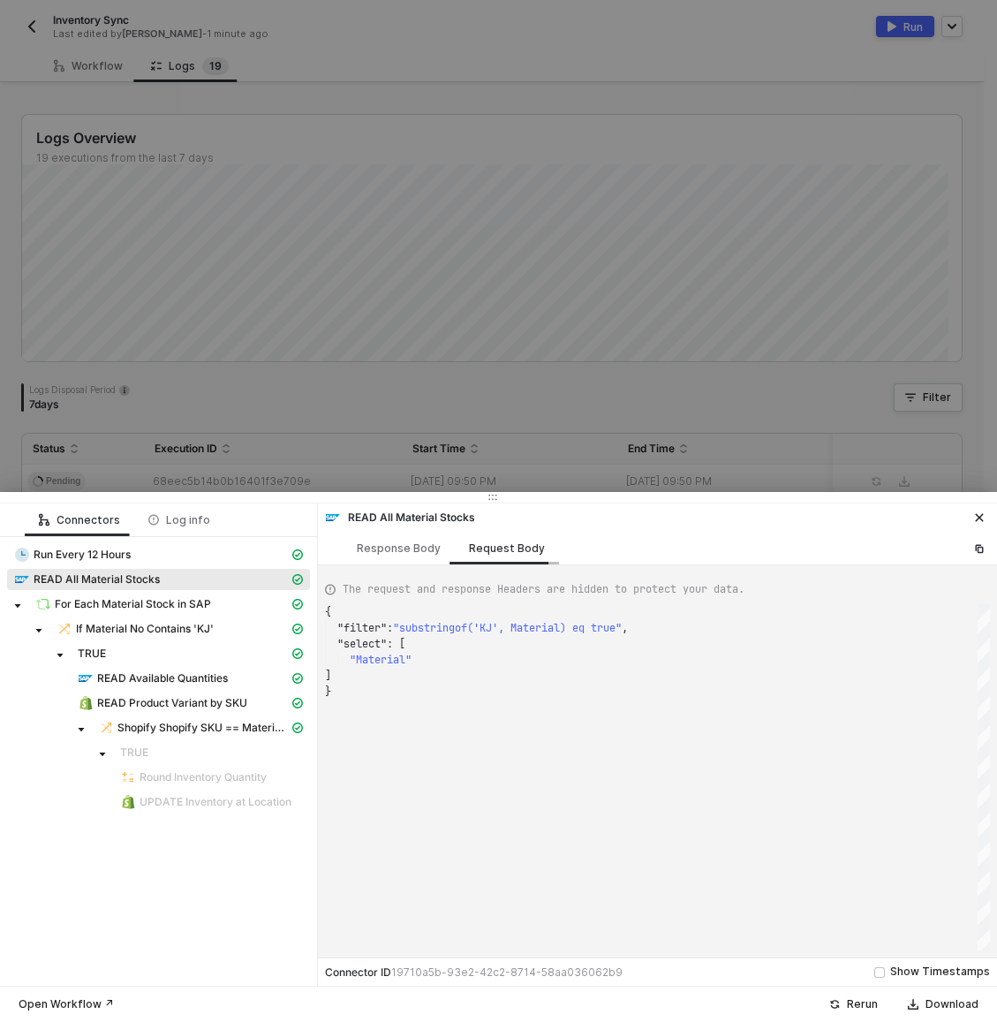
scroll to position [79, 0]
click at [427, 558] on div "Response Body" at bounding box center [399, 548] width 112 height 33
type textarea "{ "json": { "materialStock": [ { "__metadata": { "id": "https://sellmarksap.sc1…"
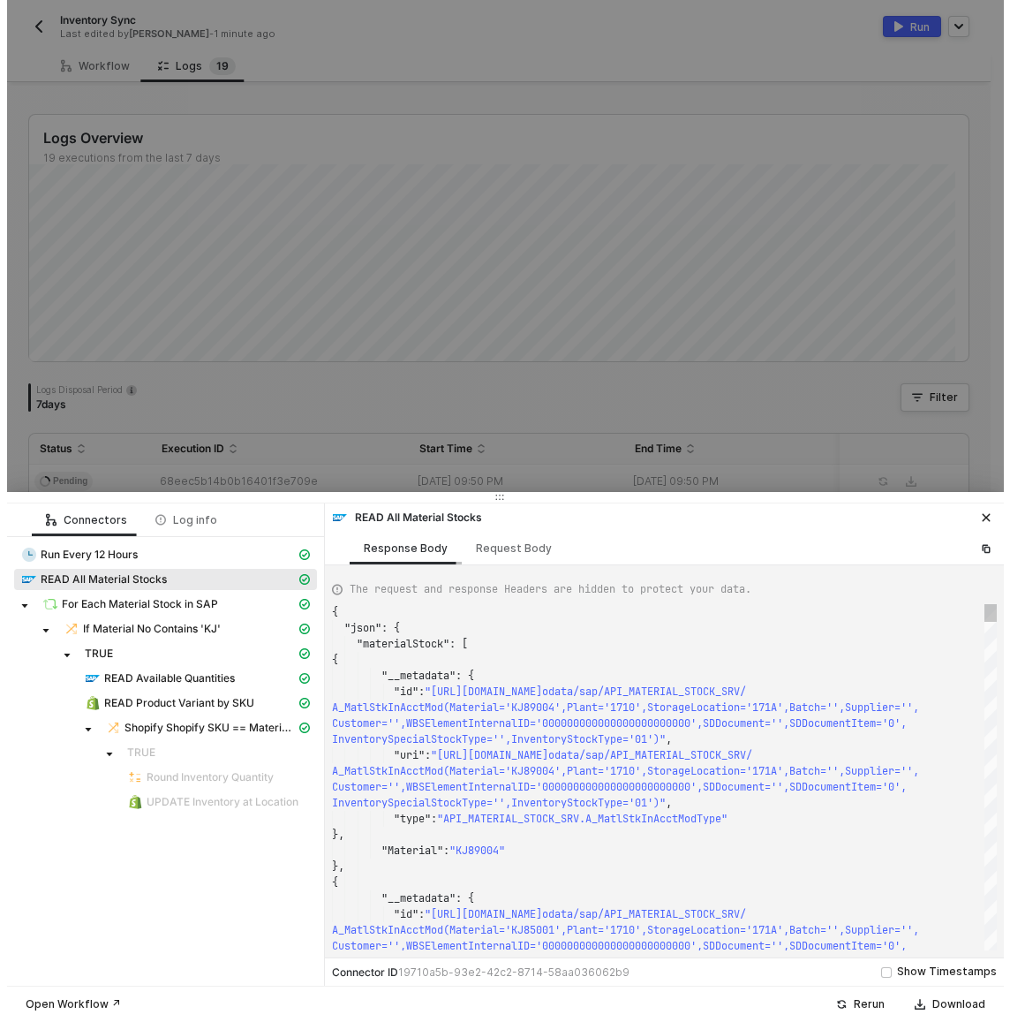
scroll to position [95, 0]
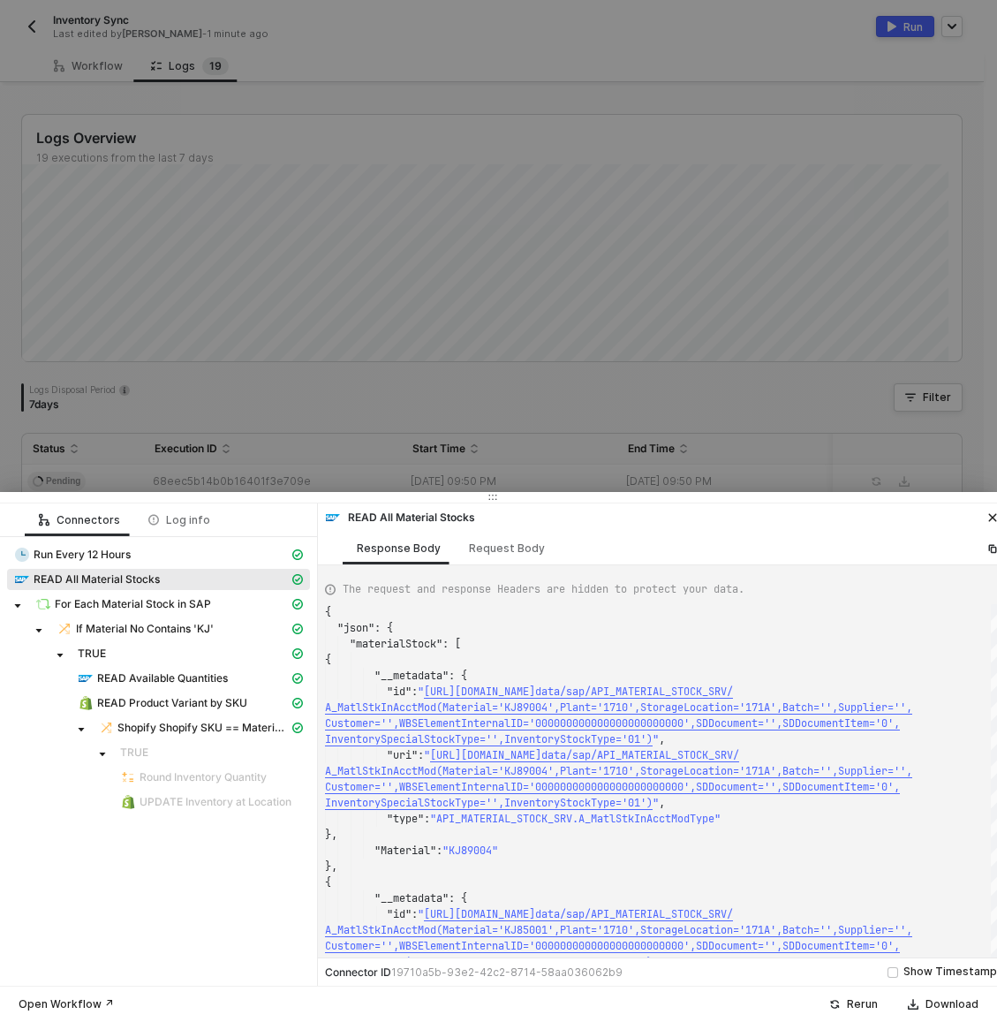
click at [819, 130] on div at bounding box center [498, 511] width 997 height 1022
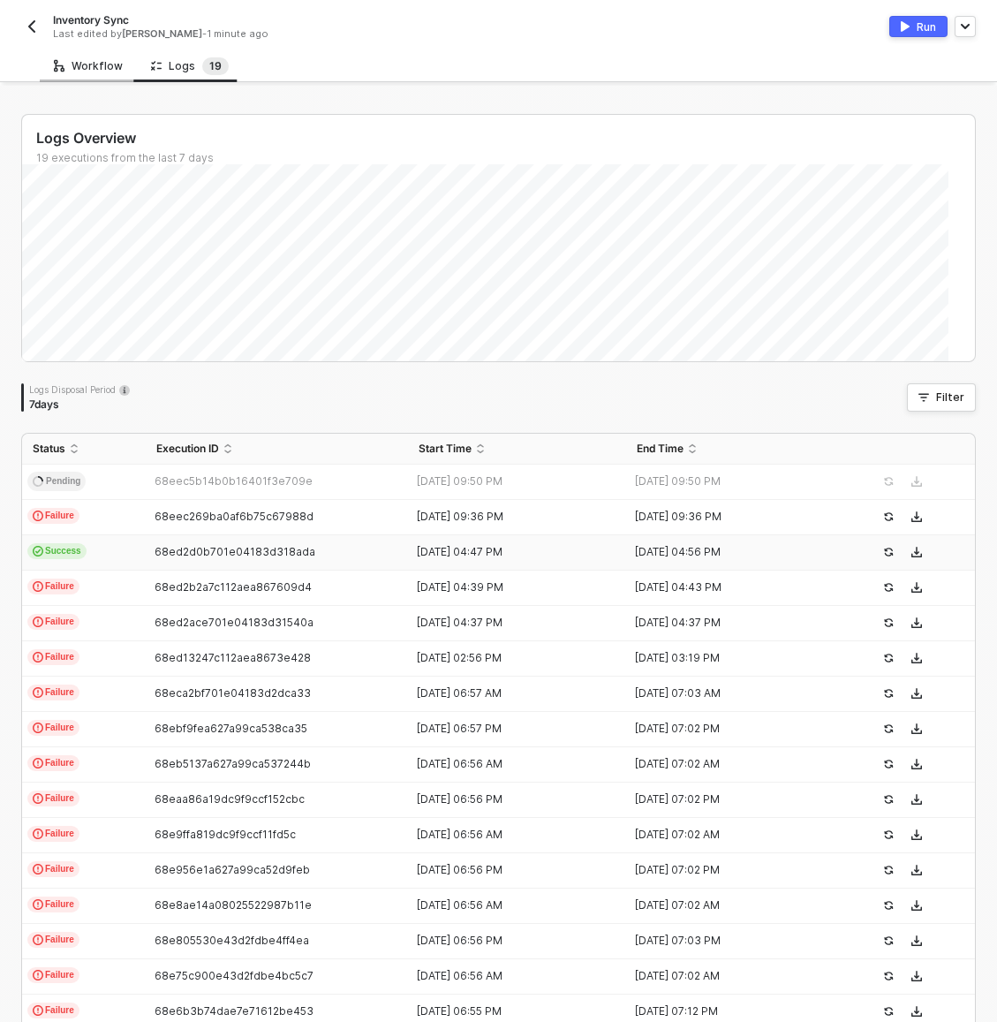
click at [62, 77] on div "Workflow" at bounding box center [88, 65] width 97 height 33
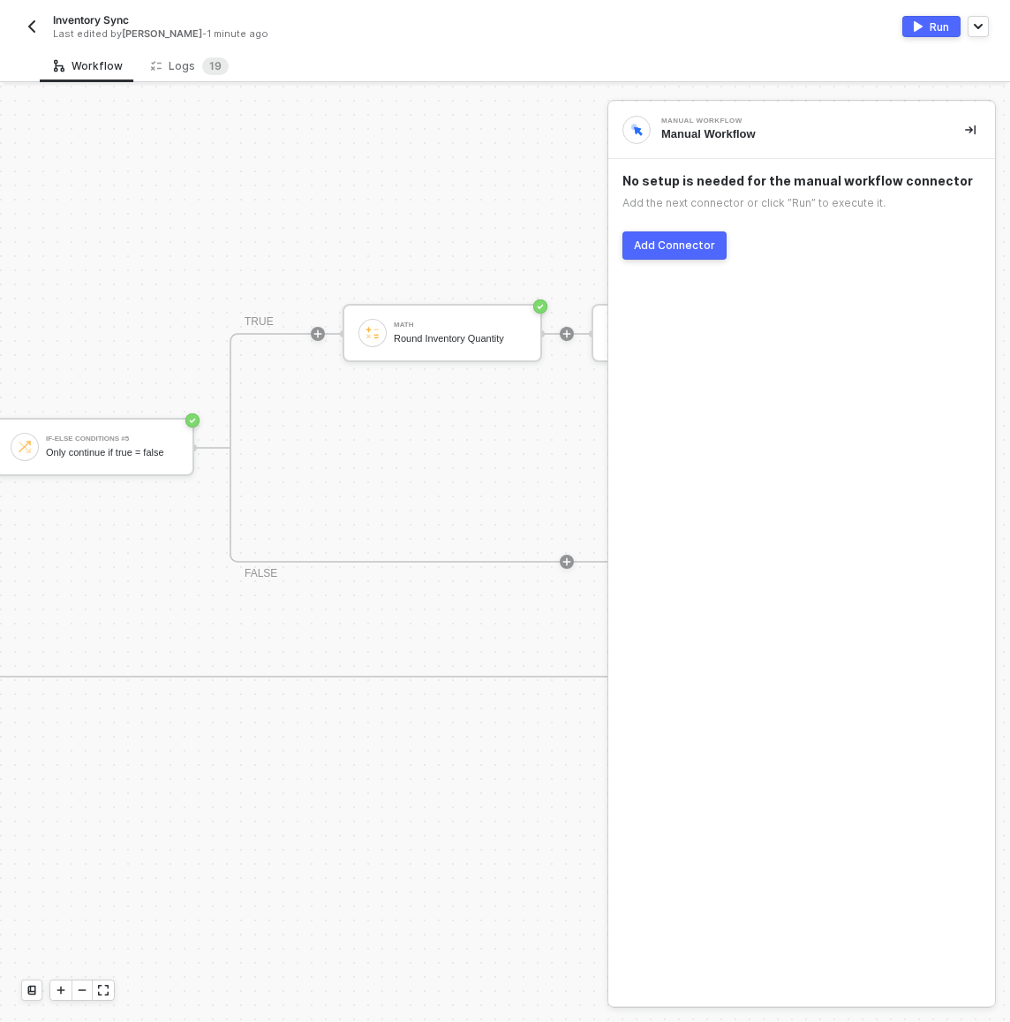
scroll to position [476, 1554]
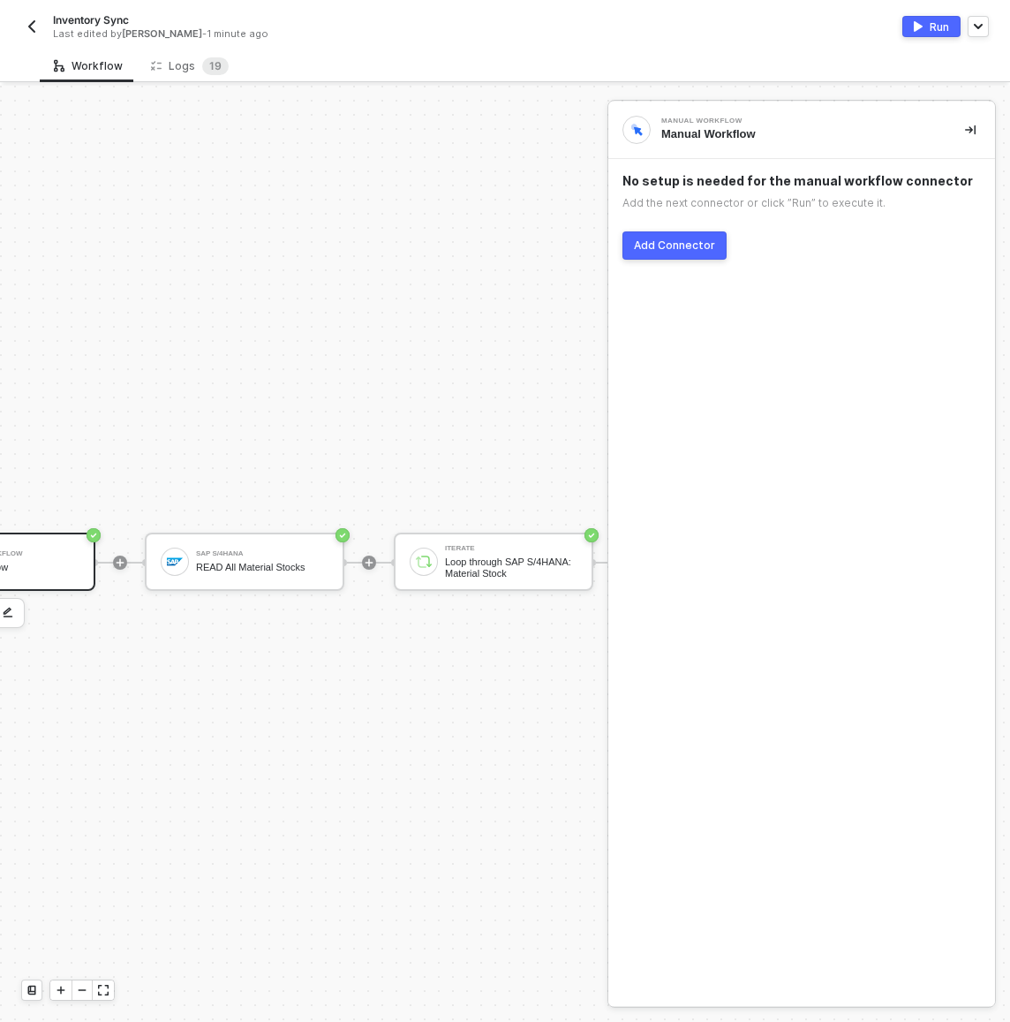
scroll to position [476, 0]
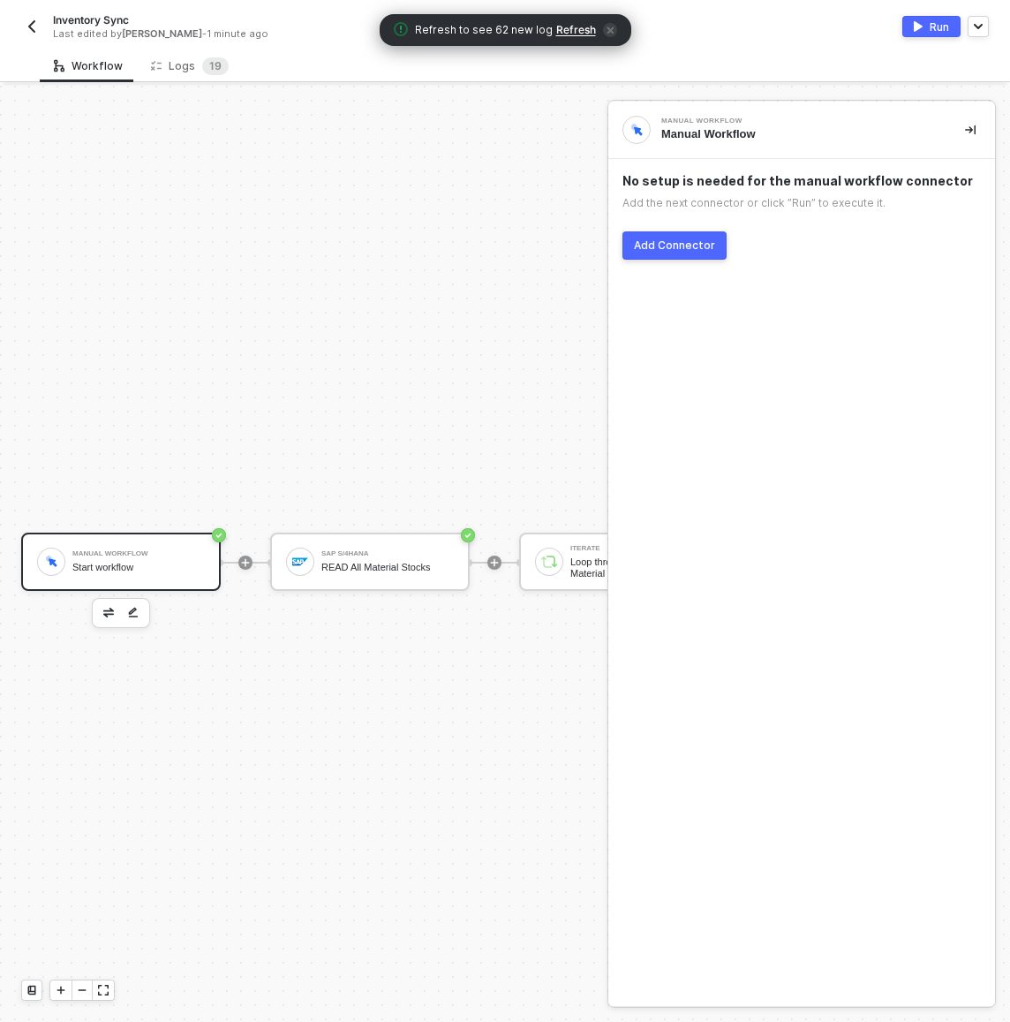
click at [35, 32] on img "button" at bounding box center [32, 26] width 14 height 14
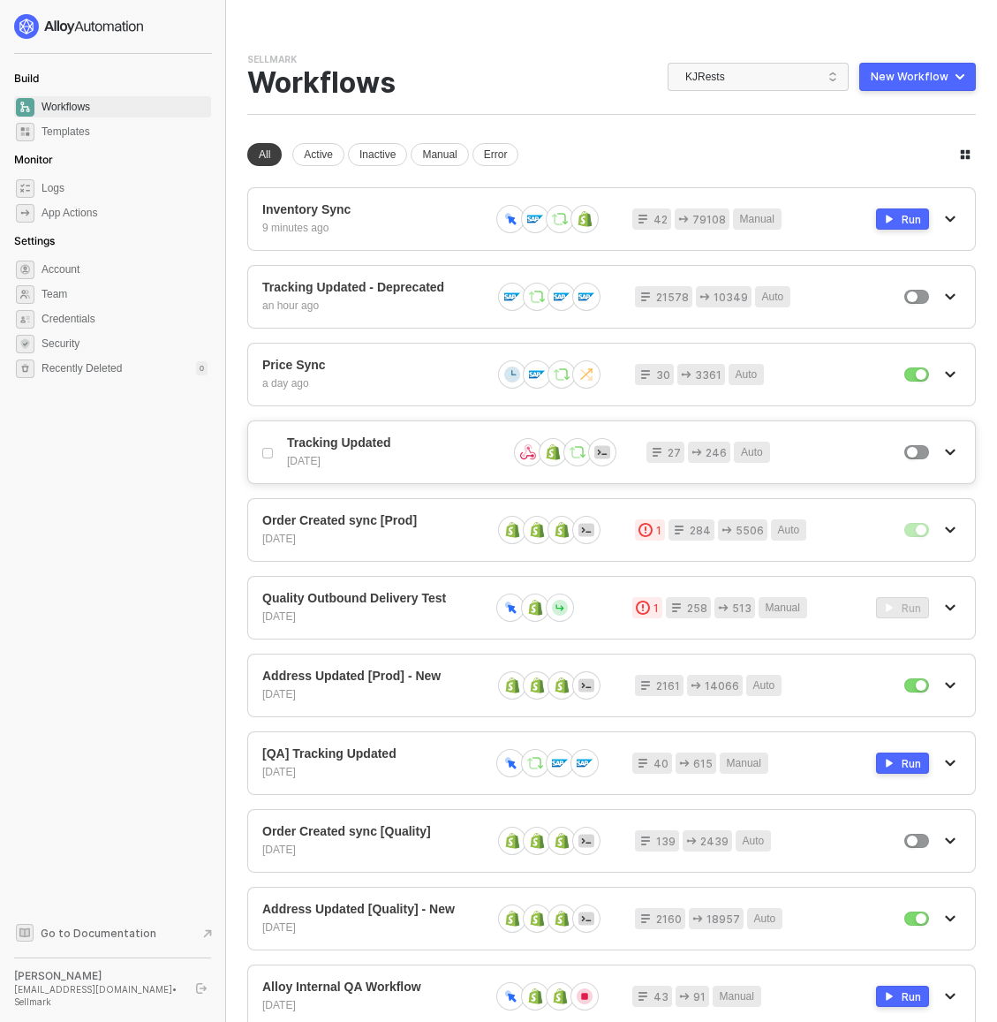
click at [367, 425] on div "Tracking Updated [DATE] 27 246 Auto" at bounding box center [611, 452] width 729 height 64
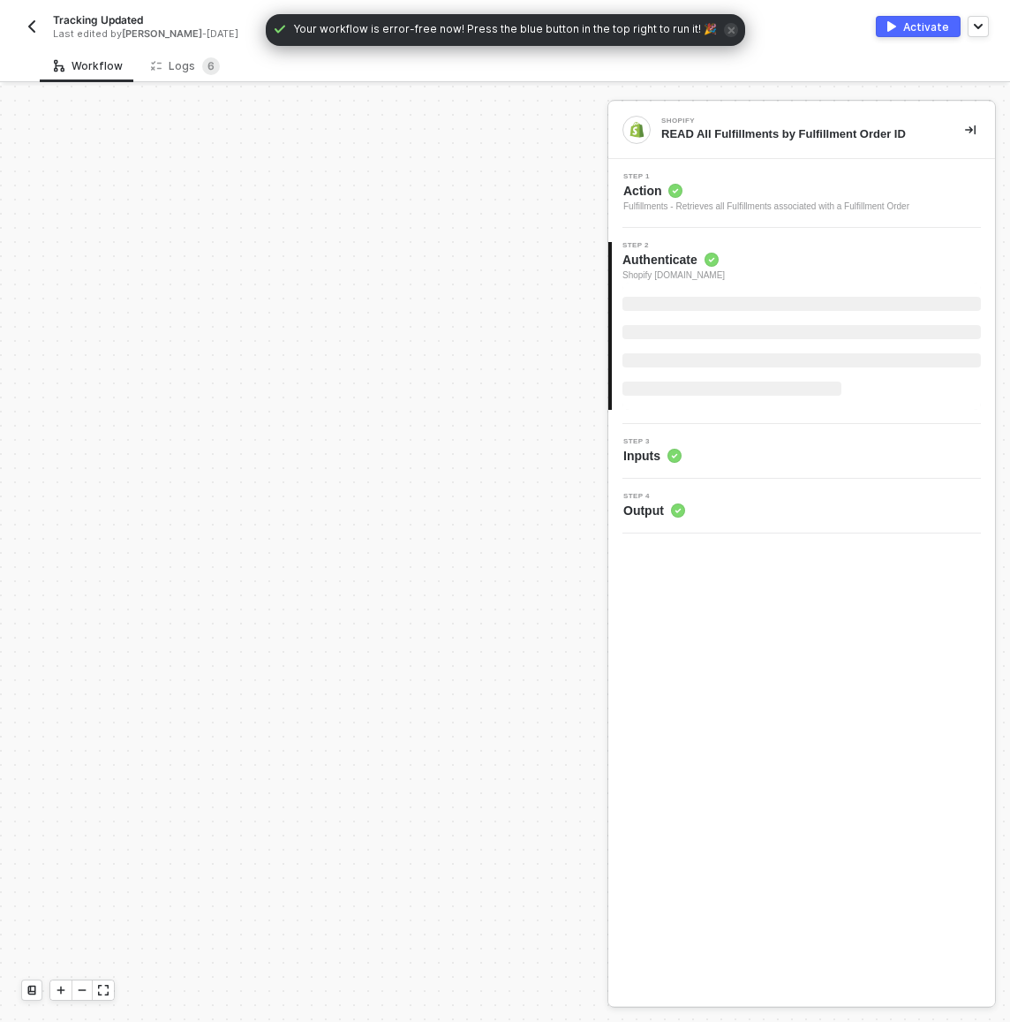
scroll to position [807, 0]
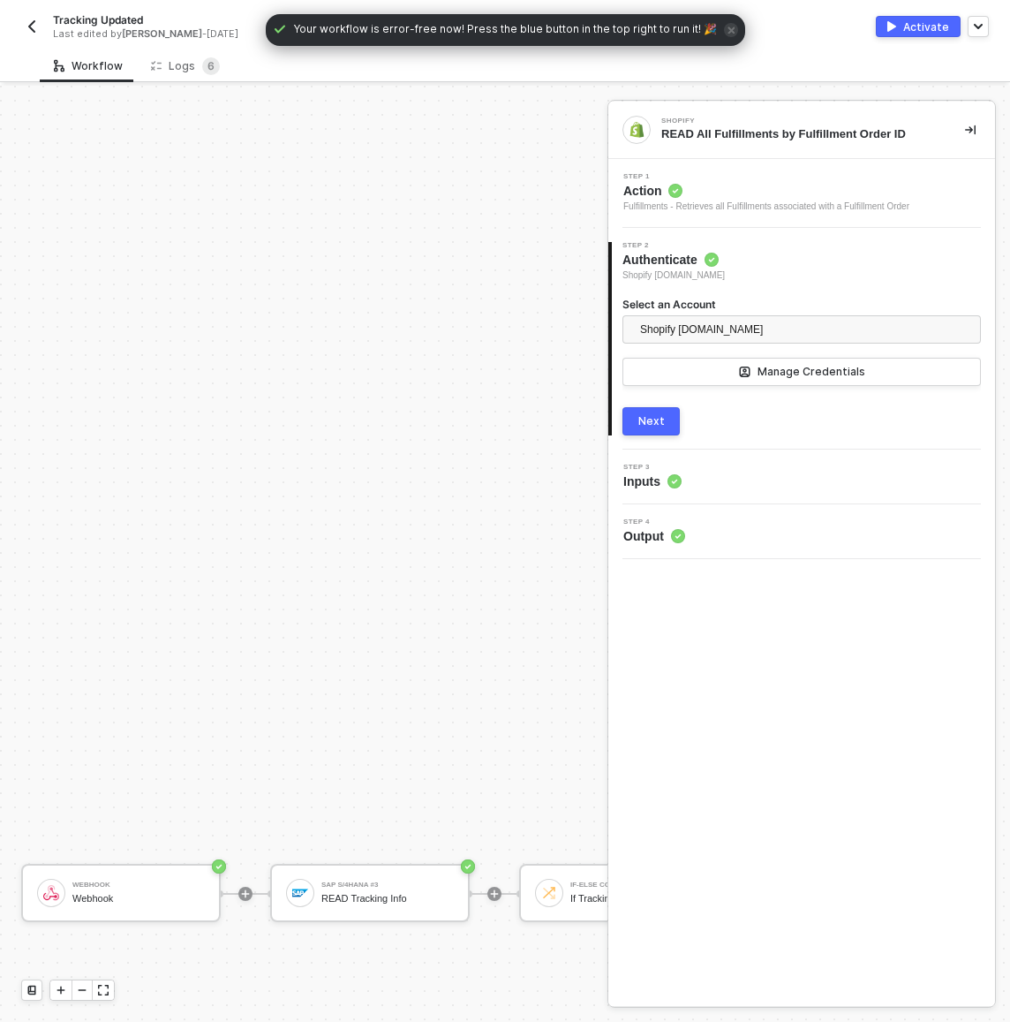
click at [322, 879] on div "SAP S/4HANA #3 READ Tracking Info" at bounding box center [387, 893] width 132 height 34
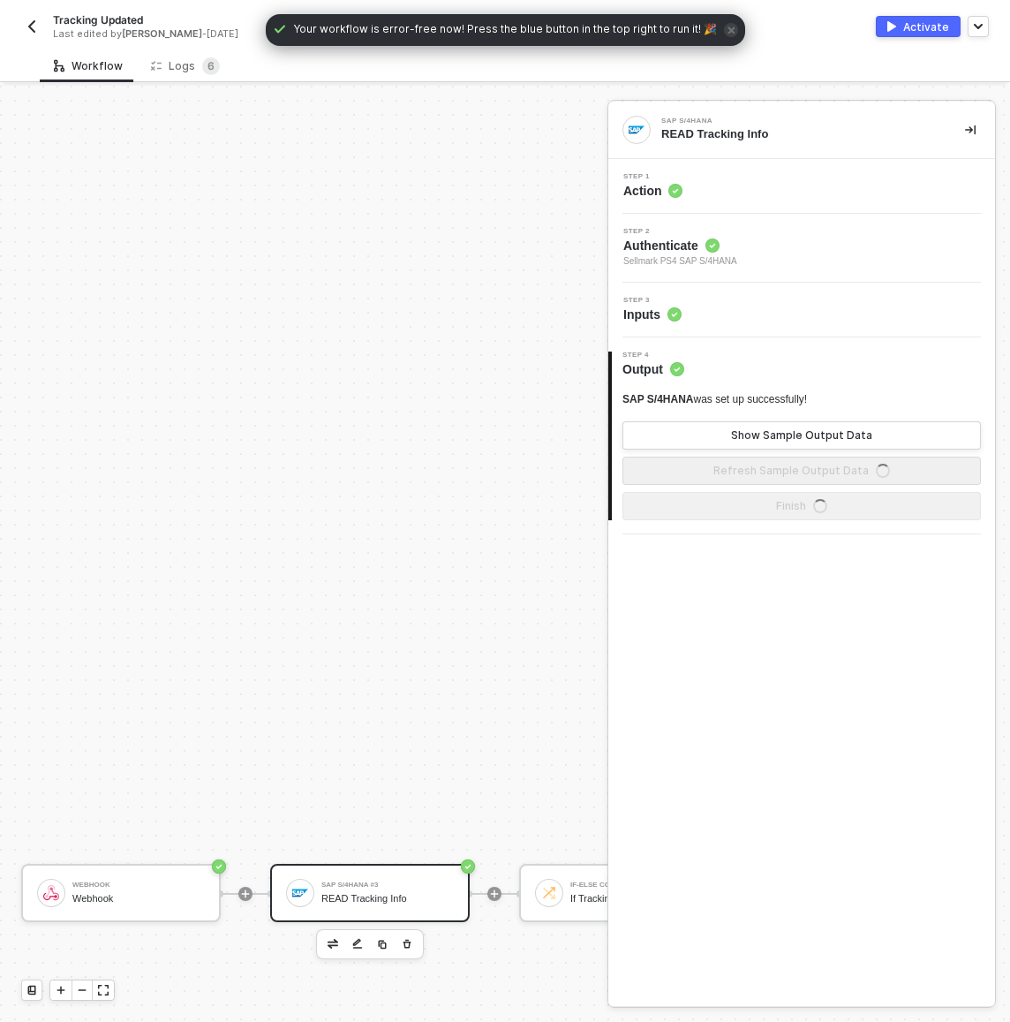
click at [700, 306] on div "Step 3 Inputs" at bounding box center [804, 310] width 382 height 26
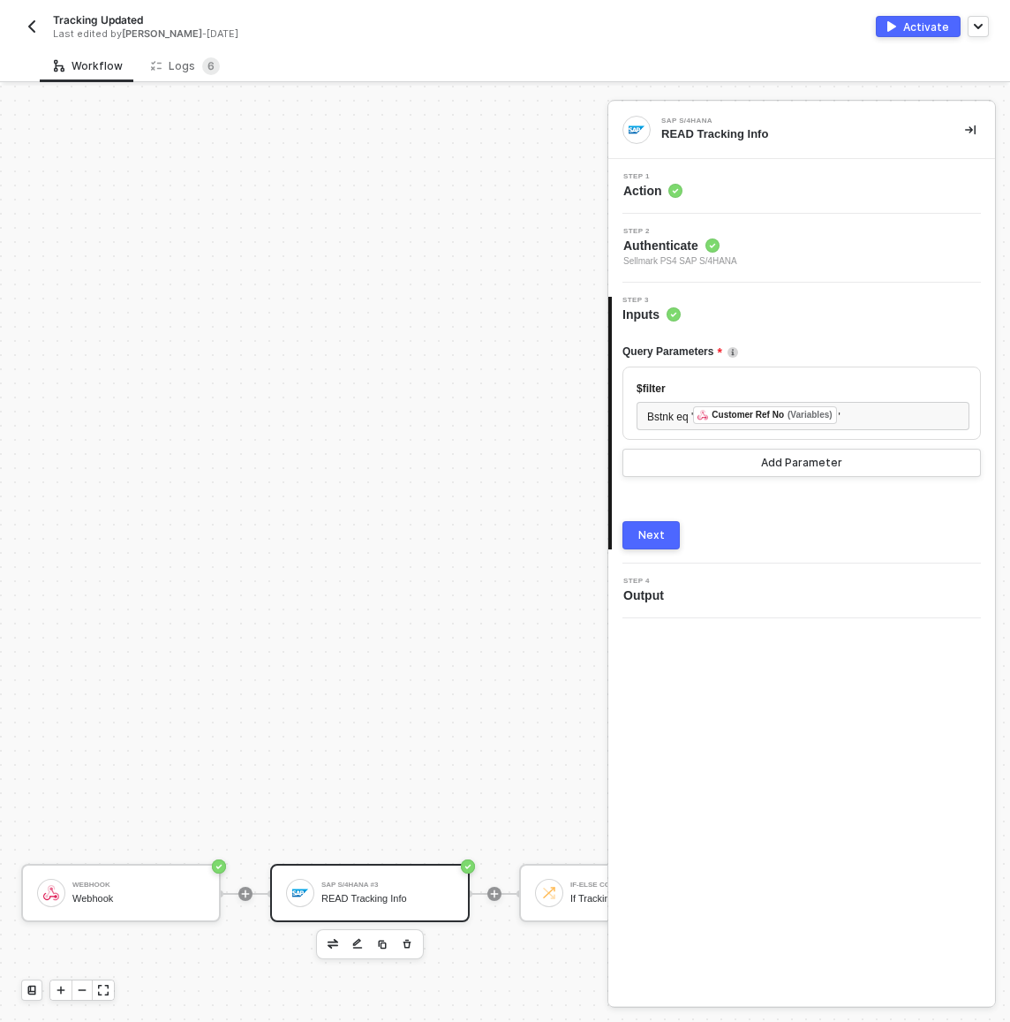
scroll to position [929, 0]
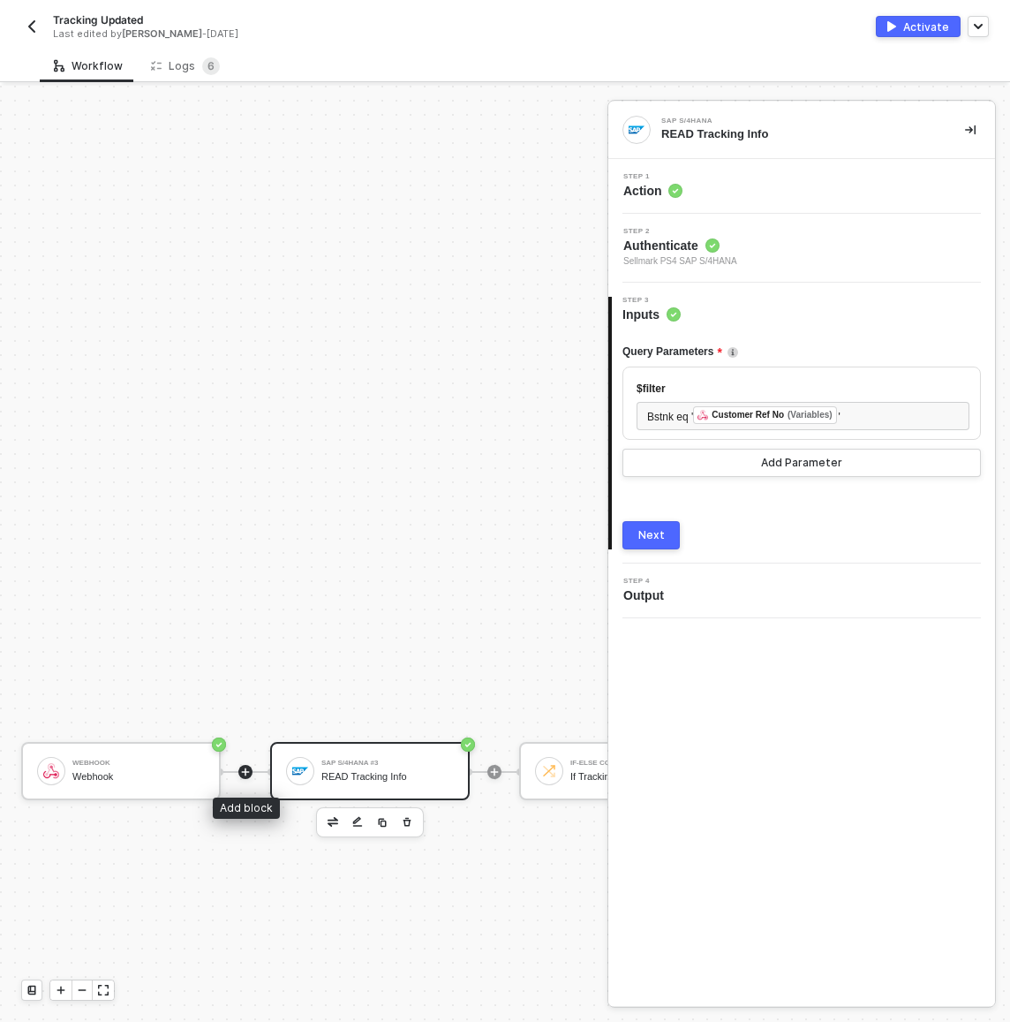
click at [243, 770] on icon "icon-play" at bounding box center [246, 772] width 8 height 8
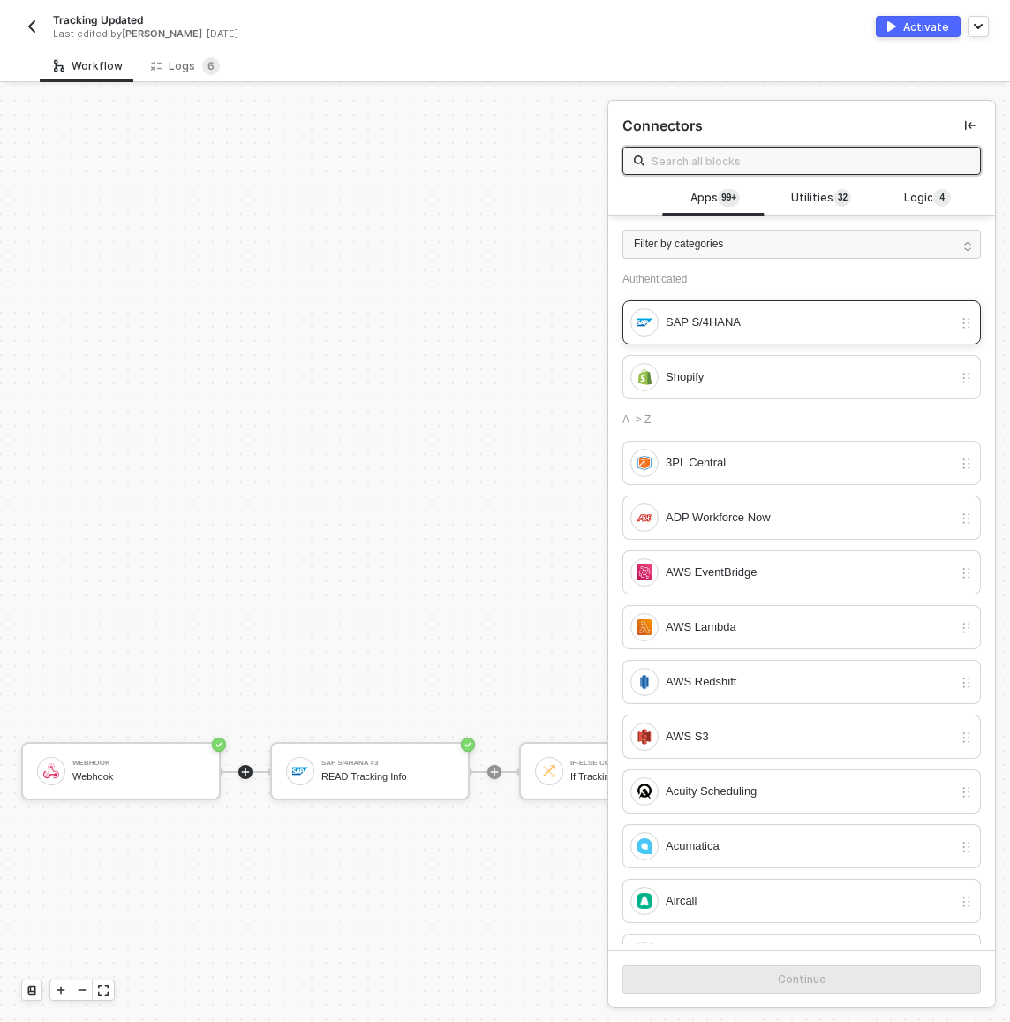
click at [747, 329] on div "SAP S/4HANA" at bounding box center [809, 322] width 287 height 19
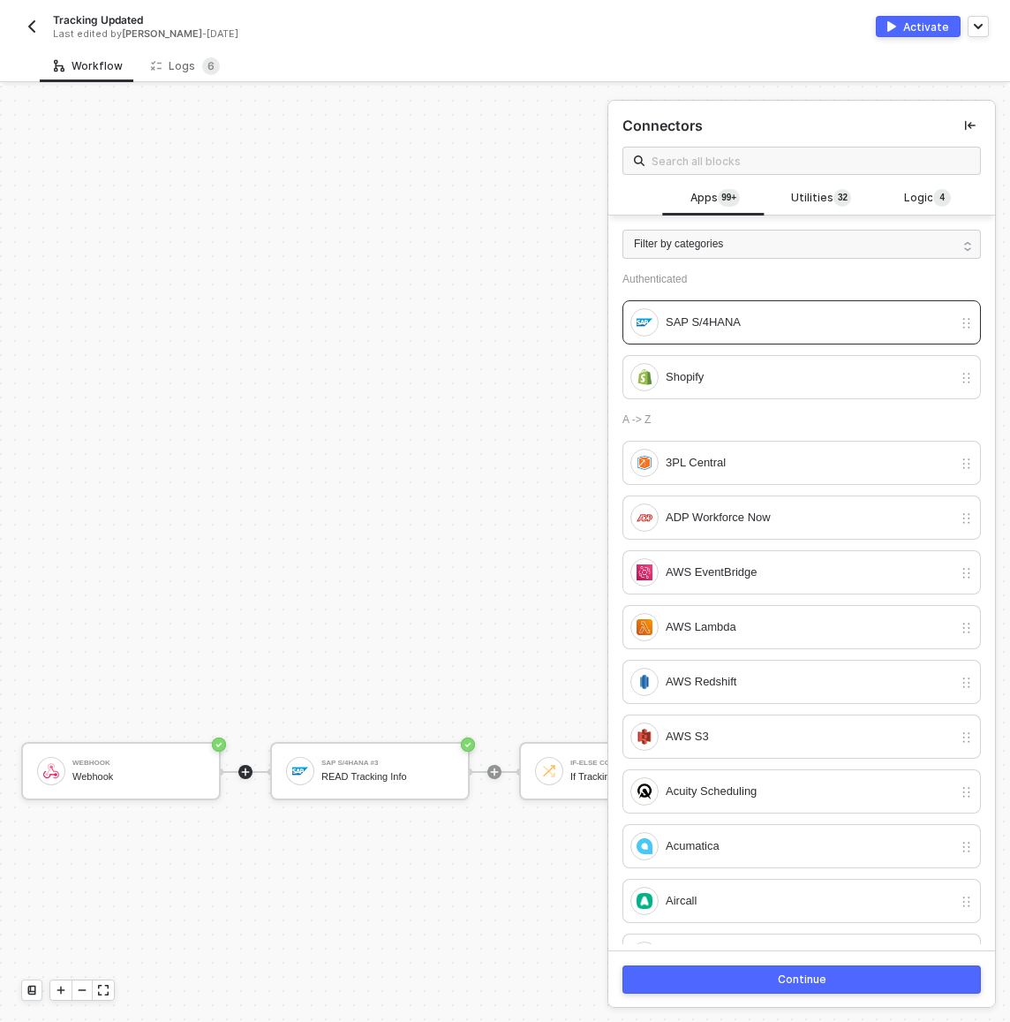
click at [847, 974] on button "Continue" at bounding box center [802, 979] width 359 height 28
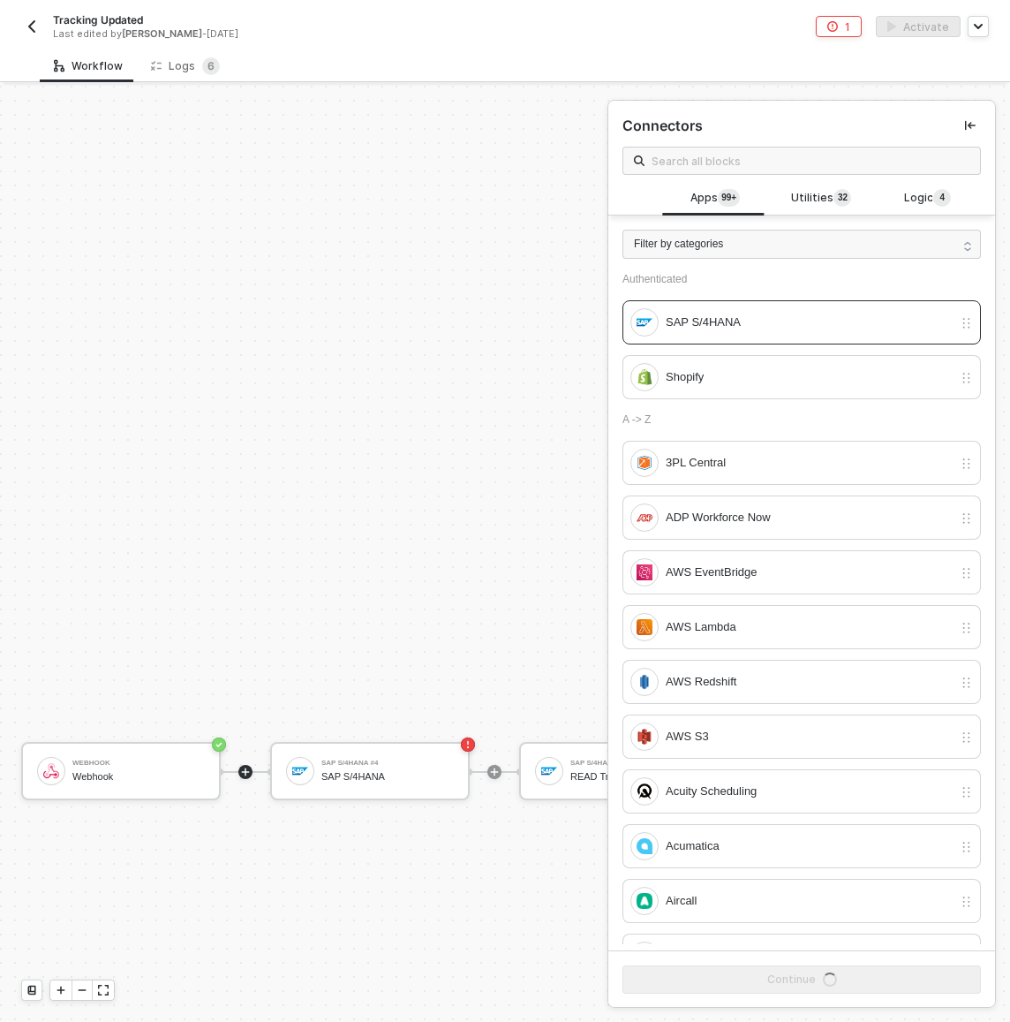
click at [188, 748] on div "Webhook Webhook" at bounding box center [121, 771] width 200 height 58
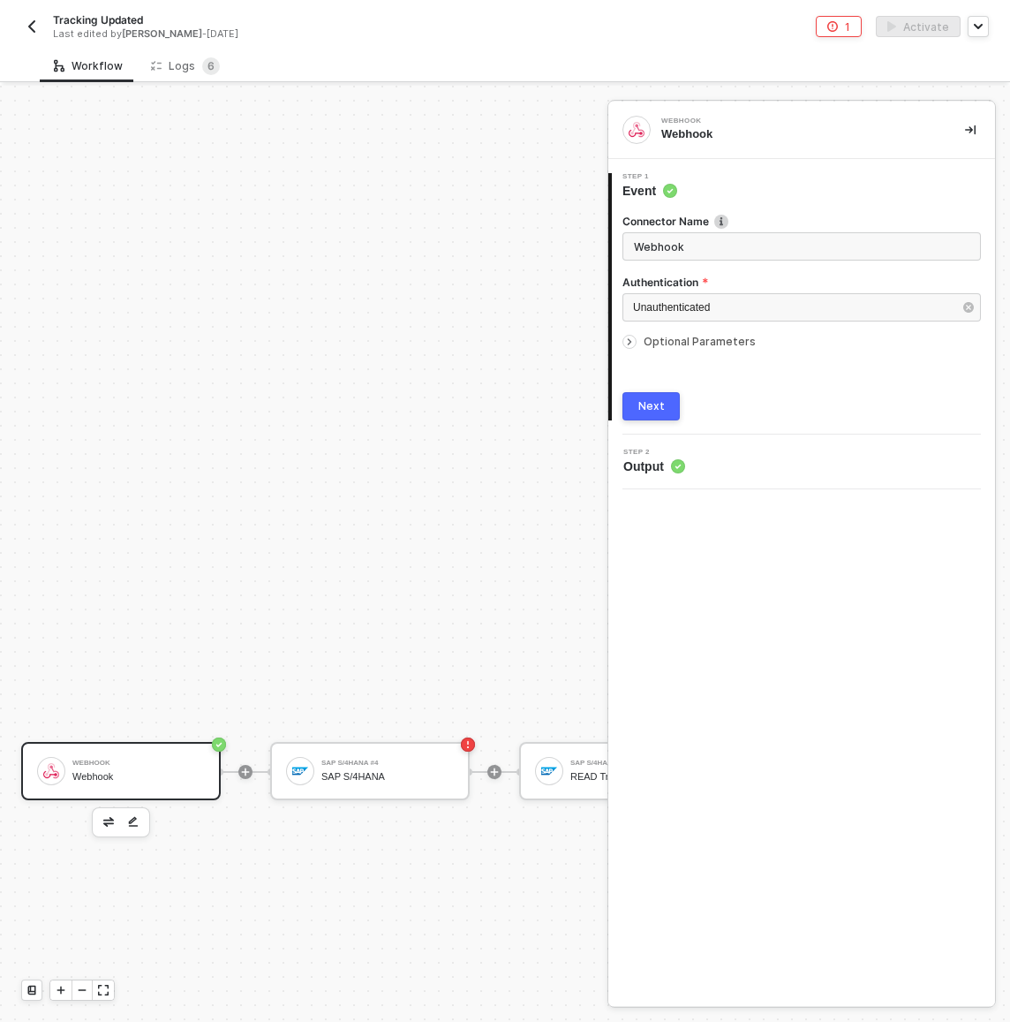
click at [152, 792] on div "Webhook Webhook" at bounding box center [121, 771] width 200 height 58
click at [247, 768] on icon "icon-play" at bounding box center [245, 772] width 11 height 11
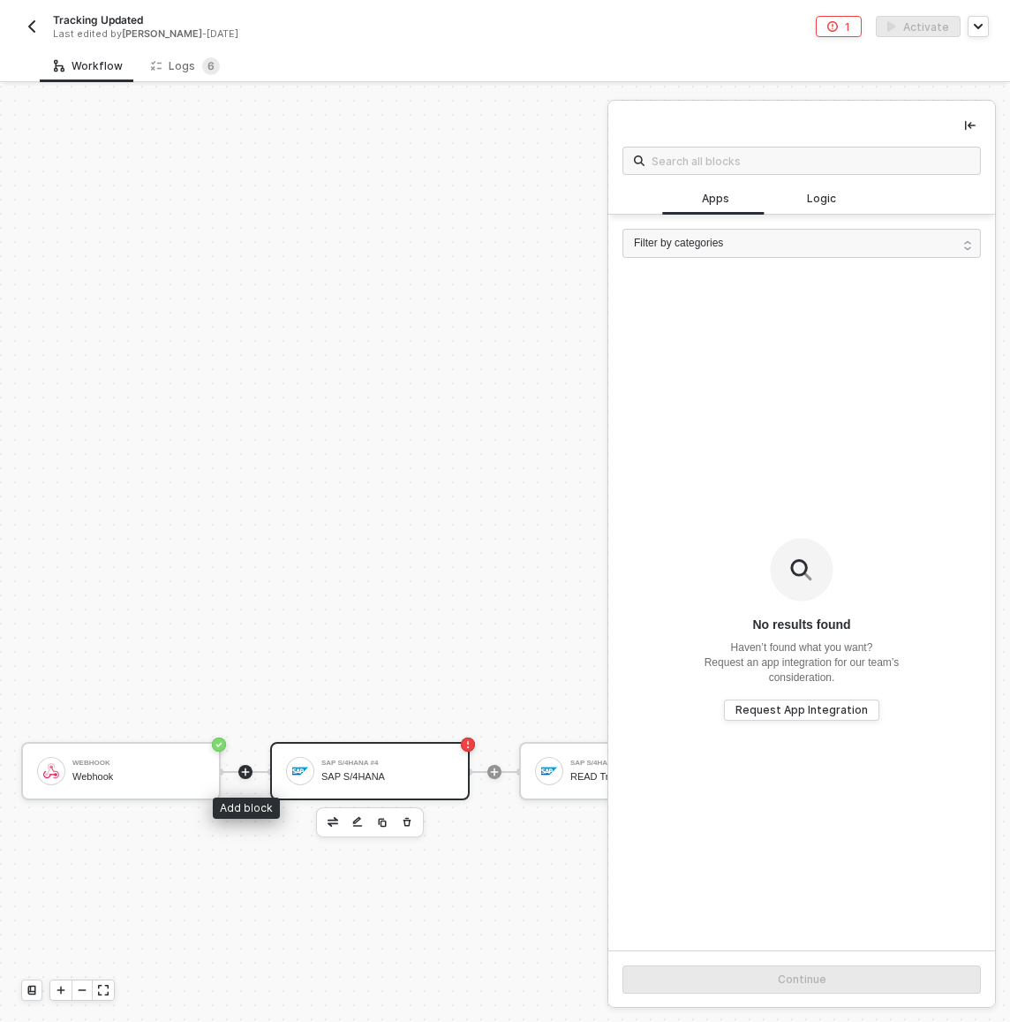
click at [321, 760] on div "SAP S/4HANA #4" at bounding box center [387, 763] width 132 height 7
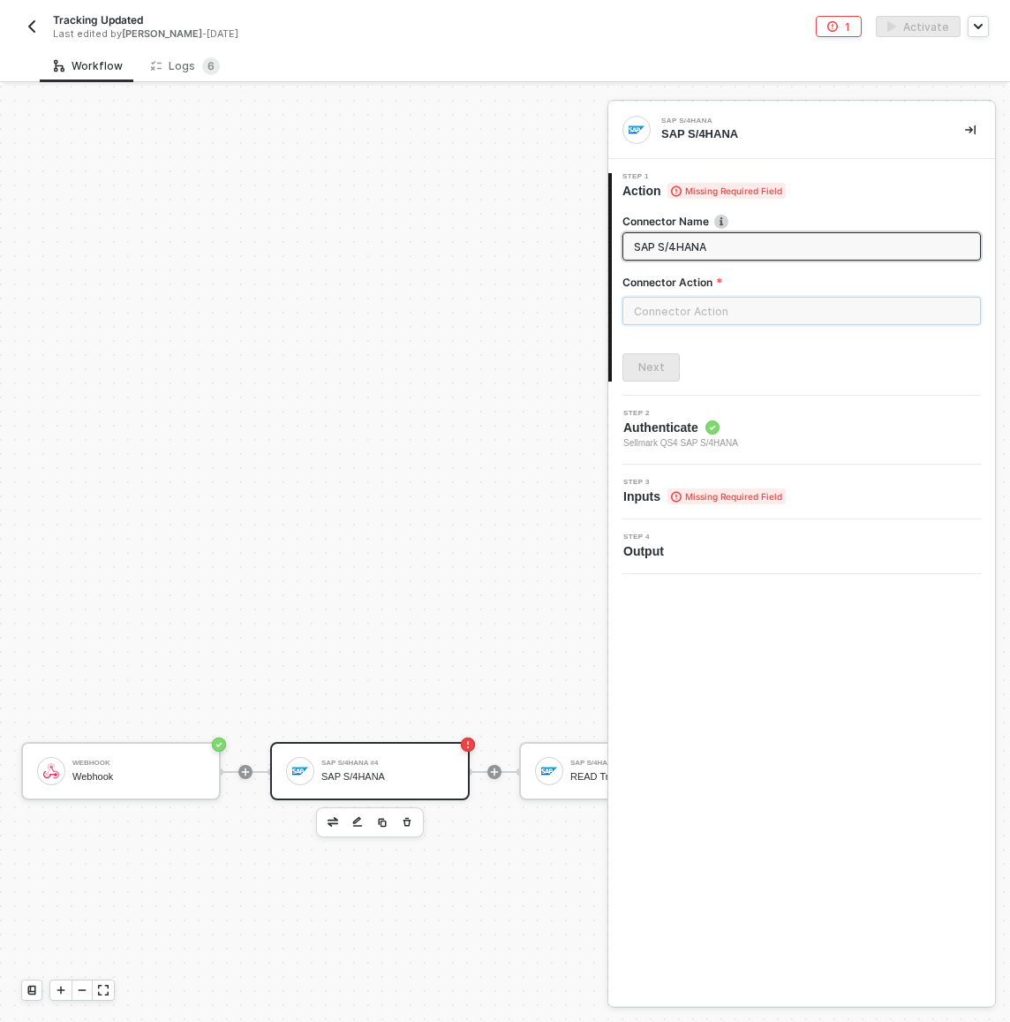
click at [716, 322] on input "text" at bounding box center [802, 311] width 359 height 28
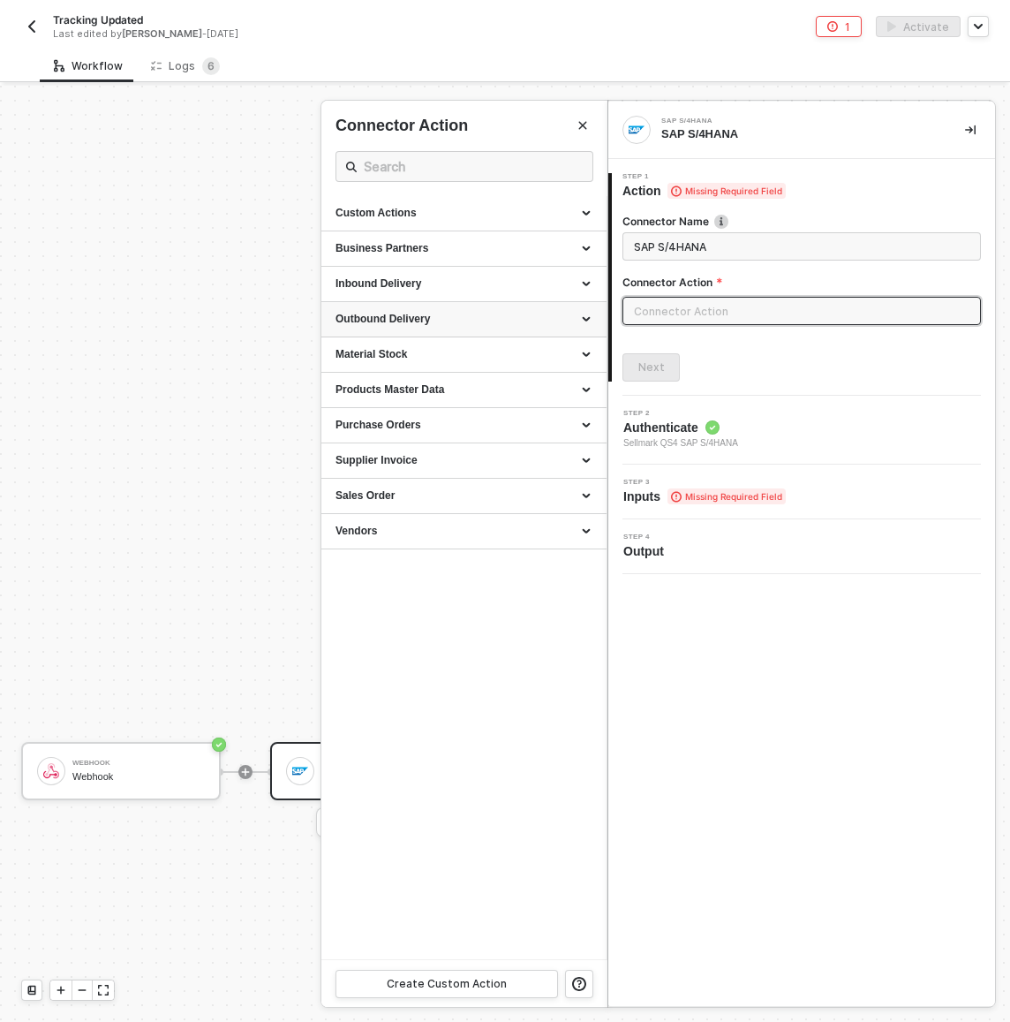
click at [506, 307] on div "Outbound Delivery" at bounding box center [463, 319] width 285 height 35
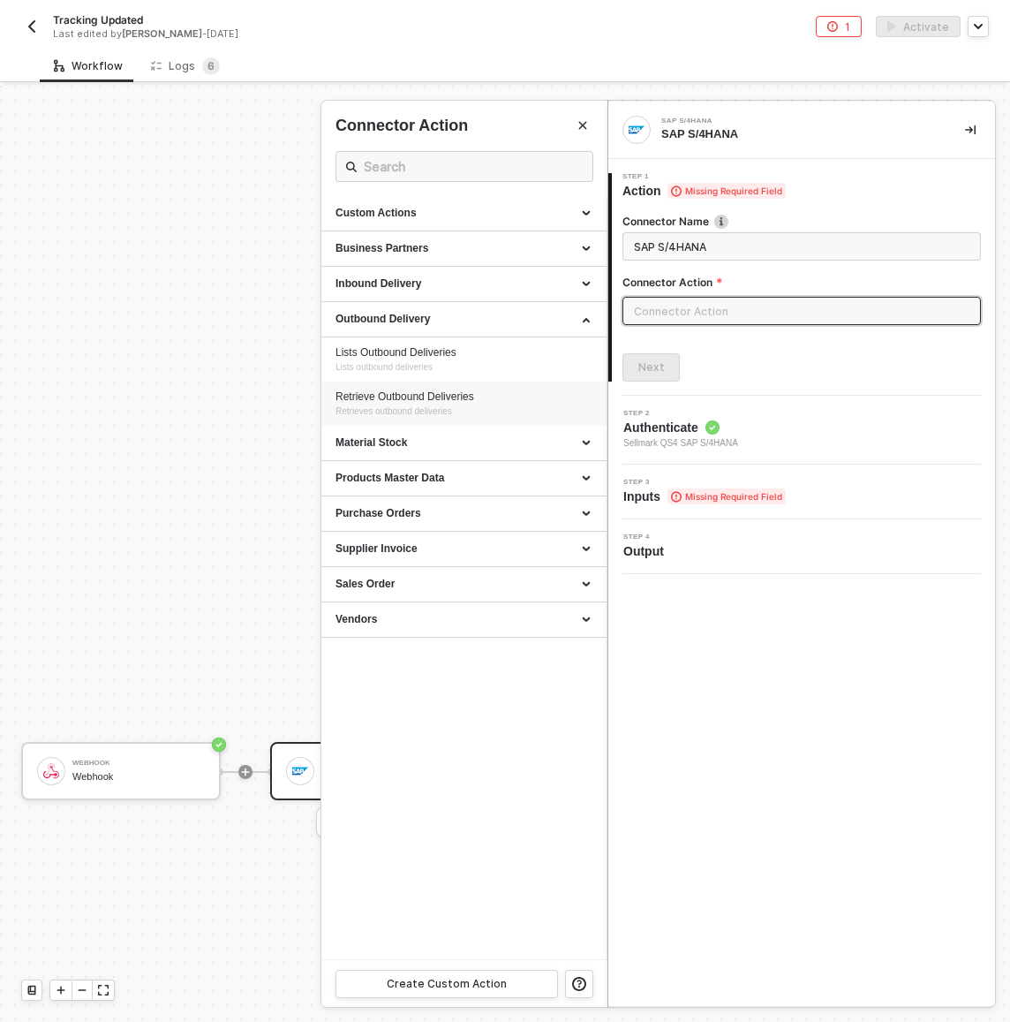
click at [503, 397] on div "Retrieve Outbound Deliveries" at bounding box center [464, 397] width 257 height 15
type input "Retrieves outbound deliveries"
type input "Outbound Delivery - Retrieve Outbound Deliveries"
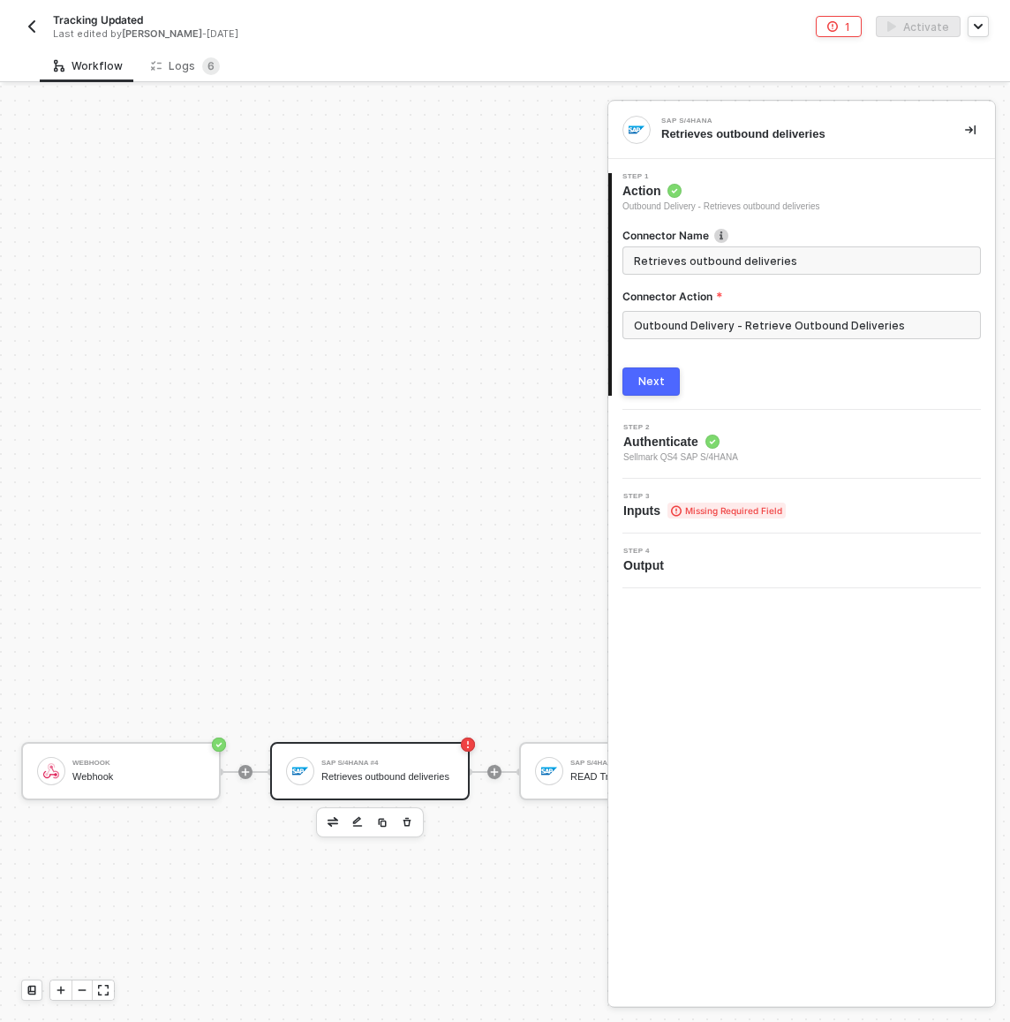
click at [748, 506] on span "Missing Required Field" at bounding box center [727, 511] width 118 height 16
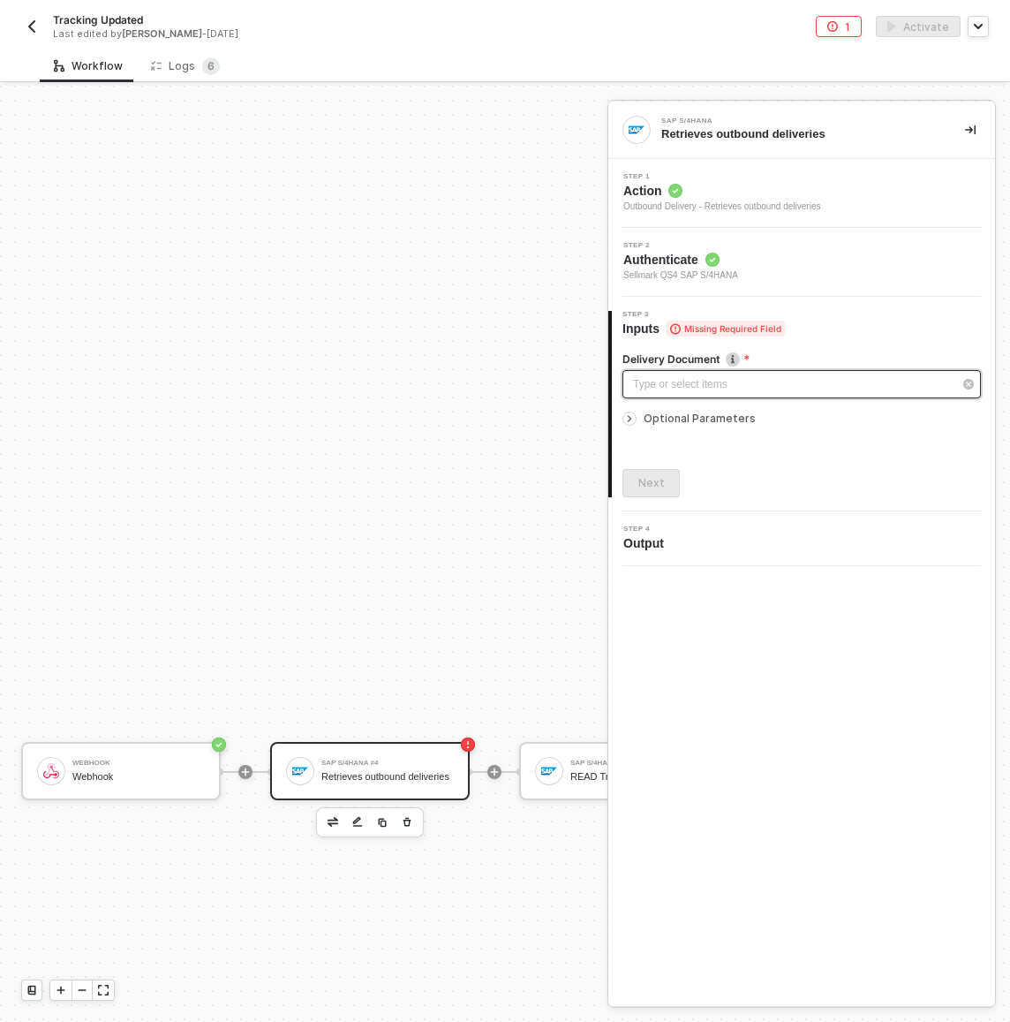
click at [718, 383] on div "Type or select items ﻿" at bounding box center [793, 384] width 320 height 17
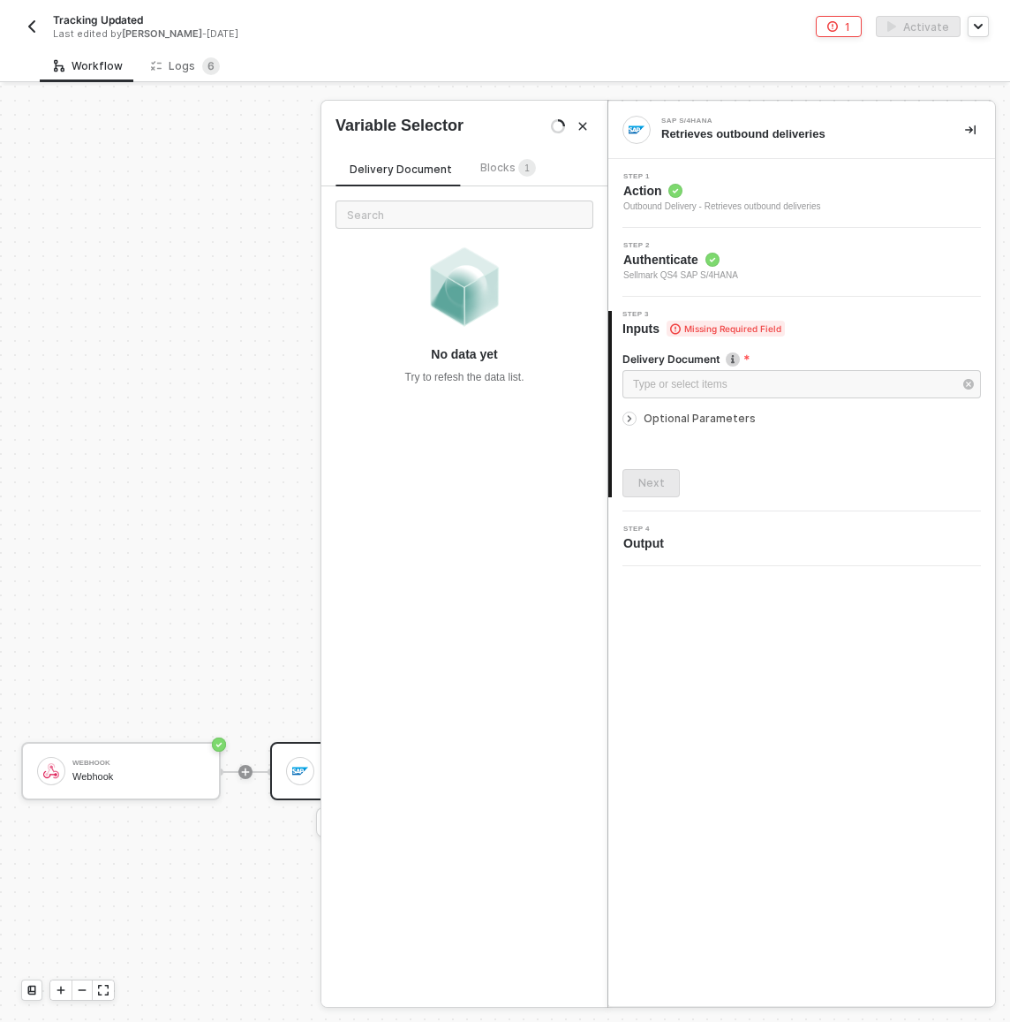
click at [723, 419] on span "Optional Parameters" at bounding box center [700, 418] width 112 height 13
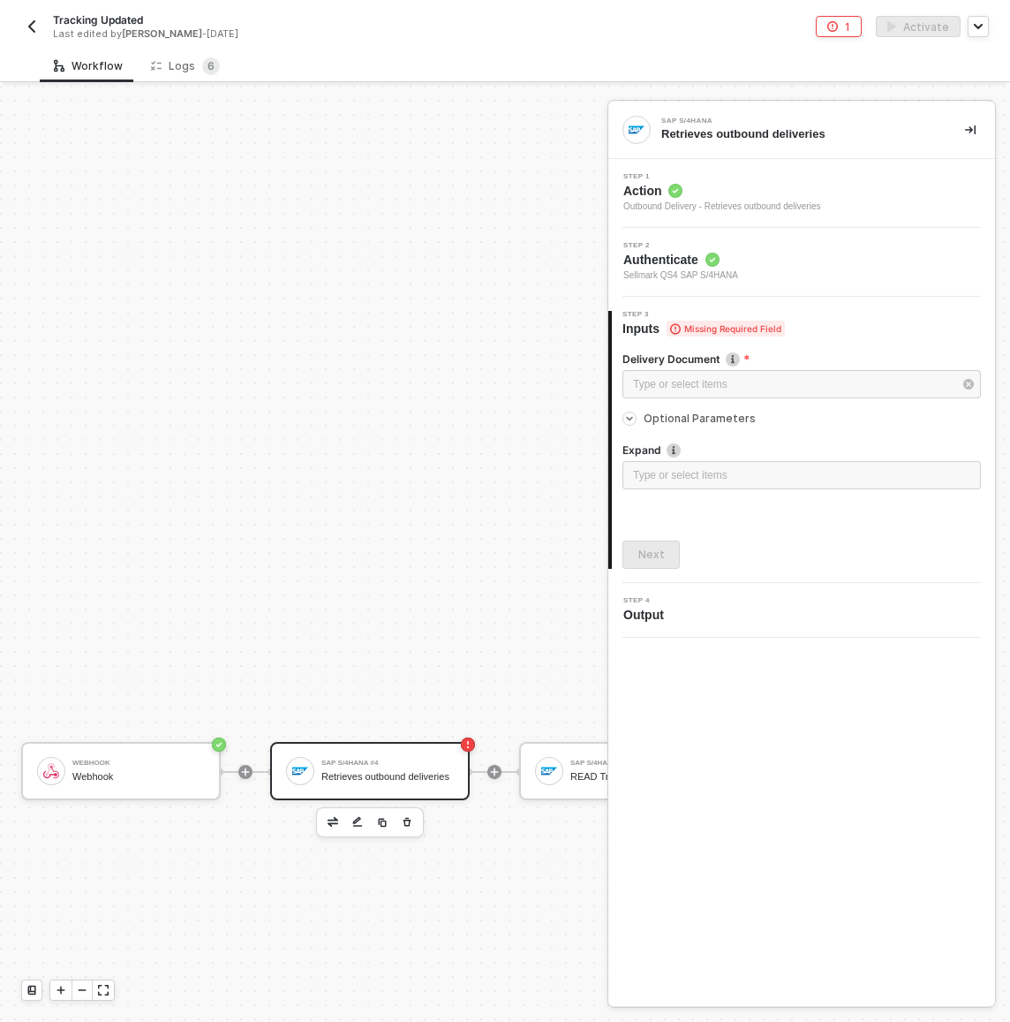
click at [723, 420] on span "Optional Parameters" at bounding box center [700, 418] width 112 height 13
click at [754, 193] on span "Action" at bounding box center [722, 191] width 197 height 18
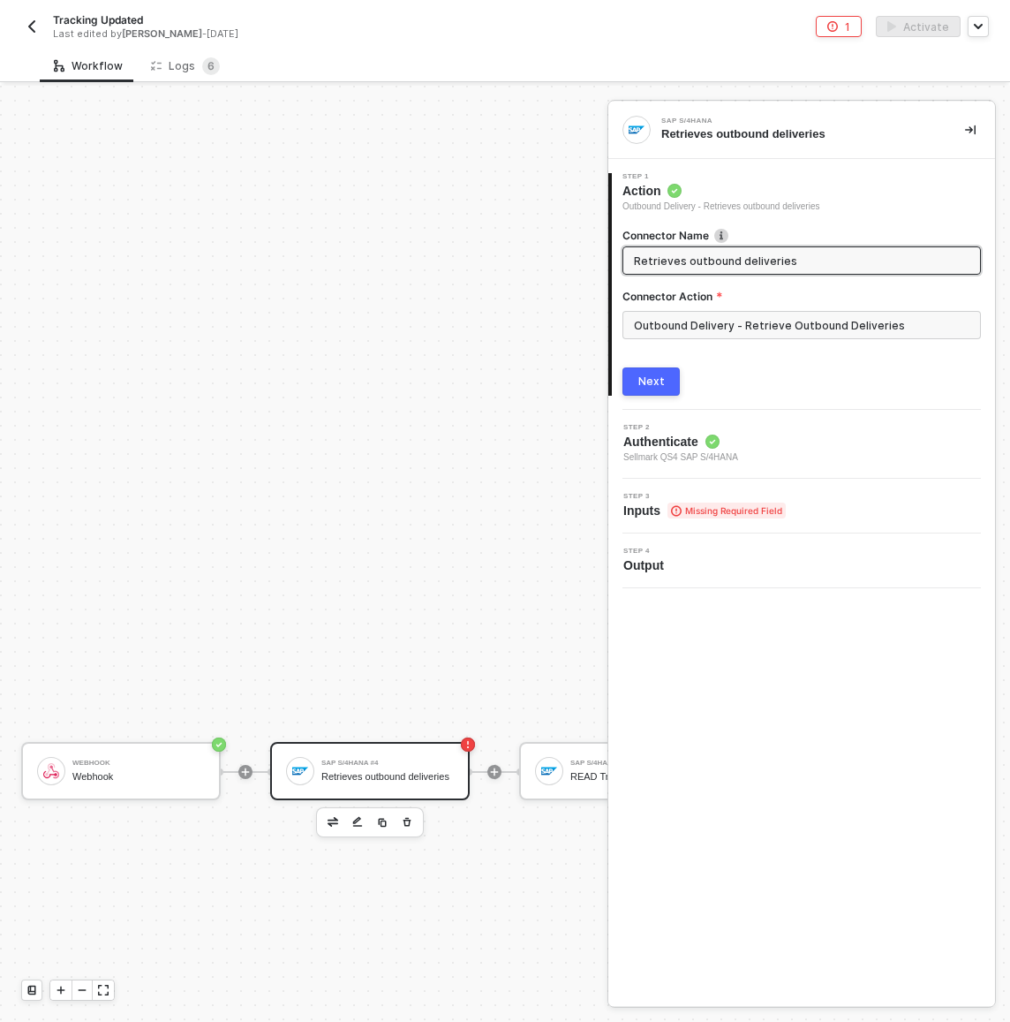
click at [752, 503] on span "Missing Required Field" at bounding box center [727, 511] width 118 height 16
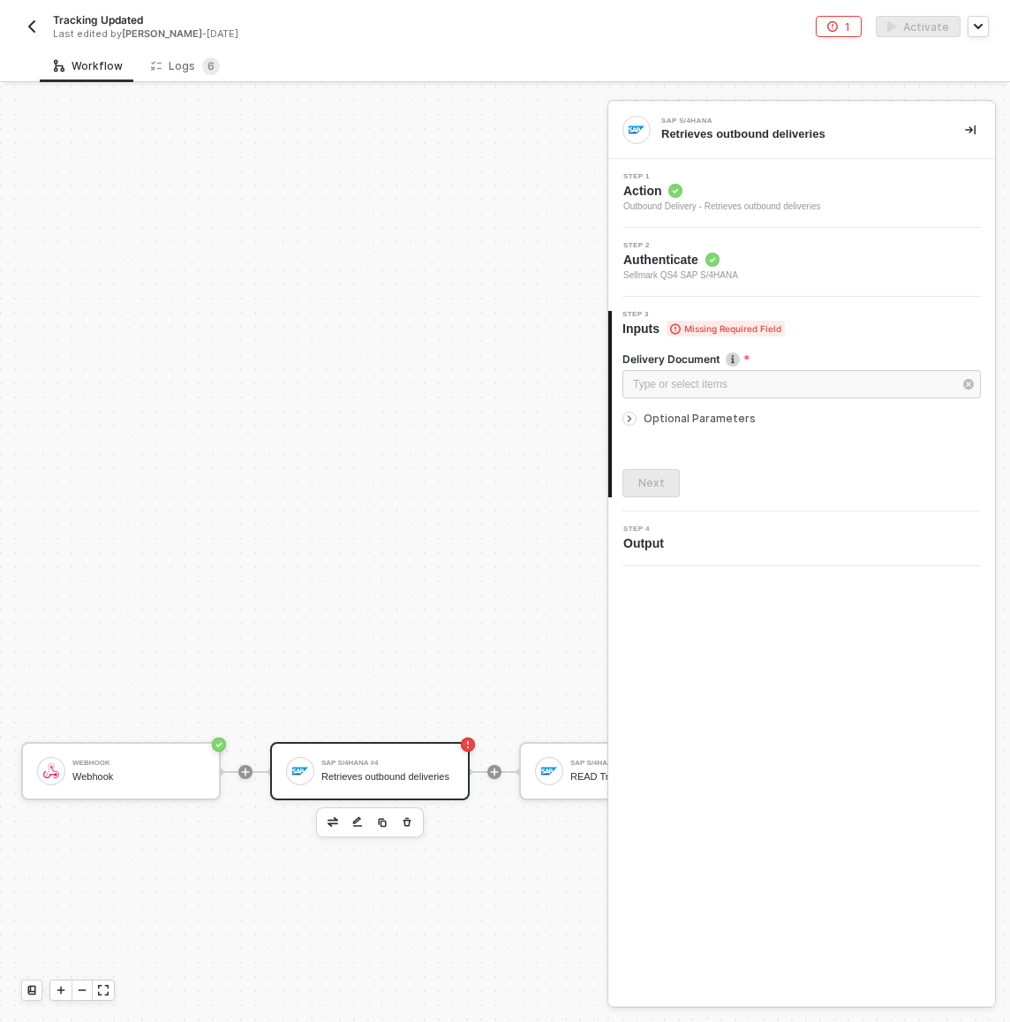
click at [690, 422] on span "Optional Parameters" at bounding box center [700, 418] width 112 height 13
click at [690, 421] on span "Optional Parameters" at bounding box center [700, 418] width 112 height 13
click at [759, 211] on div "Outbound Delivery - Retrieves outbound deliveries" at bounding box center [722, 207] width 197 height 14
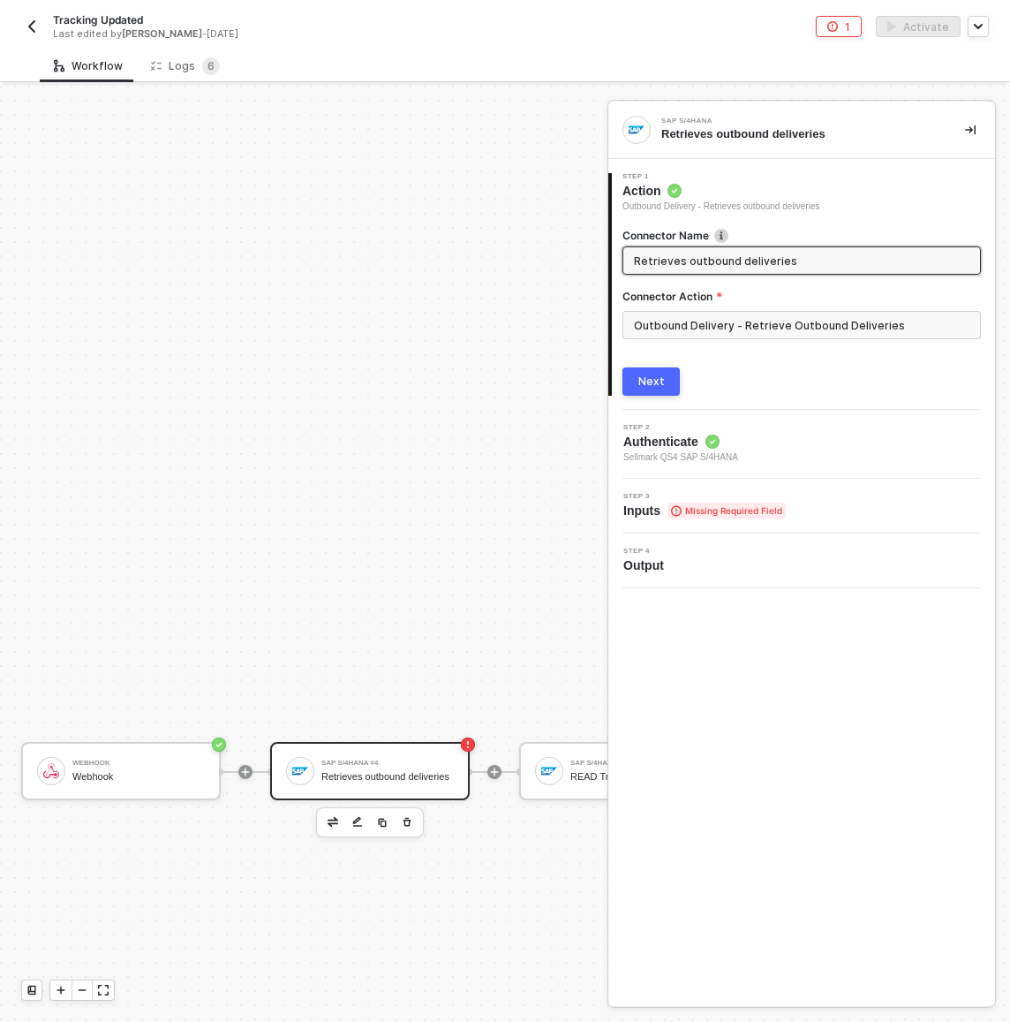
click at [339, 771] on div "Retrieves outbound deliveries" at bounding box center [387, 776] width 132 height 11
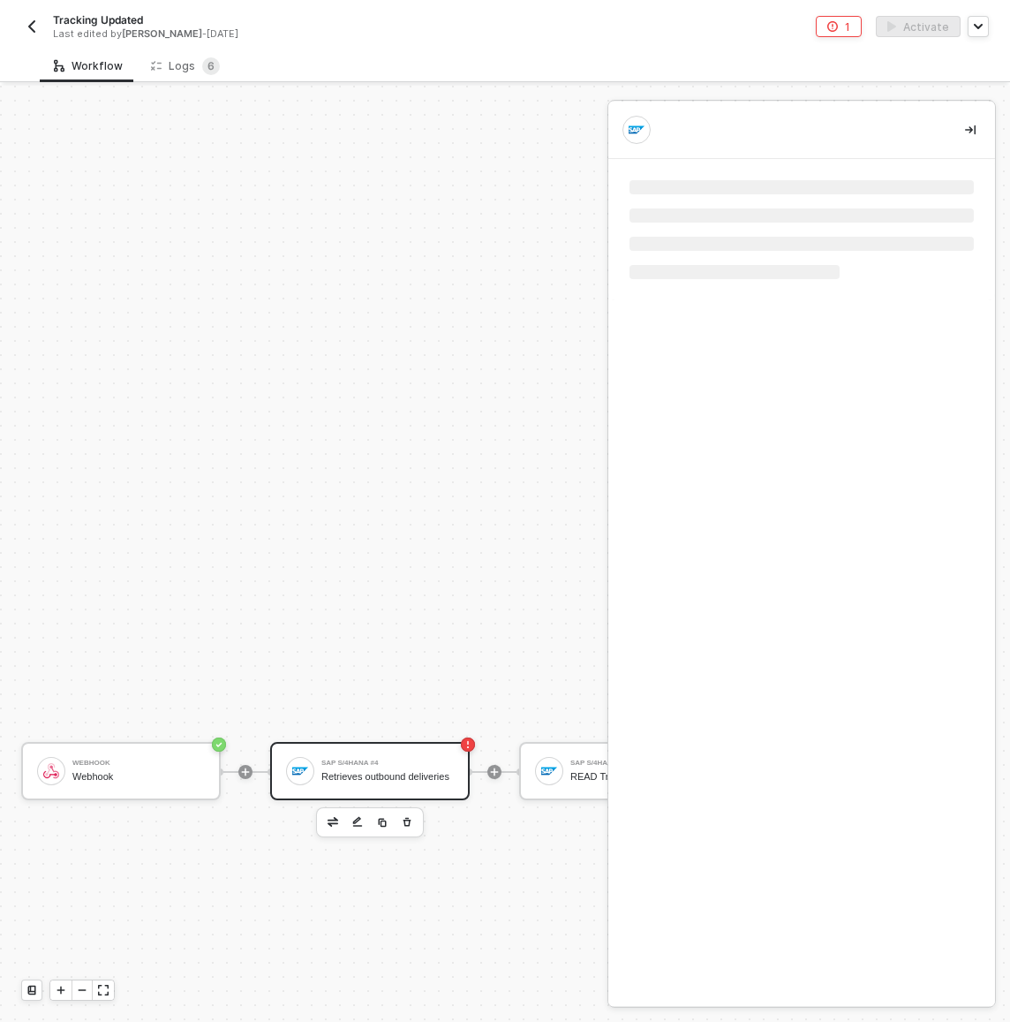
scroll to position [929, 565]
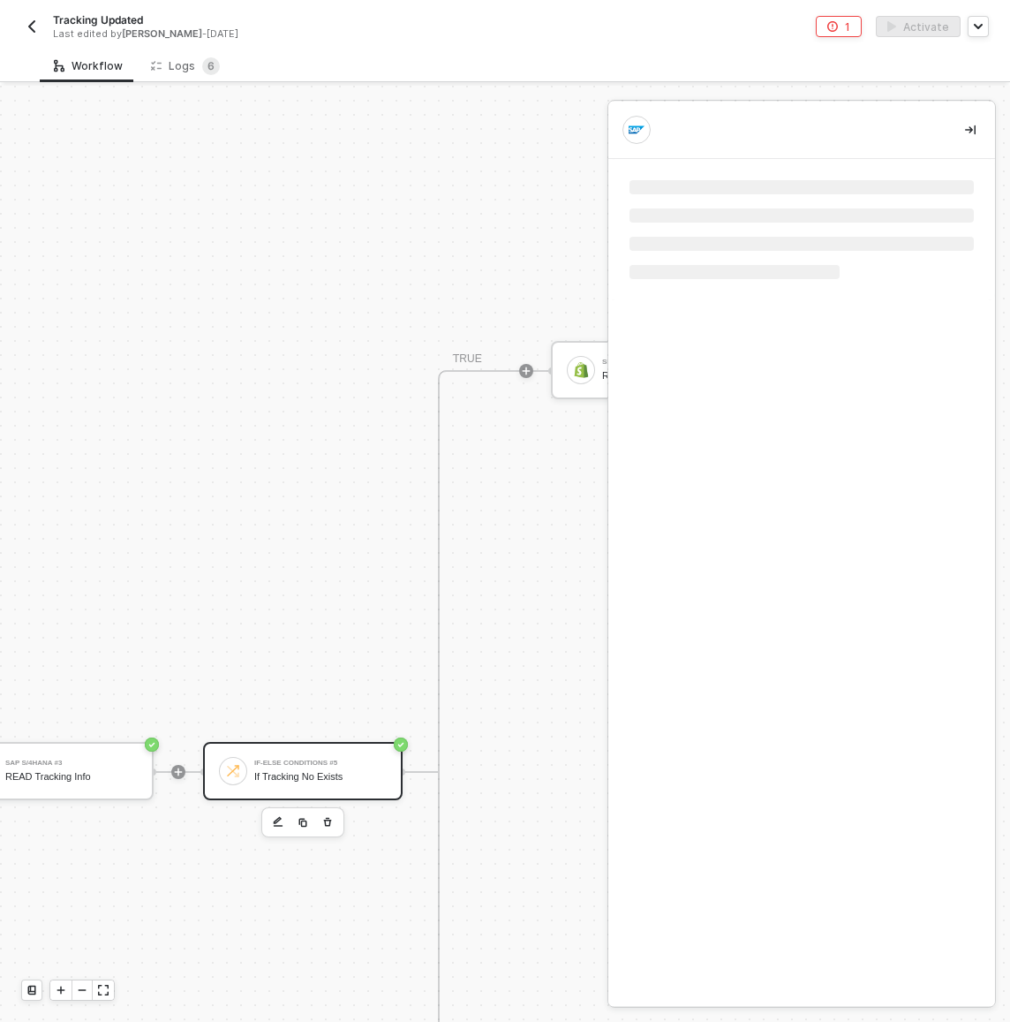
click at [360, 771] on div "If Tracking No Exists" at bounding box center [320, 776] width 132 height 11
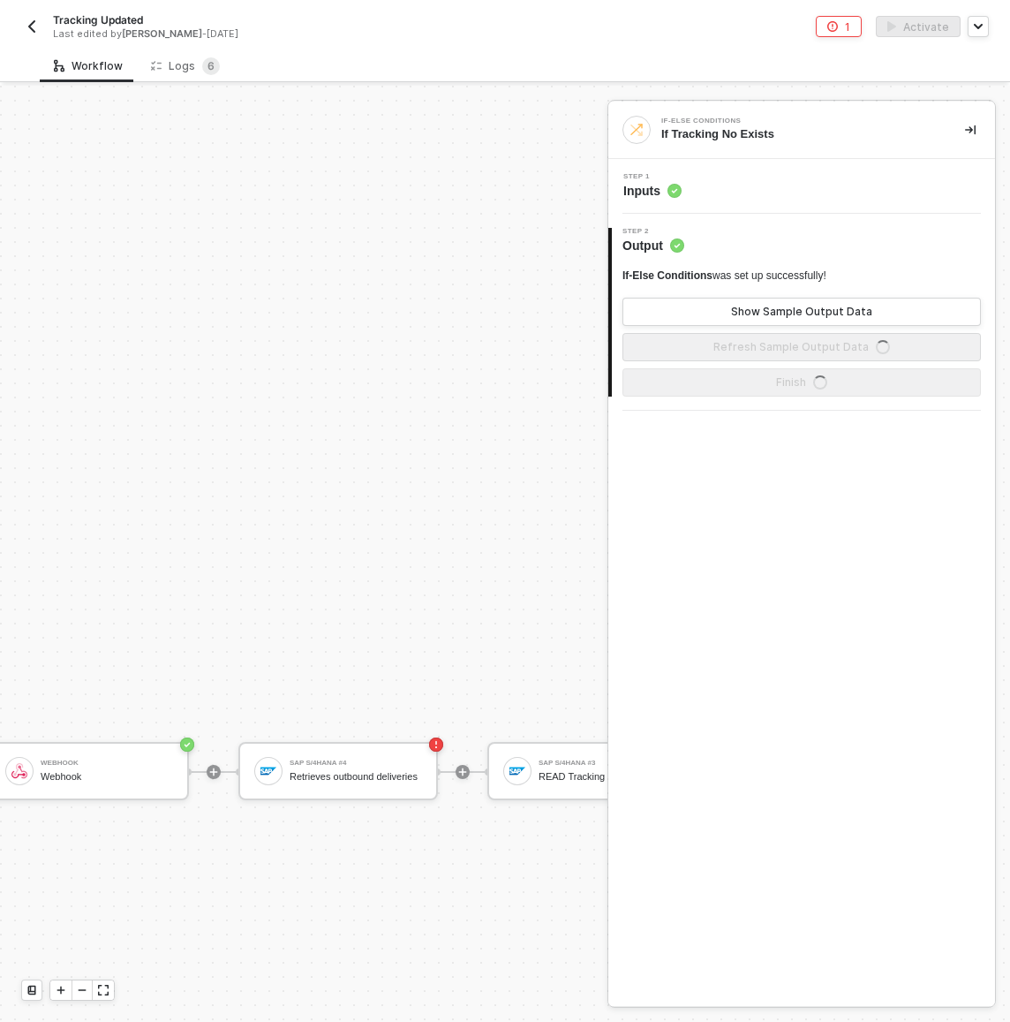
scroll to position [929, 141]
click at [35, 33] on img "button" at bounding box center [32, 26] width 14 height 14
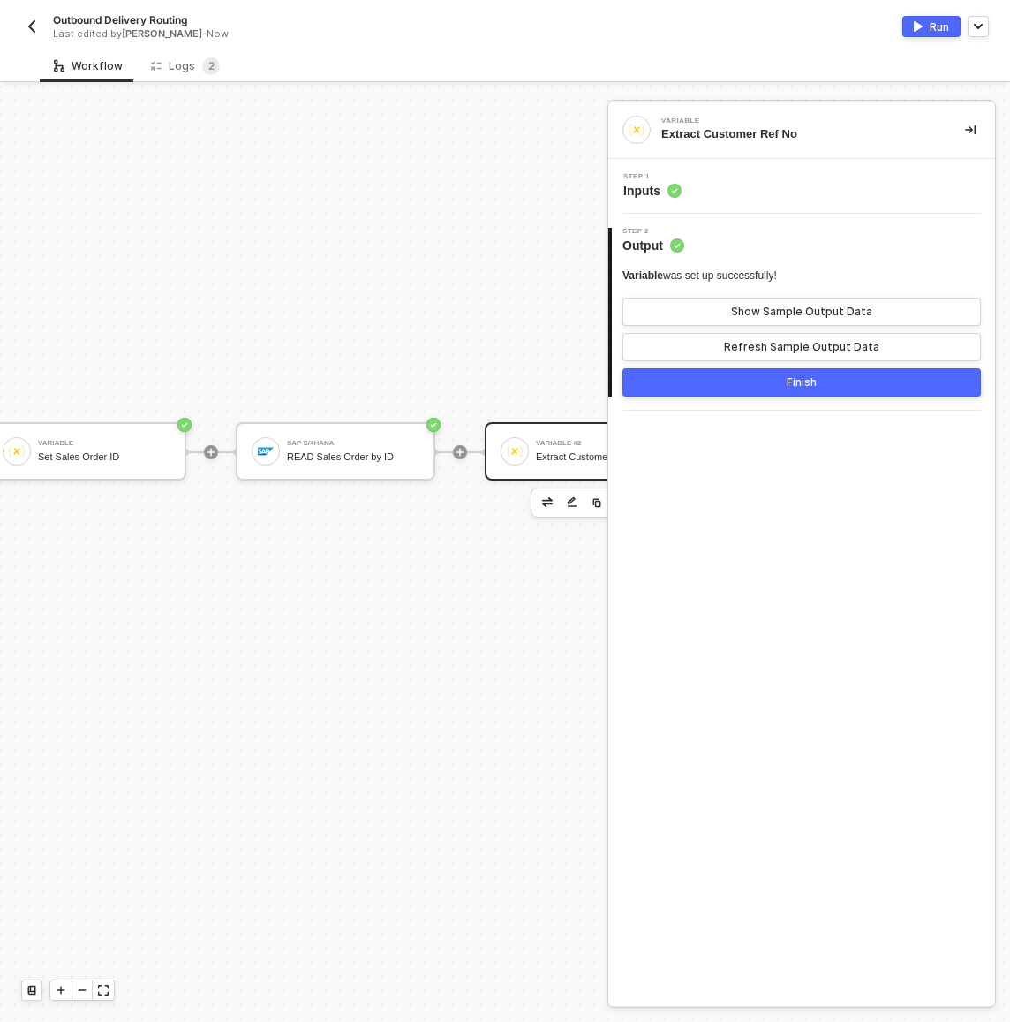
scroll to position [366, 318]
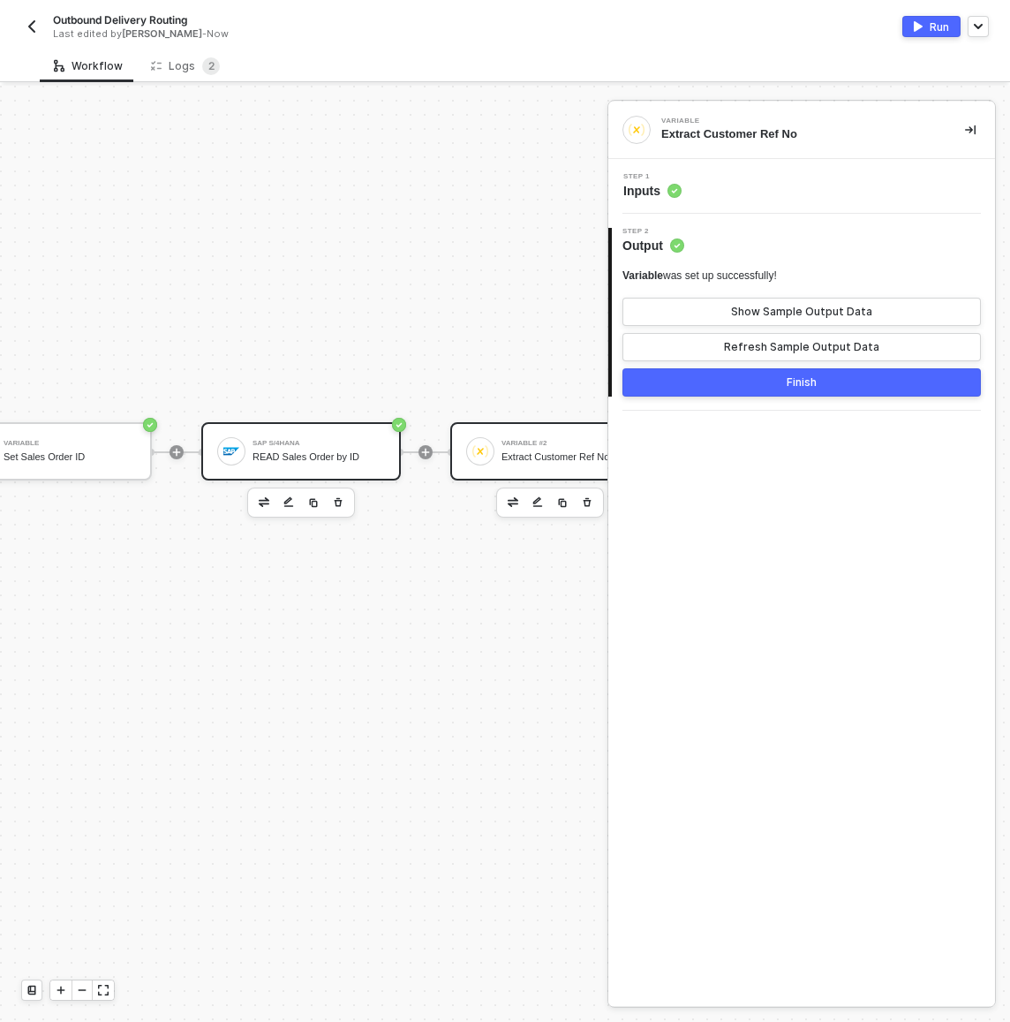
click at [367, 440] on div "SAP S/4HANA" at bounding box center [319, 443] width 132 height 7
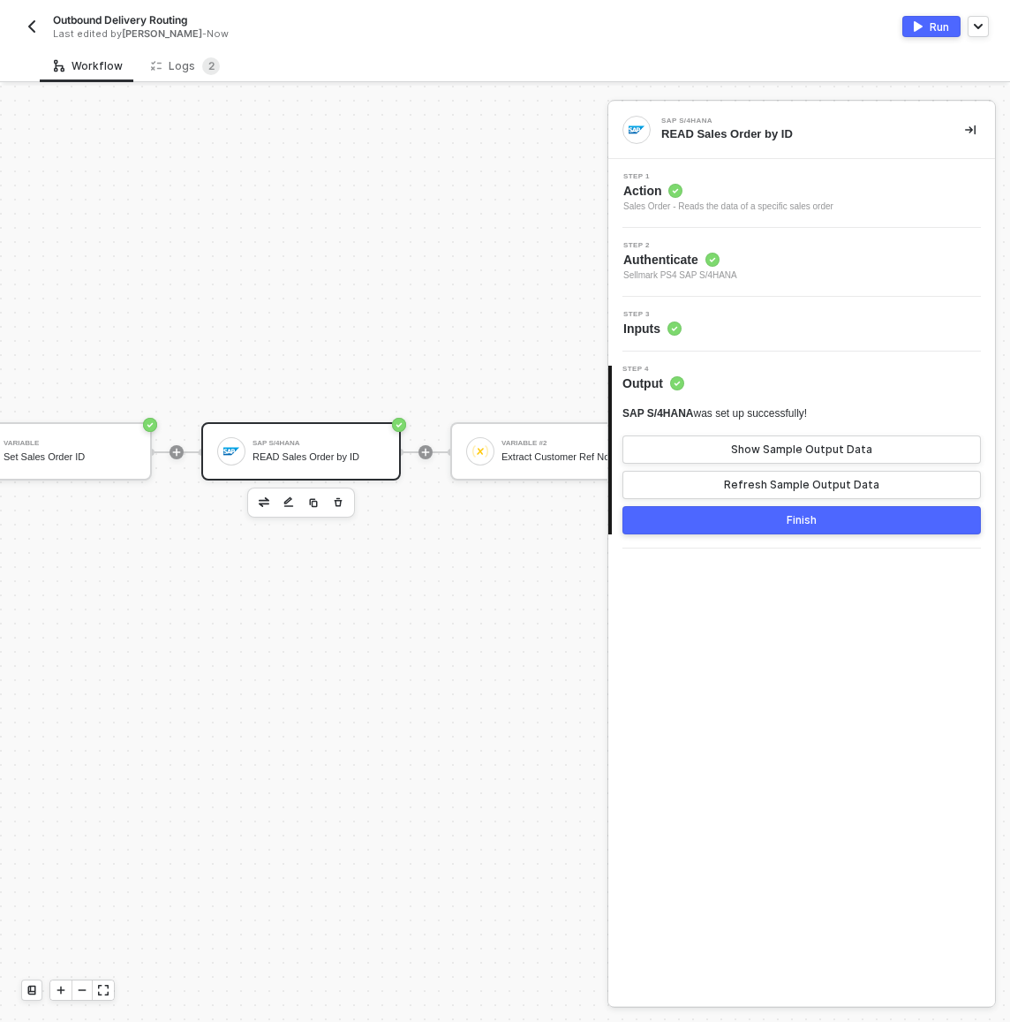
click at [742, 335] on div "Step 3 Inputs" at bounding box center [804, 324] width 382 height 26
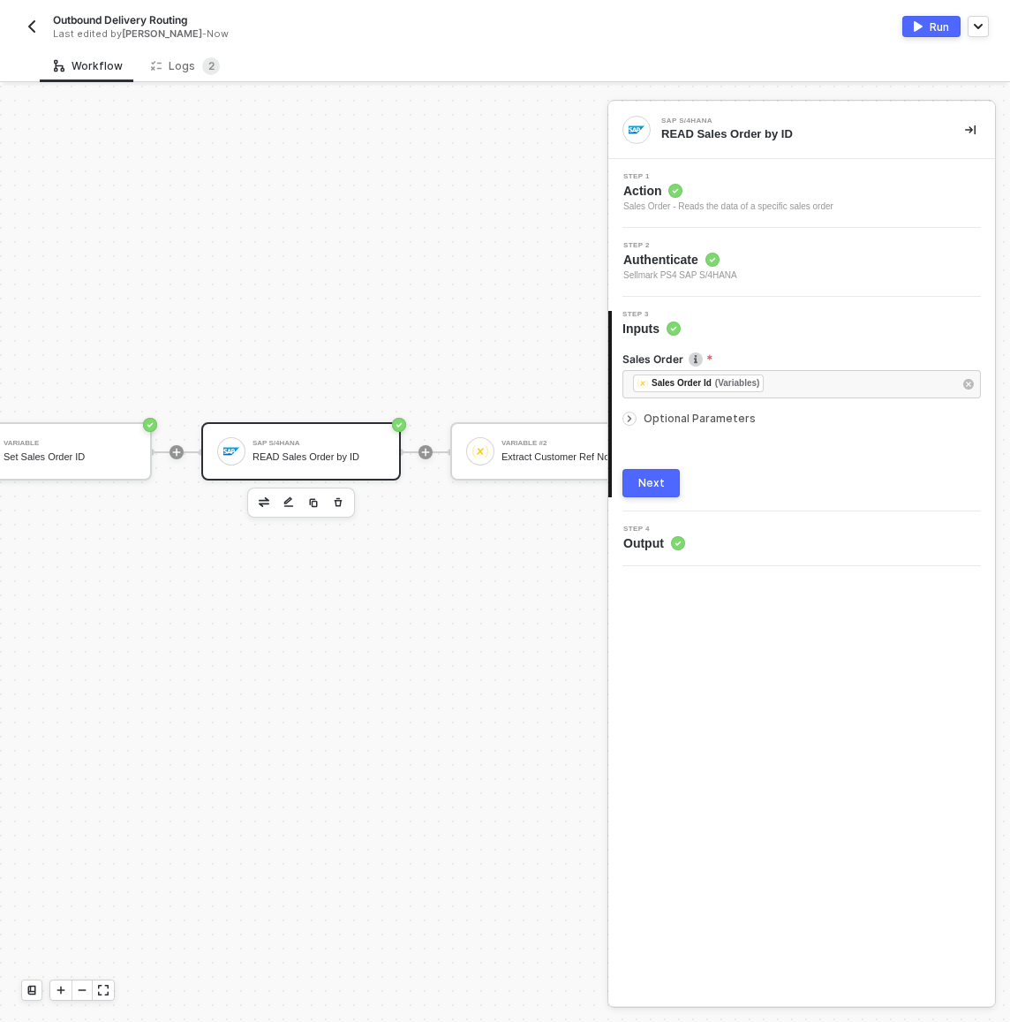
click at [708, 412] on span "Optional Parameters" at bounding box center [700, 418] width 112 height 13
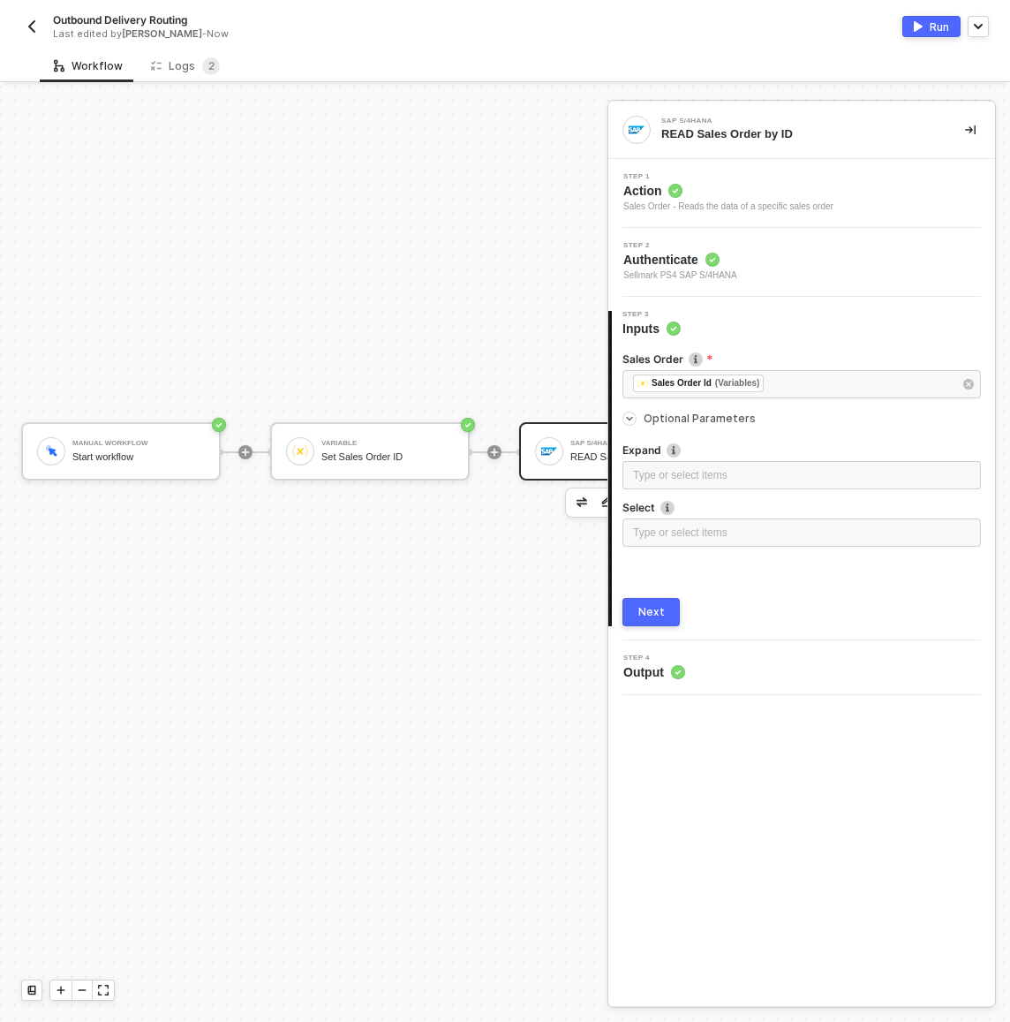
scroll to position [366, 0]
click at [26, 26] on img "button" at bounding box center [32, 26] width 14 height 14
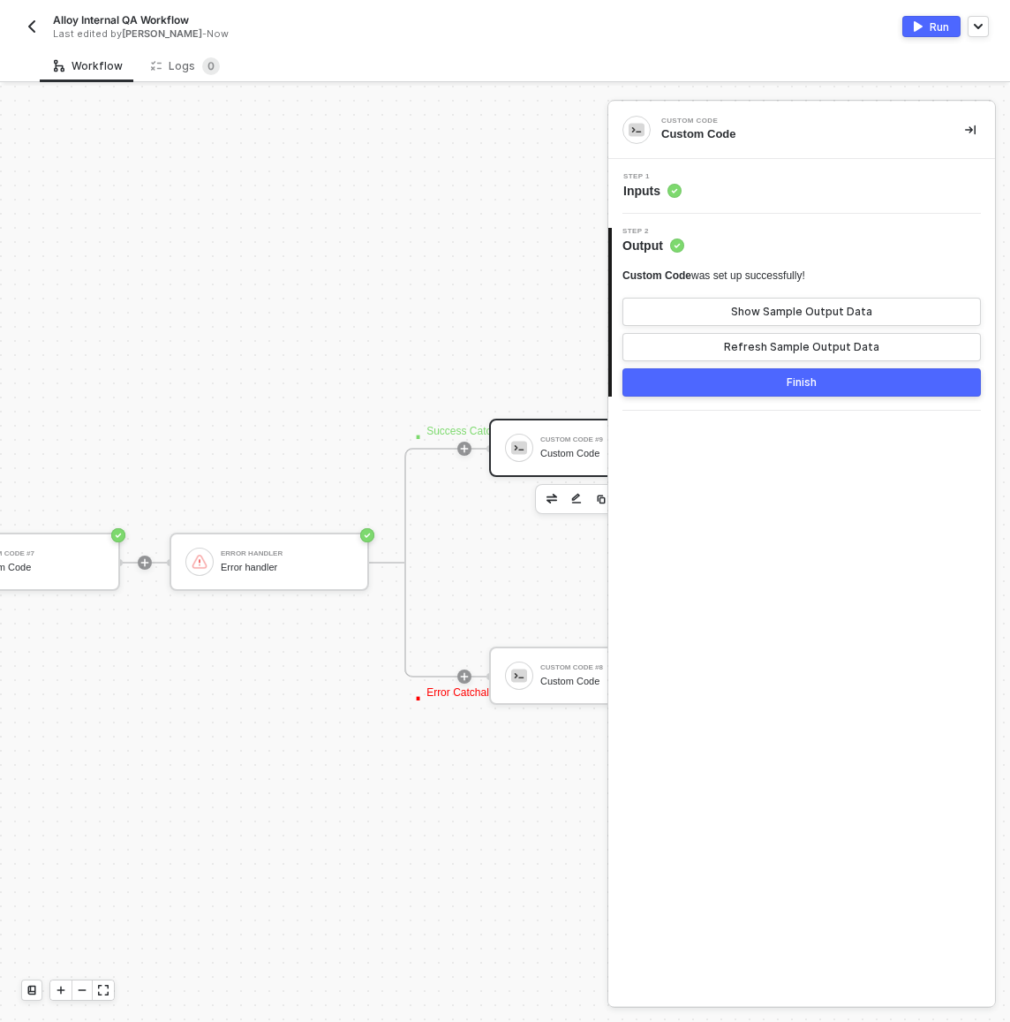
scroll to position [476, 1169]
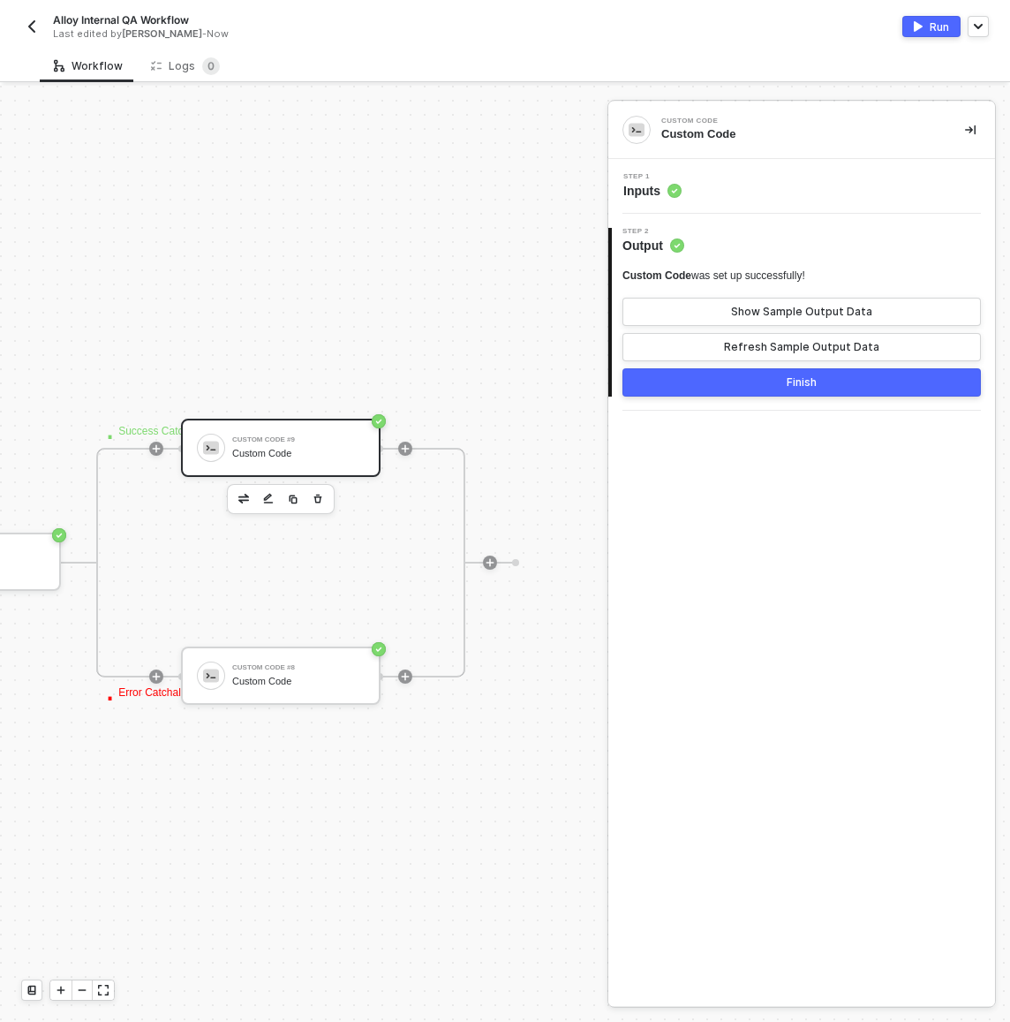
click at [38, 25] on img "button" at bounding box center [32, 26] width 14 height 14
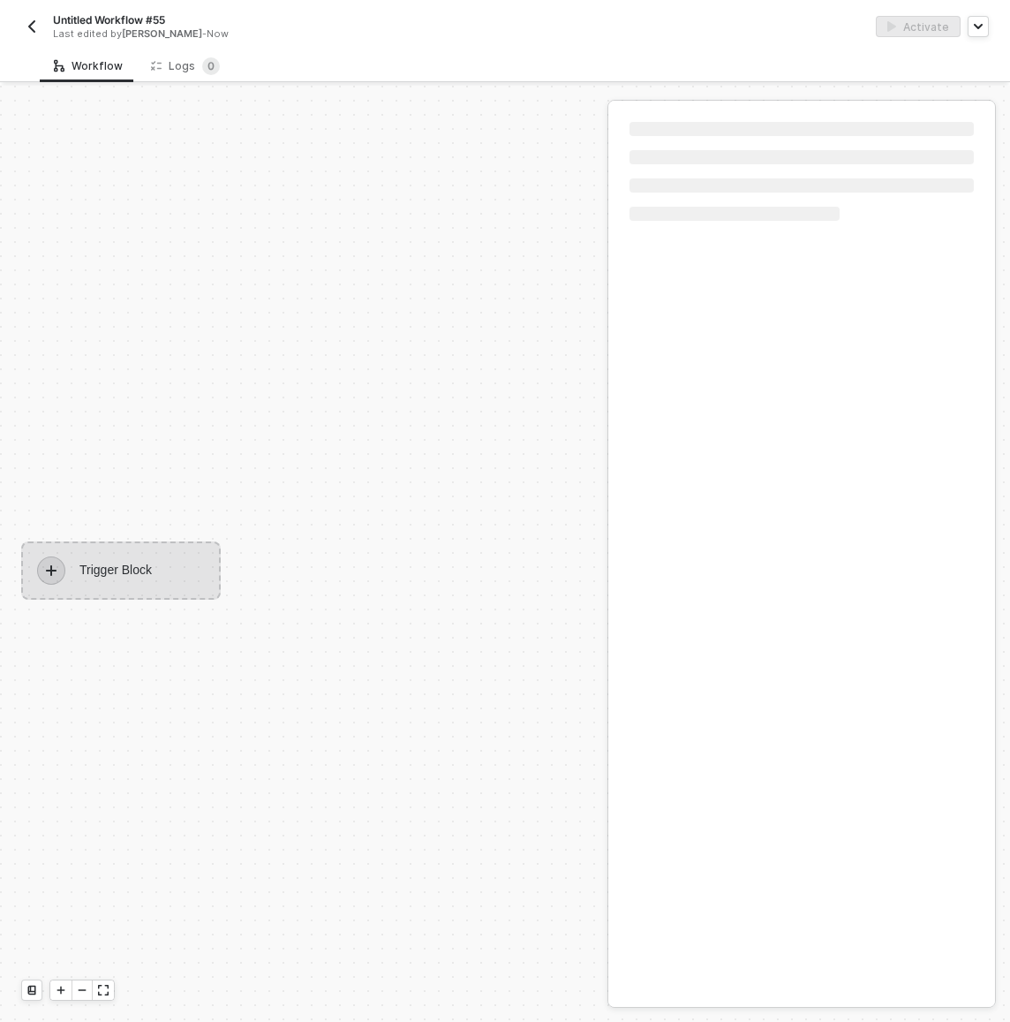
scroll to position [33, 0]
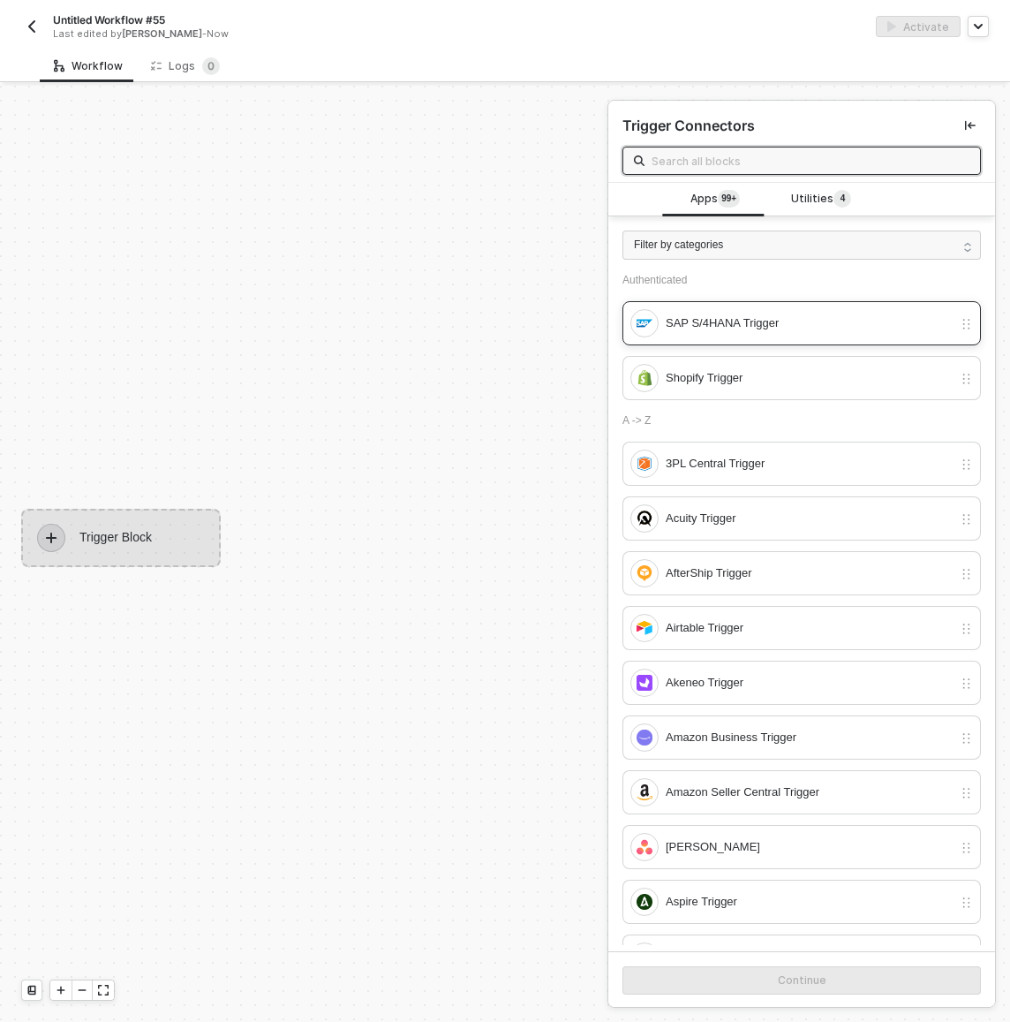
click at [765, 322] on div "SAP S/4HANA Trigger" at bounding box center [809, 323] width 287 height 19
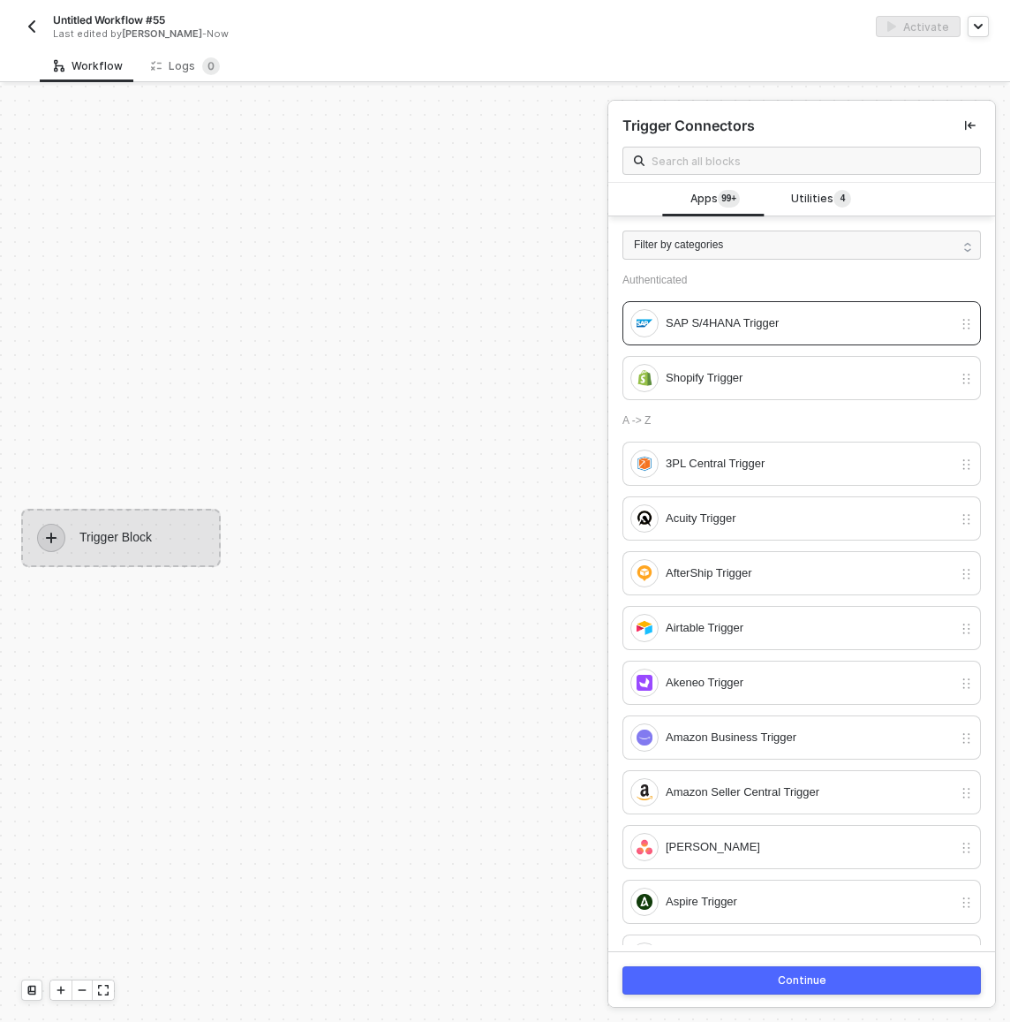
click at [859, 991] on button "Continue" at bounding box center [802, 980] width 359 height 28
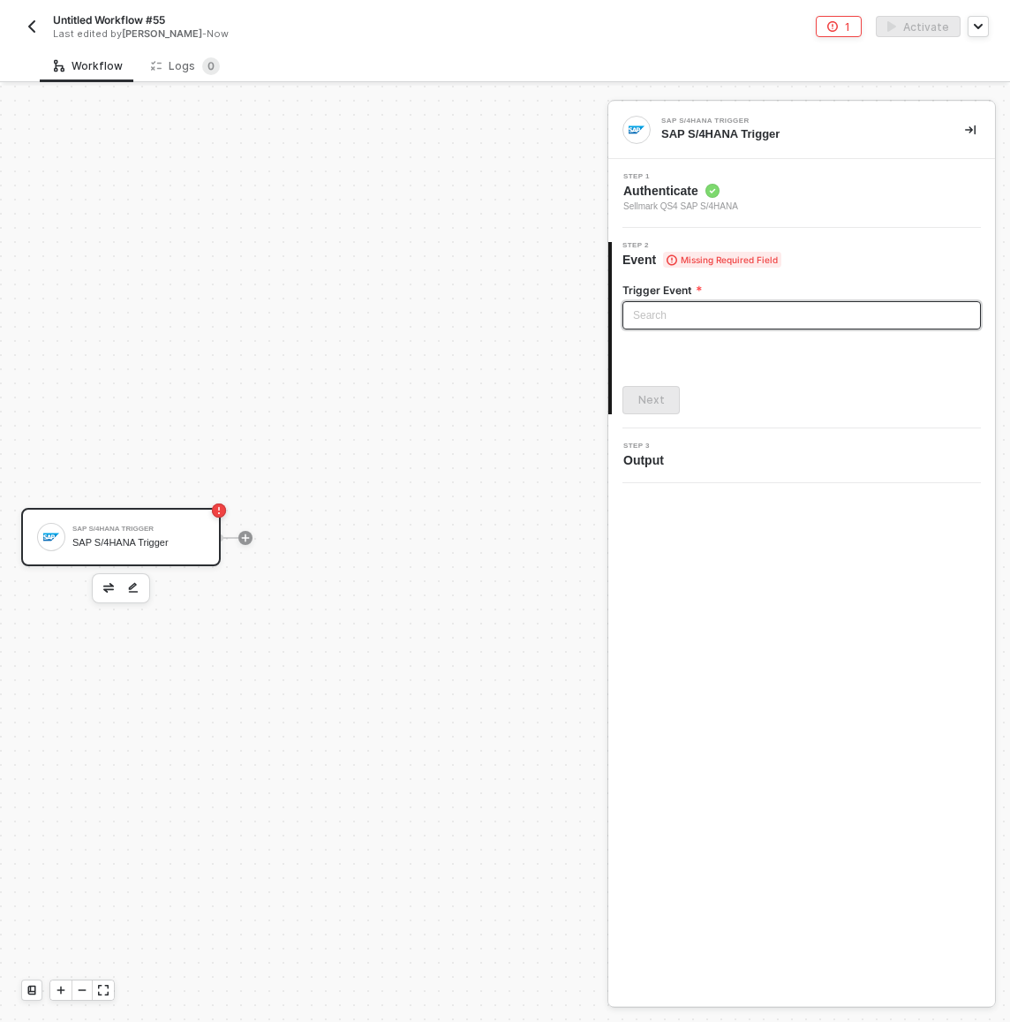
click at [702, 321] on input "search" at bounding box center [801, 315] width 337 height 26
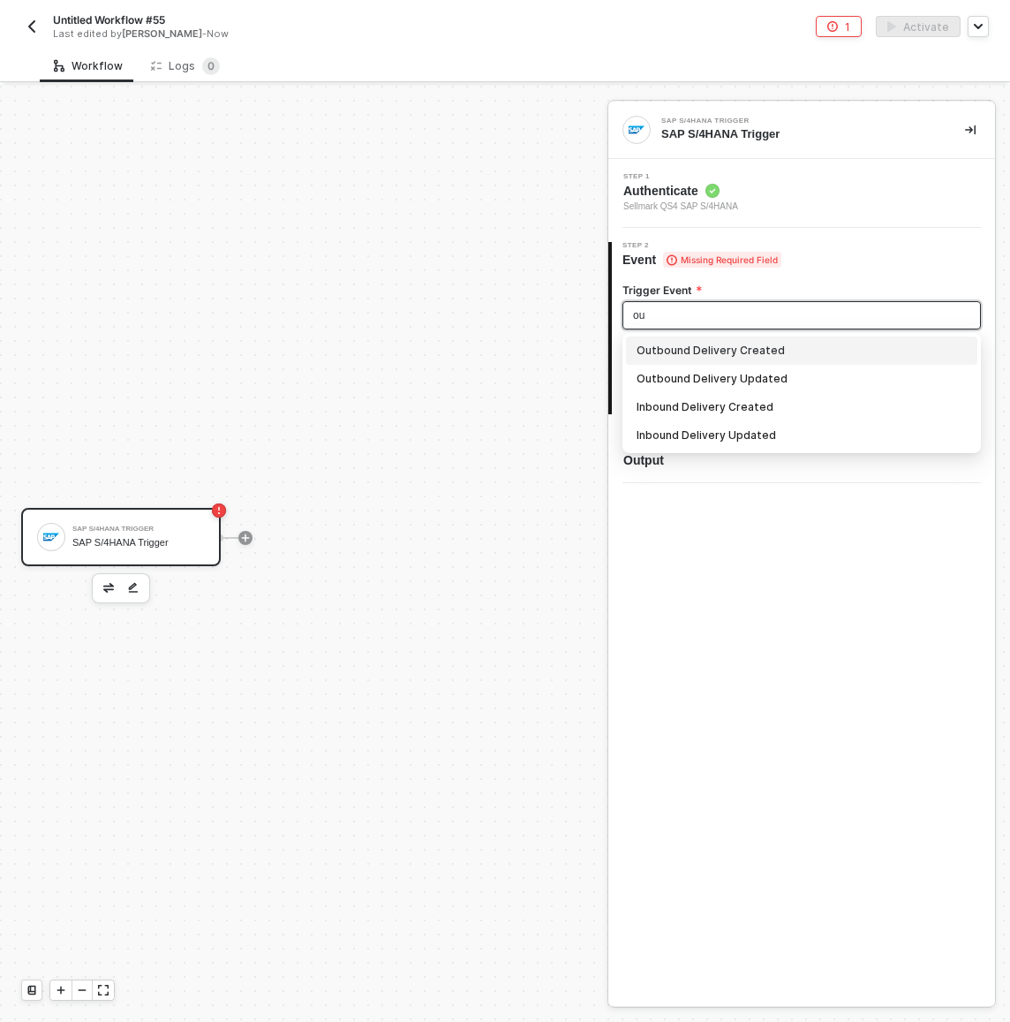
type input "out"
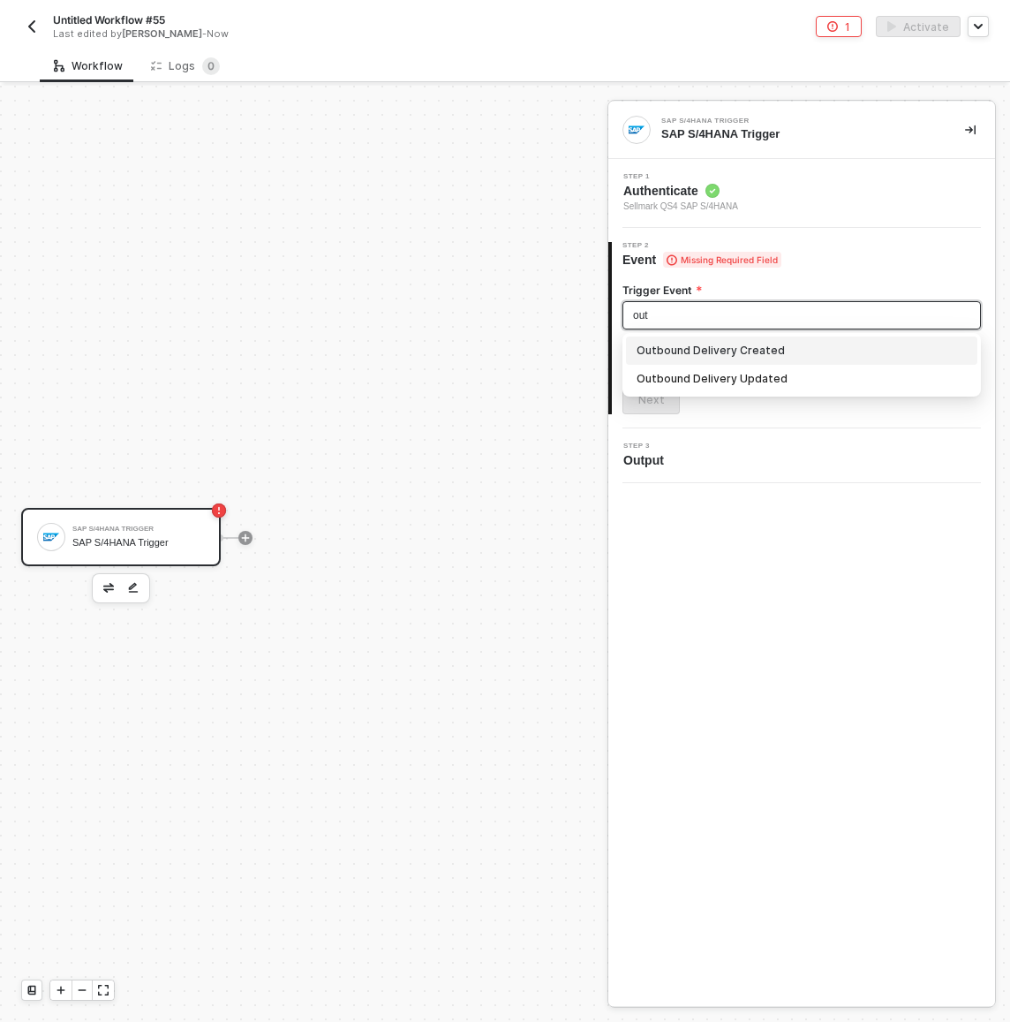
click at [756, 345] on div "Outbound Delivery Created" at bounding box center [802, 350] width 330 height 19
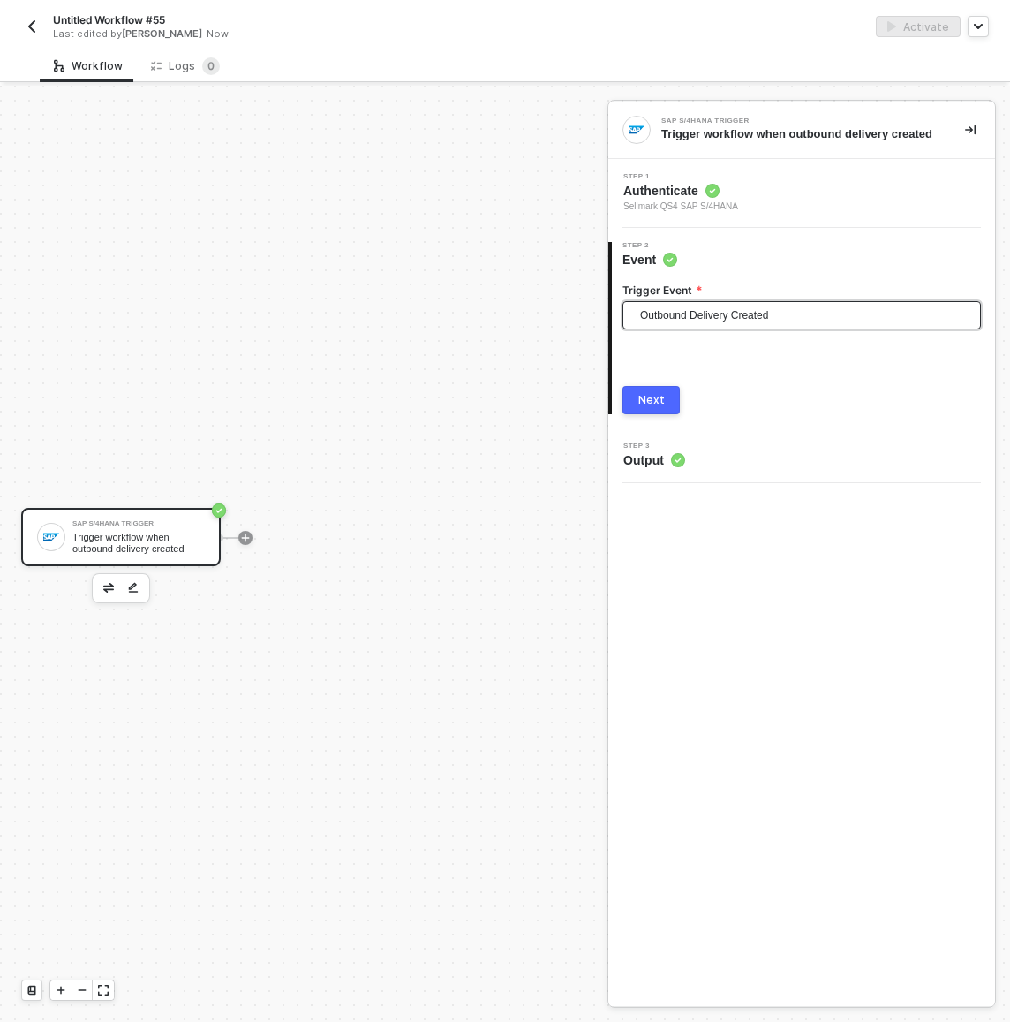
click at [654, 407] on div "Next" at bounding box center [652, 400] width 26 height 14
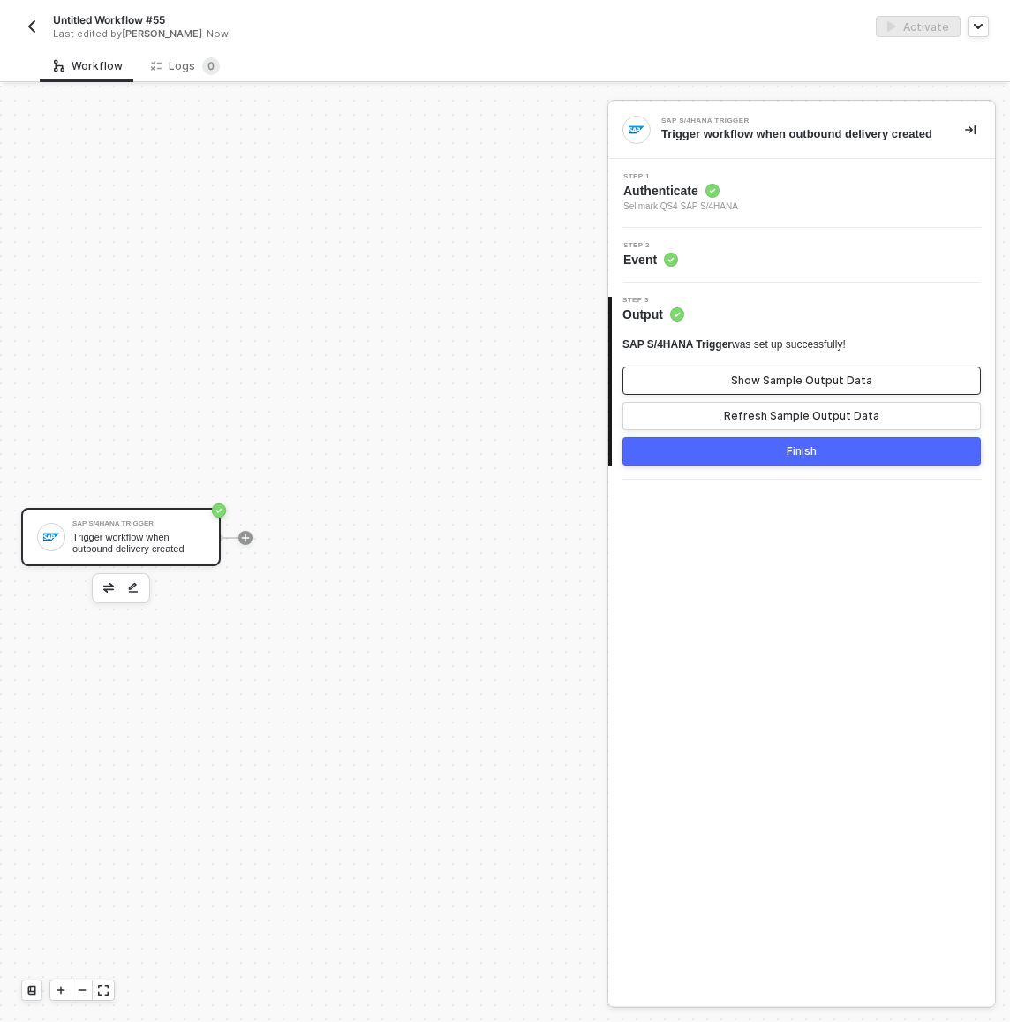
click at [766, 387] on div "Show Sample Output Data" at bounding box center [801, 381] width 141 height 14
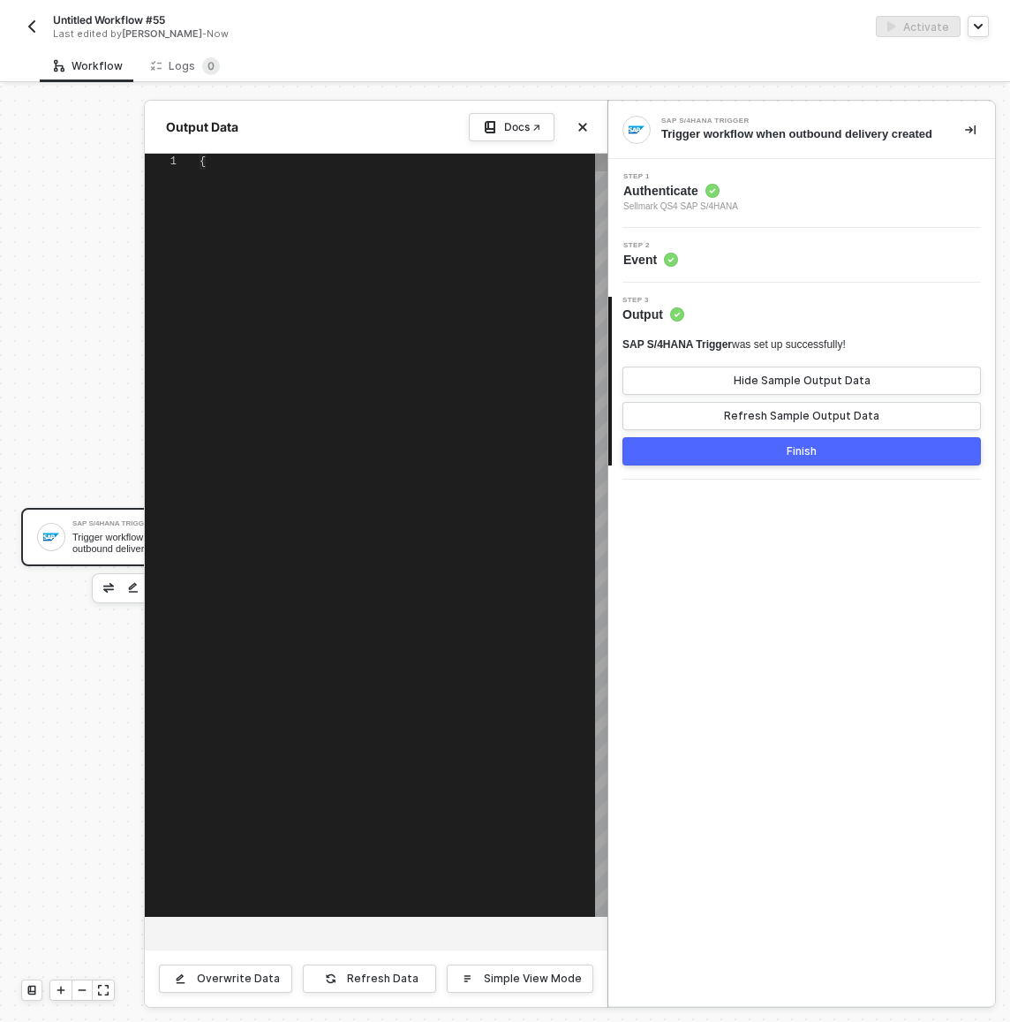
scroll to position [79, 0]
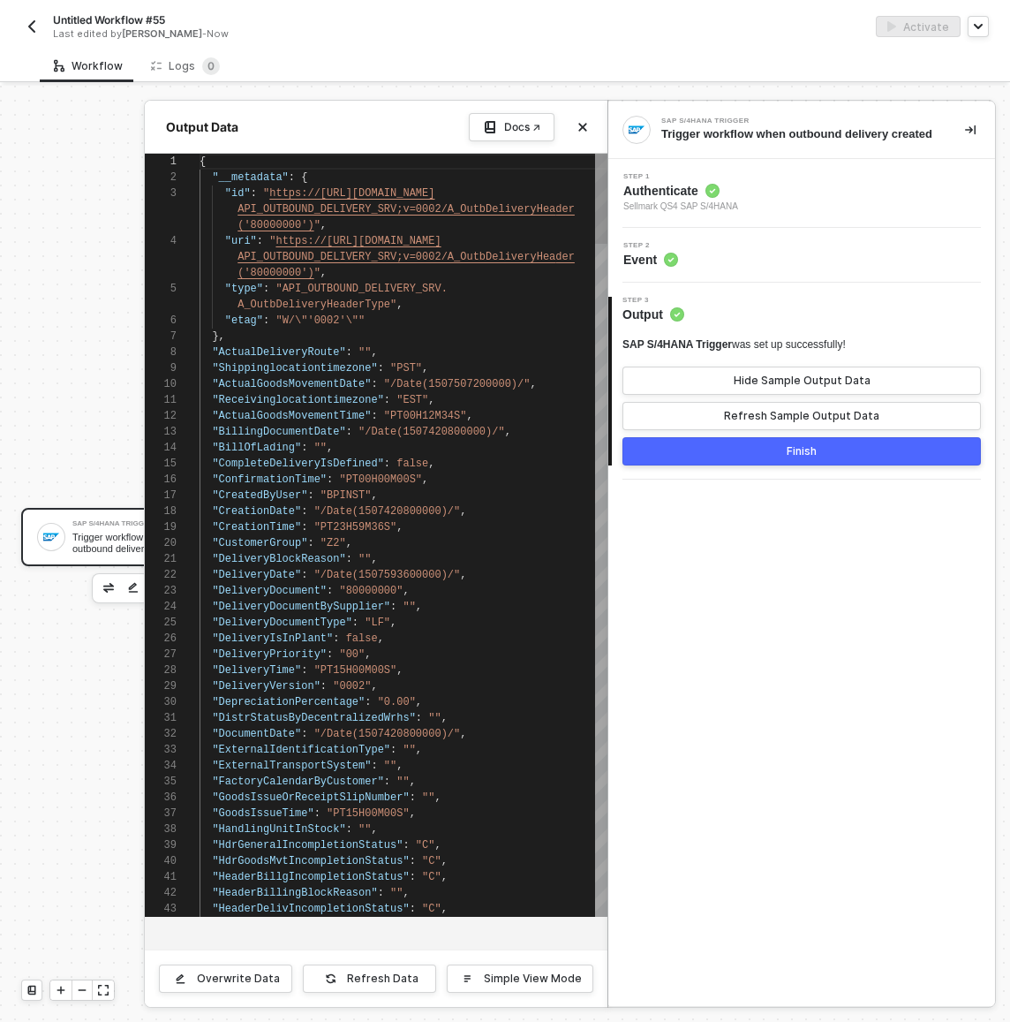
type textarea ""DeliveryIsInPlant": false, "DeliveryPriority": "00", "DeliveryTime": "PT15H00M…"
click at [347, 690] on span ""0002"" at bounding box center [352, 686] width 38 height 12
type textarea "de"
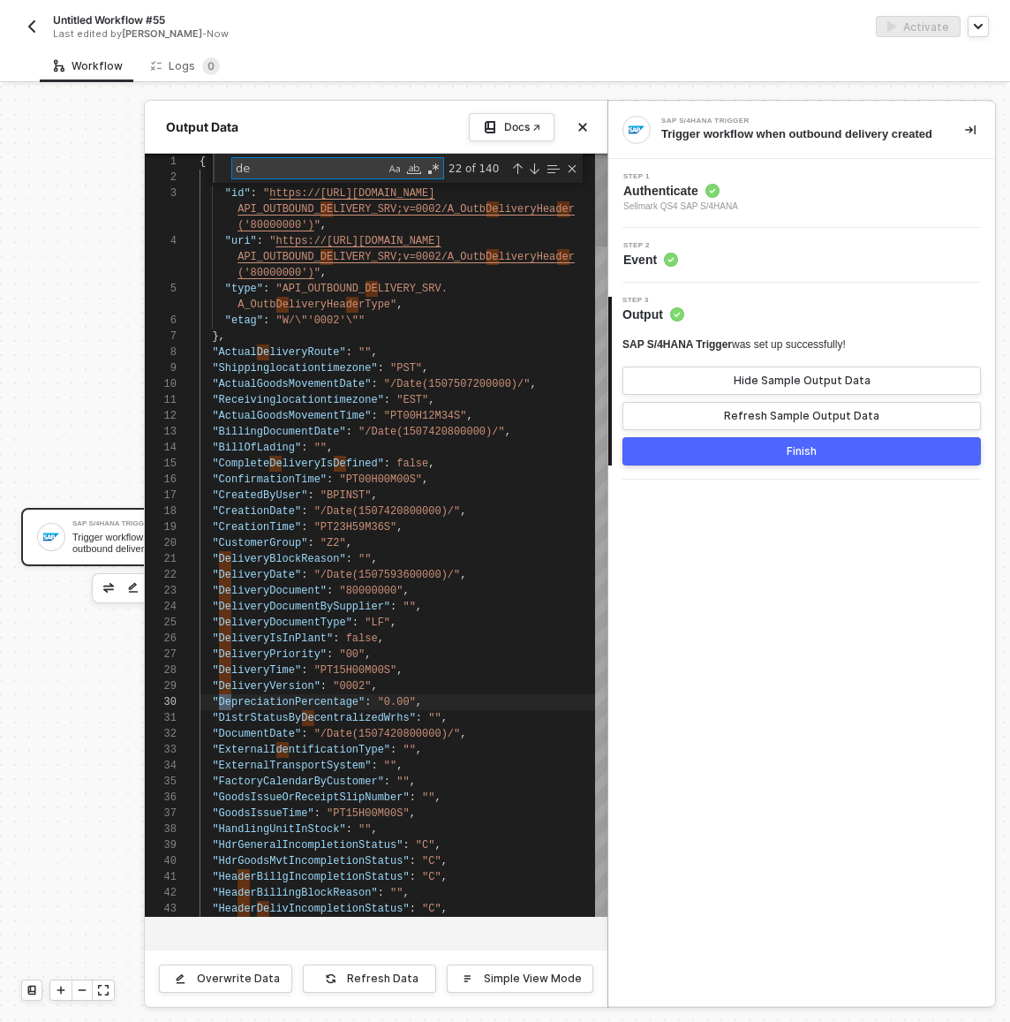
type textarea ""GoodsIssueOrReceiptSlipNumber": "", "GoodsIssueTime": "PT15H00M00S", "Handling…"
type textarea "deliv"
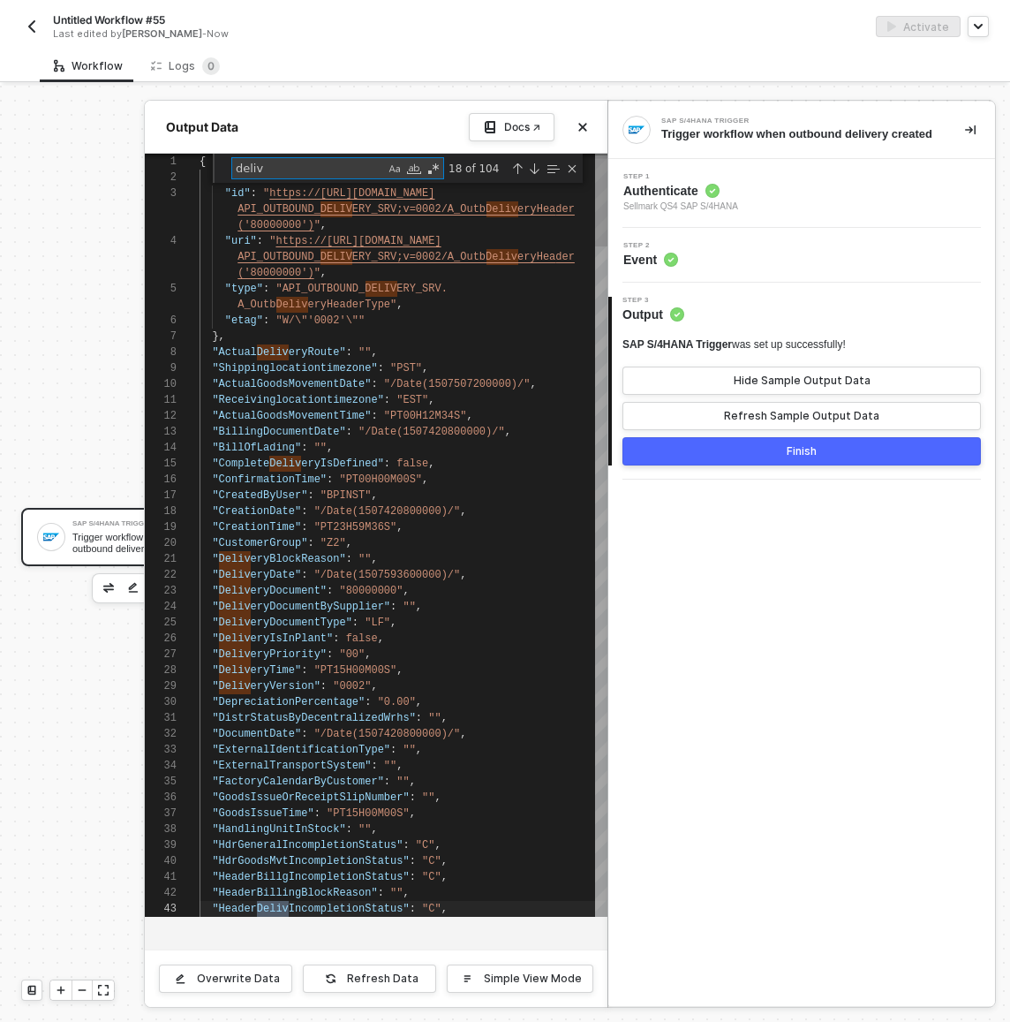
type textarea ""HeaderPackingIncompletionSts": "C", "HeaderPickgIncompletionStatus": "C", "Hea…"
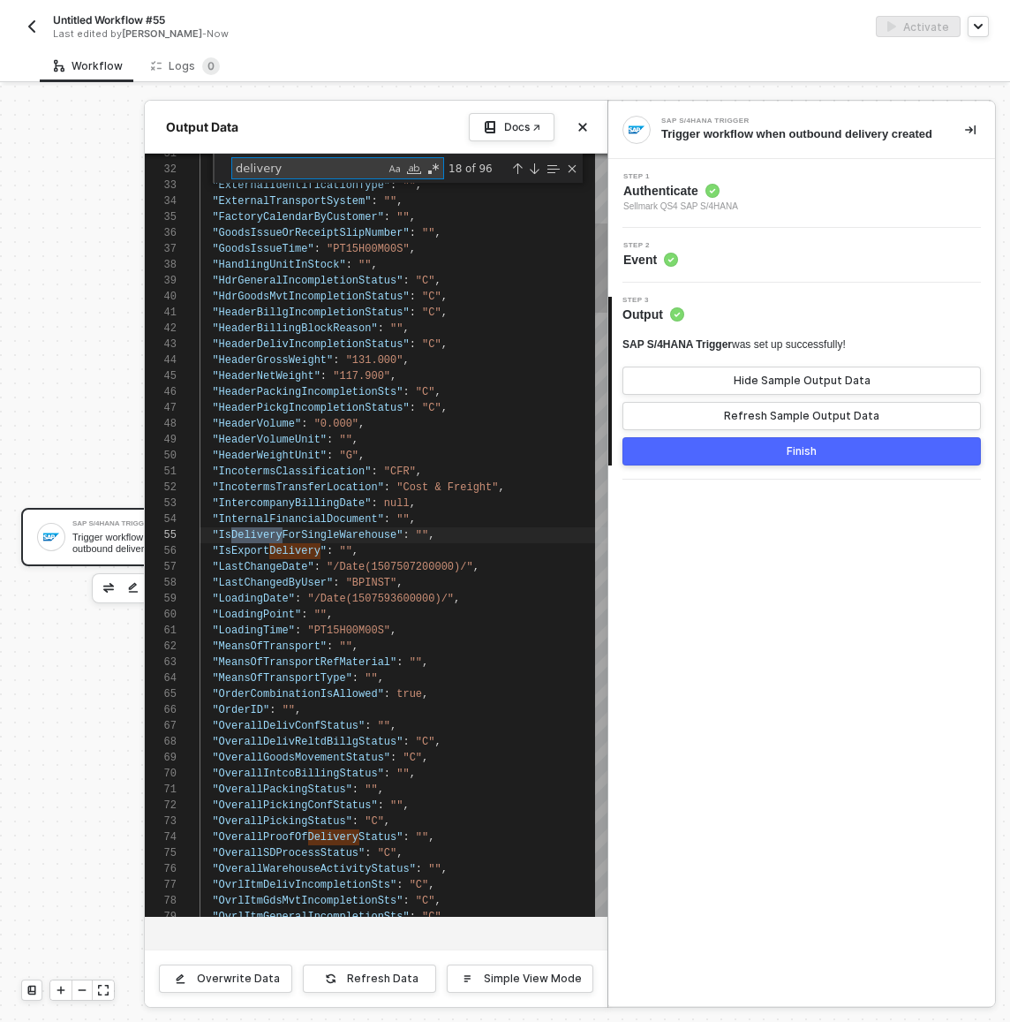
scroll to position [159, 83]
type textarea "s"
type textarea ""DeliveryIsInPlant": false, "DeliveryPriority": "00", "DeliveryTime": "PT15H00M…"
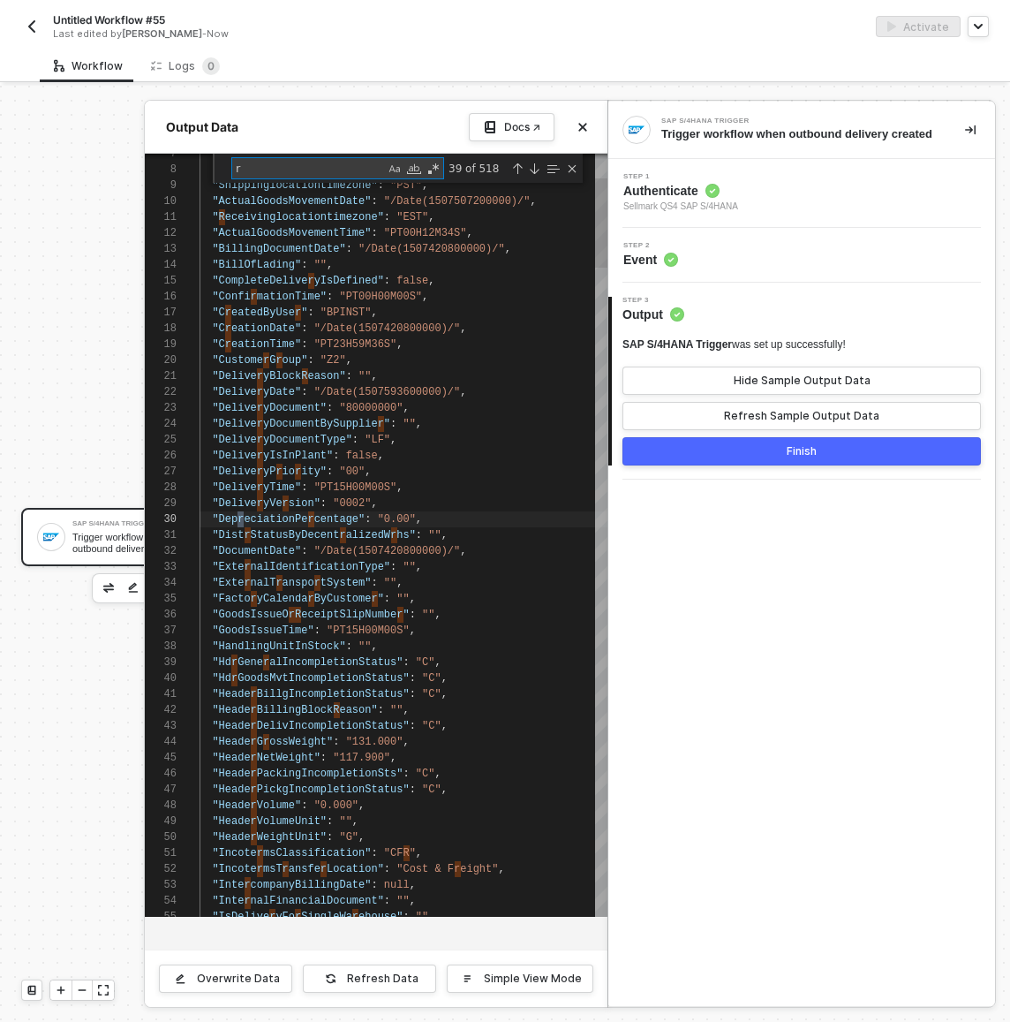
type textarea "re"
type textarea ""IsExportDelivery": "", "LastChangeDate": "/Date(1507507200000)/", "LastChanged…"
type textarea "ref"
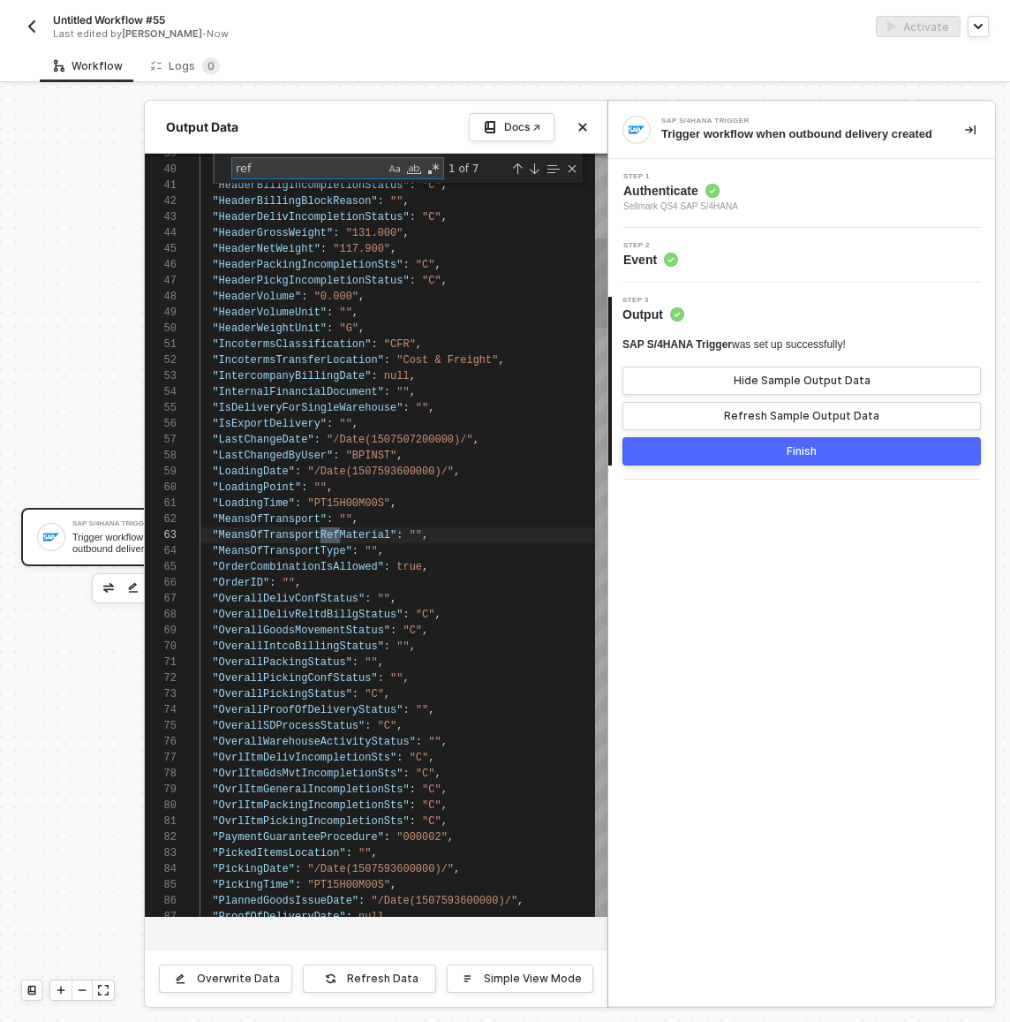
type textarea ""ProfitCenter": "US10_TGY1", "ProofOfDeliveryRelevanceCode": "", "ProofOfDelive…"
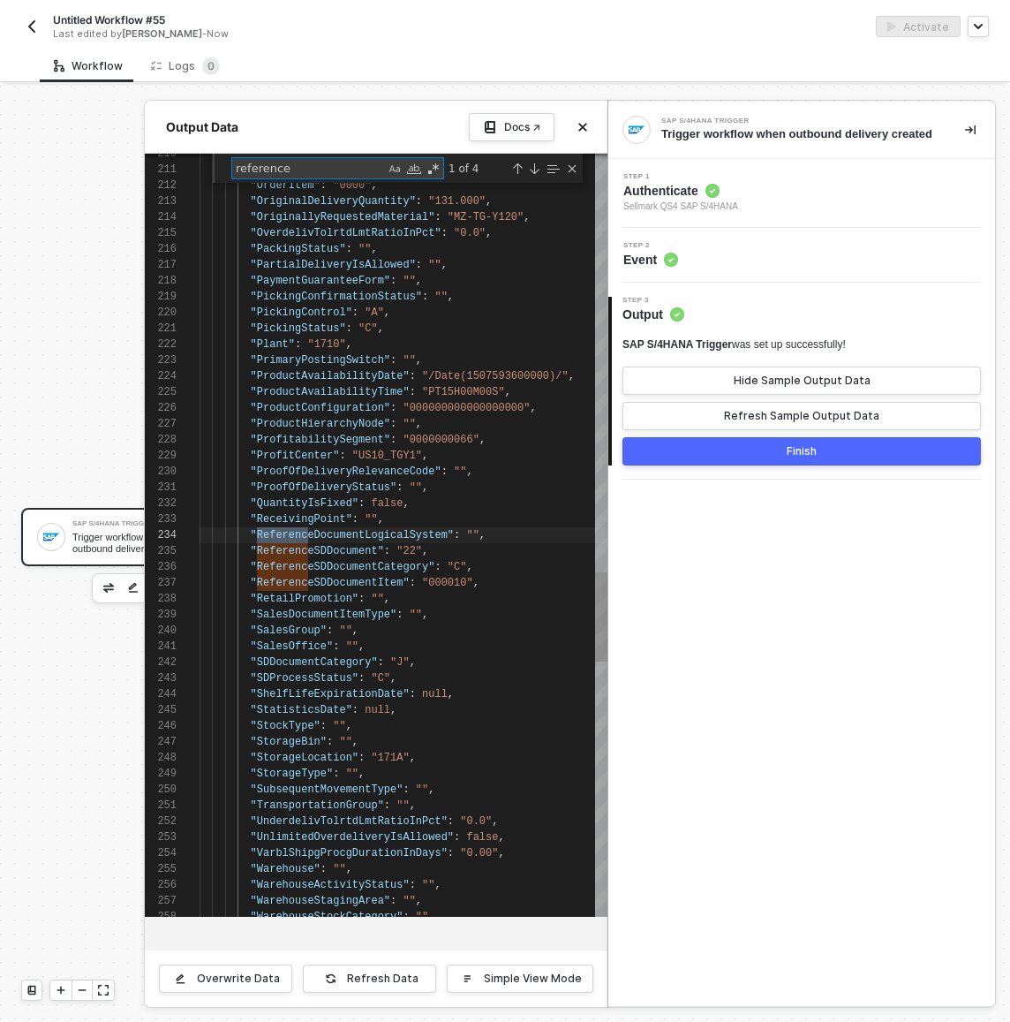
scroll to position [159, 115]
type textarea "reference"
click at [302, 553] on div "210 211 212 213 214 215 216 217 218 219 220 221 222 223 224 225 226 227 228 229…" at bounding box center [376, 535] width 463 height 763
click at [302, 552] on div "210 211 212 213 214 215 216 217 218 219 220 221 222 223 224 225 226 227 228 229…" at bounding box center [376, 535] width 463 height 763
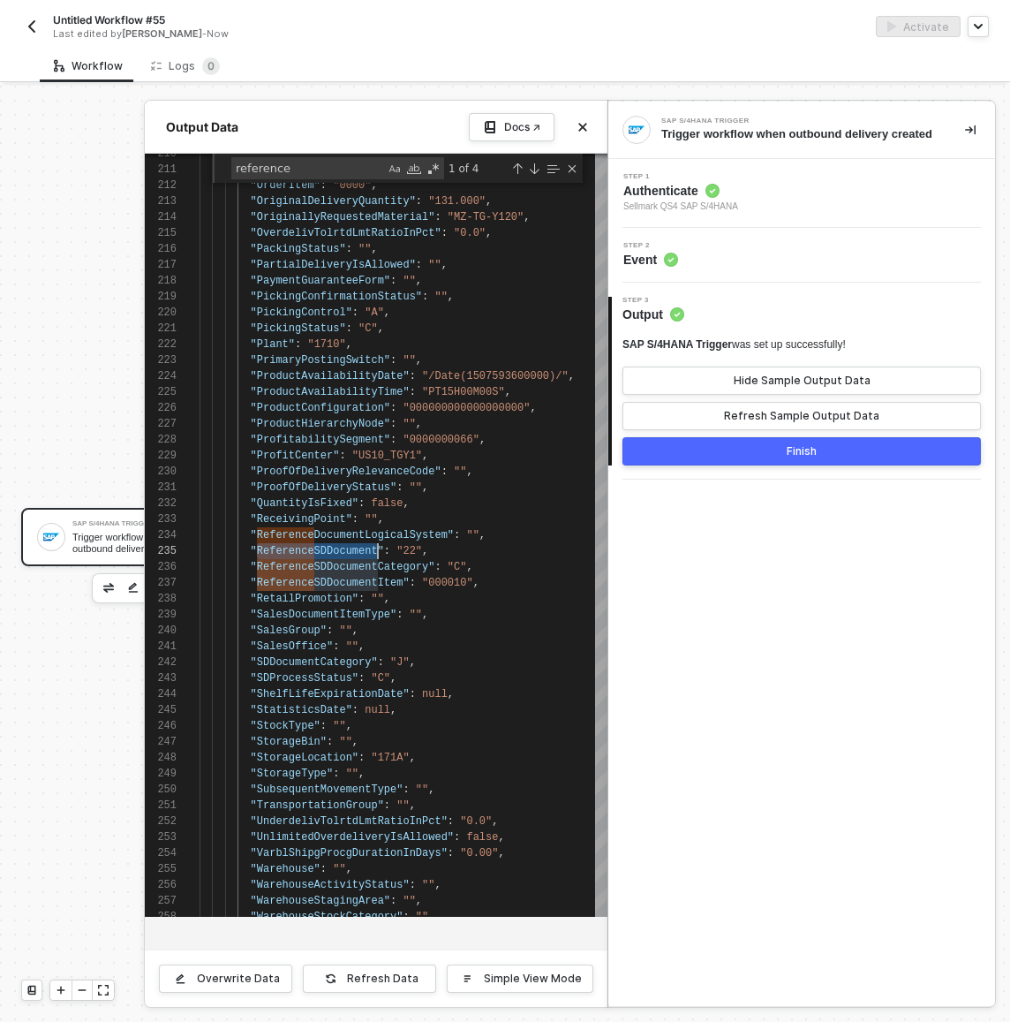
click at [120, 238] on div at bounding box center [505, 554] width 1010 height 936
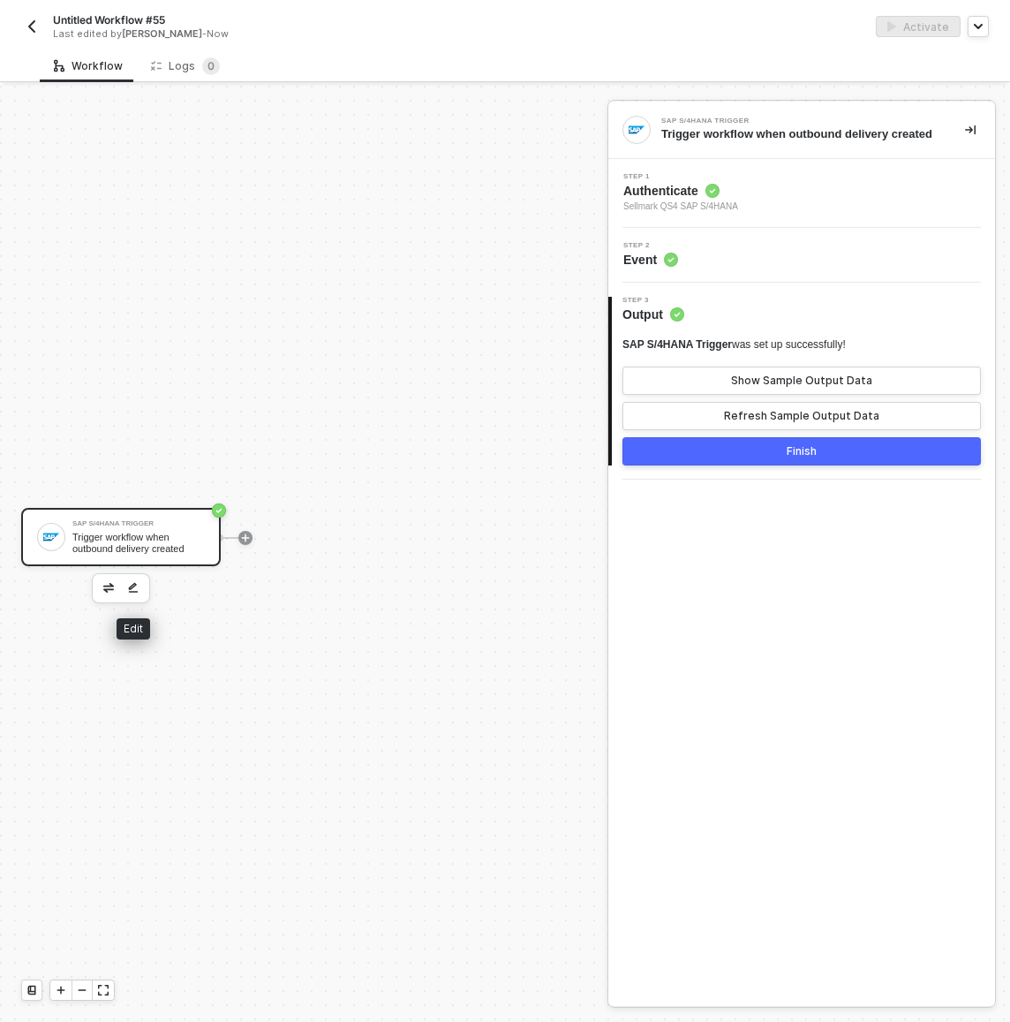
click at [110, 587] on img "button" at bounding box center [108, 587] width 11 height 9
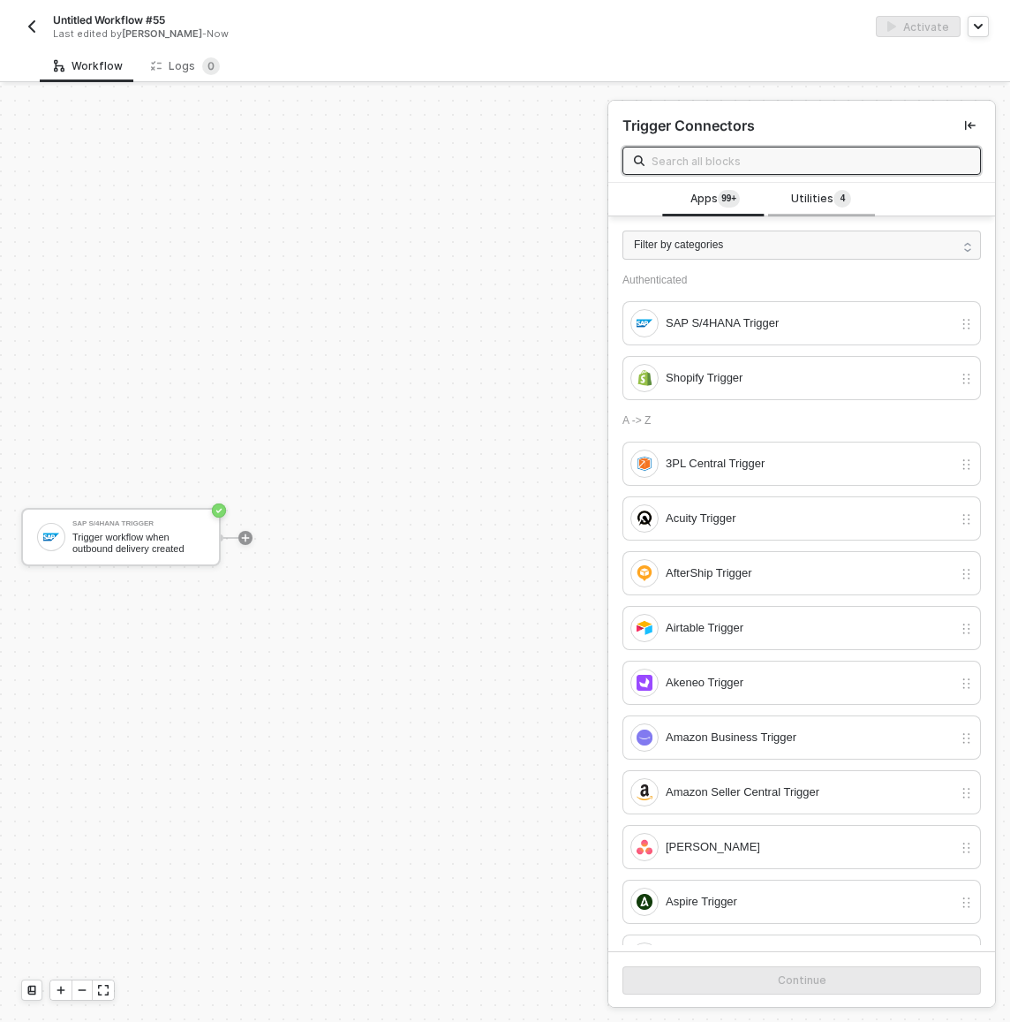
click at [823, 187] on div "Utilities 4" at bounding box center [821, 200] width 106 height 34
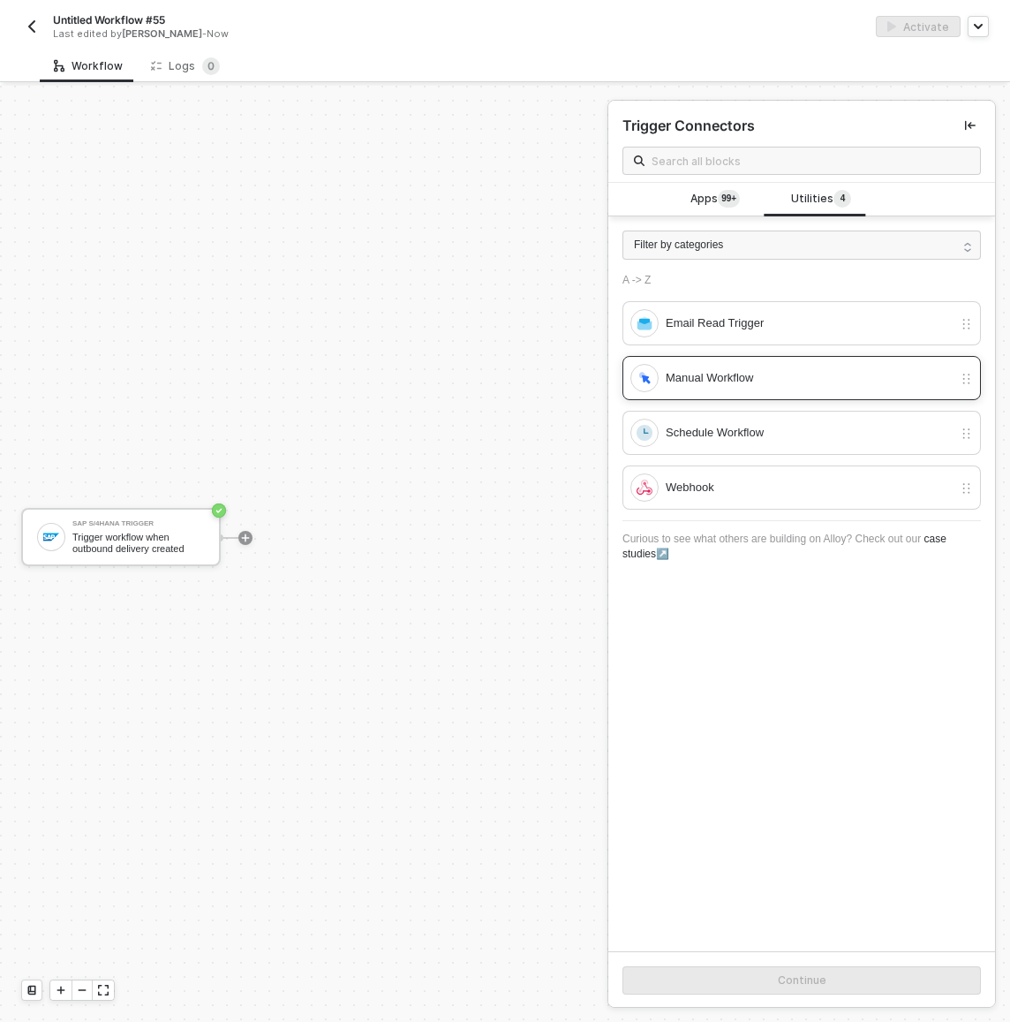
click at [758, 371] on div "Manual Workflow" at bounding box center [809, 377] width 287 height 19
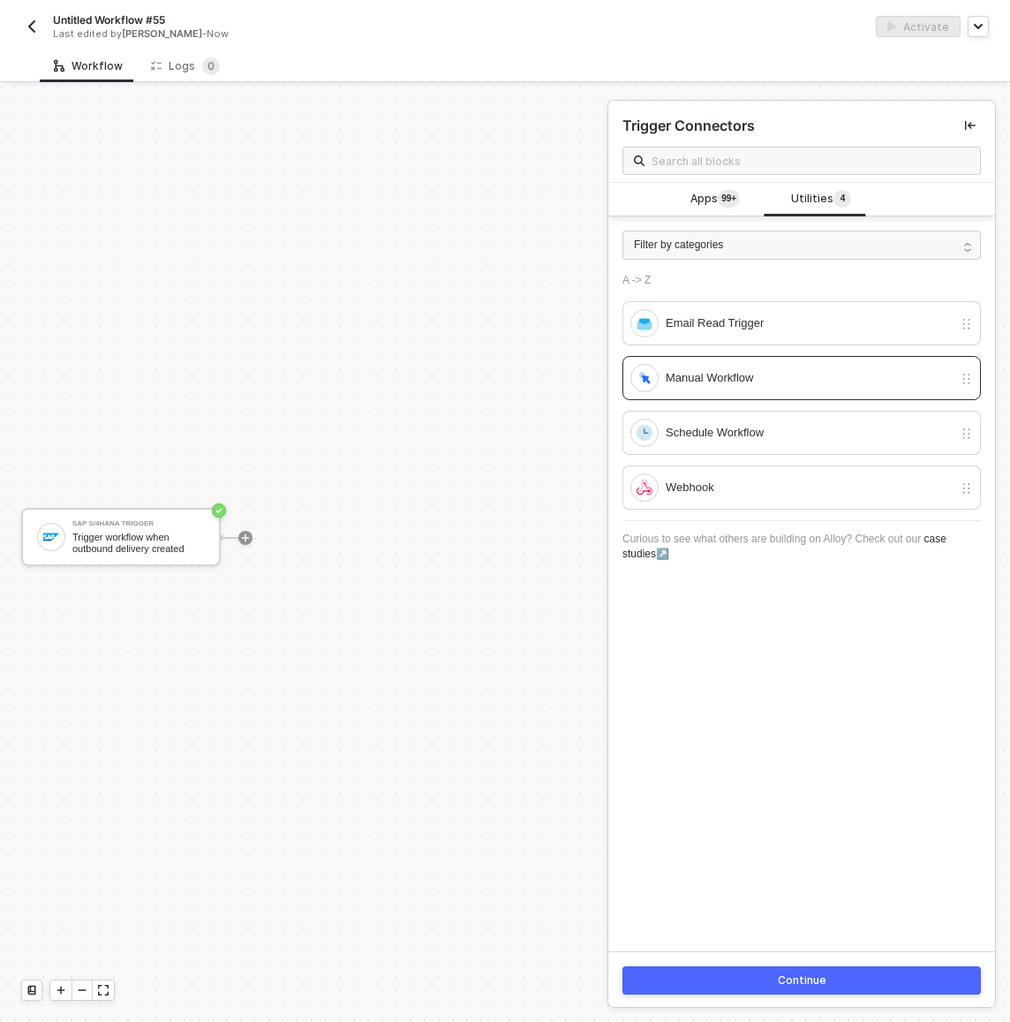
click at [764, 980] on button "Continue" at bounding box center [802, 980] width 359 height 28
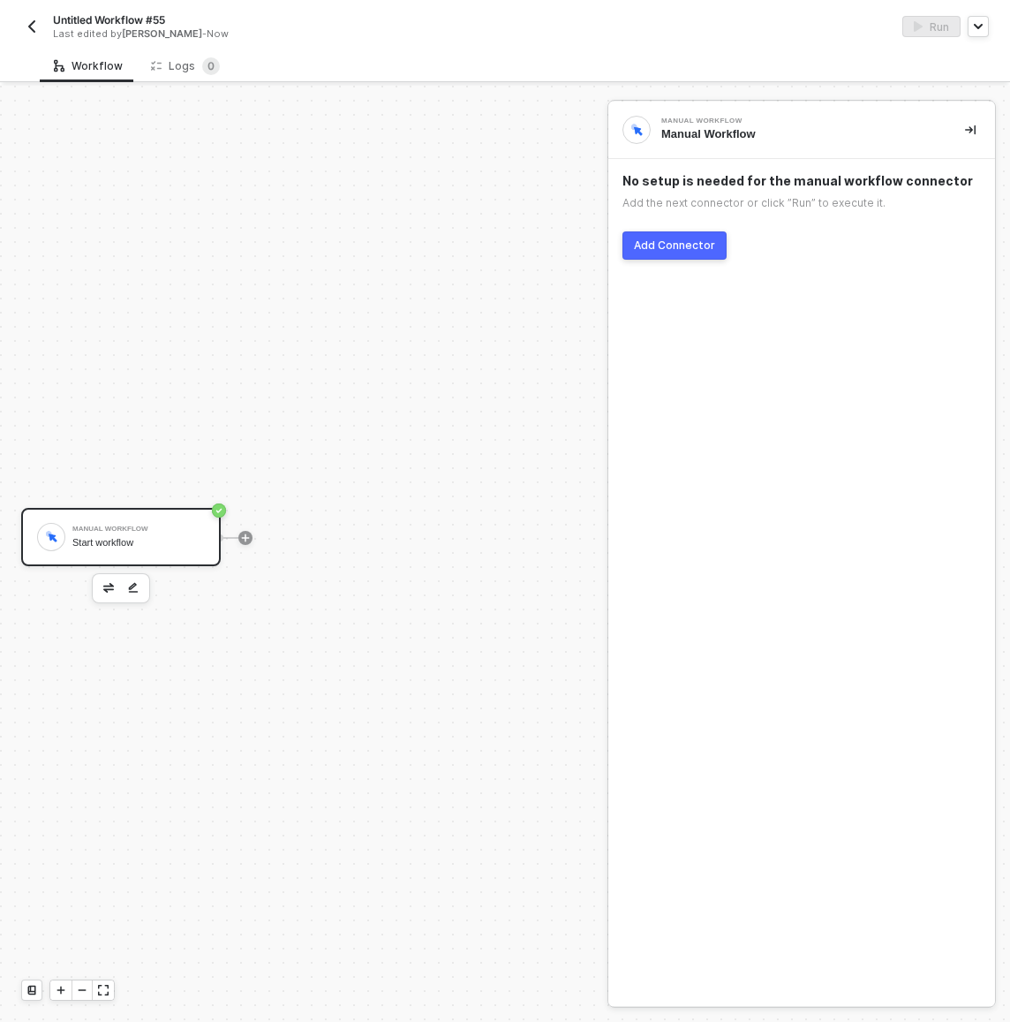
click at [701, 244] on div "Add Connector" at bounding box center [674, 245] width 81 height 14
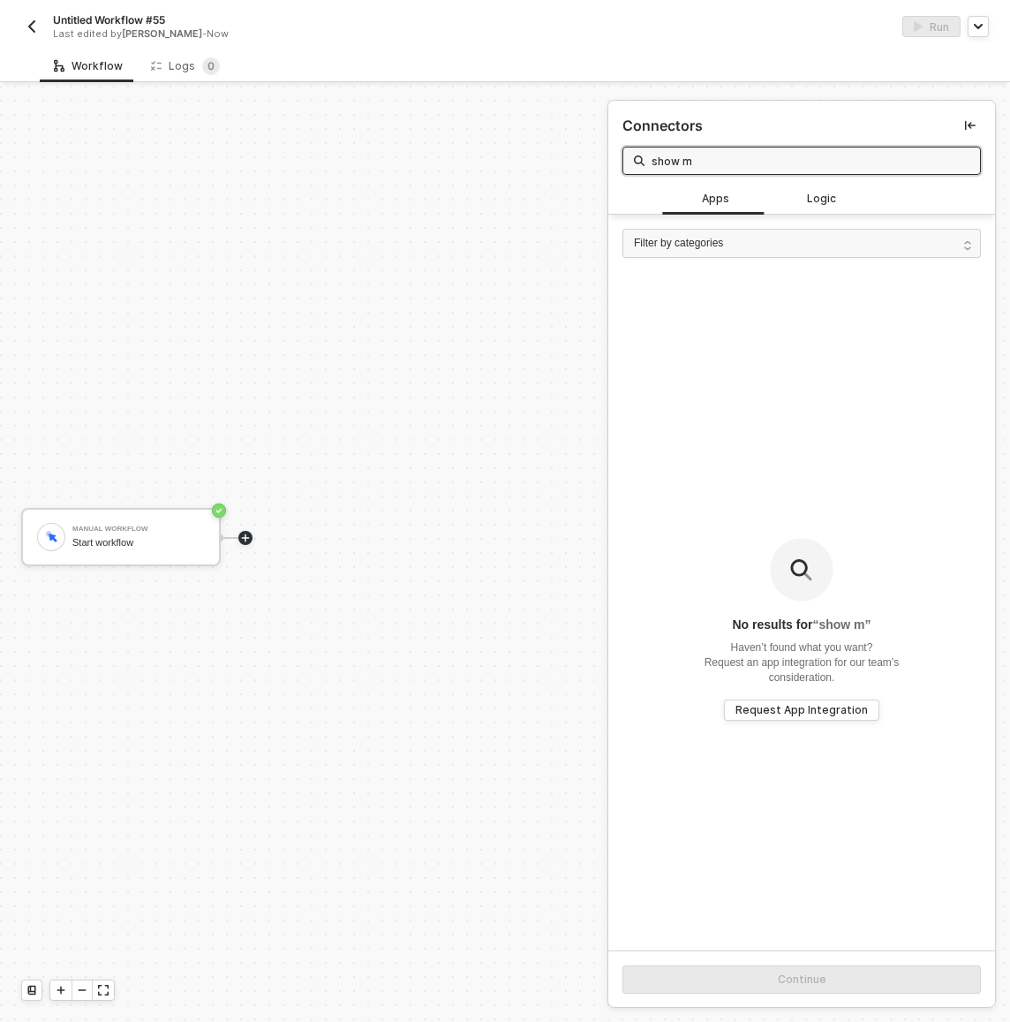
click at [246, 534] on icon "icon-play" at bounding box center [246, 537] width 8 height 8
click at [787, 162] on input "show m" at bounding box center [811, 160] width 318 height 19
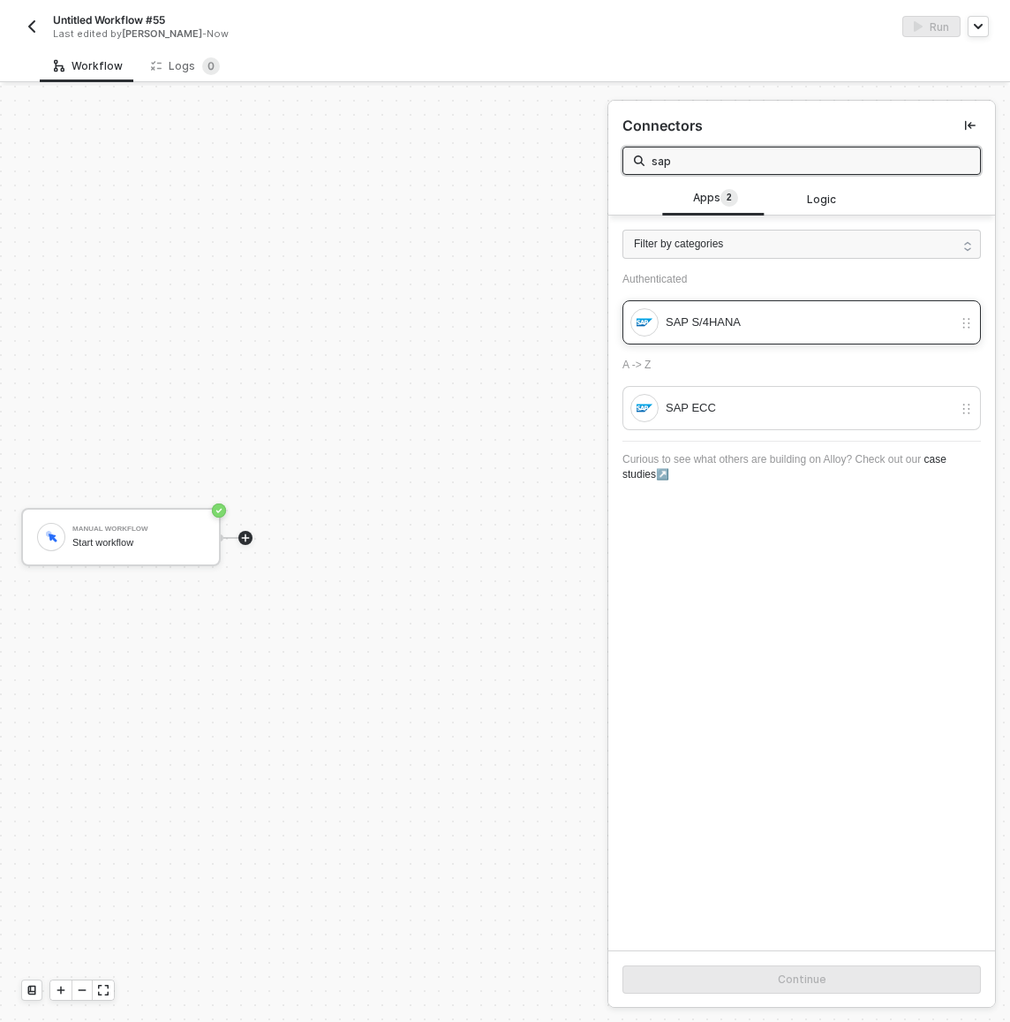
type input "sap"
click at [799, 314] on div "SAP S/4HANA" at bounding box center [809, 322] width 287 height 19
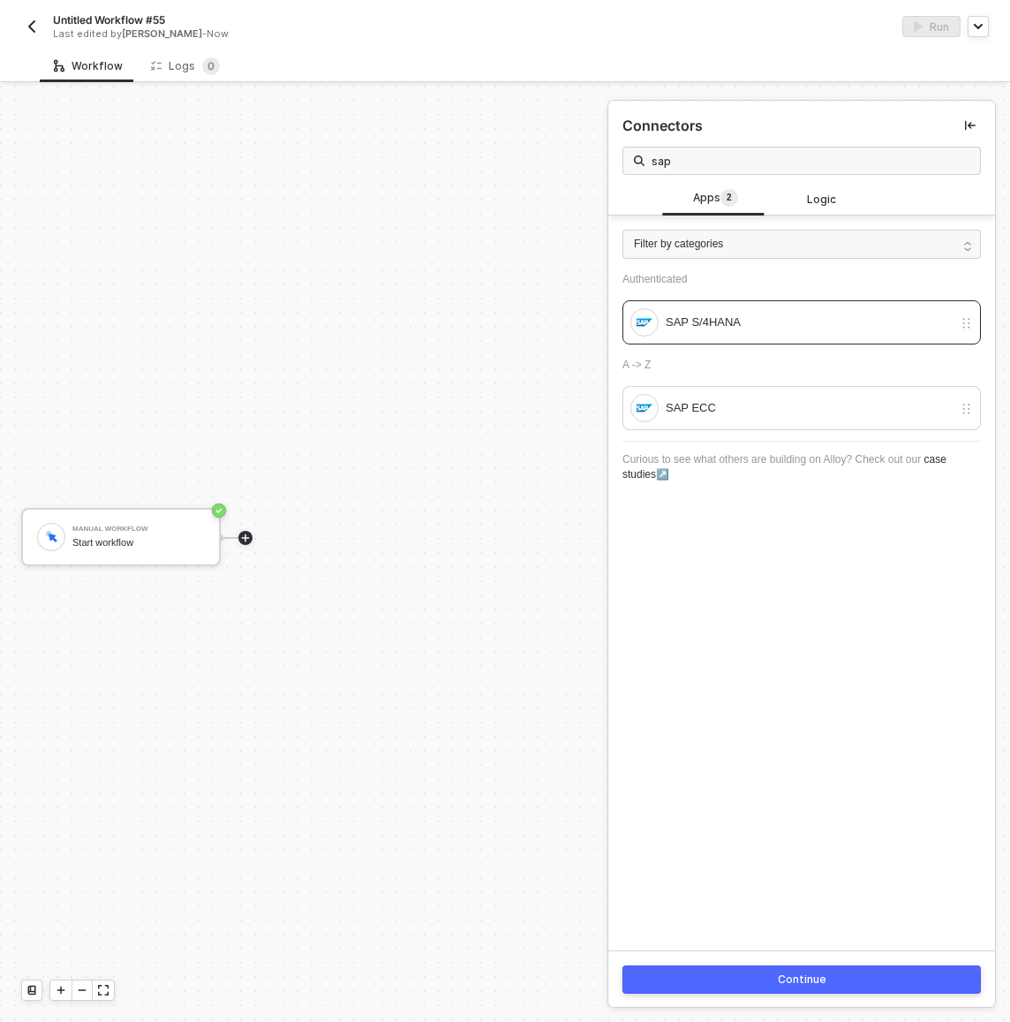
click at [790, 986] on div "Continue" at bounding box center [802, 979] width 49 height 14
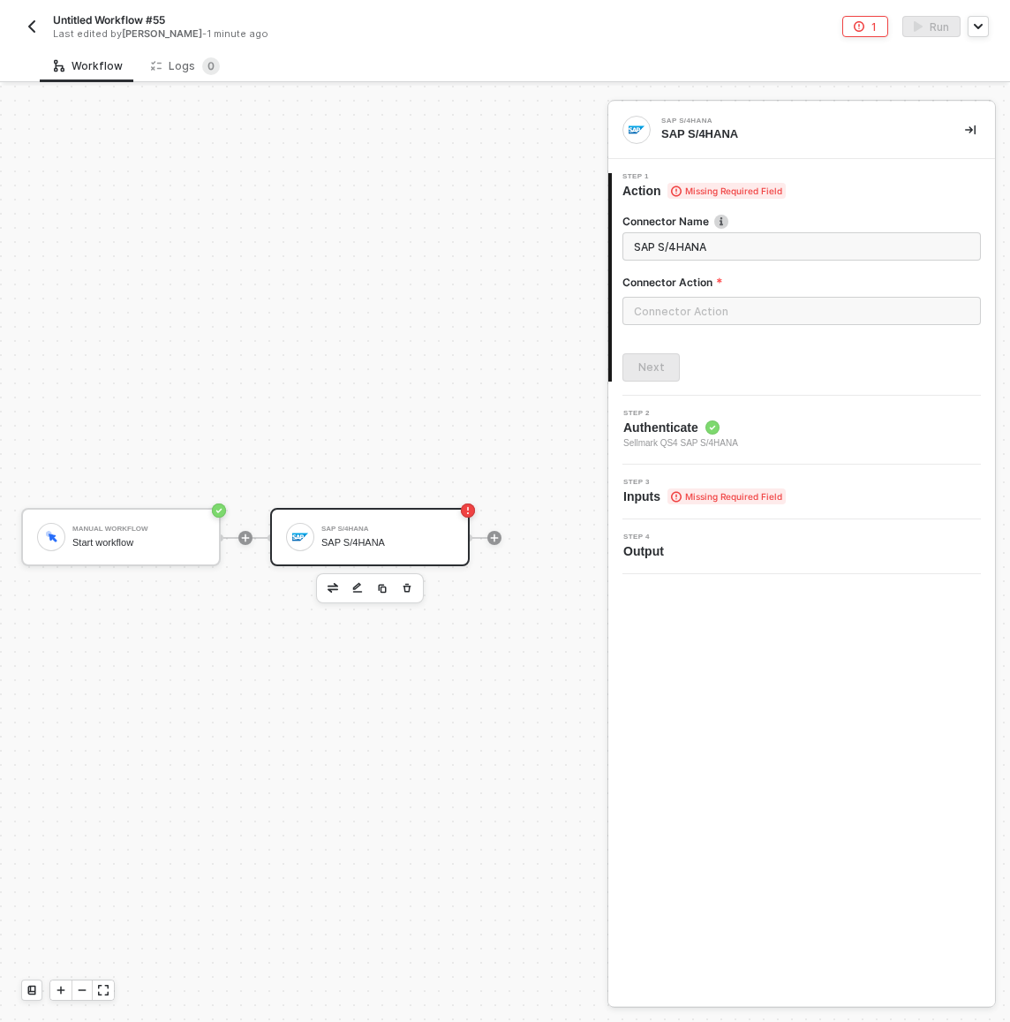
click at [709, 326] on div at bounding box center [802, 318] width 359 height 42
click at [709, 314] on input "text" at bounding box center [802, 311] width 359 height 28
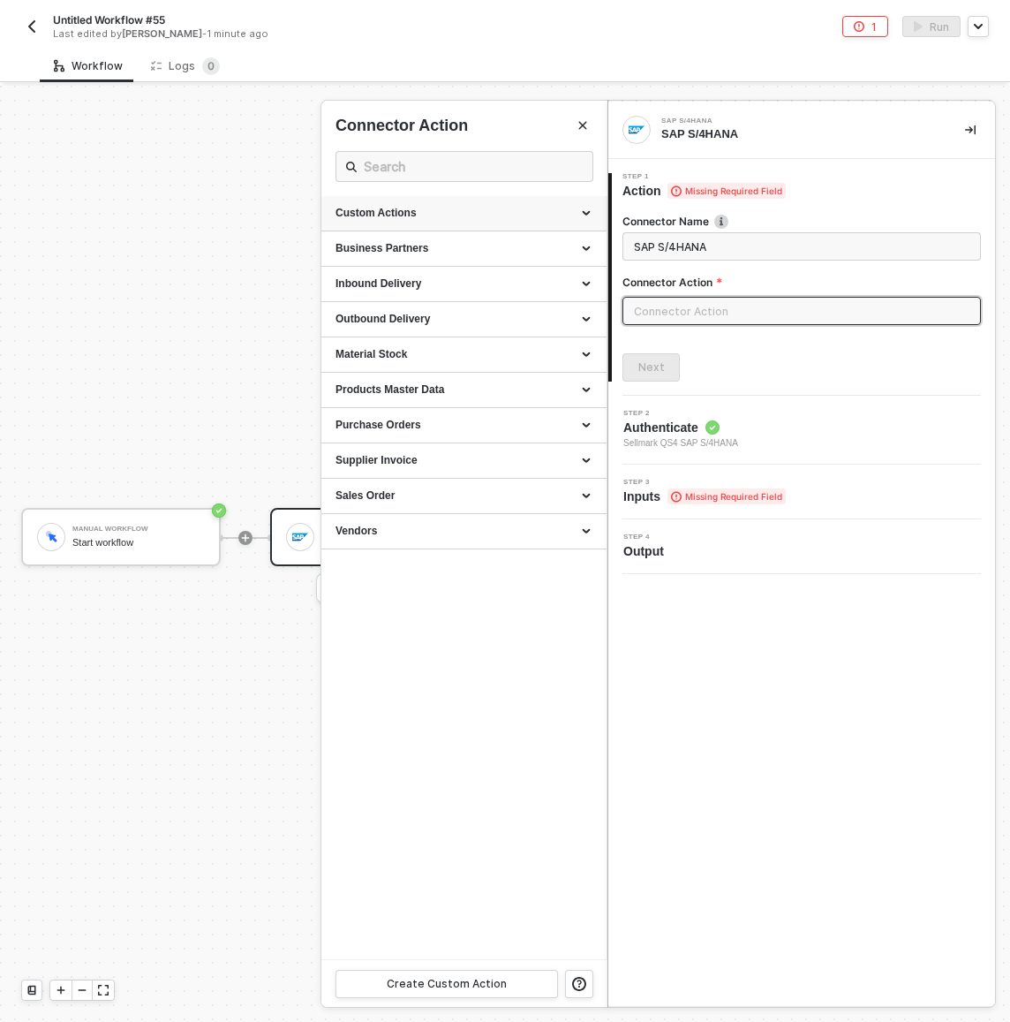
click at [482, 210] on div "Custom Actions" at bounding box center [464, 213] width 257 height 15
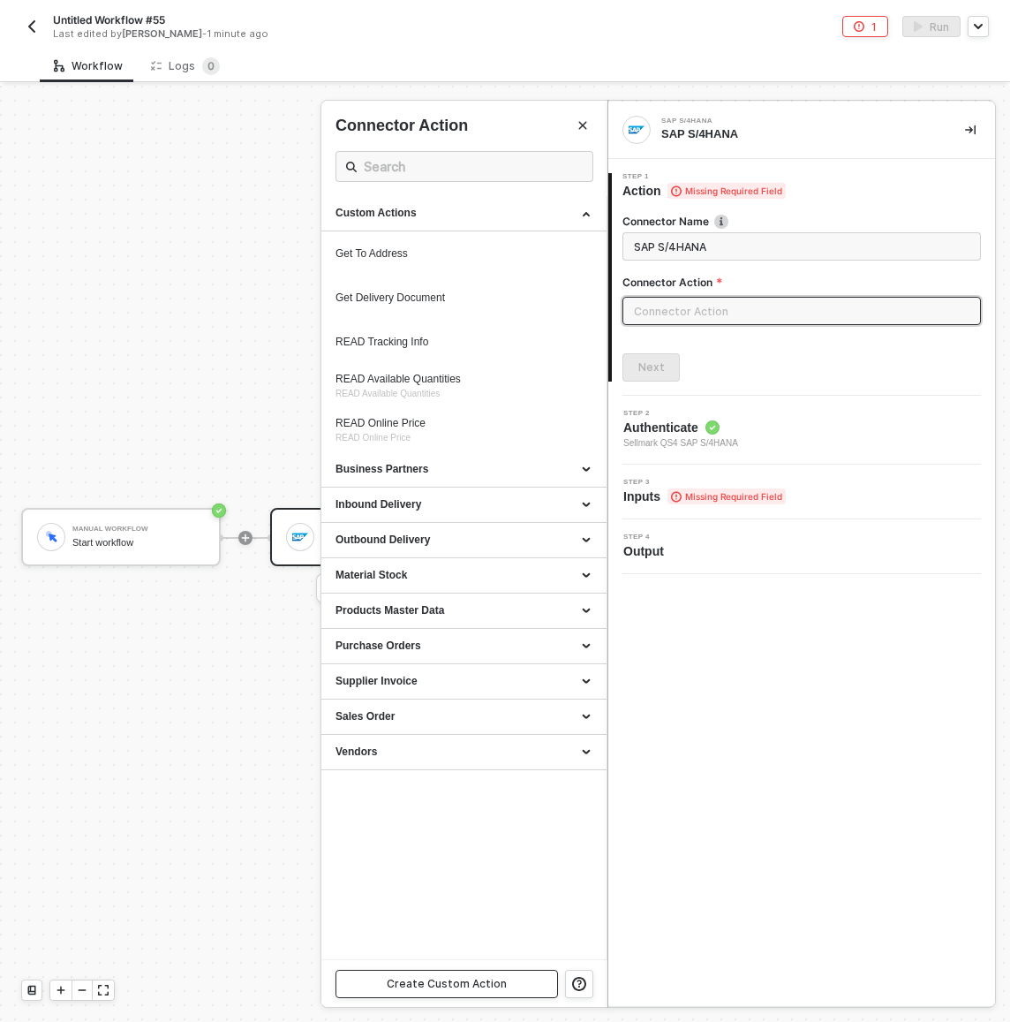
click at [532, 995] on button "Create Custom Action" at bounding box center [447, 984] width 223 height 28
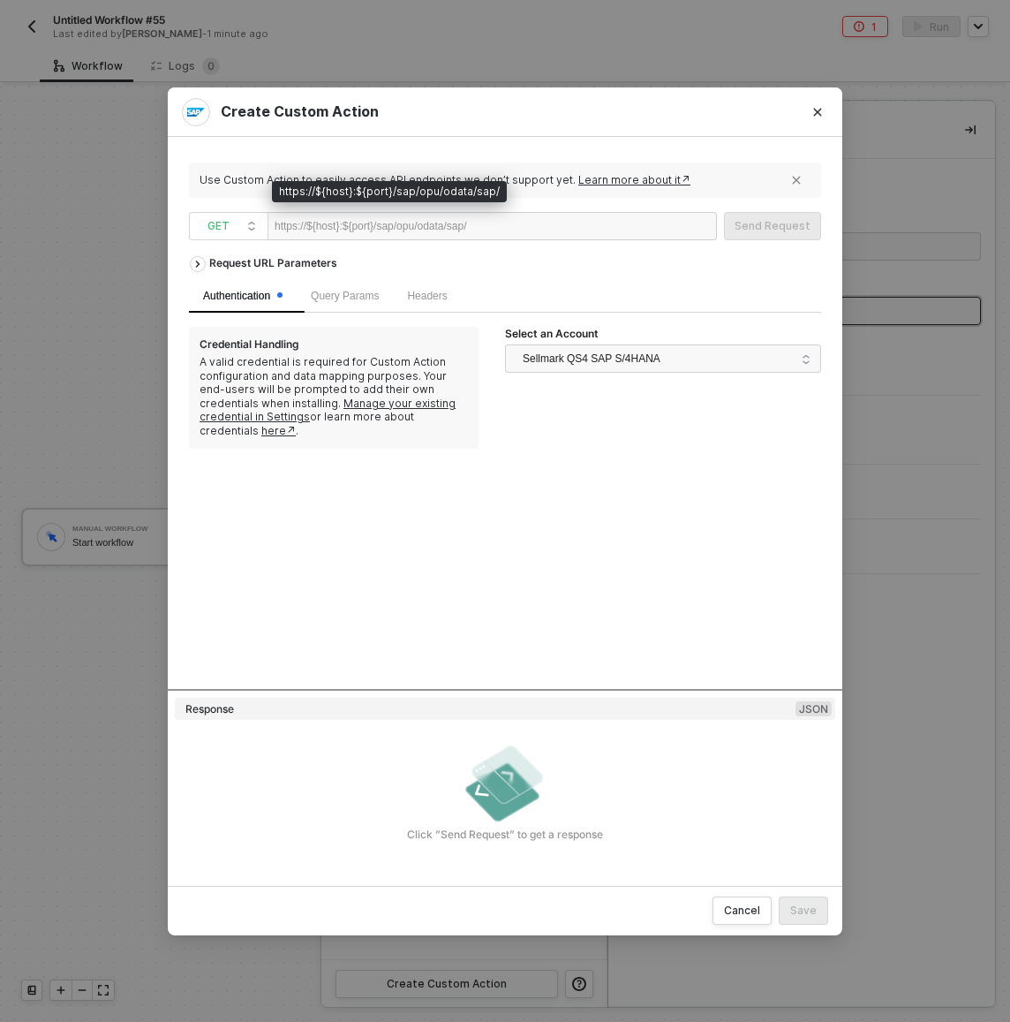
click at [461, 213] on div "https://${host}:${port}/sap/opu/odata/sap/" at bounding box center [371, 226] width 193 height 26
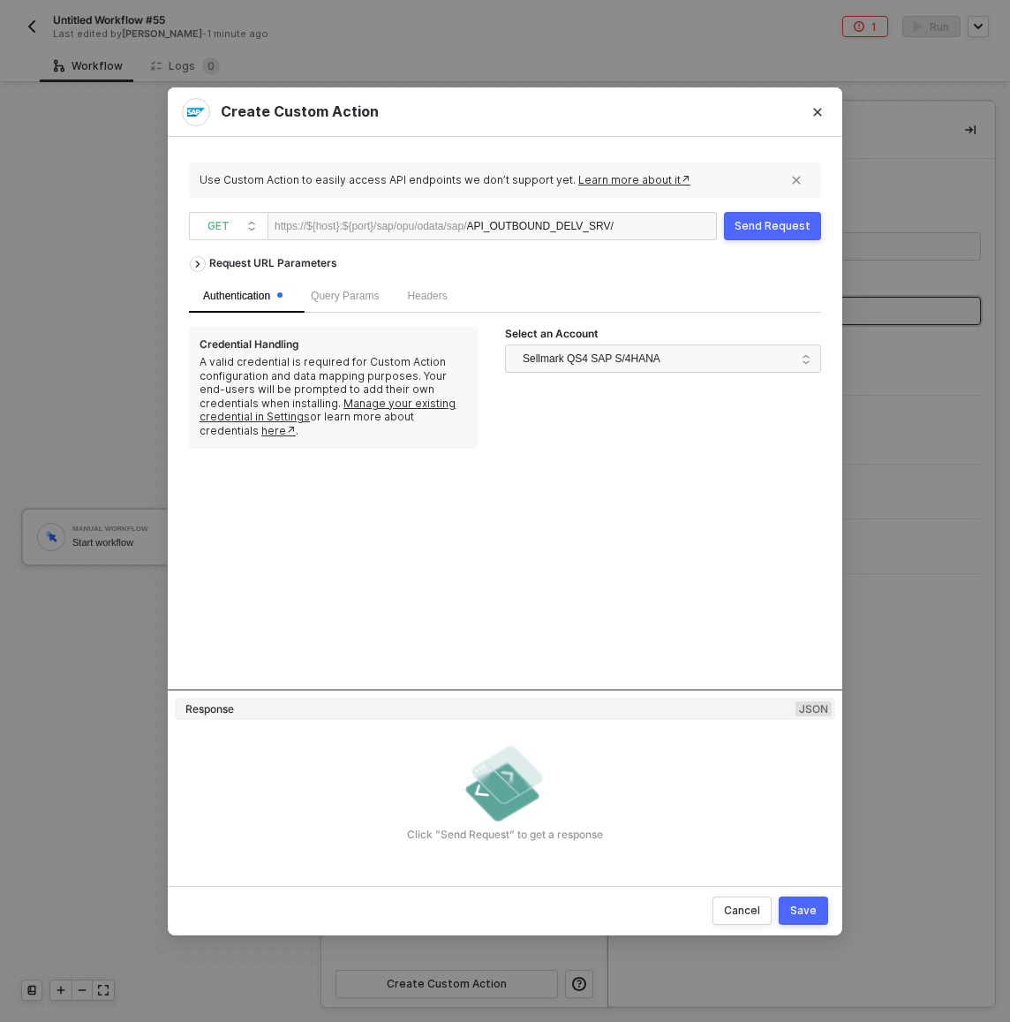
click at [799, 224] on div "Send Request" at bounding box center [773, 226] width 76 height 14
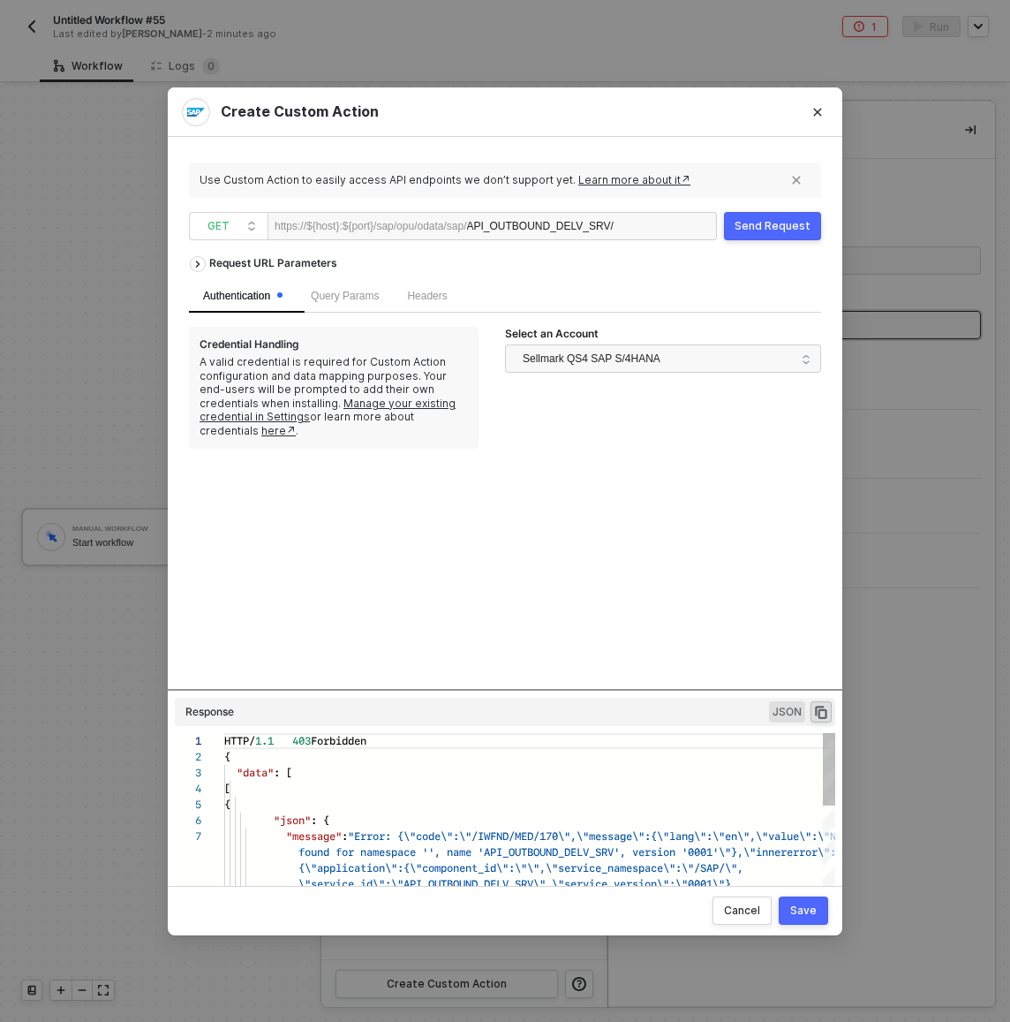
scroll to position [95, 0]
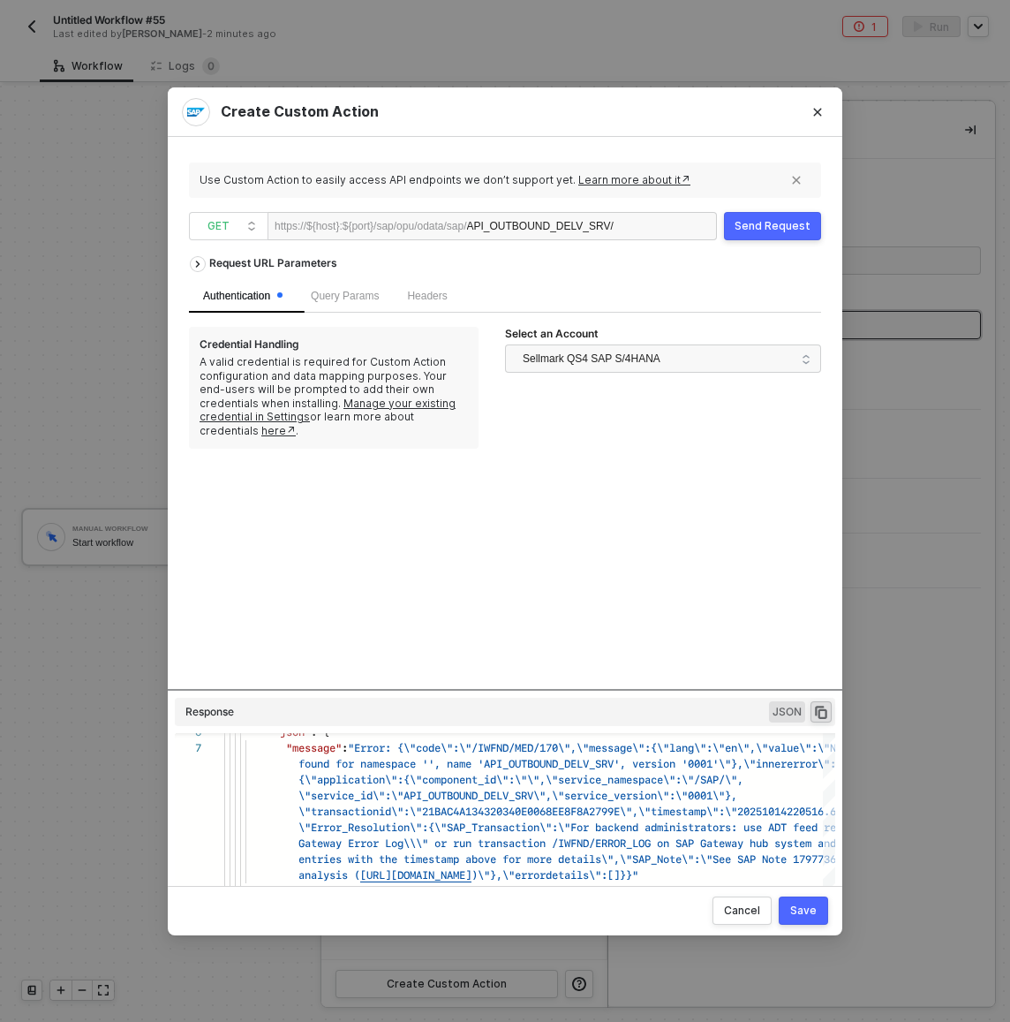
click at [654, 227] on div "https://${host}:${port}/sap/opu/odata/sap/ API_OUTBOUND_DELV_SRV/" at bounding box center [493, 226] width 450 height 28
click at [652, 224] on div "https://${host}:${port}/sap/opu/odata/sap/ API_OUTBOUND_DELV_SRV/" at bounding box center [493, 226] width 450 height 28
click at [645, 225] on div "https://${host}:${port}/sap/opu/odata/sap/ API_OUTBOUND_DELV_SRV/" at bounding box center [493, 226] width 450 height 28
click at [639, 226] on div "https://${host}:${port}/sap/opu/odata/sap/ API_OUTBOUND_DELV_SRV/" at bounding box center [493, 226] width 450 height 28
click at [614, 227] on div "API_OUTBOUND_DELV_SRV/" at bounding box center [540, 227] width 147 height 28
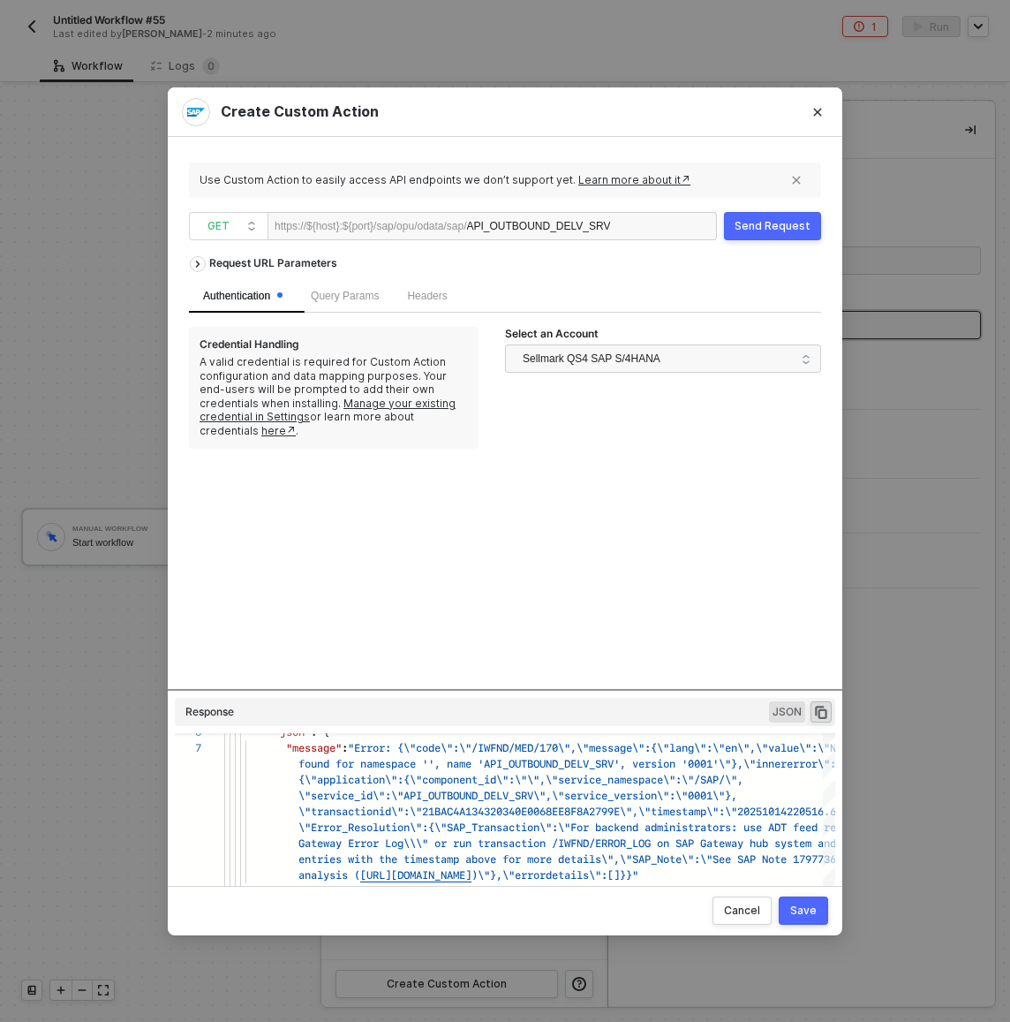
click at [763, 230] on div "Send Request" at bounding box center [773, 226] width 76 height 14
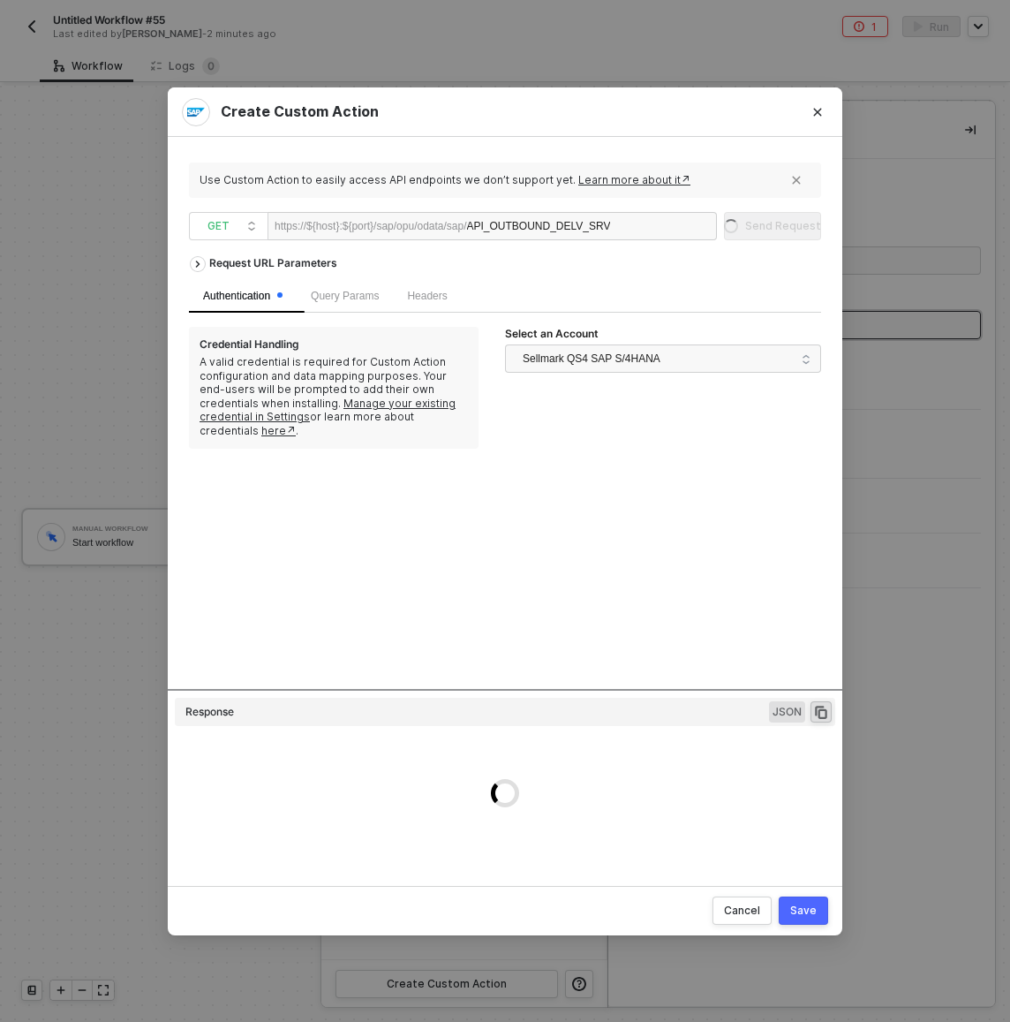
click at [611, 222] on div "API_OUTBOUND_DELV_SRV" at bounding box center [539, 227] width 144 height 28
copy div "API_OUTBOUND_DELV_SRV"
click at [752, 910] on div "Cancel" at bounding box center [742, 911] width 36 height 14
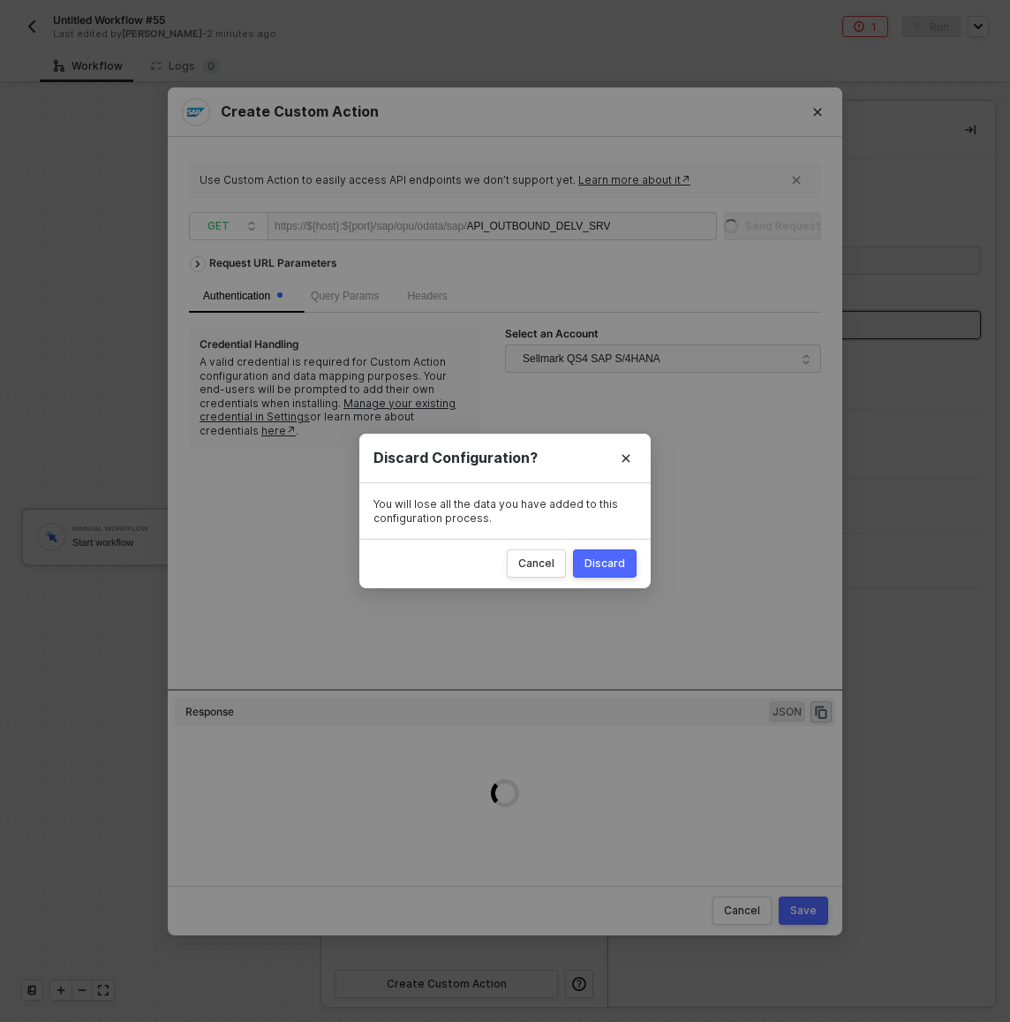
click at [618, 583] on div "Cancel Discard" at bounding box center [504, 563] width 291 height 49
click at [616, 564] on div "Discard" at bounding box center [605, 563] width 41 height 14
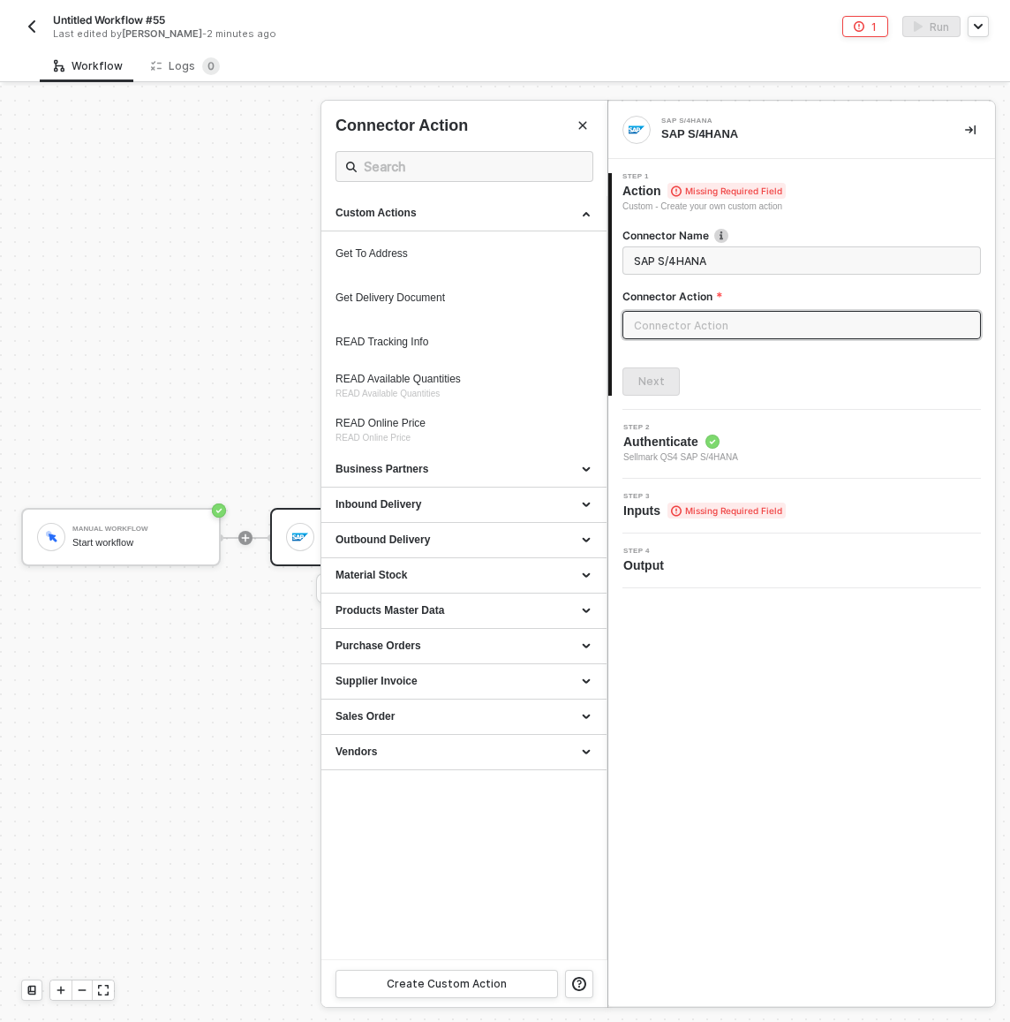
click at [713, 321] on input "text" at bounding box center [802, 325] width 359 height 28
click at [467, 988] on div "Create Custom Action" at bounding box center [447, 984] width 120 height 14
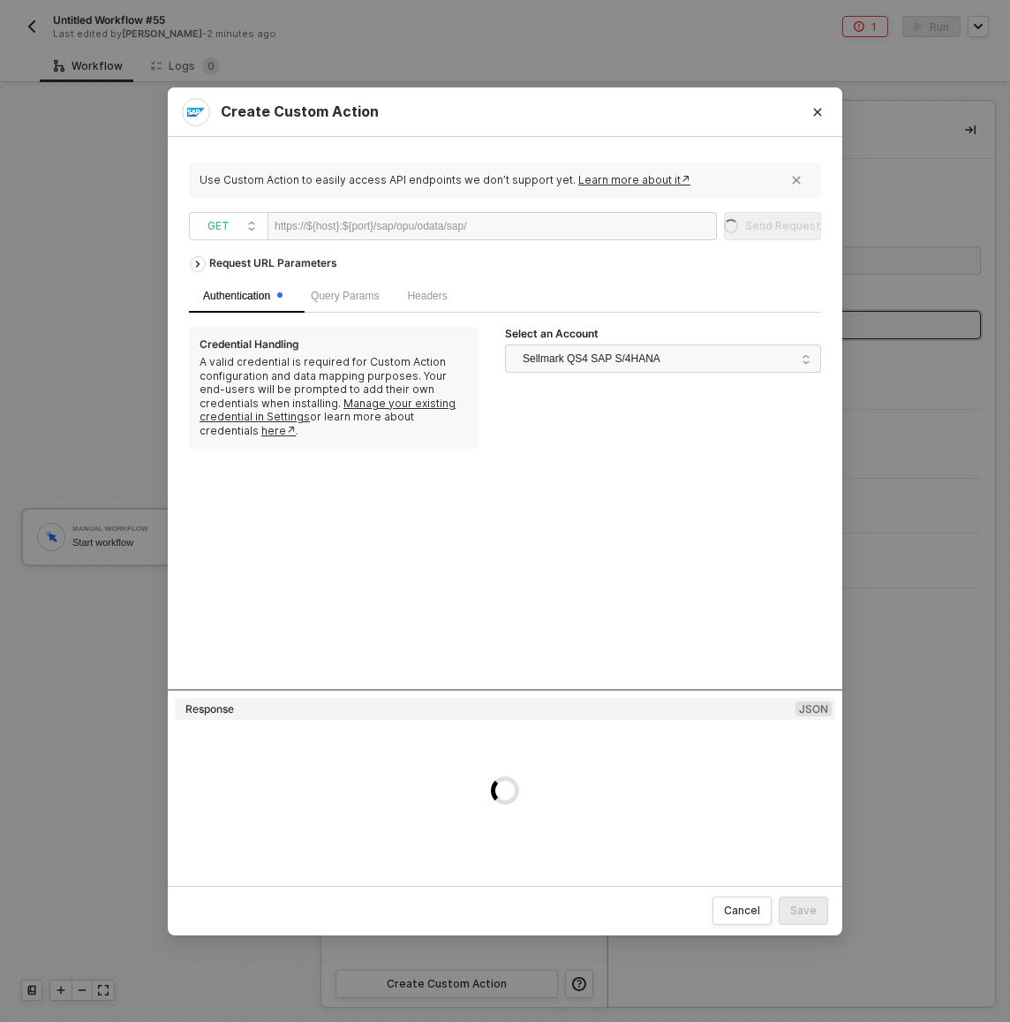
click at [576, 227] on div at bounding box center [521, 227] width 109 height 28
click at [600, 227] on div "https://${host}:${port}/sap/opu/odata/sap/" at bounding box center [493, 226] width 450 height 28
click at [576, 233] on div at bounding box center [521, 227] width 109 height 28
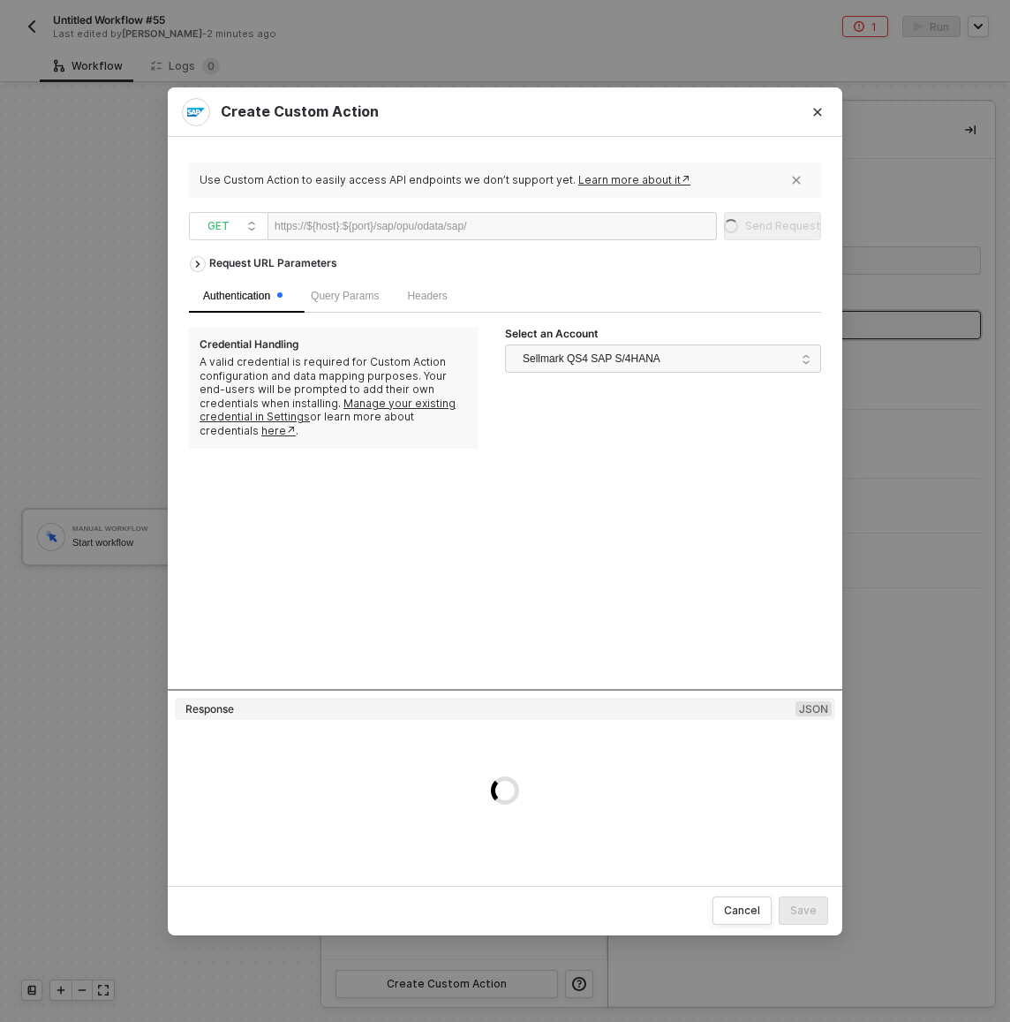
click at [576, 233] on div at bounding box center [521, 227] width 109 height 28
paste div
click at [611, 224] on div "API_OUTBOUND_DELV_SRV" at bounding box center [539, 227] width 144 height 28
click at [727, 914] on div "Cancel" at bounding box center [742, 911] width 36 height 14
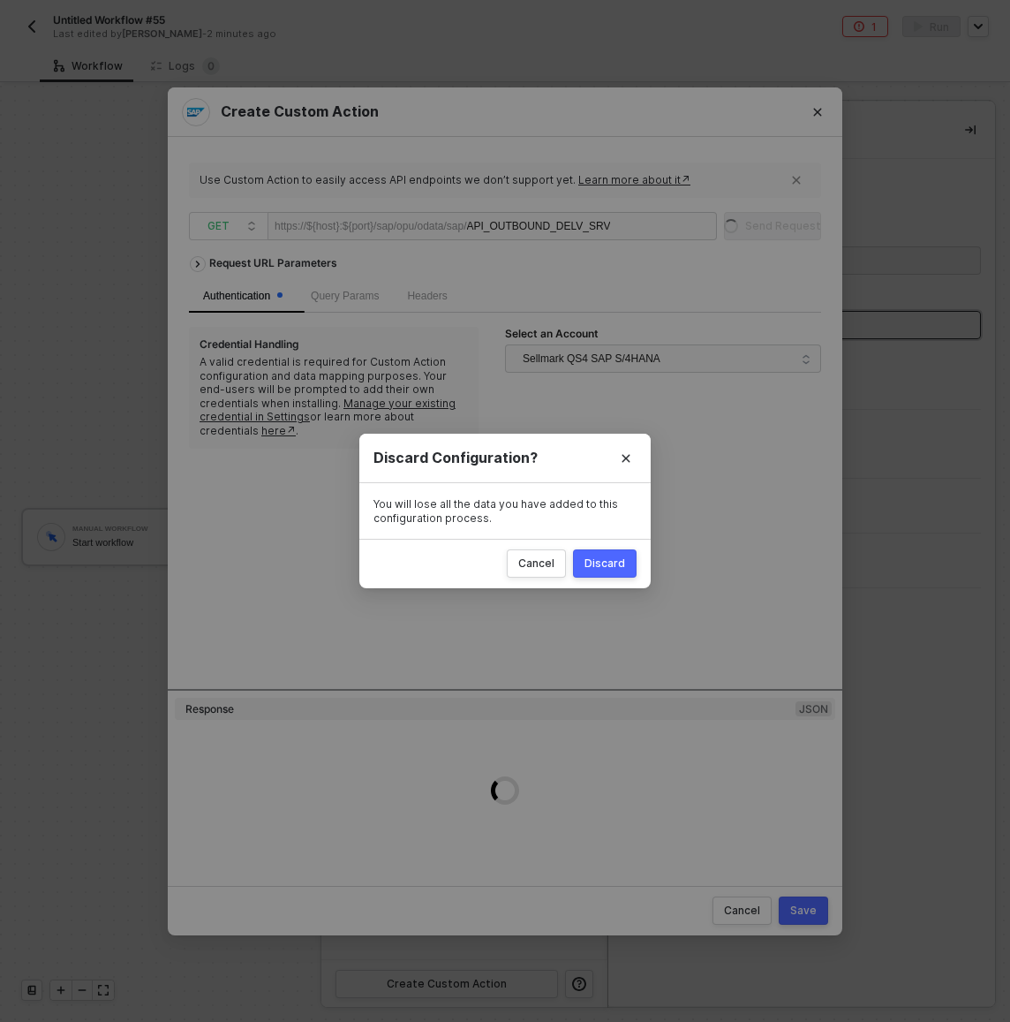
click at [607, 560] on div "Discard" at bounding box center [605, 563] width 41 height 14
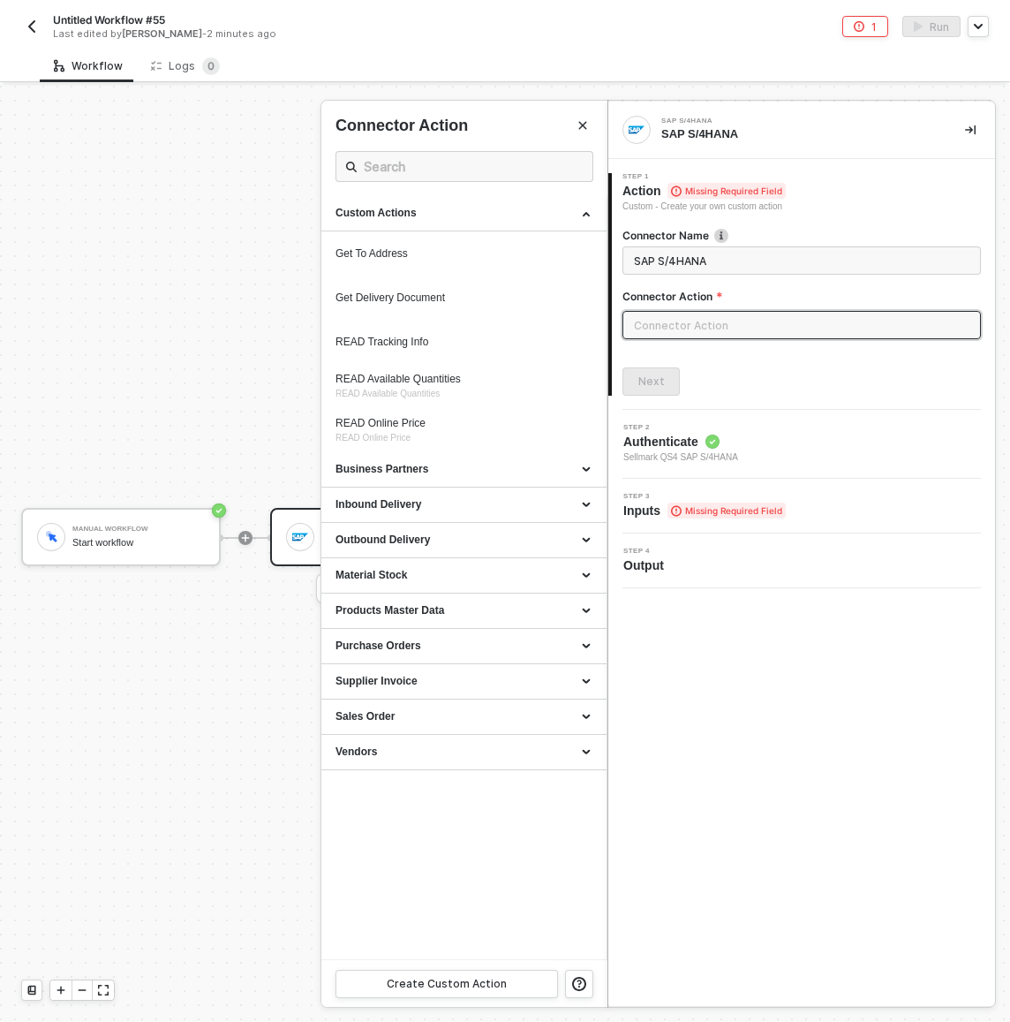
click at [198, 392] on div at bounding box center [505, 554] width 1010 height 936
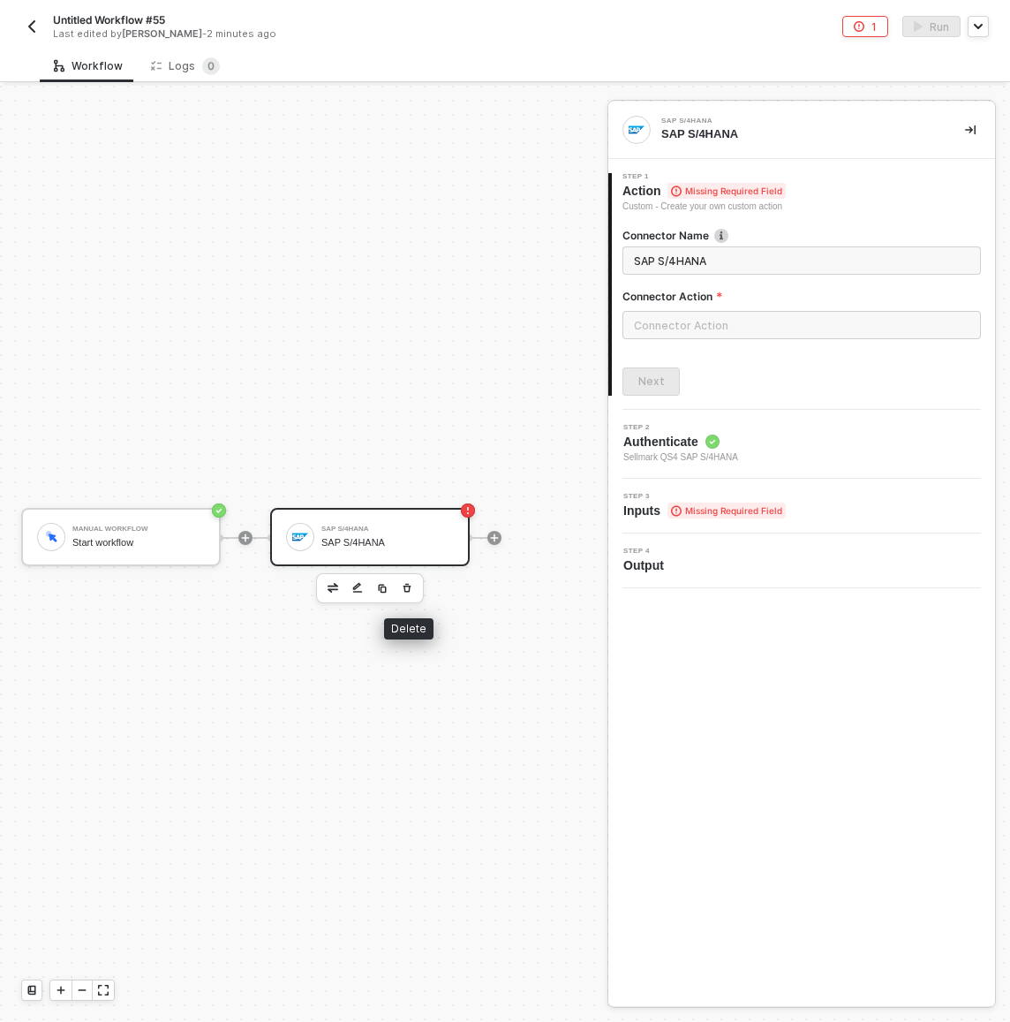
click at [400, 591] on button "button" at bounding box center [407, 588] width 21 height 21
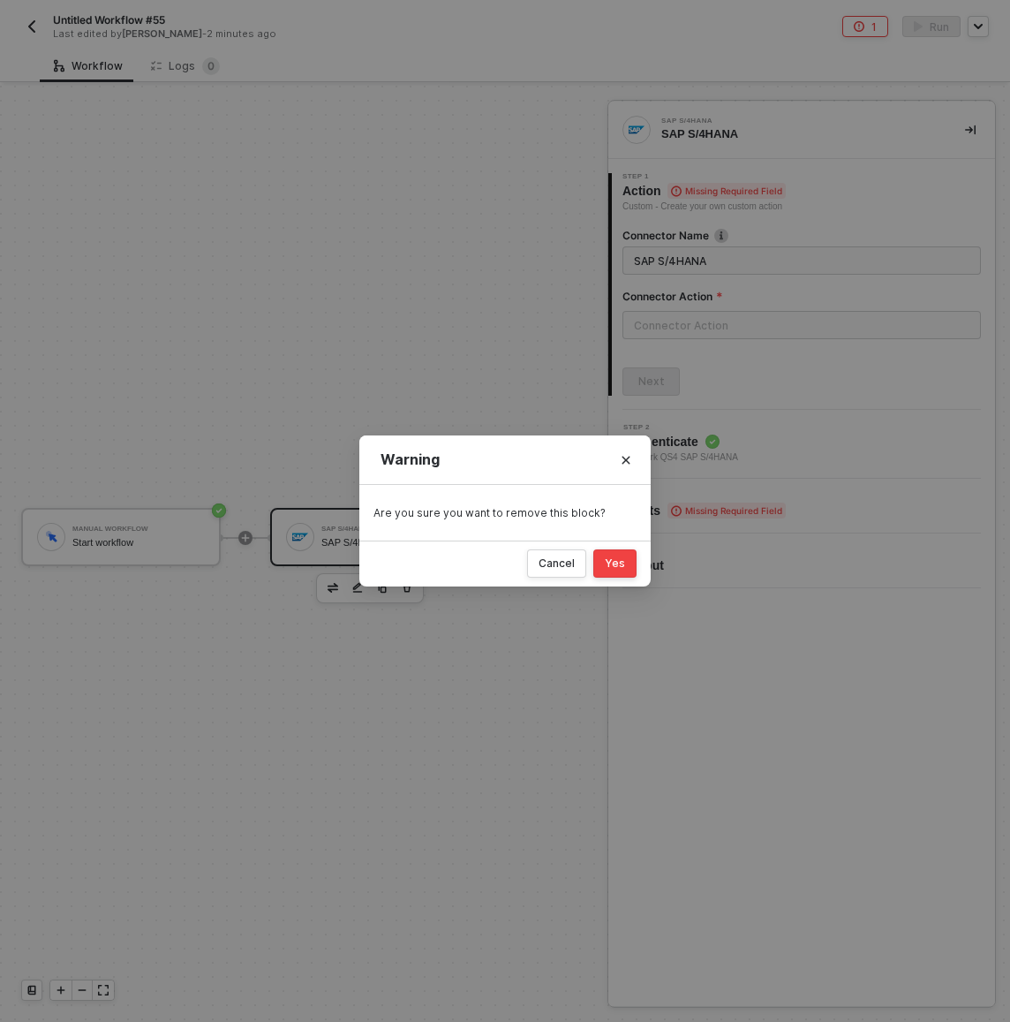
click at [624, 563] on div "Yes" at bounding box center [615, 563] width 20 height 14
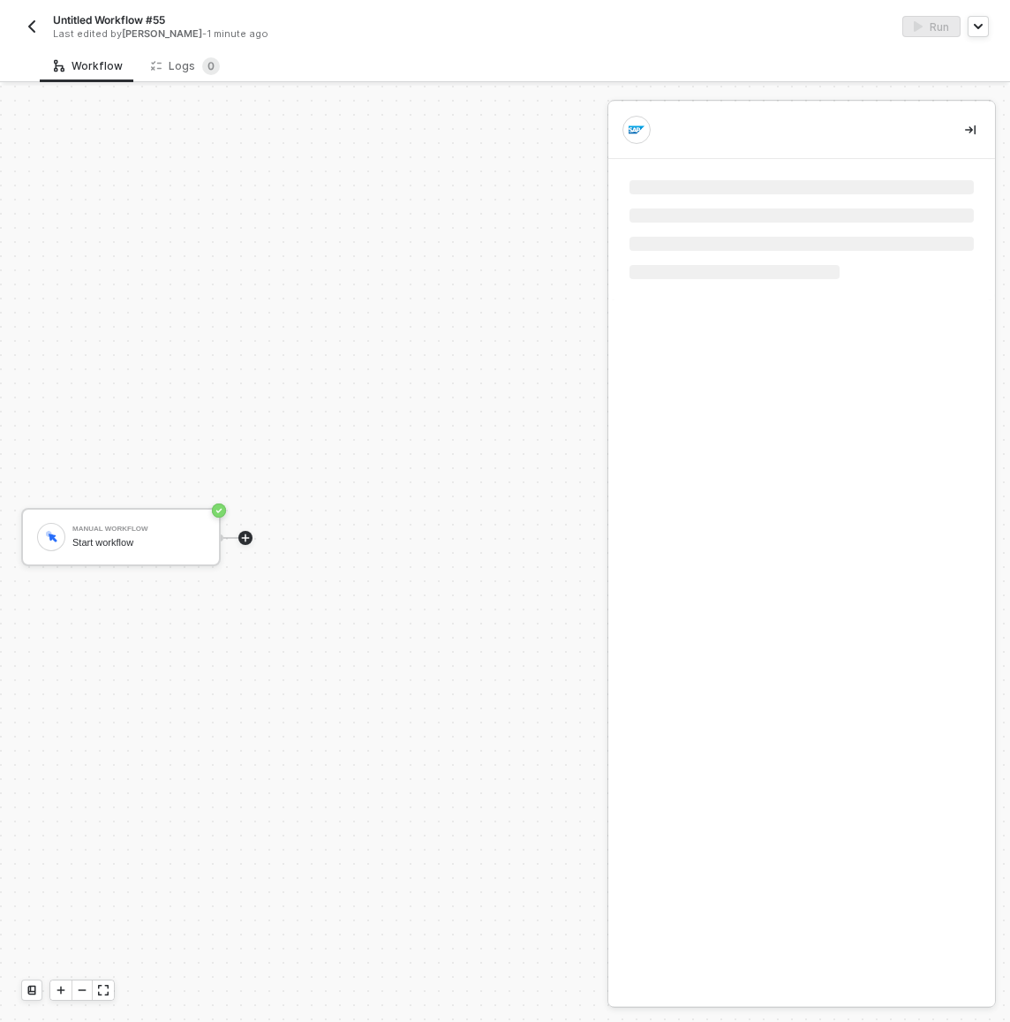
click at [244, 538] on icon "icon-play" at bounding box center [246, 537] width 8 height 8
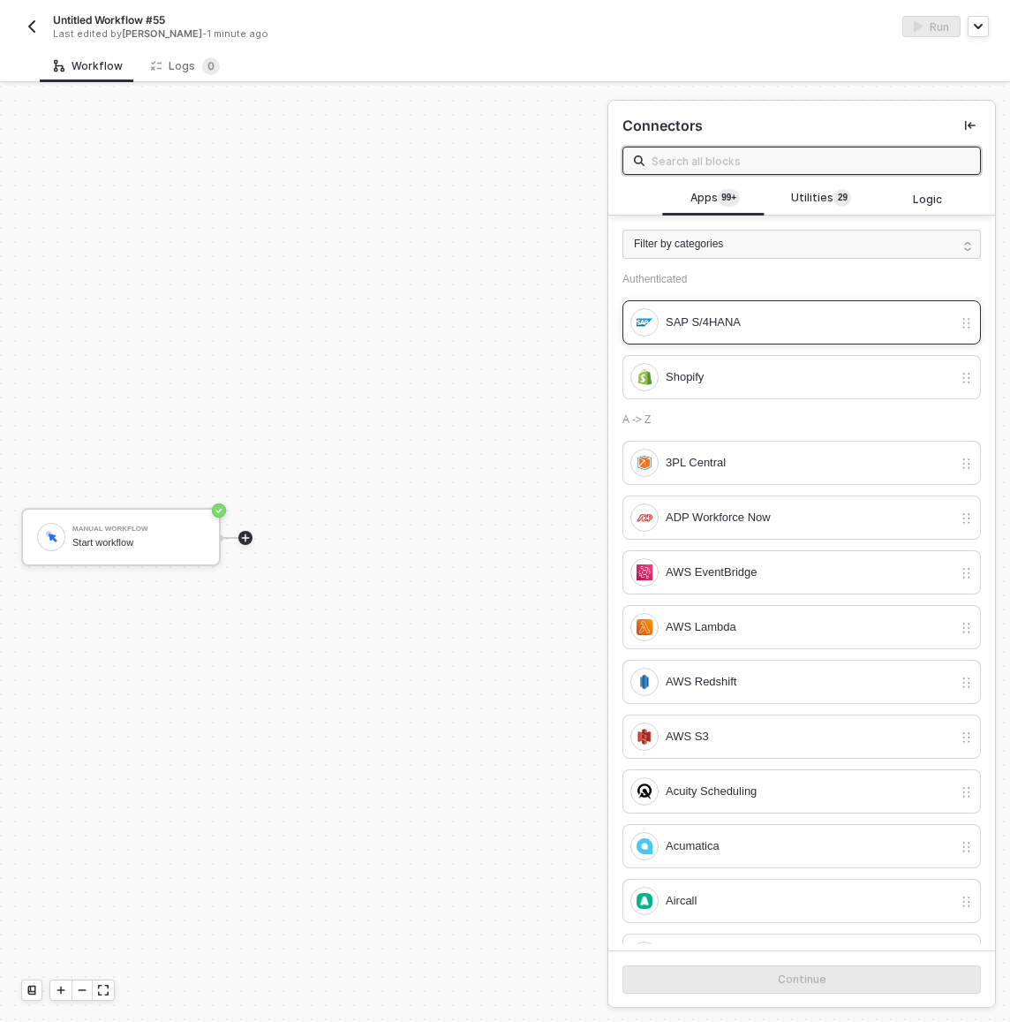
click at [723, 325] on div "SAP S/4HANA" at bounding box center [809, 322] width 287 height 19
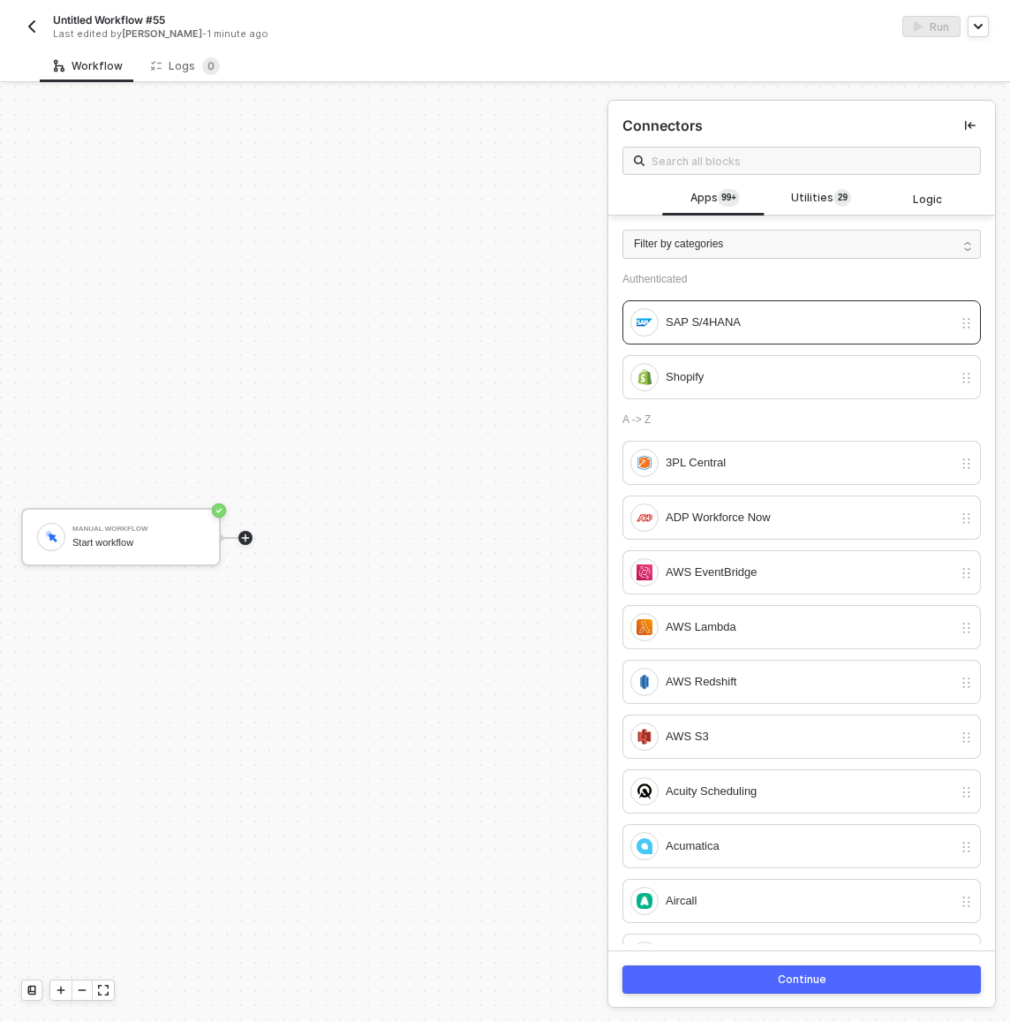
click at [811, 984] on div "Continue" at bounding box center [802, 979] width 49 height 14
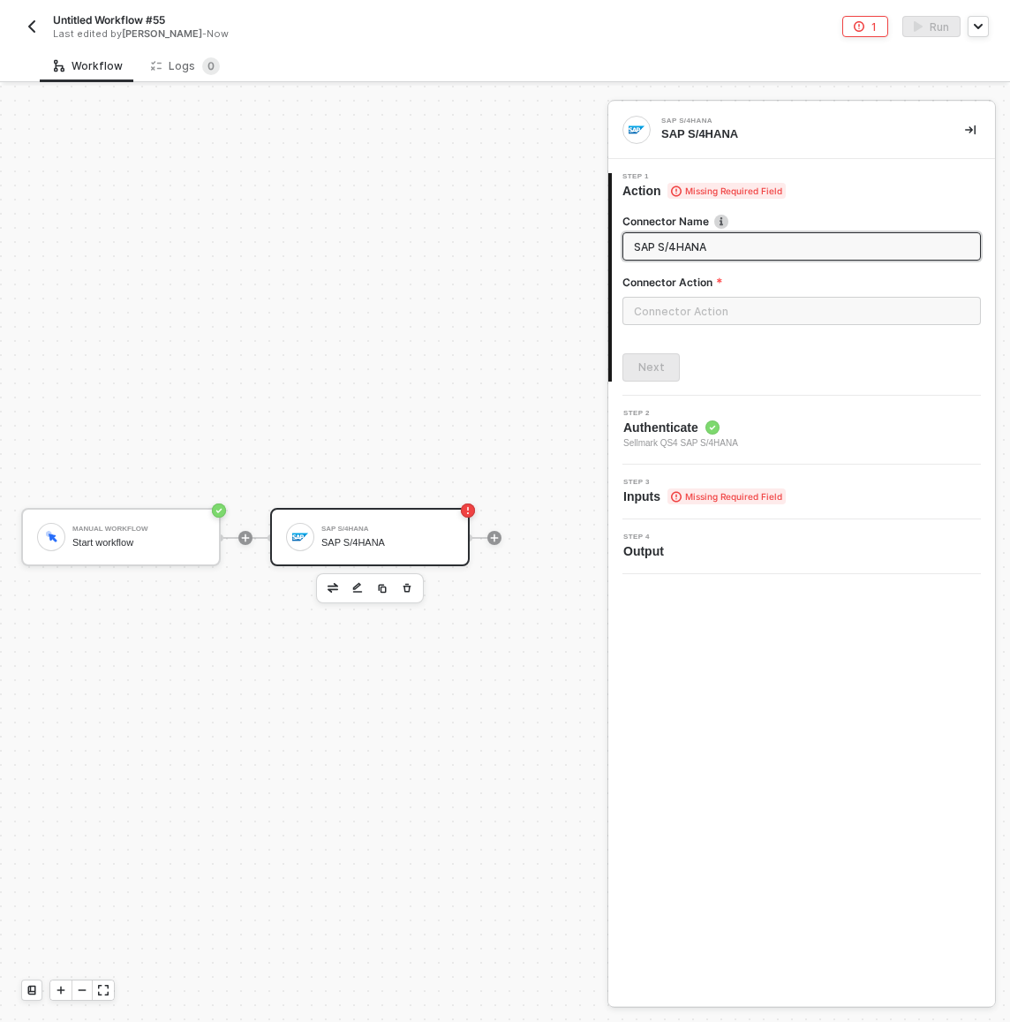
click at [687, 326] on div at bounding box center [802, 318] width 359 height 42
click at [684, 318] on input "text" at bounding box center [802, 311] width 359 height 28
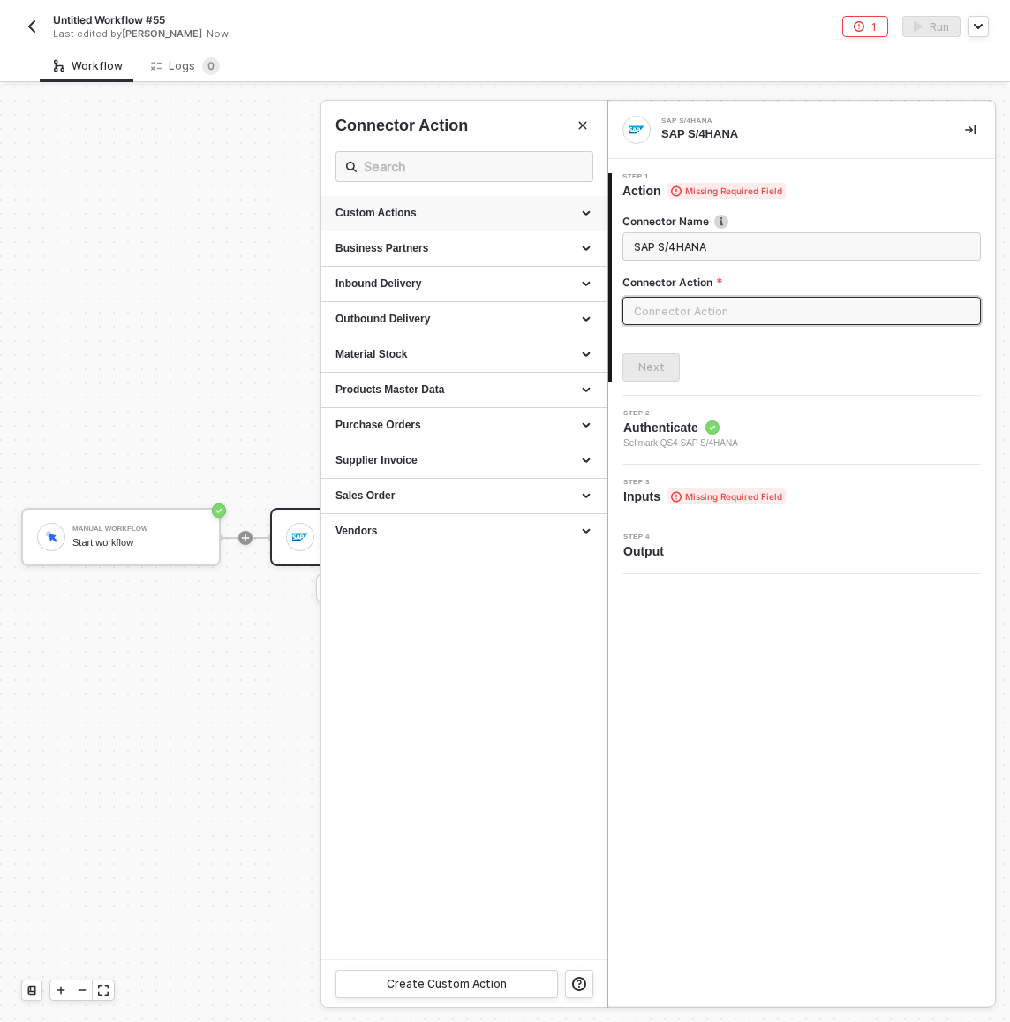
click at [495, 200] on div "Custom Actions" at bounding box center [463, 213] width 285 height 35
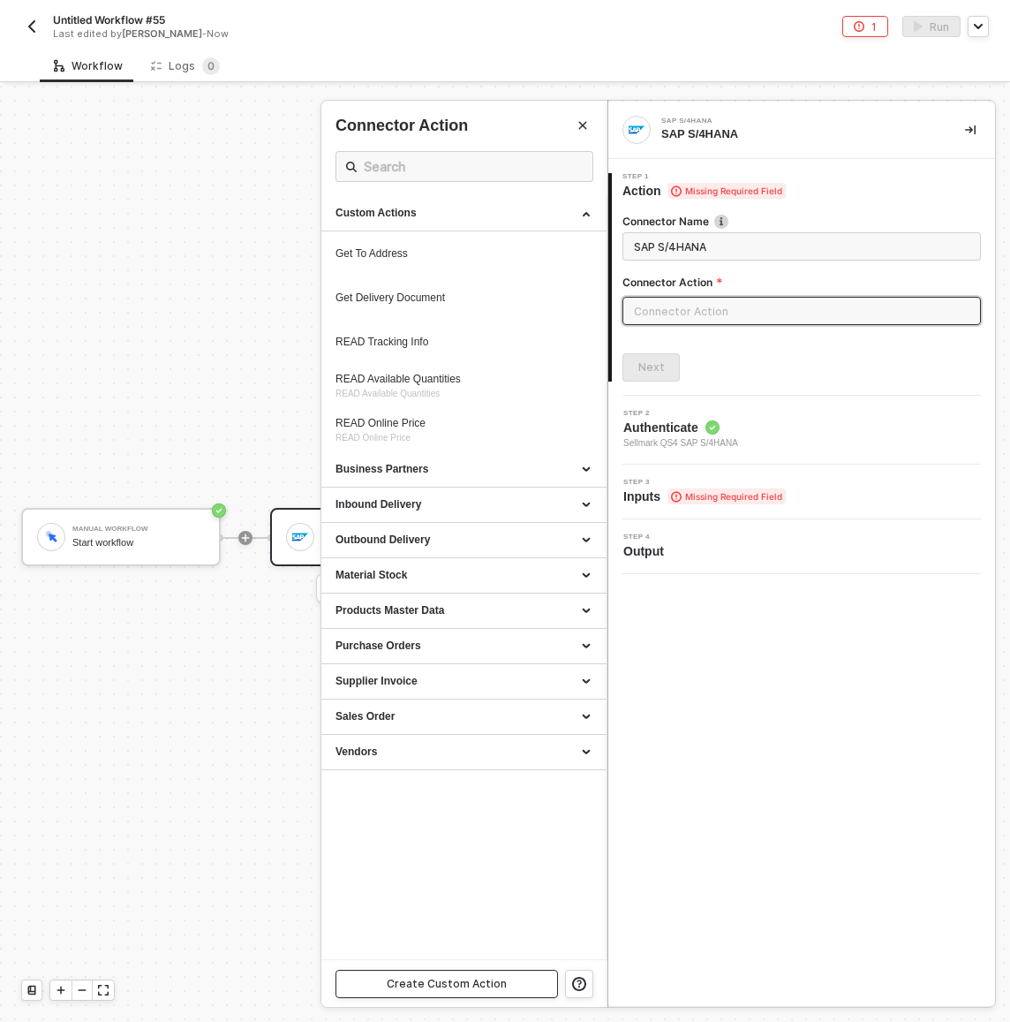
click at [468, 977] on div "Create Custom Action" at bounding box center [447, 984] width 120 height 14
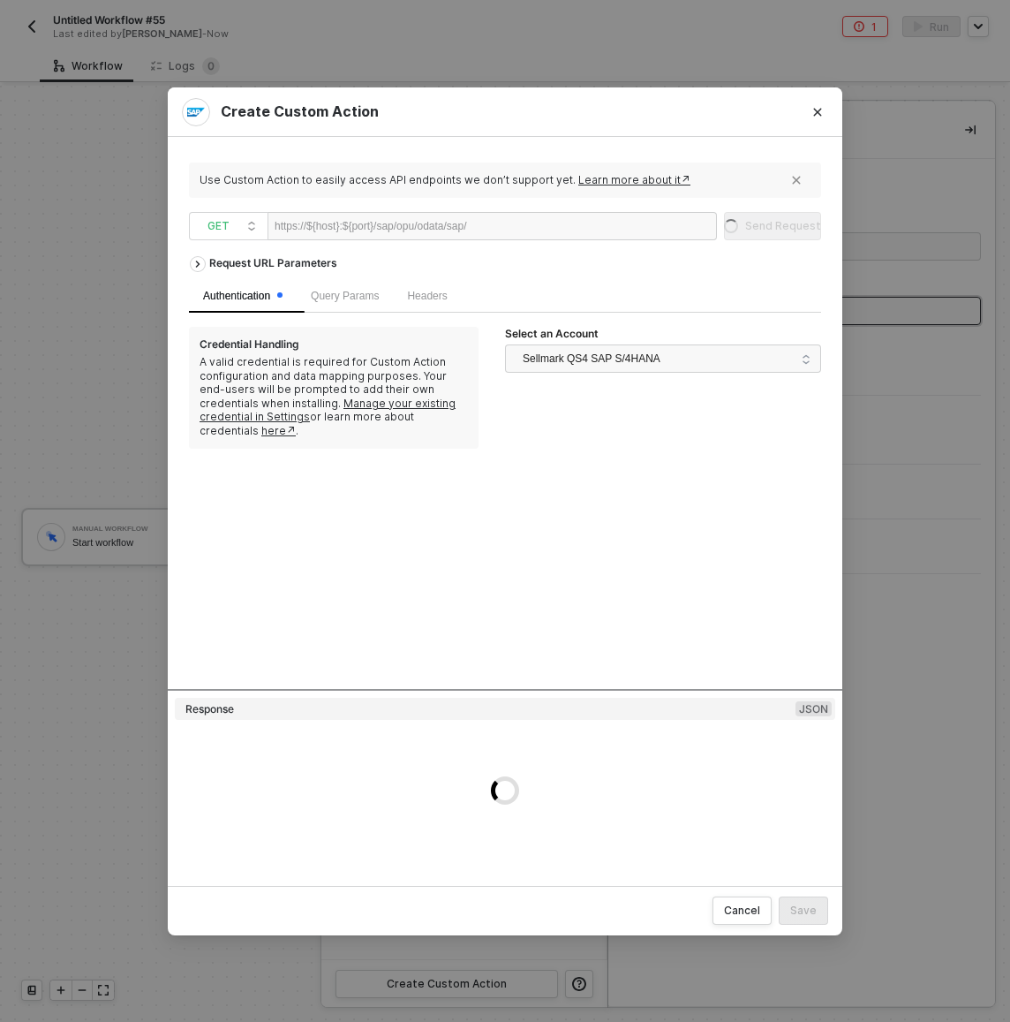
click at [520, 230] on div at bounding box center [521, 227] width 109 height 28
click at [804, 120] on button "Close" at bounding box center [818, 112] width 28 height 28
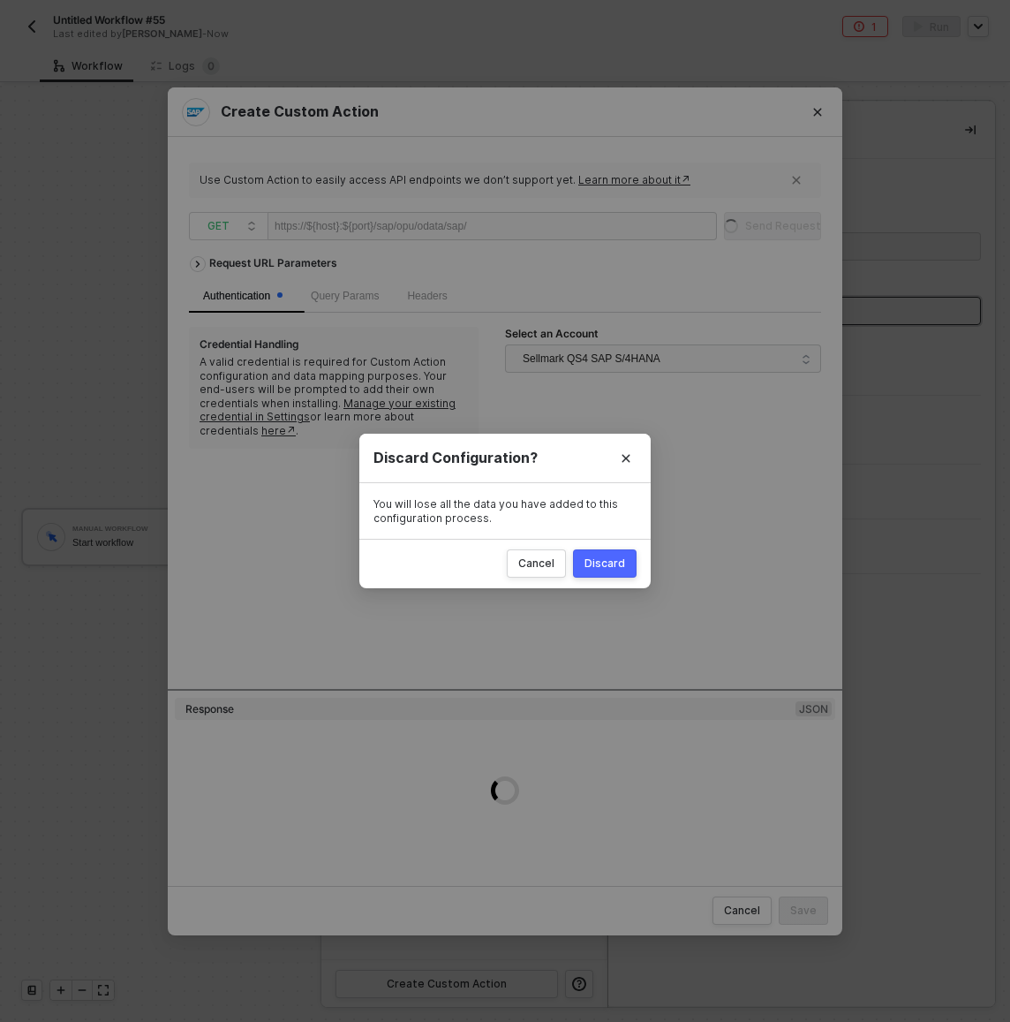
click at [613, 547] on div "Cancel Discard" at bounding box center [504, 563] width 291 height 49
click at [34, 22] on div "Discard Configuration? You will lose all the data you have added to this config…" at bounding box center [505, 511] width 1010 height 1022
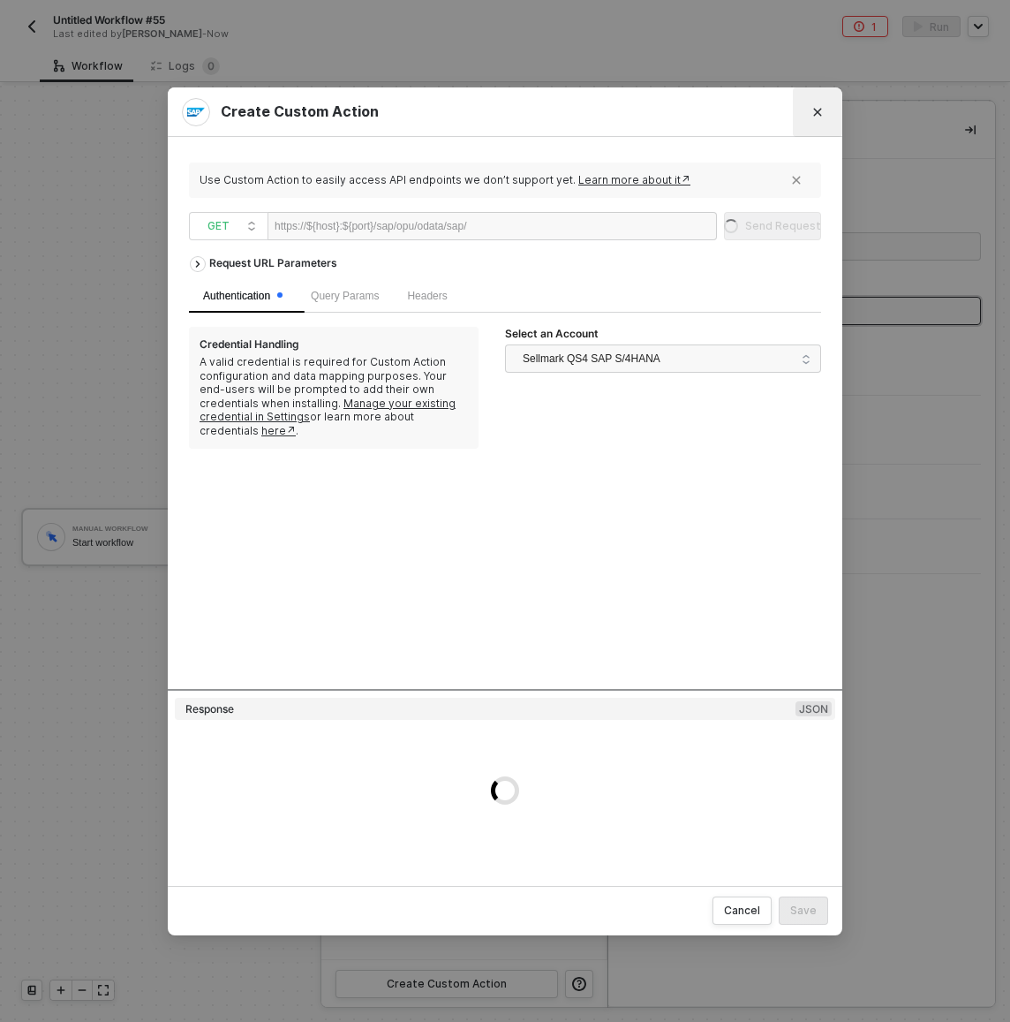
click at [823, 112] on button "Close" at bounding box center [818, 112] width 28 height 28
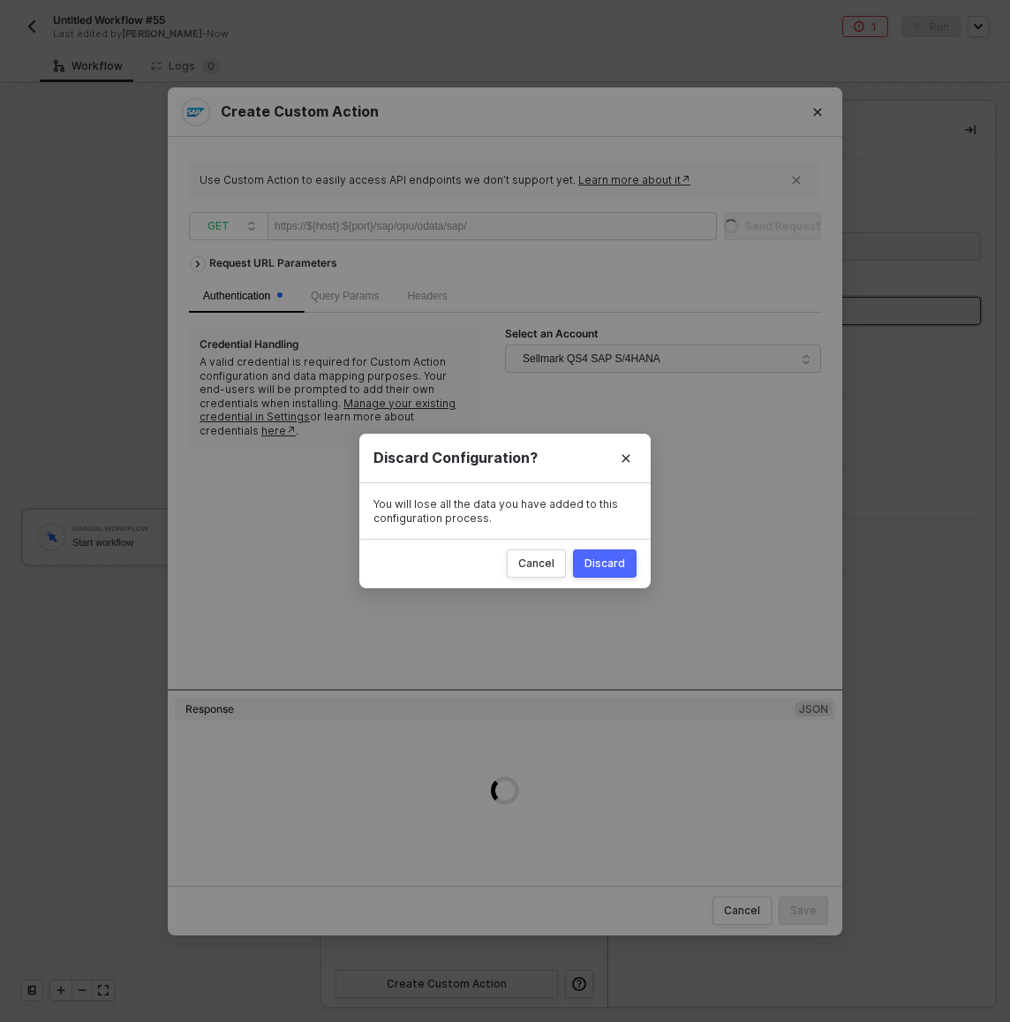
click at [623, 556] on button "Discard" at bounding box center [605, 563] width 64 height 28
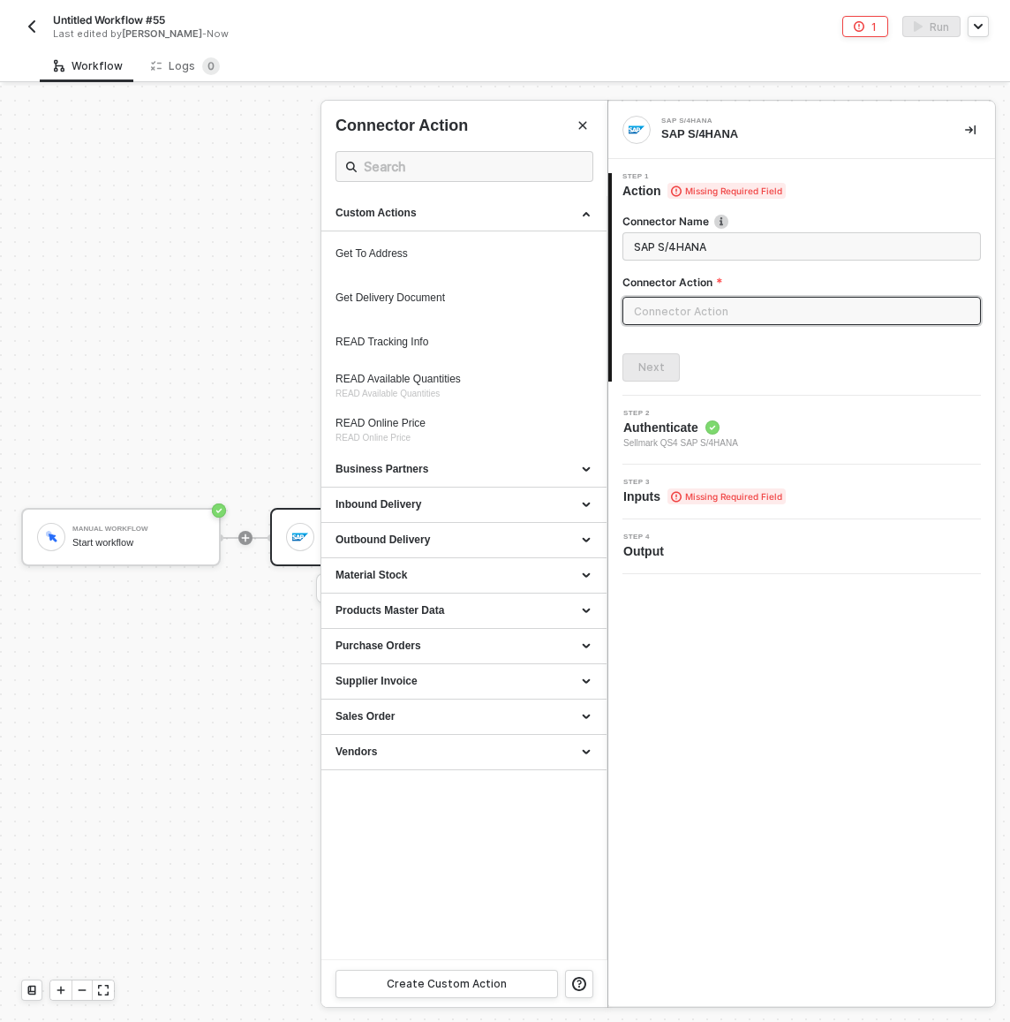
click at [113, 325] on div at bounding box center [505, 554] width 1010 height 936
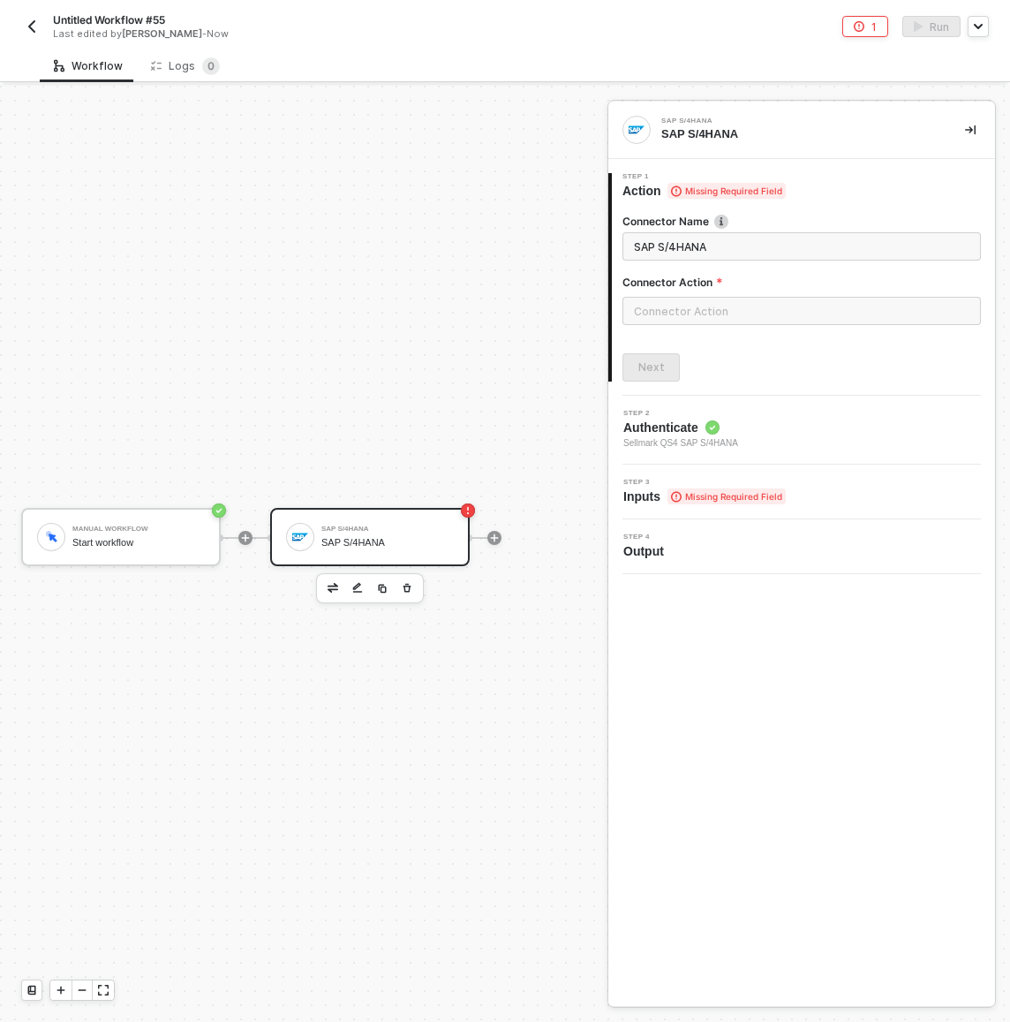
click at [36, 27] on img "button" at bounding box center [32, 26] width 14 height 14
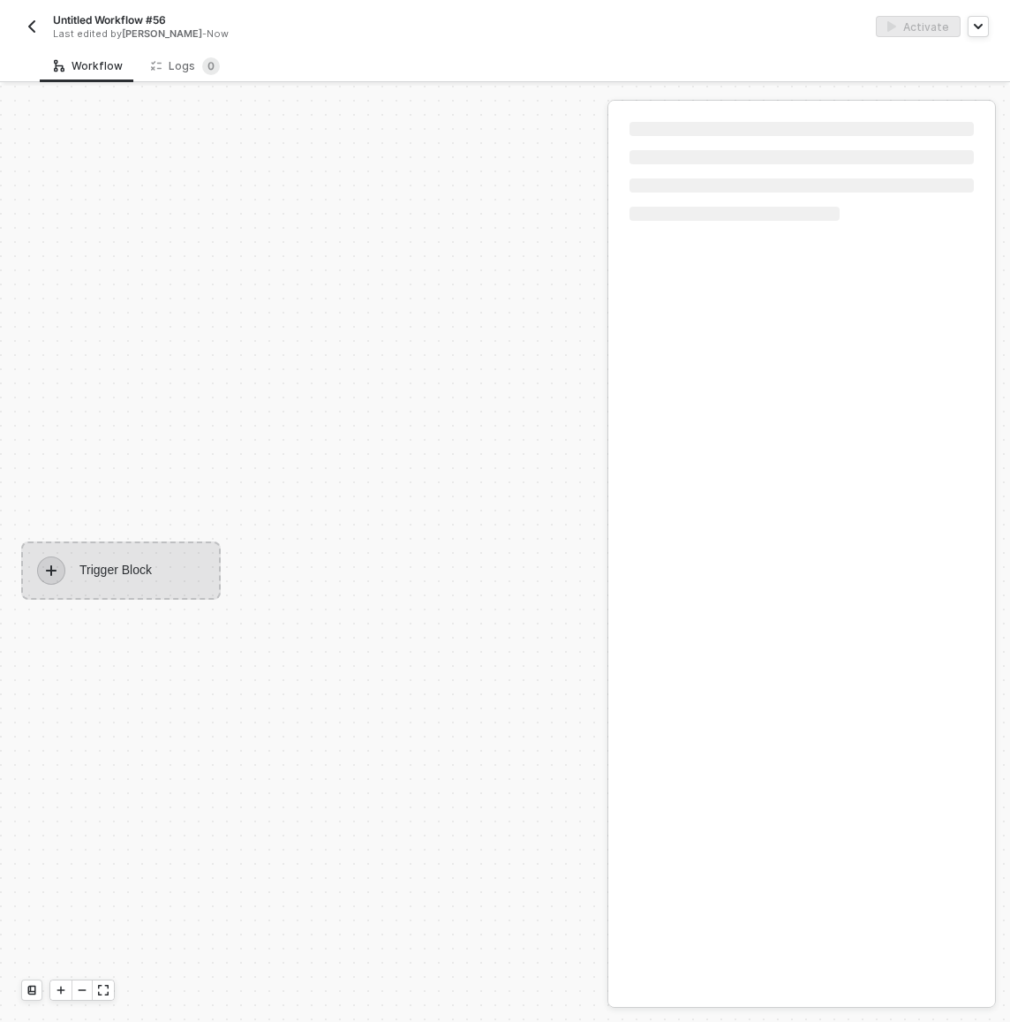
scroll to position [33, 0]
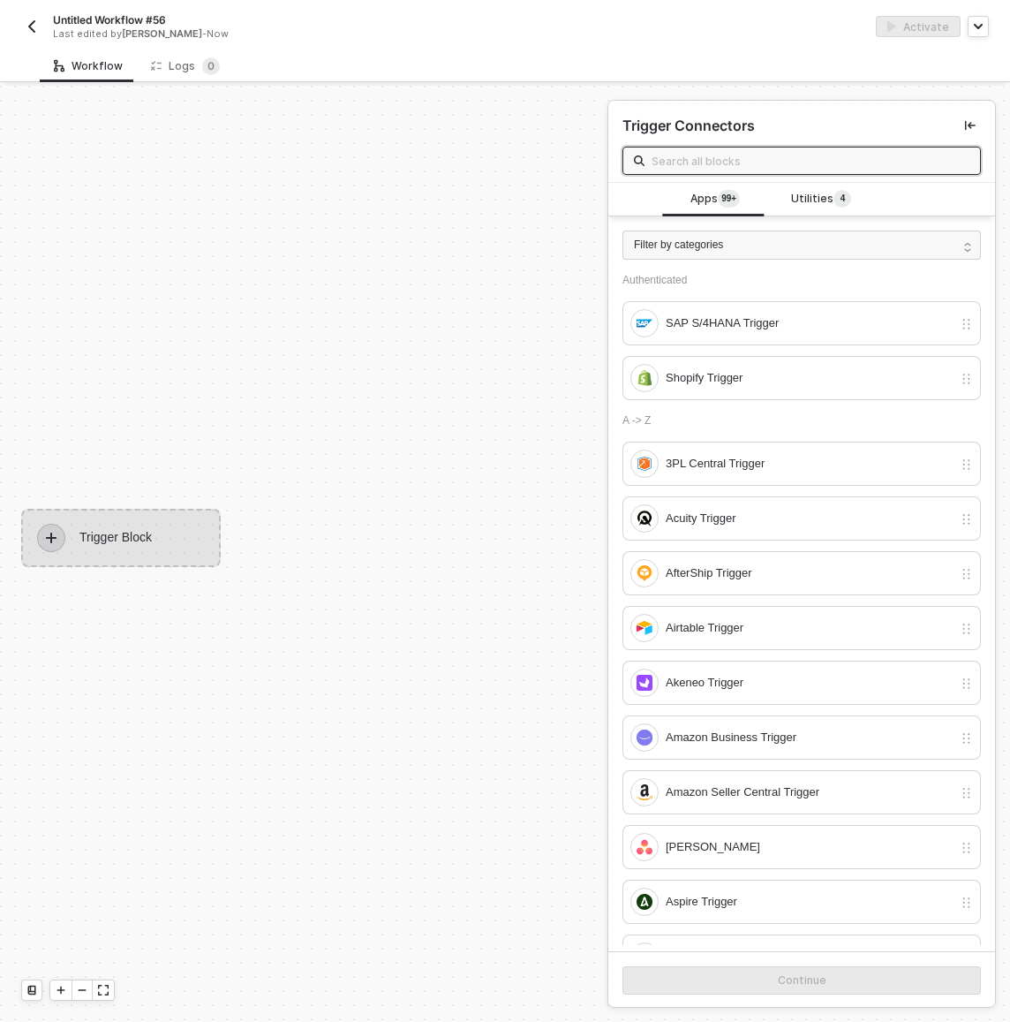
click at [804, 163] on input "text" at bounding box center [811, 160] width 318 height 19
click at [808, 190] on span "Utilities 4" at bounding box center [821, 199] width 60 height 19
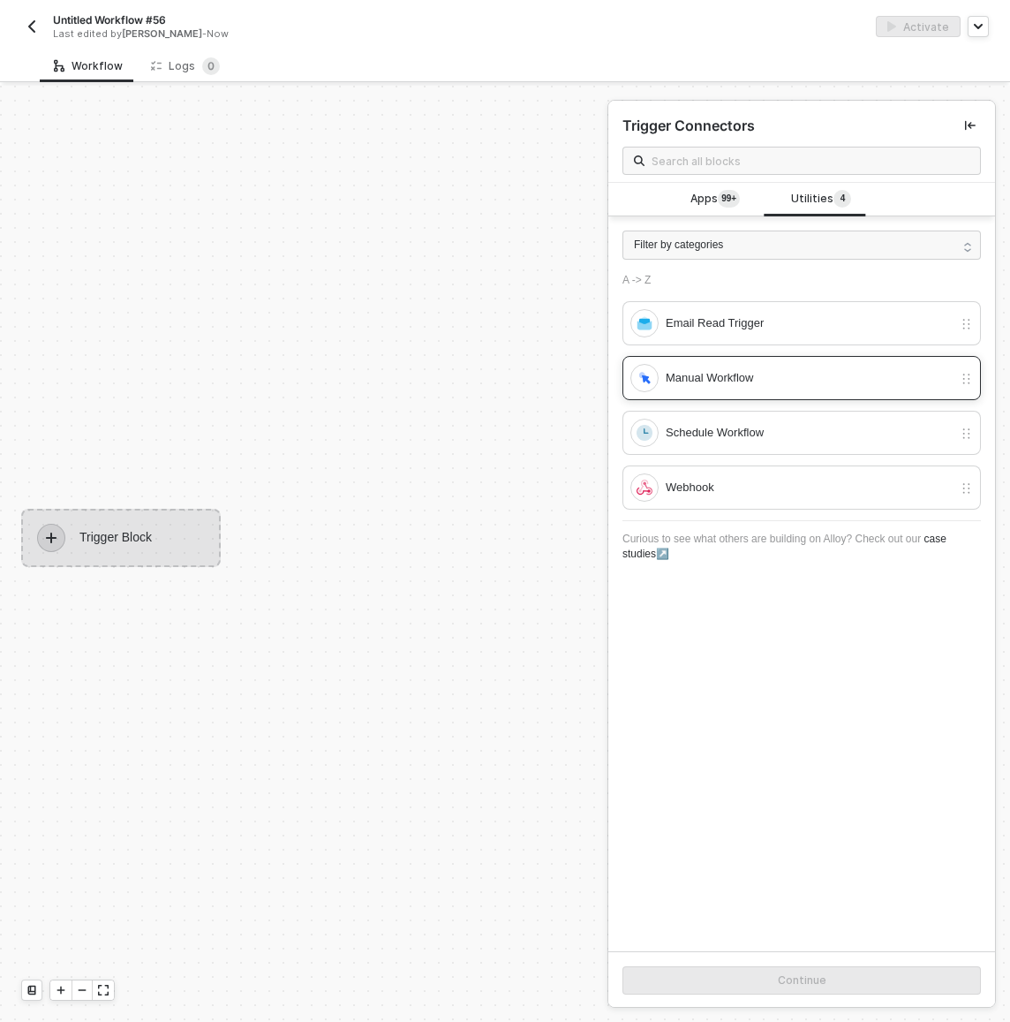
click at [719, 376] on div "Manual Workflow" at bounding box center [809, 377] width 287 height 19
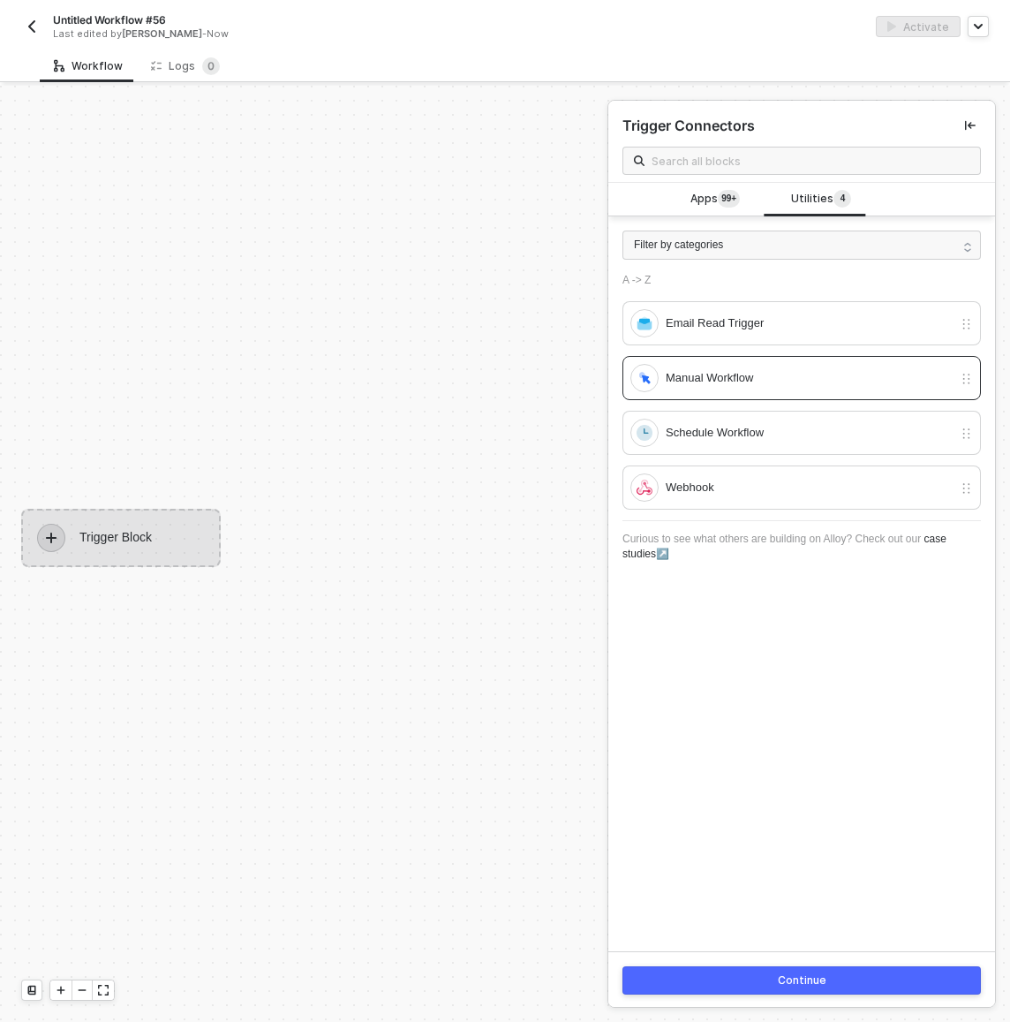
click at [762, 973] on button "Continue" at bounding box center [802, 980] width 359 height 28
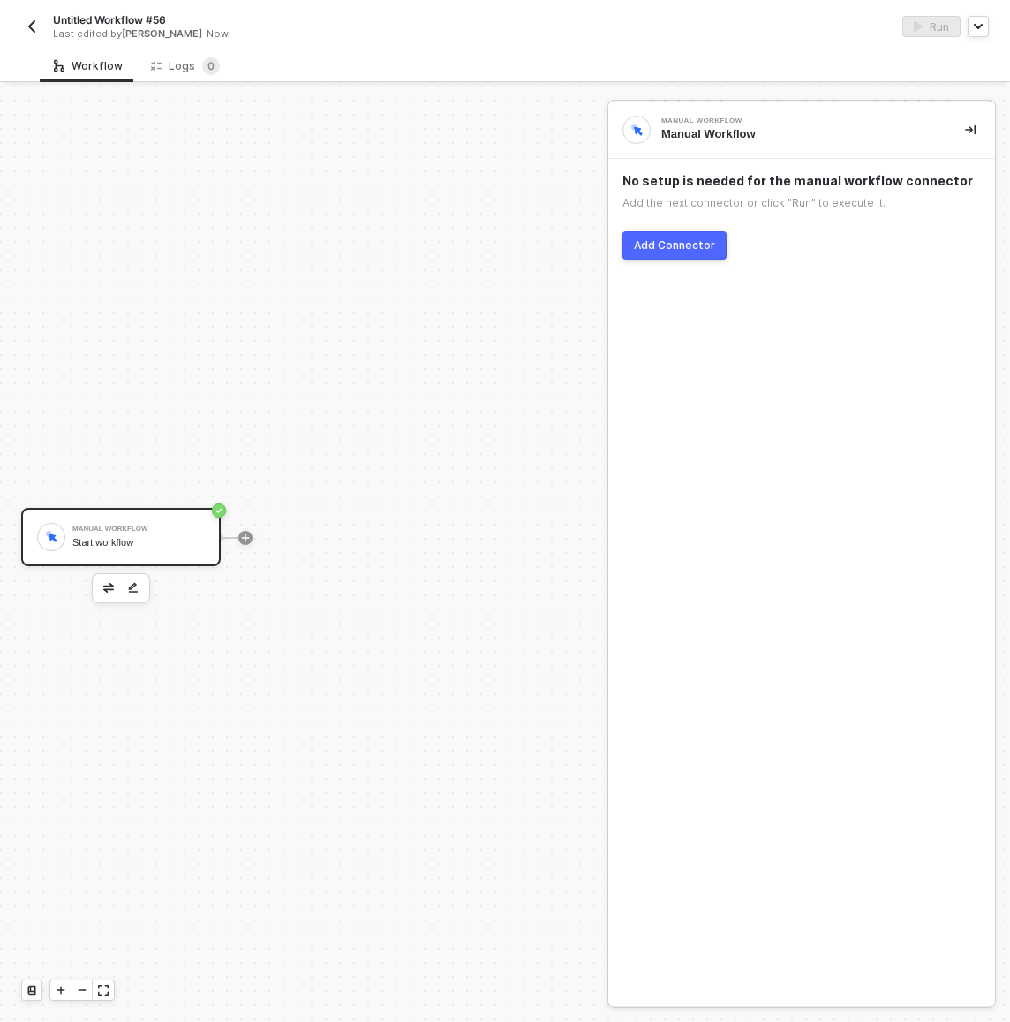
click at [679, 234] on button "Add Connector" at bounding box center [675, 245] width 104 height 28
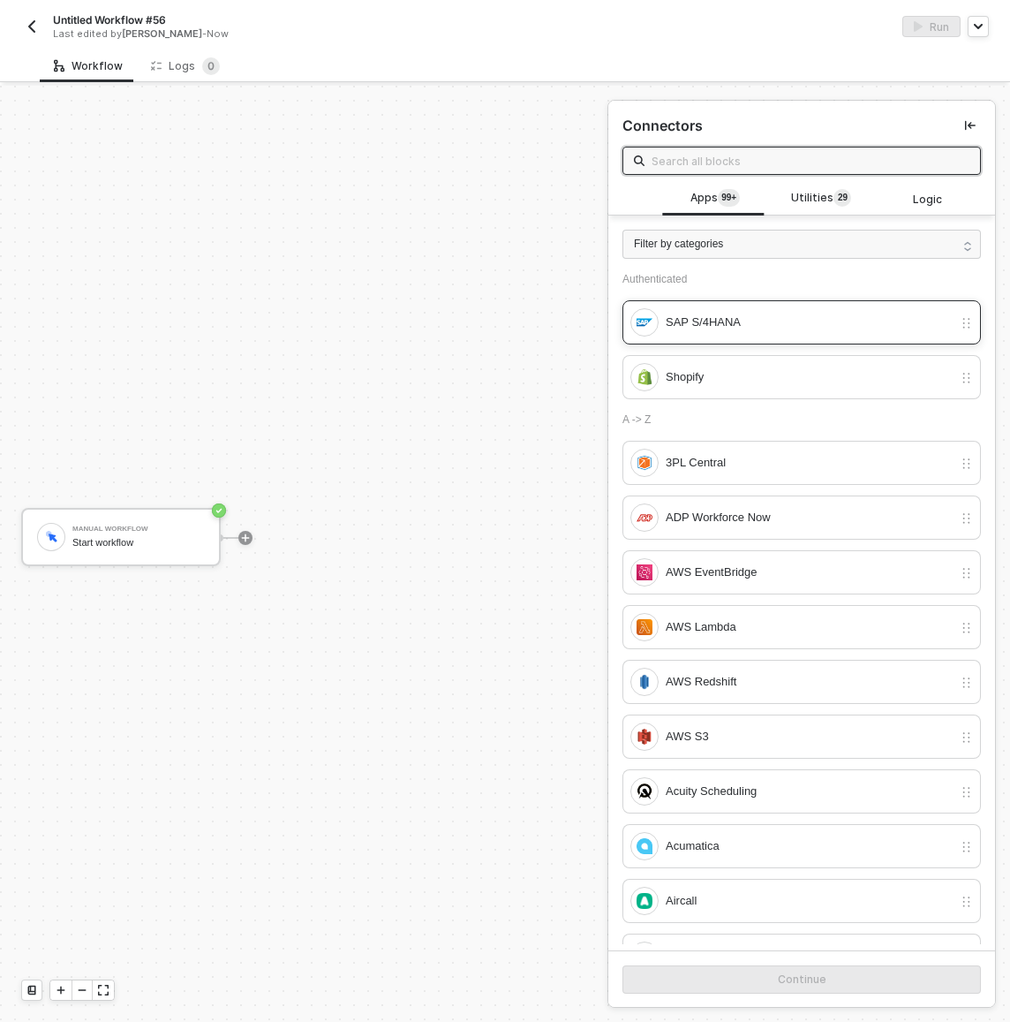
click at [738, 320] on div "SAP S/4HANA" at bounding box center [809, 322] width 287 height 19
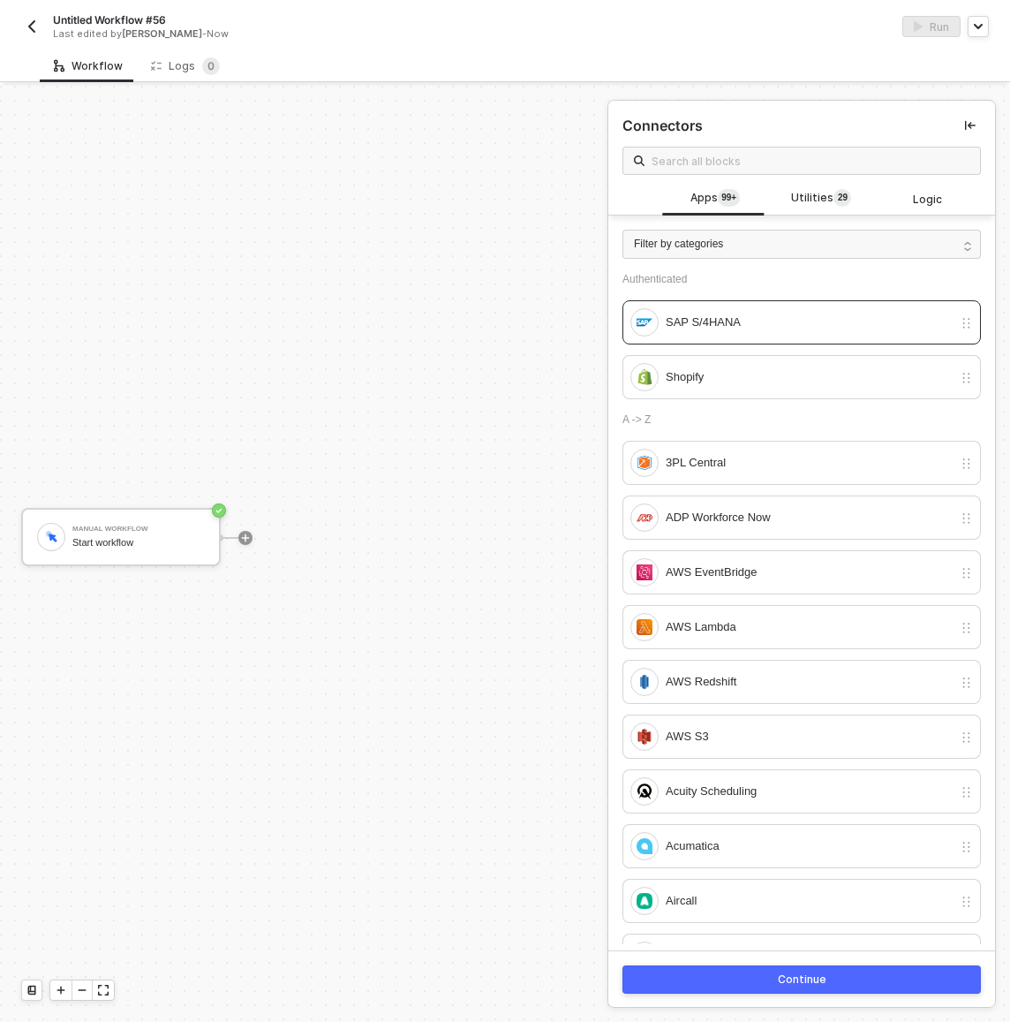
click at [759, 967] on button "Continue" at bounding box center [802, 979] width 359 height 28
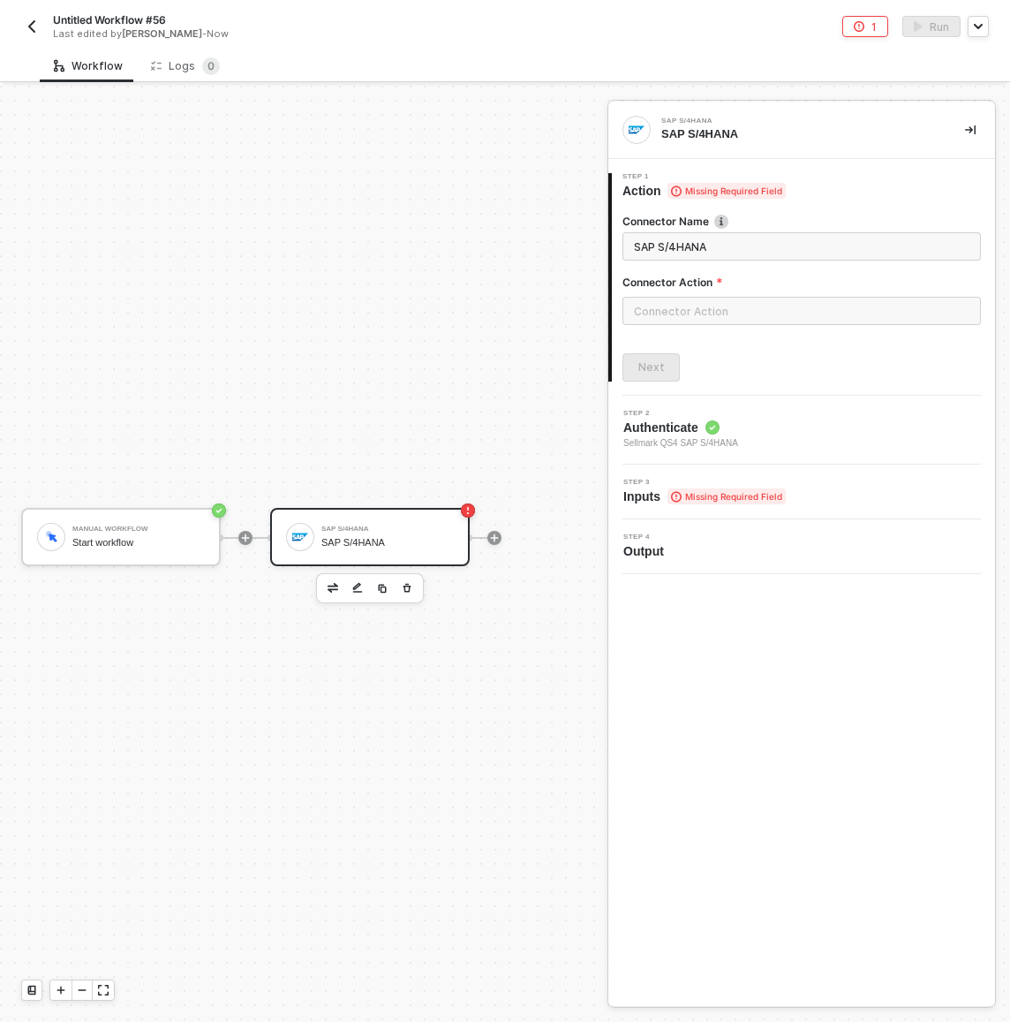
click at [707, 295] on div "Connector Action" at bounding box center [802, 286] width 359 height 22
click at [701, 305] on input "text" at bounding box center [802, 311] width 359 height 28
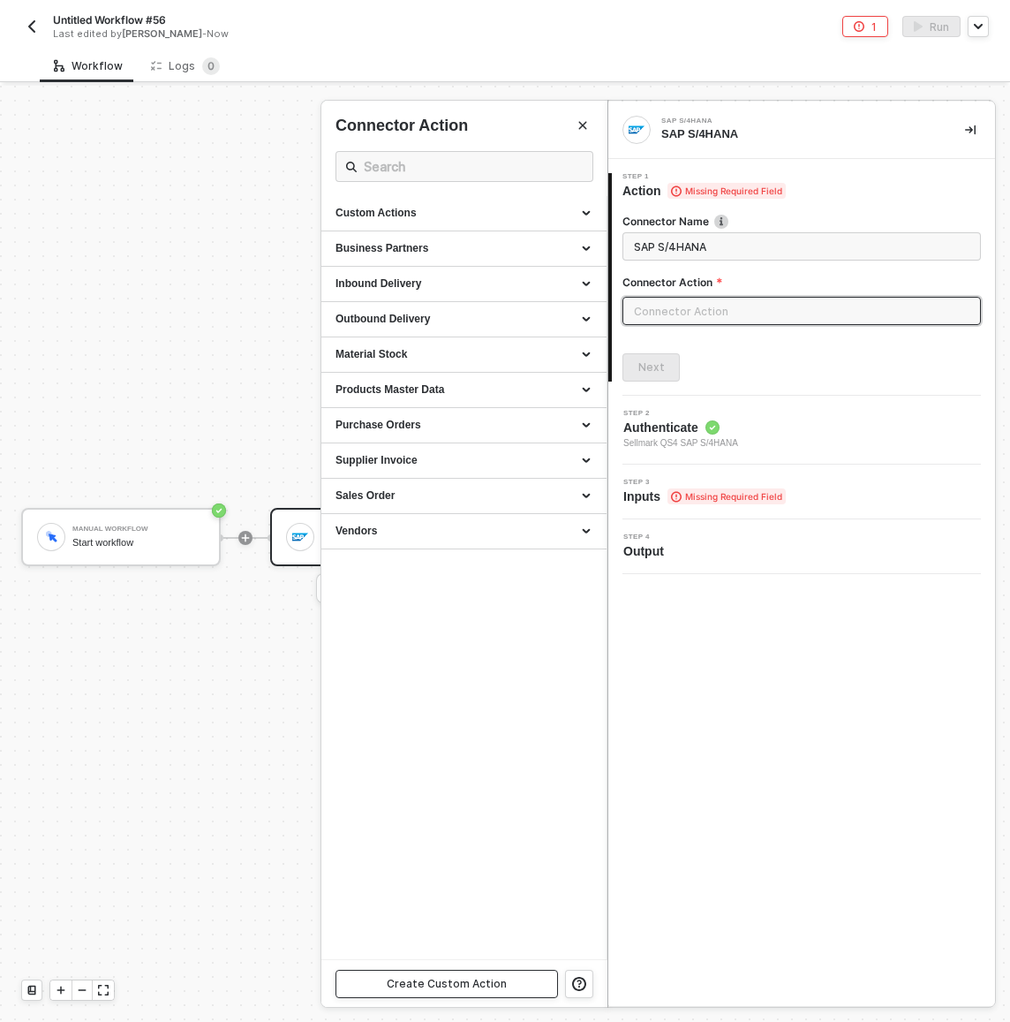
click at [511, 978] on button "Create Custom Action" at bounding box center [447, 984] width 223 height 28
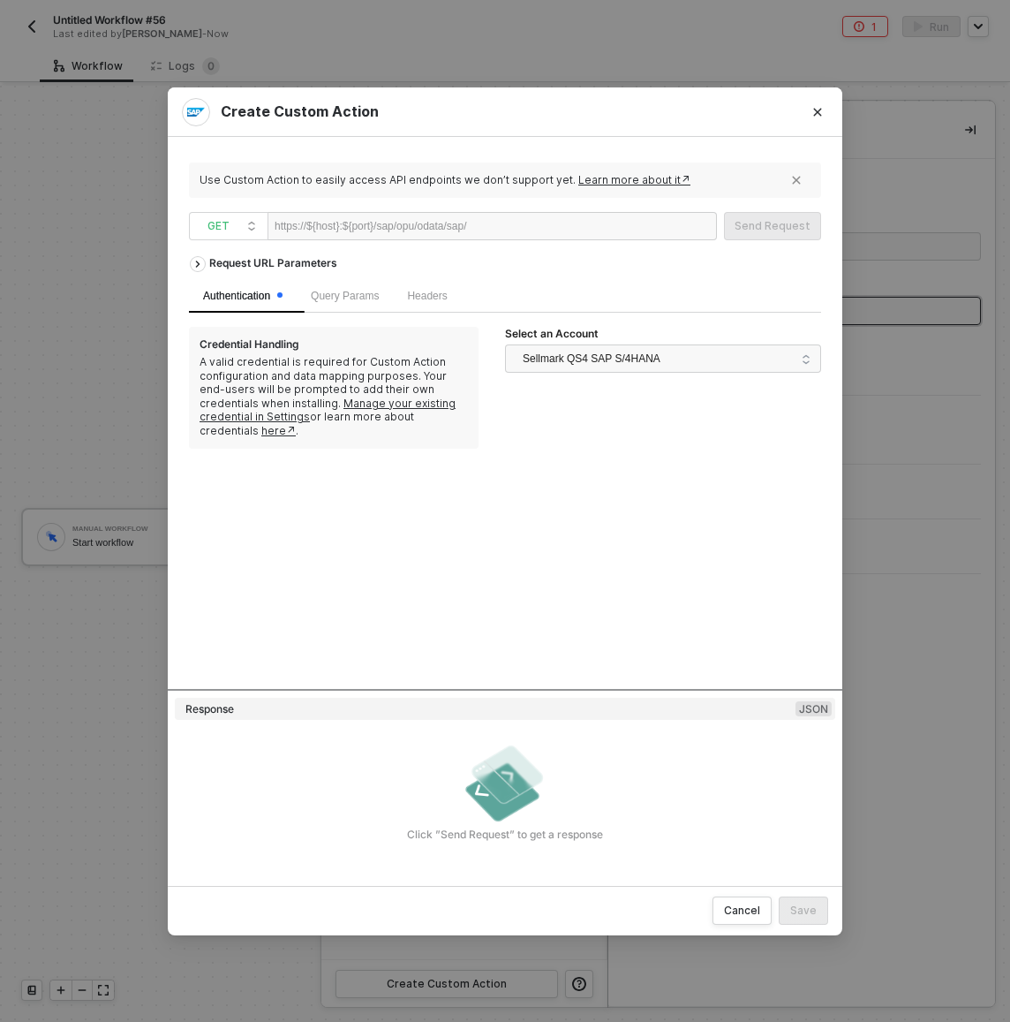
click at [535, 223] on div at bounding box center [521, 227] width 109 height 28
paste div
click at [654, 229] on div "https://${host}:${port}/sap/opu/odata/sap/ API_OUTBOUND_DELV_SRV" at bounding box center [493, 226] width 450 height 28
drag, startPoint x: 654, startPoint y: 229, endPoint x: 493, endPoint y: 228, distance: 161.6
click at [493, 228] on div "https://${host}:${port}/sap/opu/odata/sap/ API_OUTBOUND_DELV_SRV" at bounding box center [493, 226] width 450 height 28
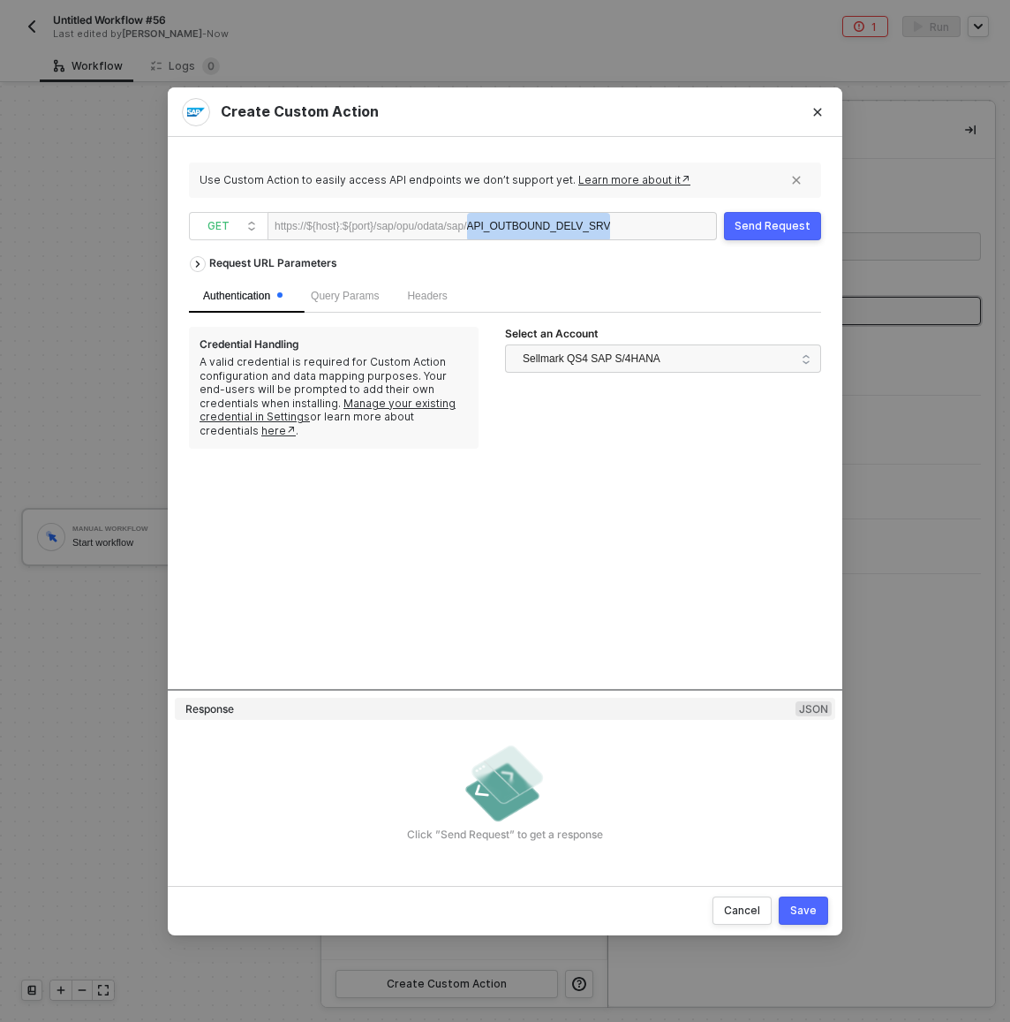
drag, startPoint x: 491, startPoint y: 228, endPoint x: 650, endPoint y: 228, distance: 159.0
click at [650, 228] on div "https://${host}:${port}/sap/opu/odata/sap/ API_OUTBOUND_DELV_SRV" at bounding box center [493, 226] width 450 height 28
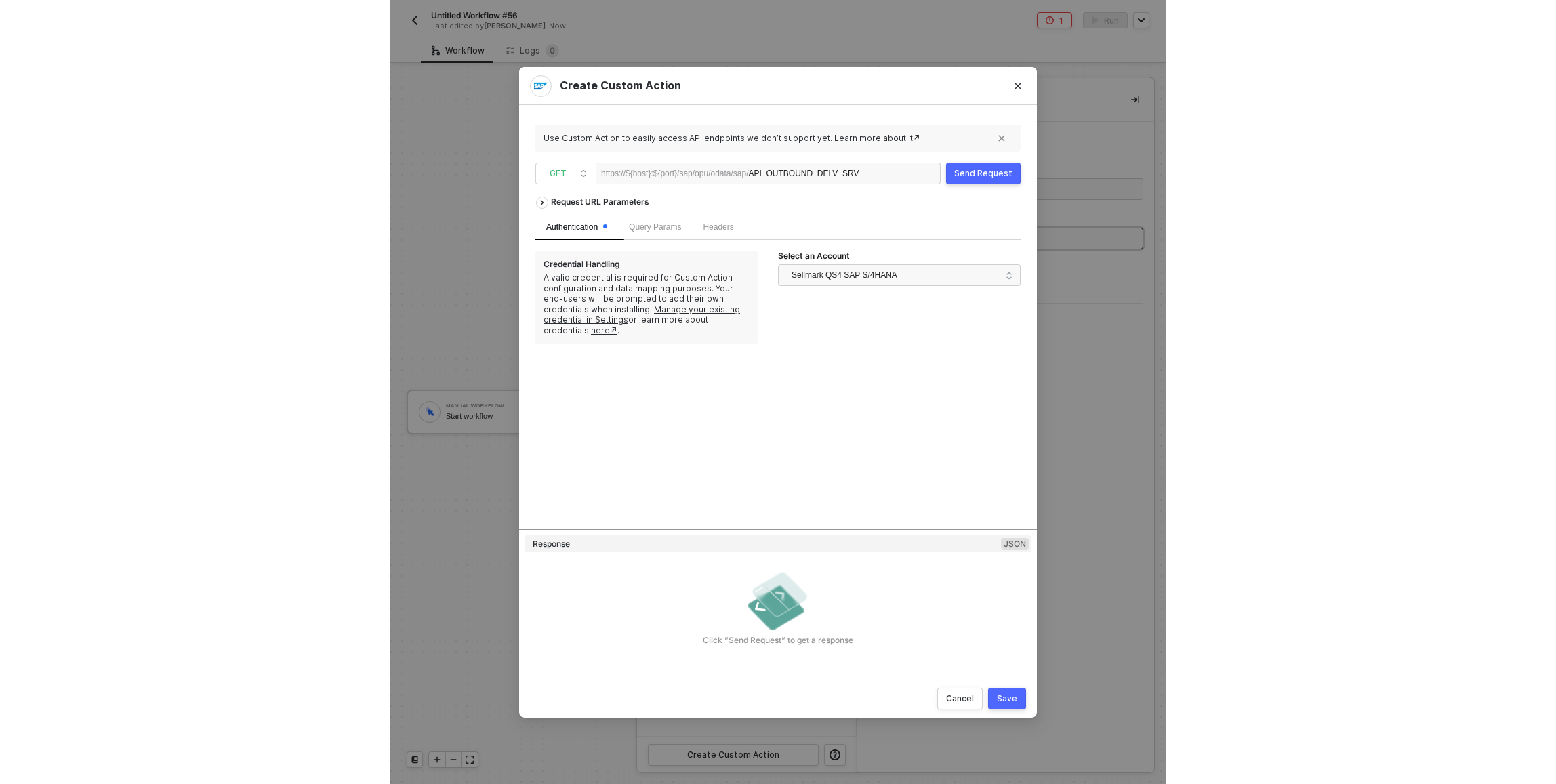
scroll to position [0, 0]
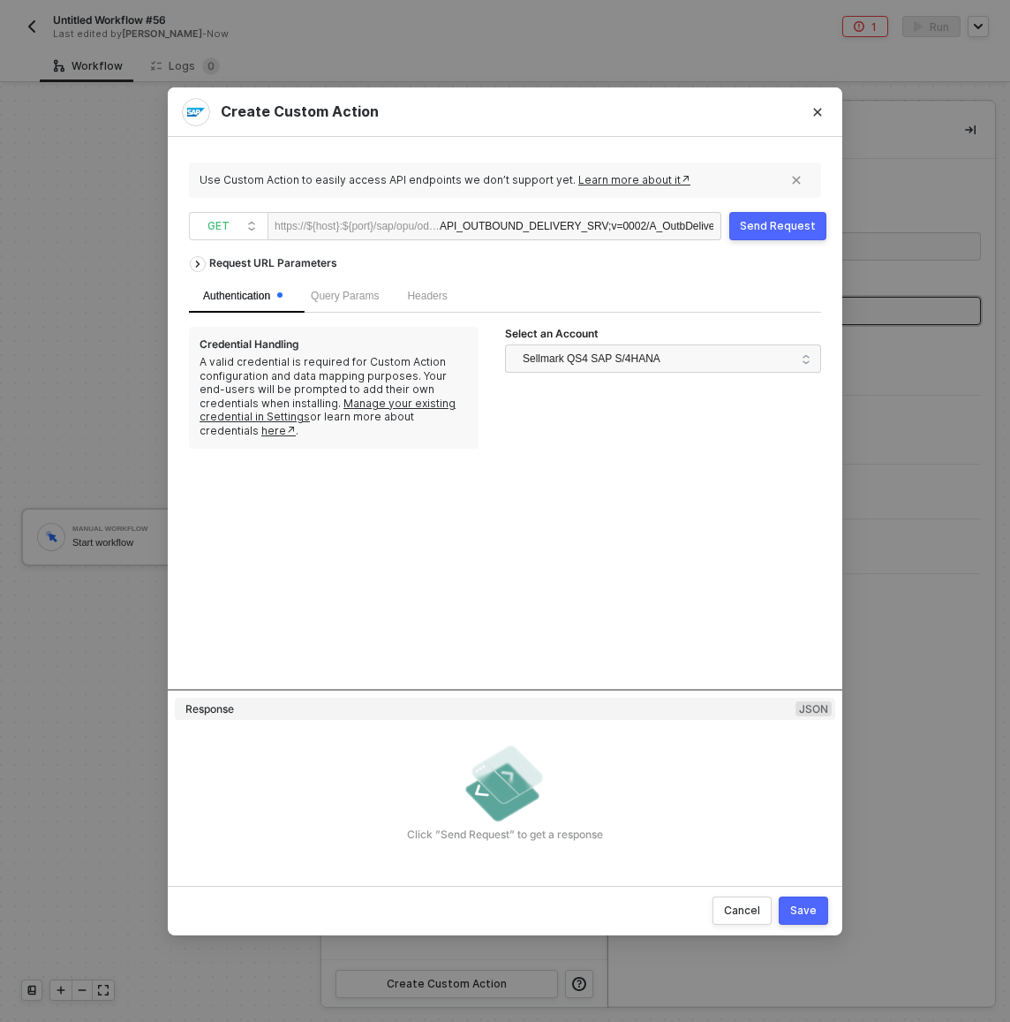
click at [748, 223] on div "Send Request" at bounding box center [778, 226] width 76 height 14
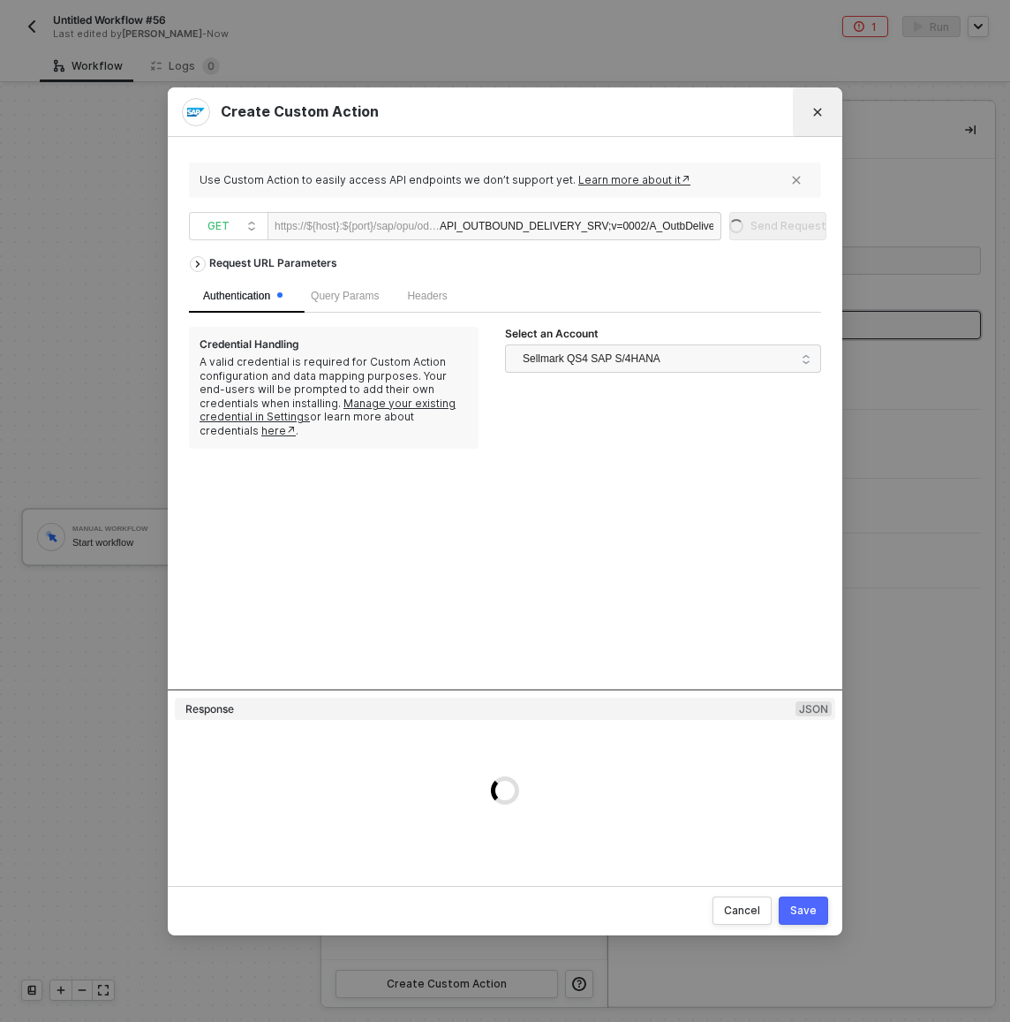
click at [813, 113] on icon "Close" at bounding box center [818, 112] width 11 height 11
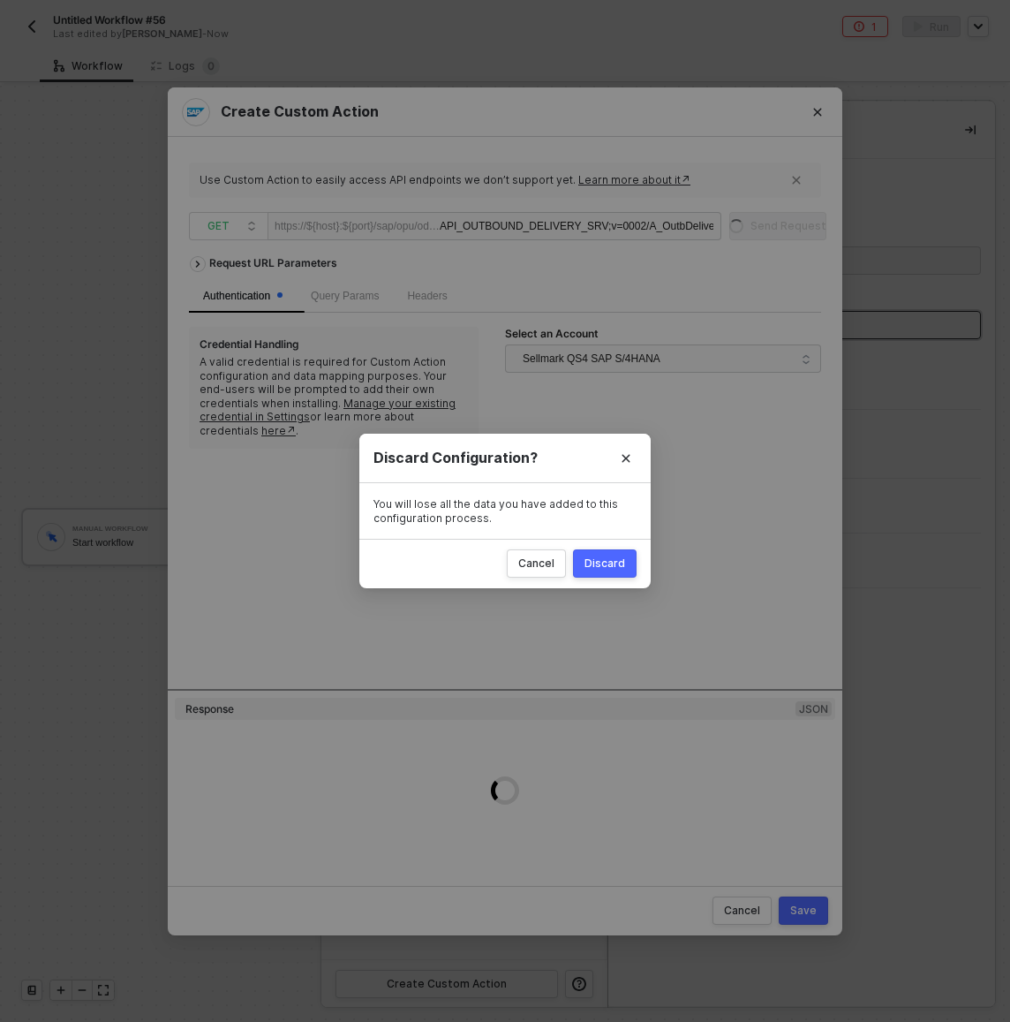
click at [601, 563] on div "Discard" at bounding box center [605, 563] width 41 height 14
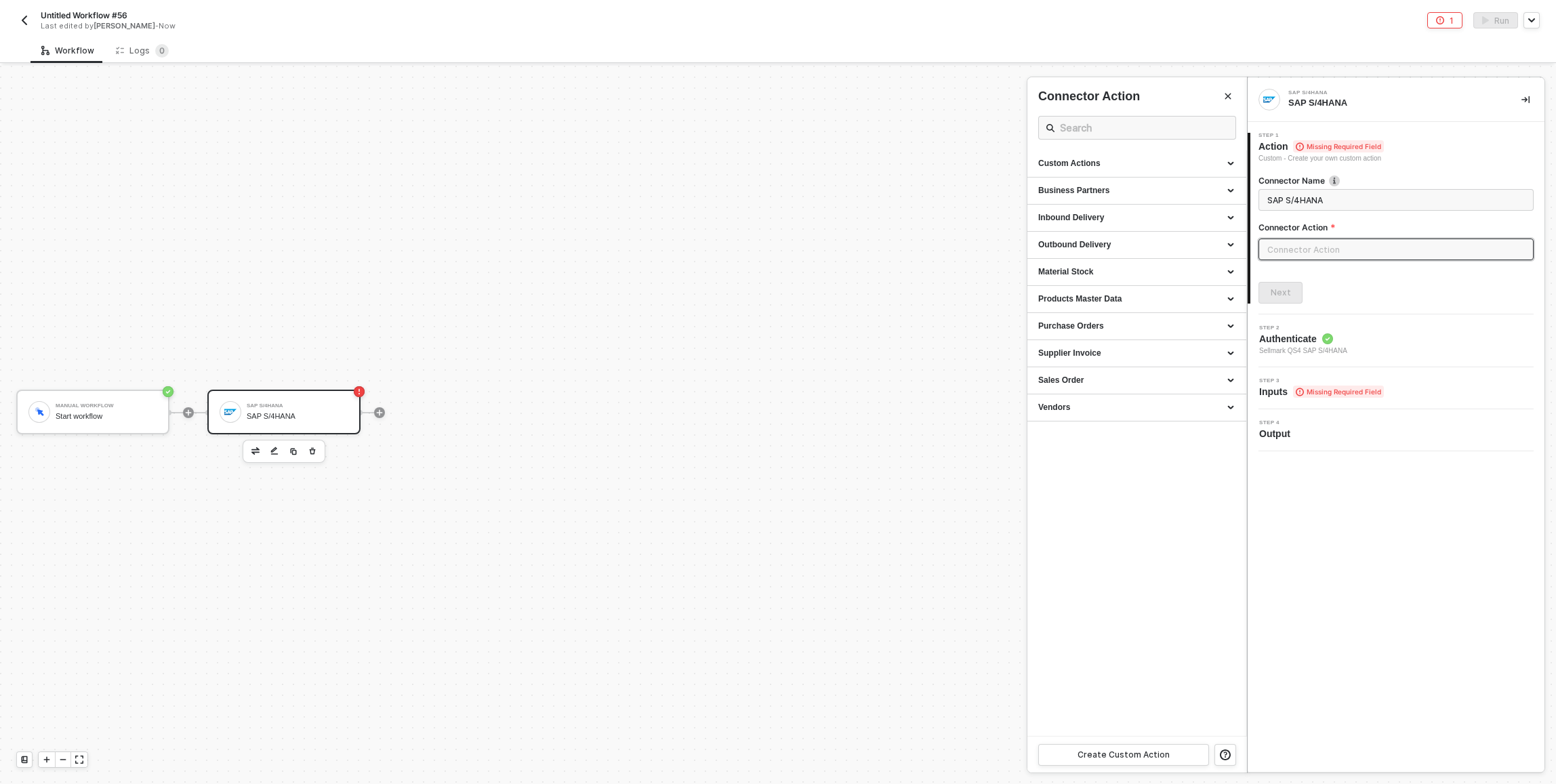
click at [239, 56] on div "Workflow Logs 0" at bounding box center [793, 50] width 1525 height 25
click at [428, 216] on div at bounding box center [778, 425] width 1556 height 718
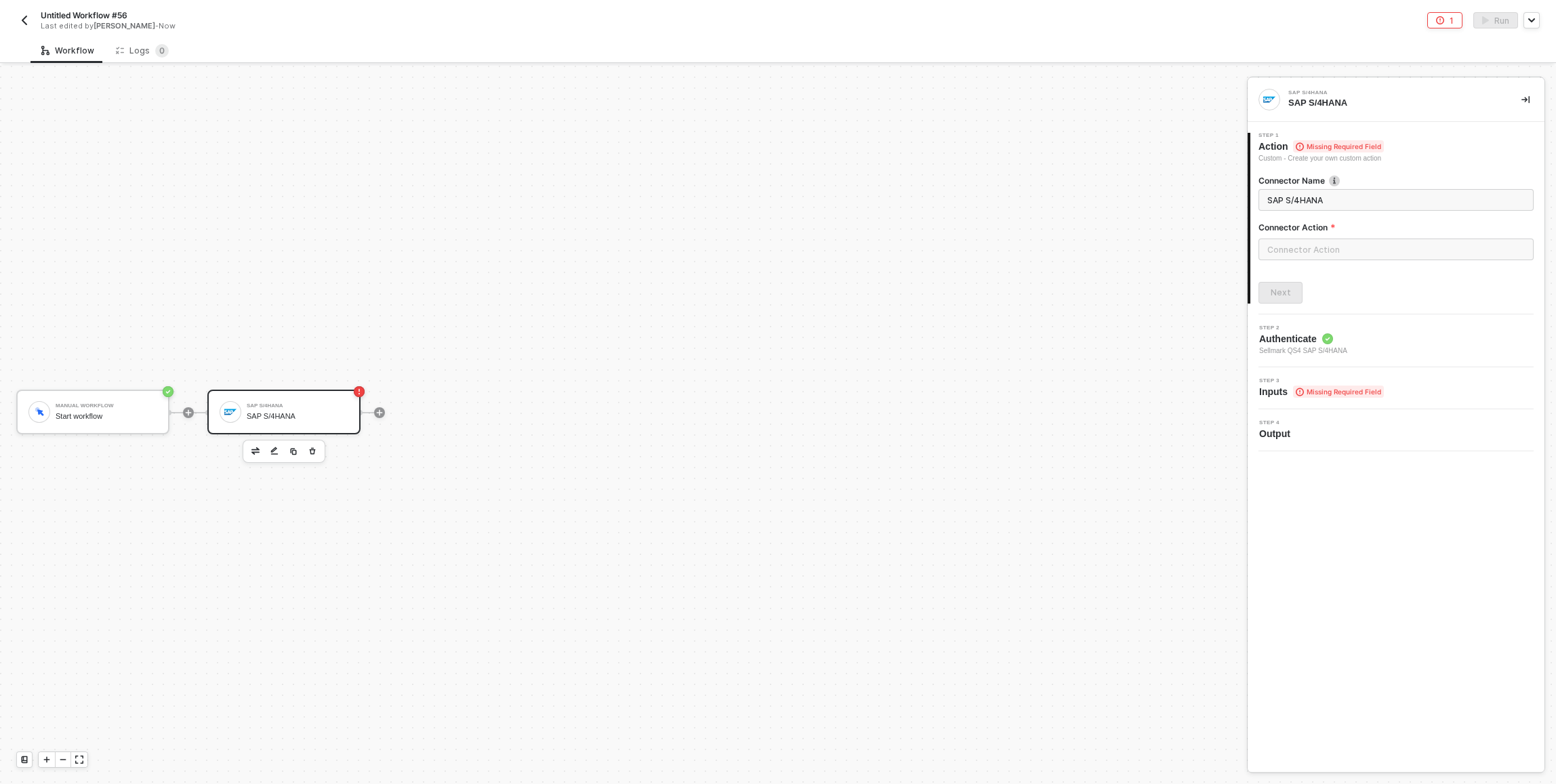
click at [25, 20] on img "button" at bounding box center [25, 20] width 11 height 11
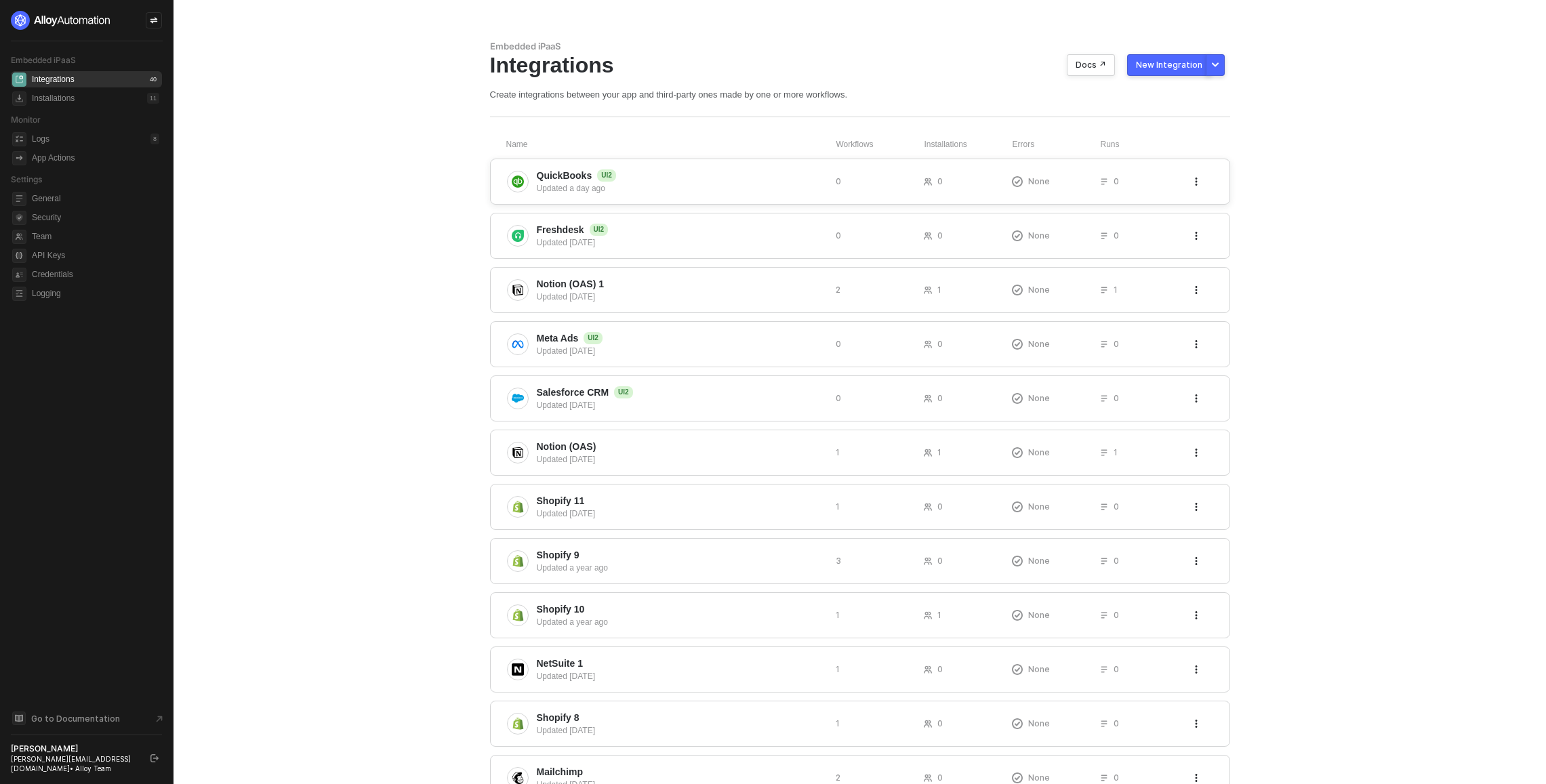
click at [735, 170] on span "QuickBooks UI2" at bounding box center [681, 176] width 288 height 14
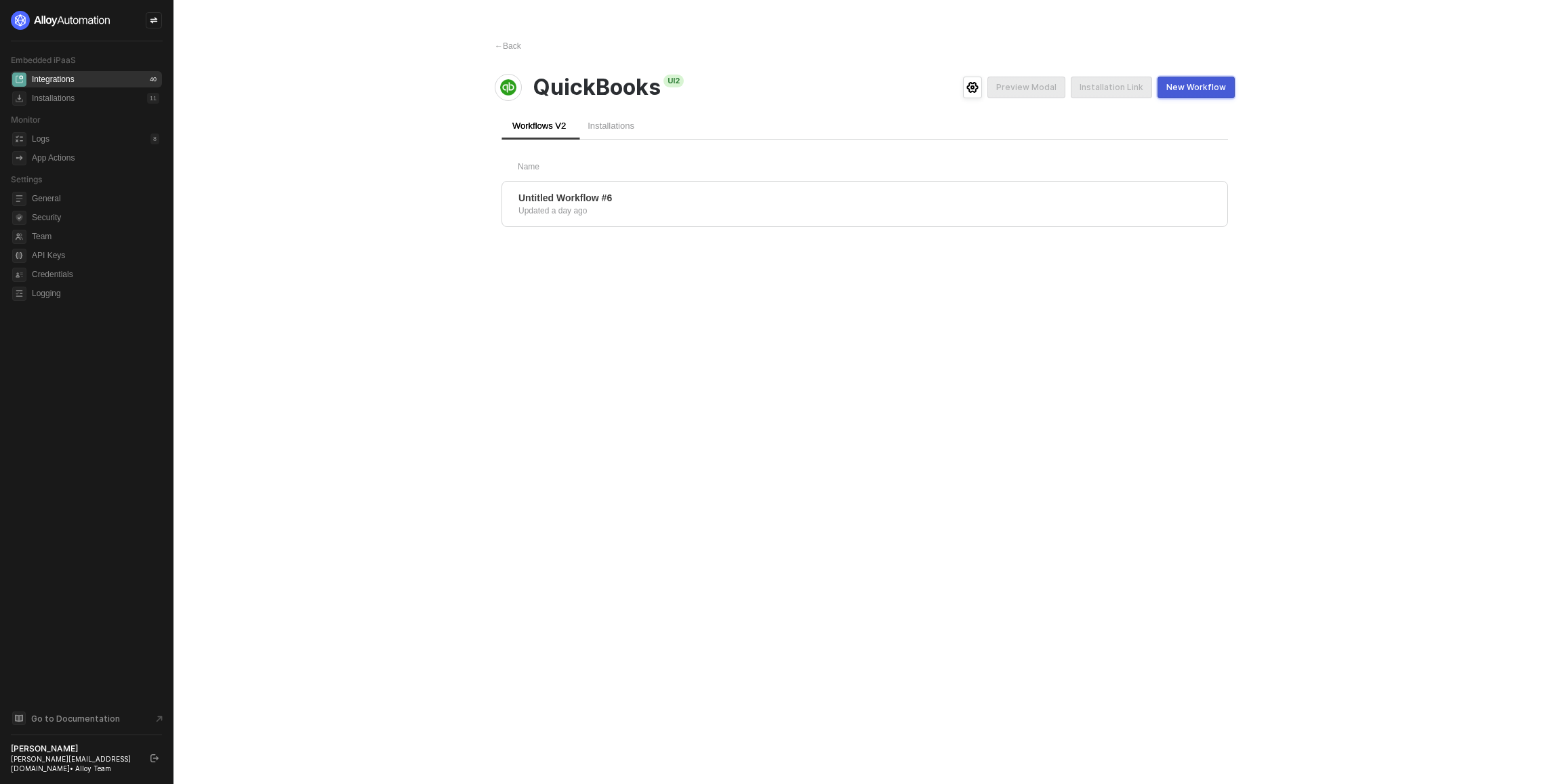
click at [1210, 87] on div "New Workflow" at bounding box center [1196, 87] width 60 height 11
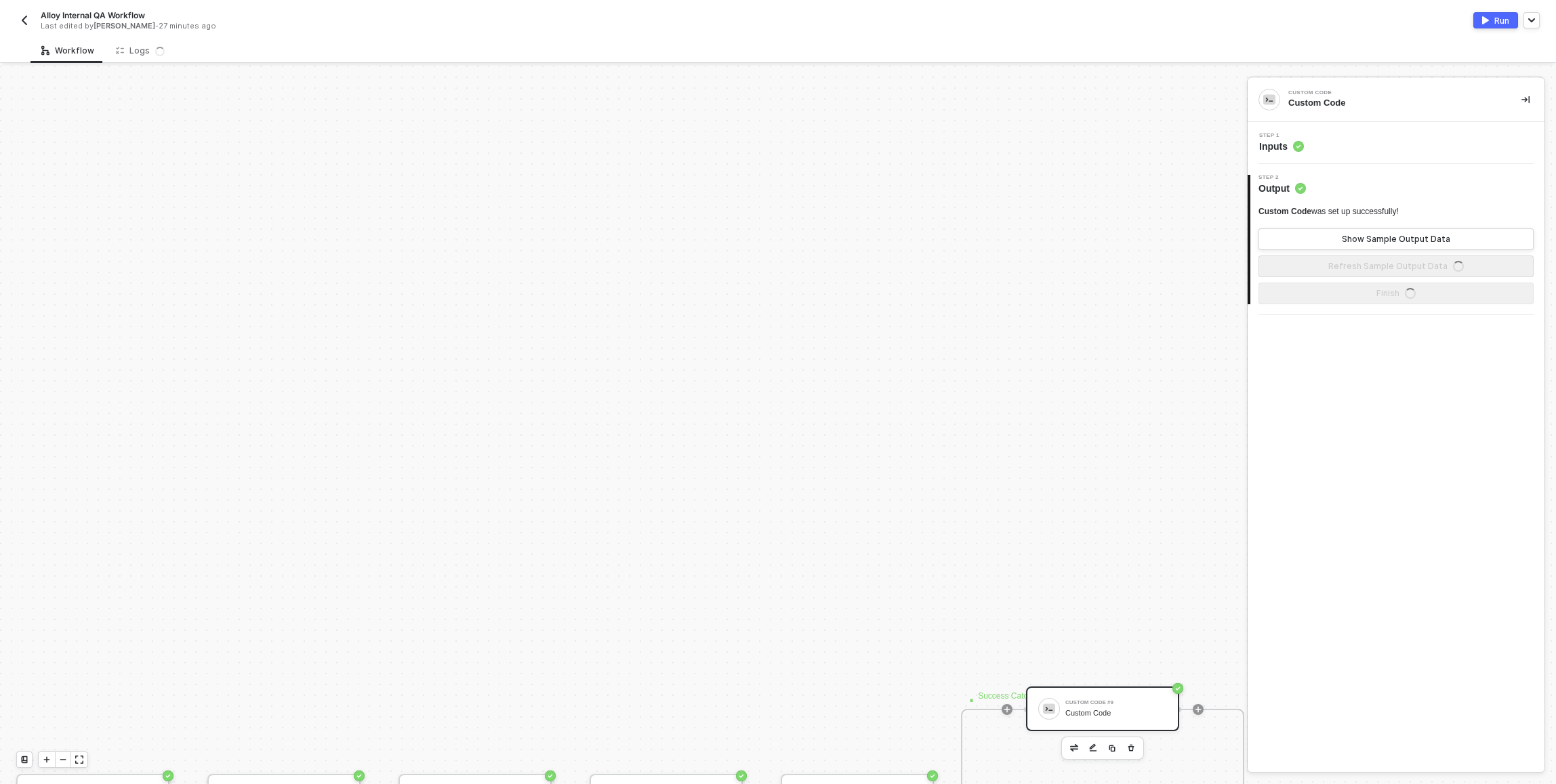
scroll to position [365, 0]
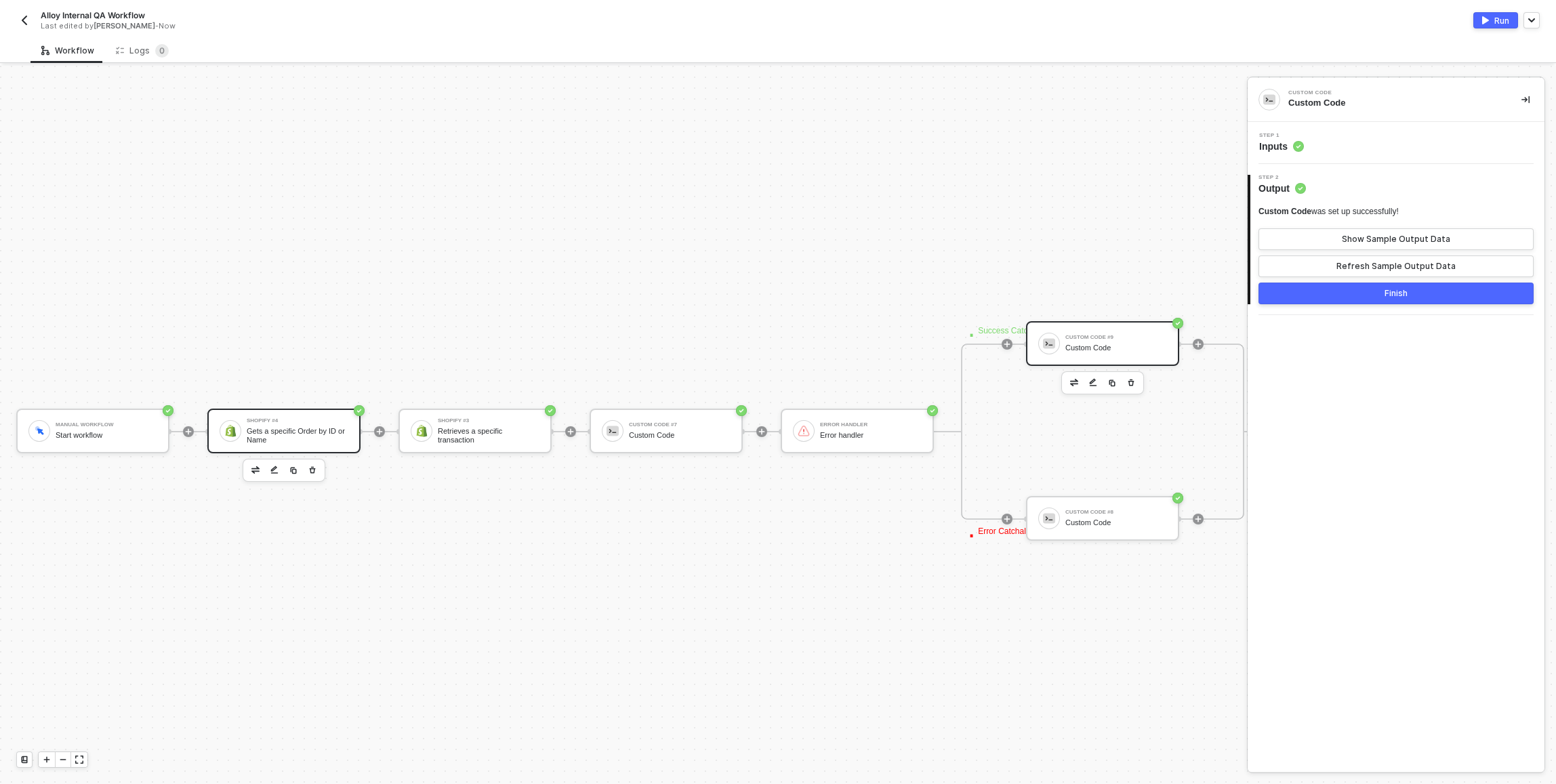
click at [308, 440] on div "Gets a specific Order by ID or Name" at bounding box center [297, 435] width 101 height 17
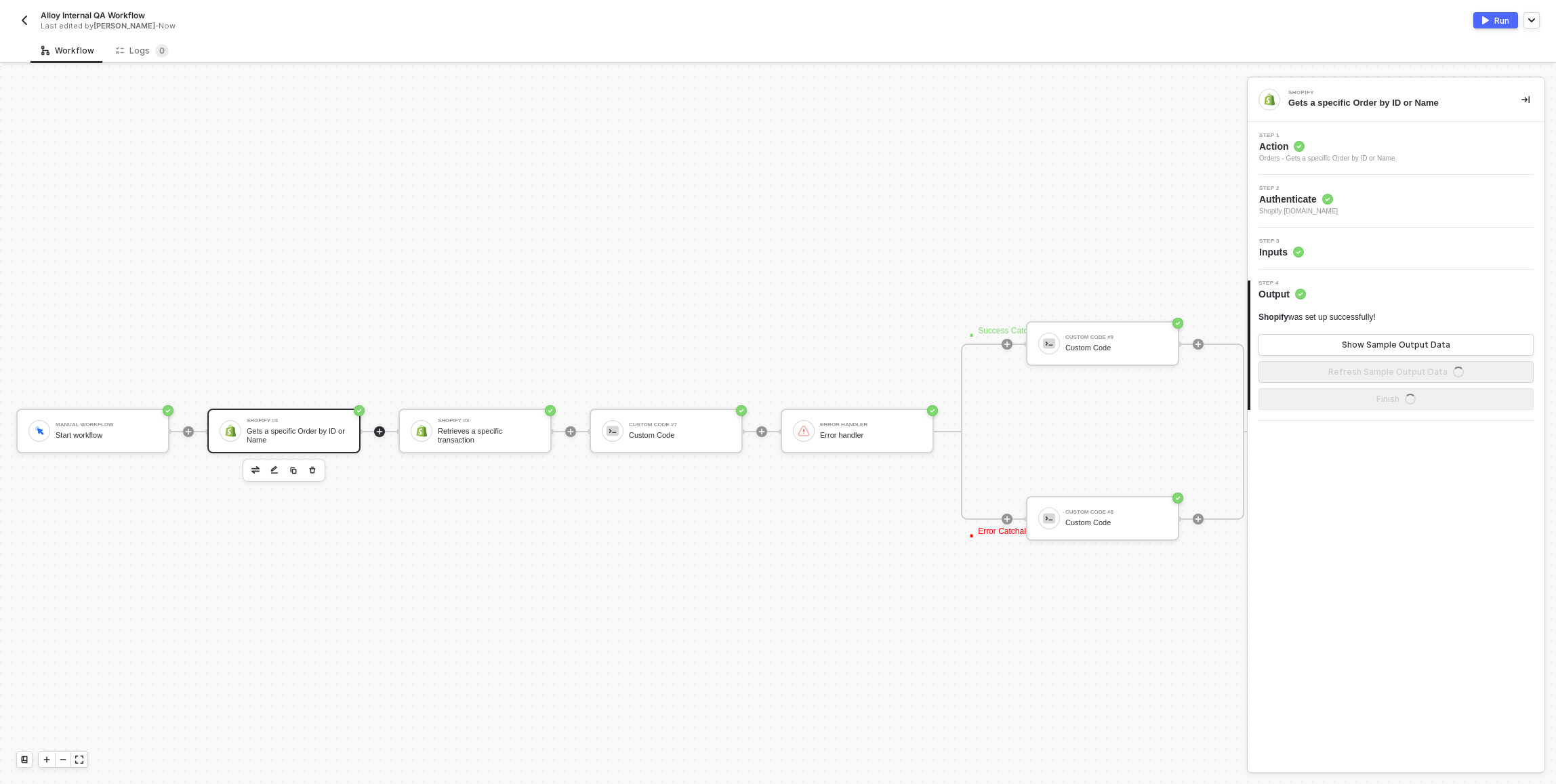
click at [374, 429] on div at bounding box center [379, 432] width 180 height 106
click at [381, 431] on icon "icon-play" at bounding box center [380, 431] width 6 height 6
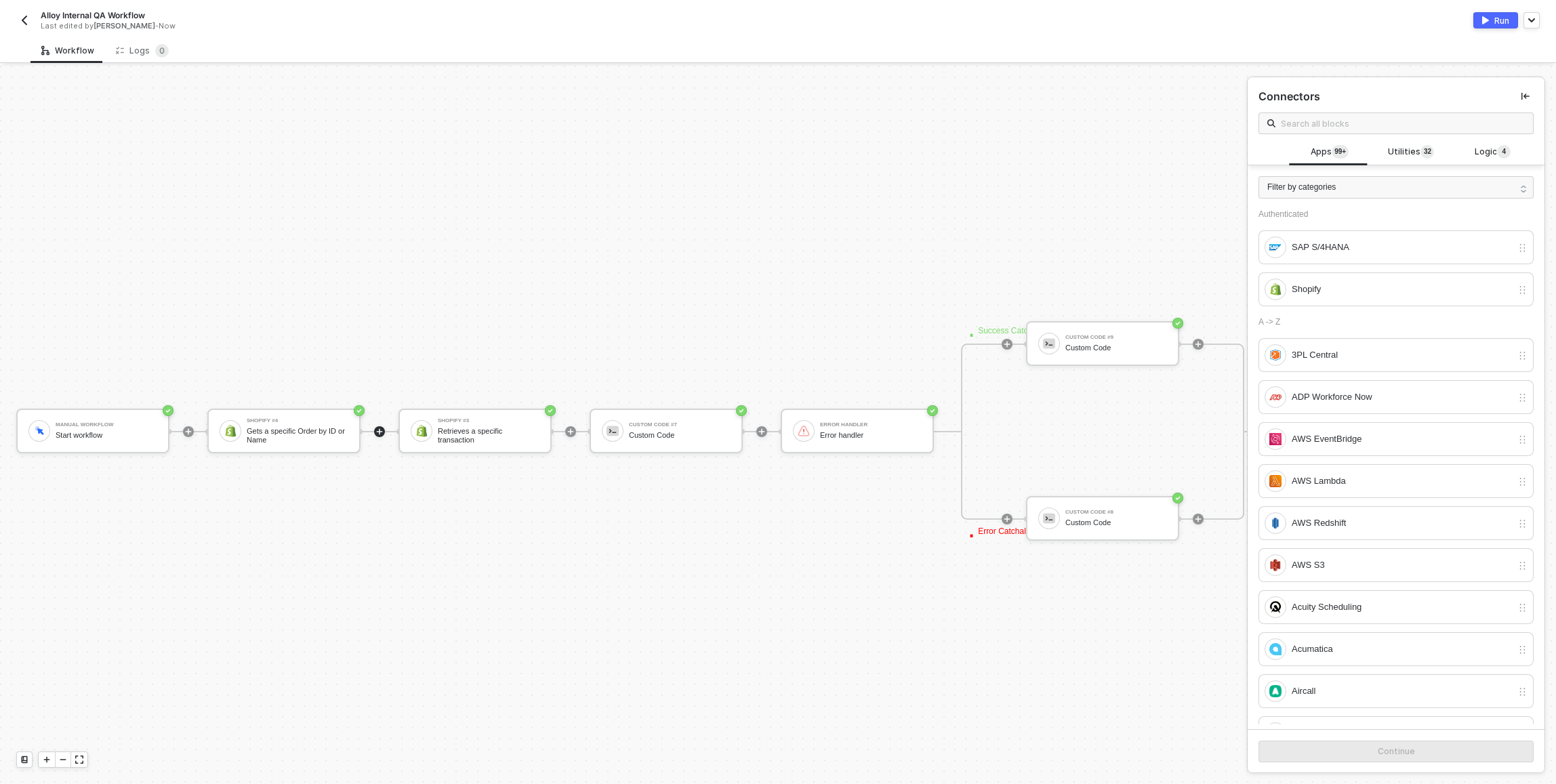
click at [28, 18] on img "button" at bounding box center [25, 20] width 11 height 11
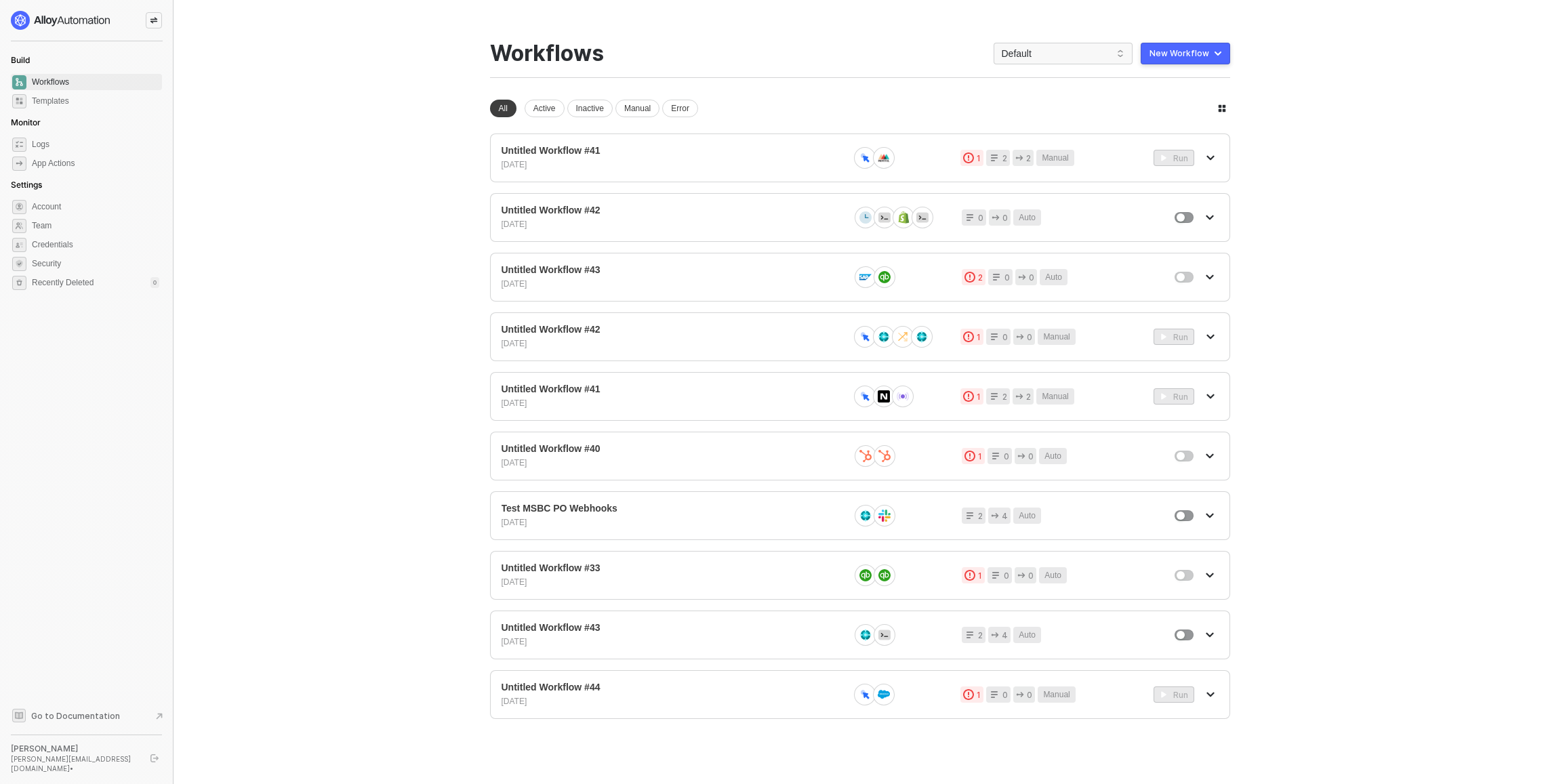
click at [160, 18] on div at bounding box center [153, 20] width 16 height 16
